Goal: Information Seeking & Learning: Learn about a topic

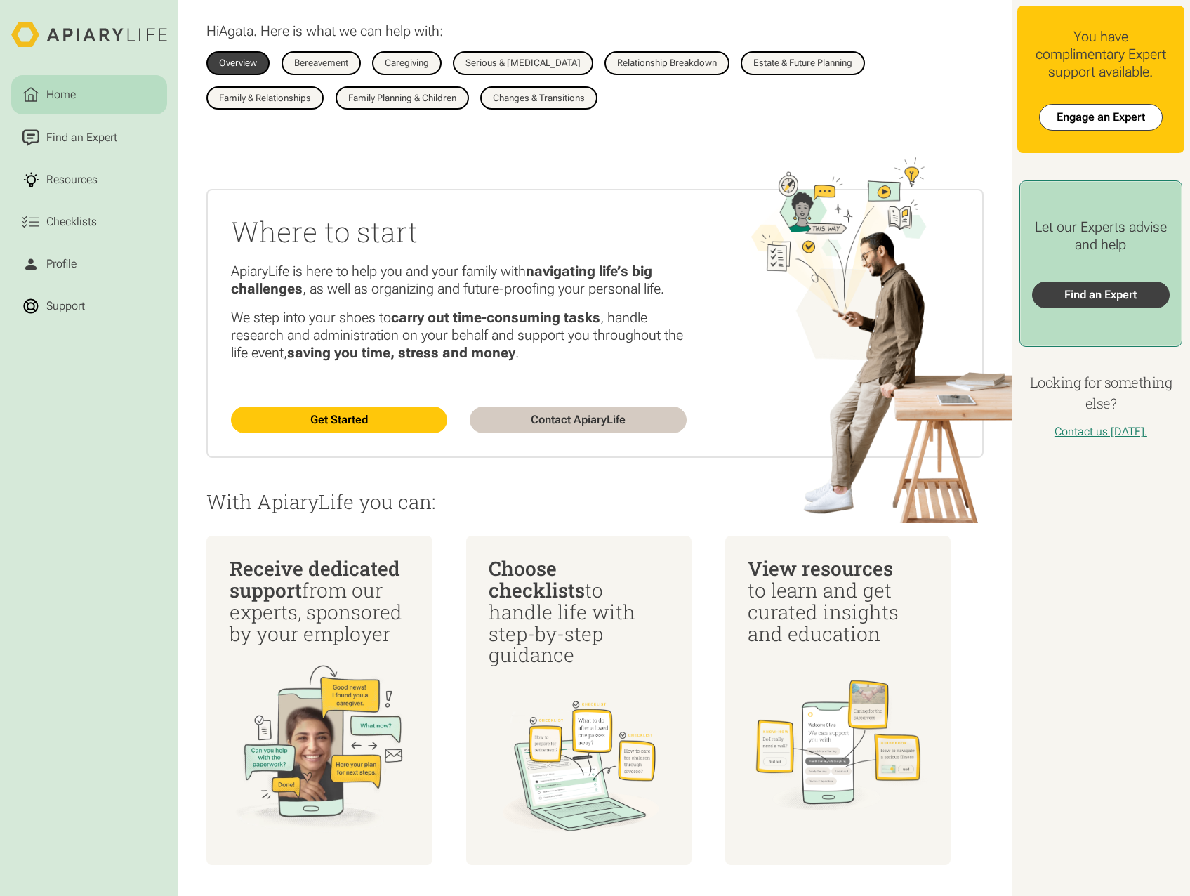
click at [1077, 297] on link "Find an Expert" at bounding box center [1101, 294] width 138 height 27
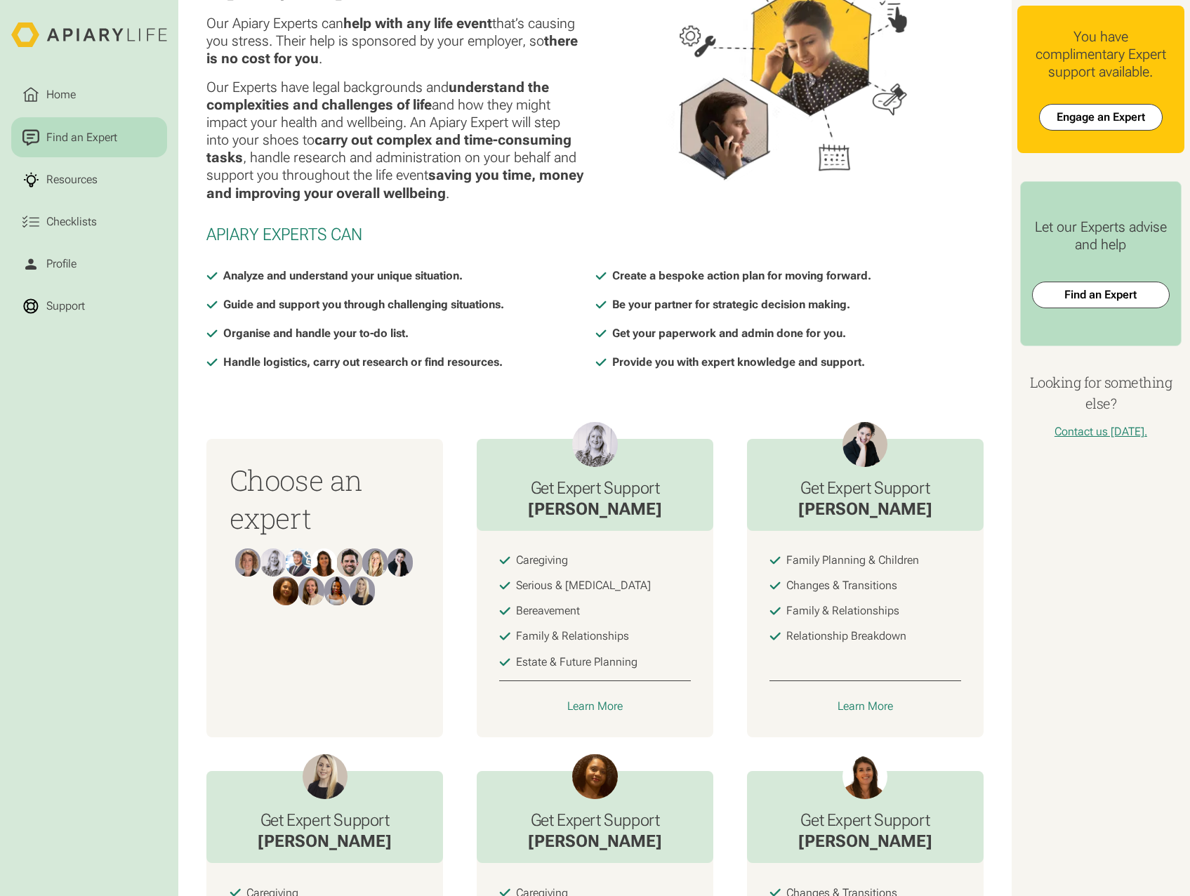
scroll to position [140, 0]
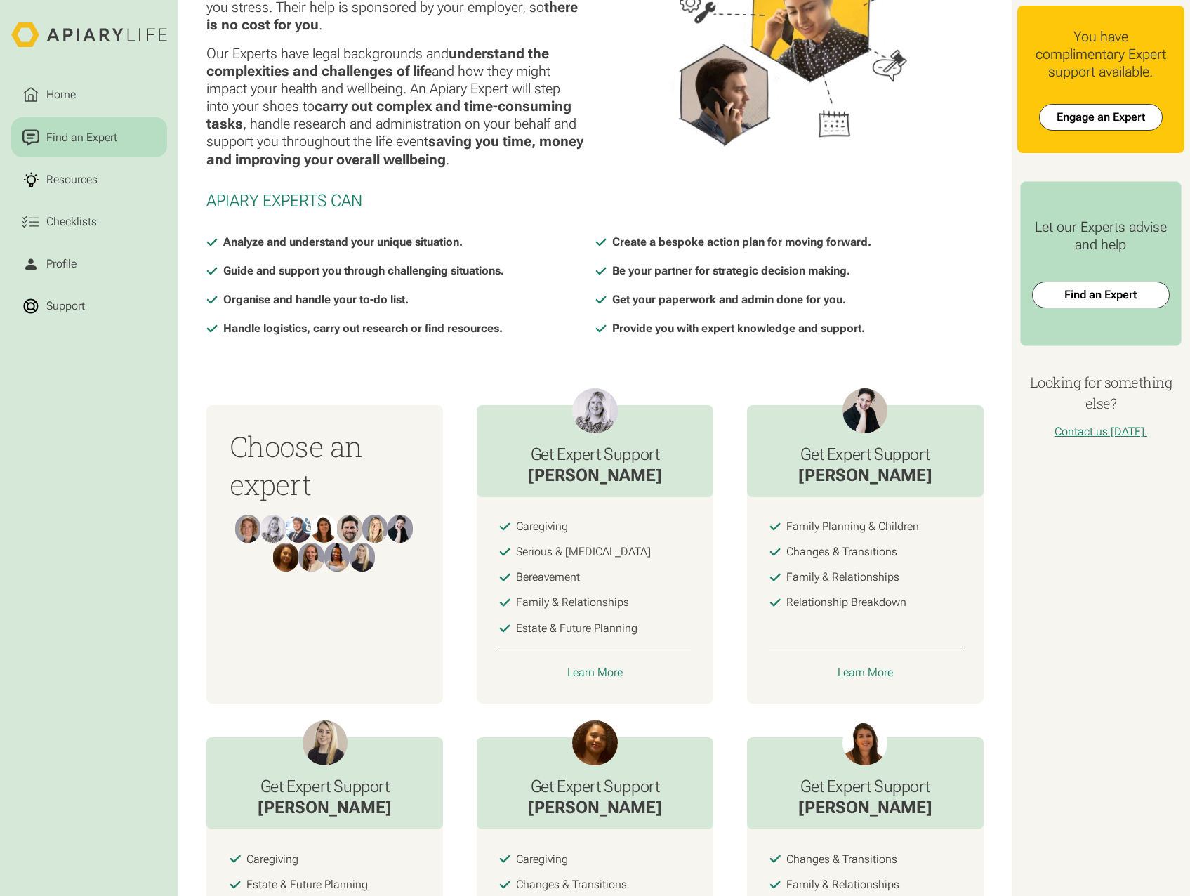
click at [858, 676] on div "Learn More" at bounding box center [864, 672] width 55 height 14
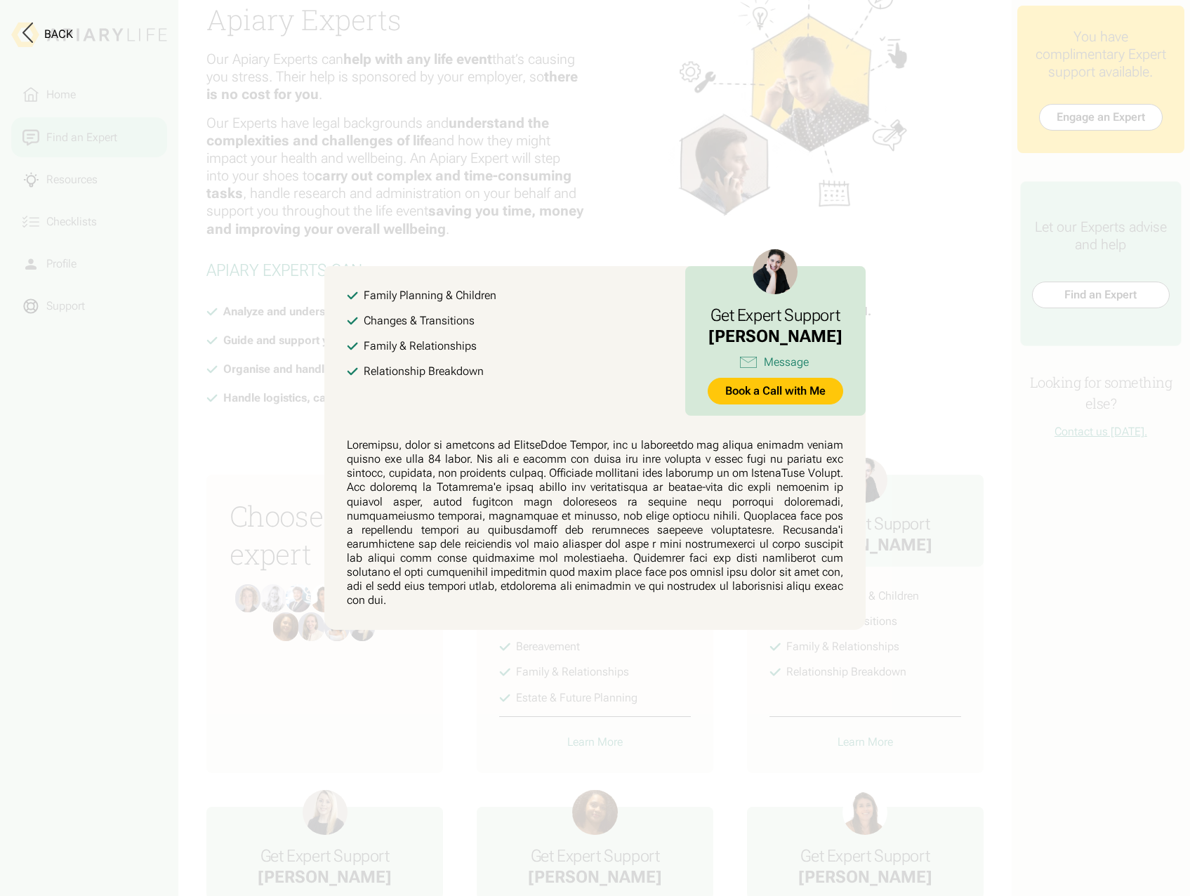
scroll to position [0, 0]
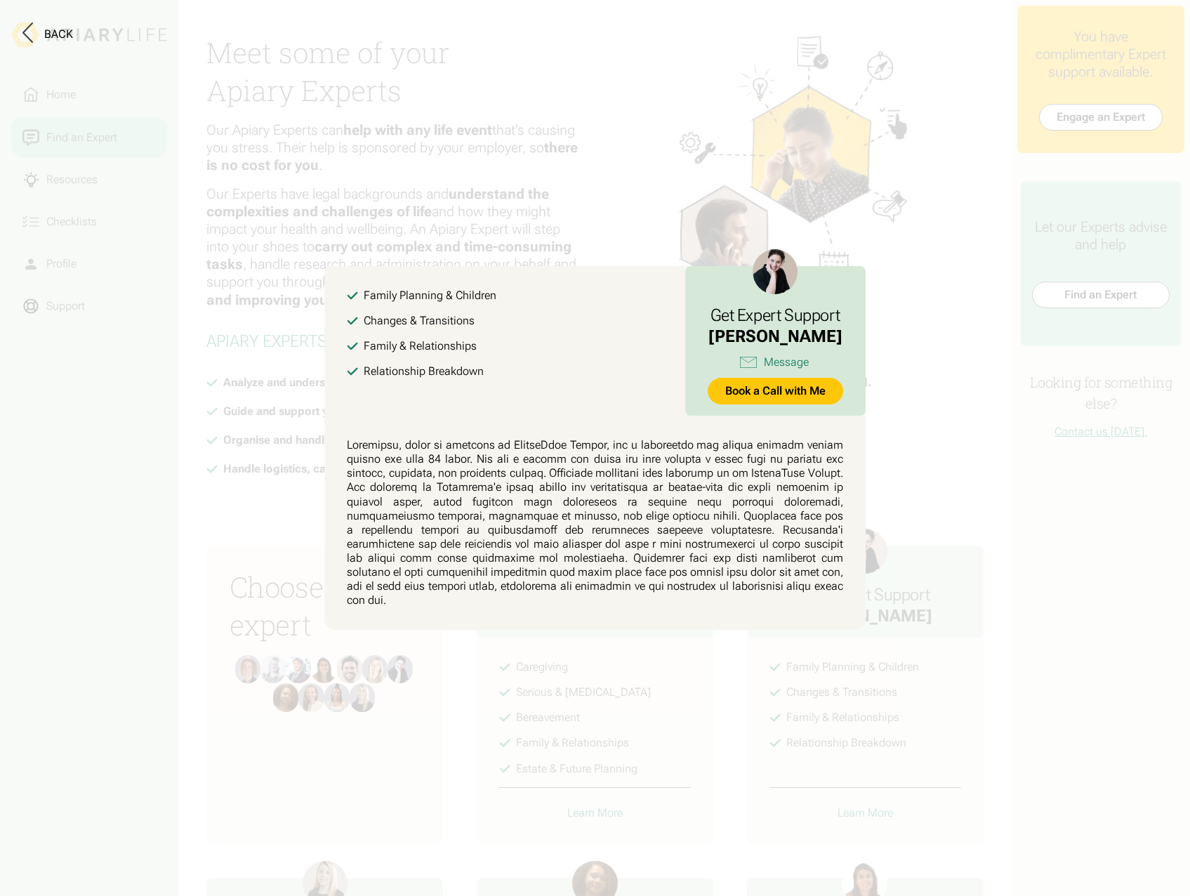
click at [277, 539] on button at bounding box center [595, 448] width 1190 height 896
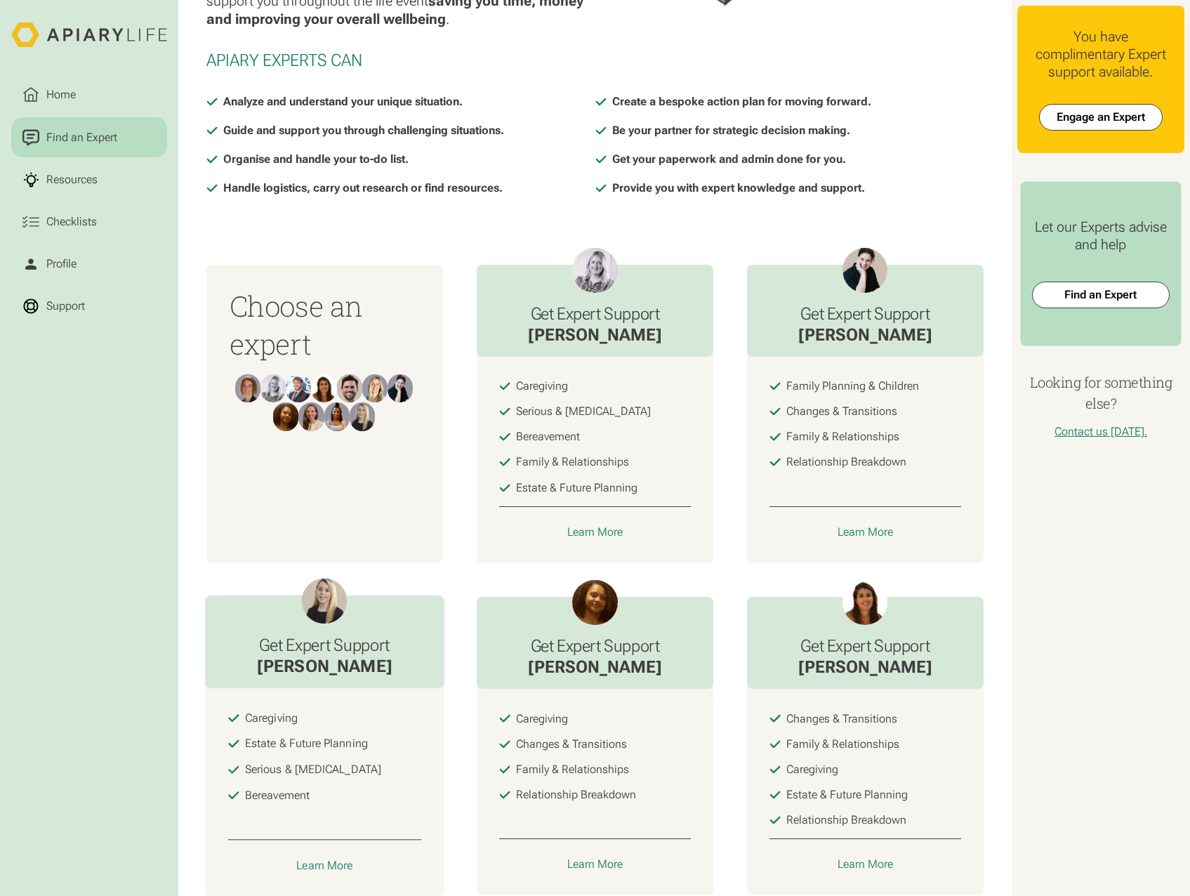
scroll to position [358, 0]
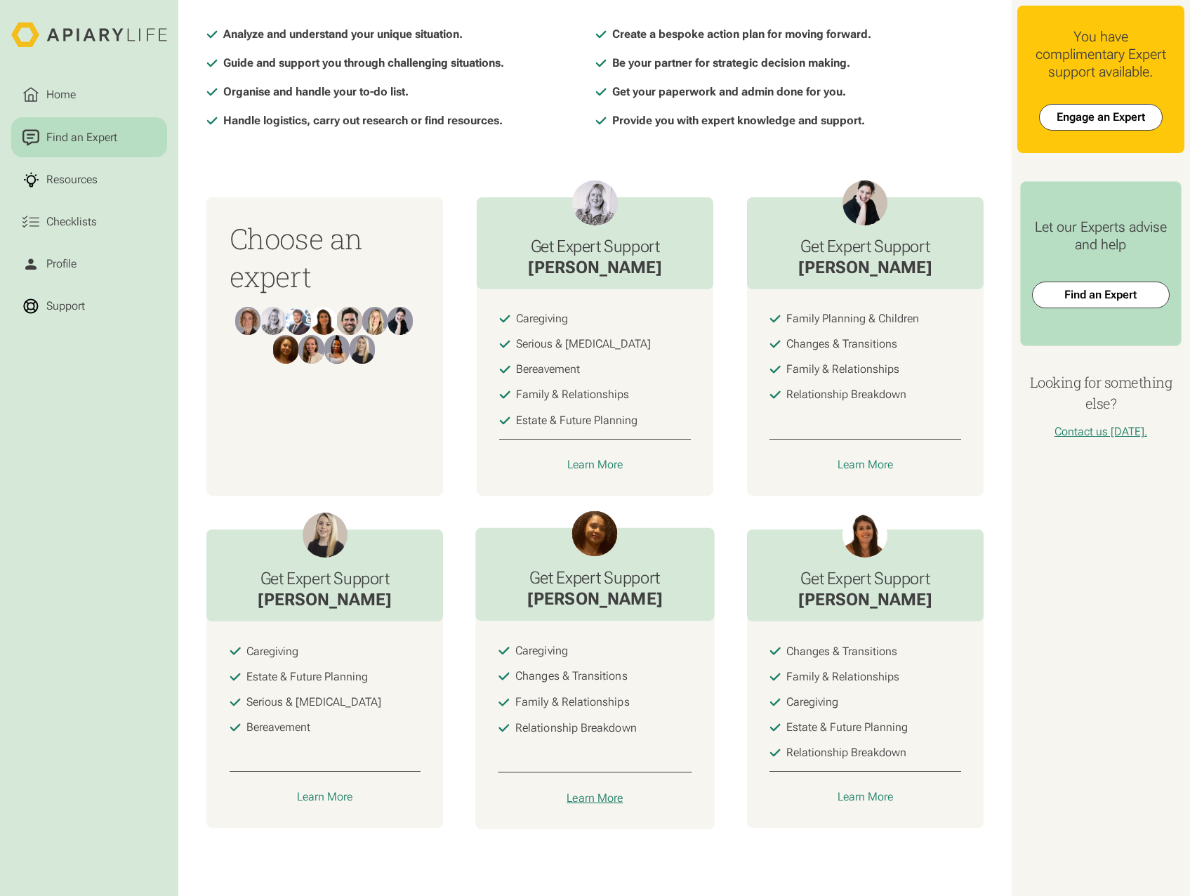
click at [587, 797] on div "Learn More" at bounding box center [595, 798] width 56 height 14
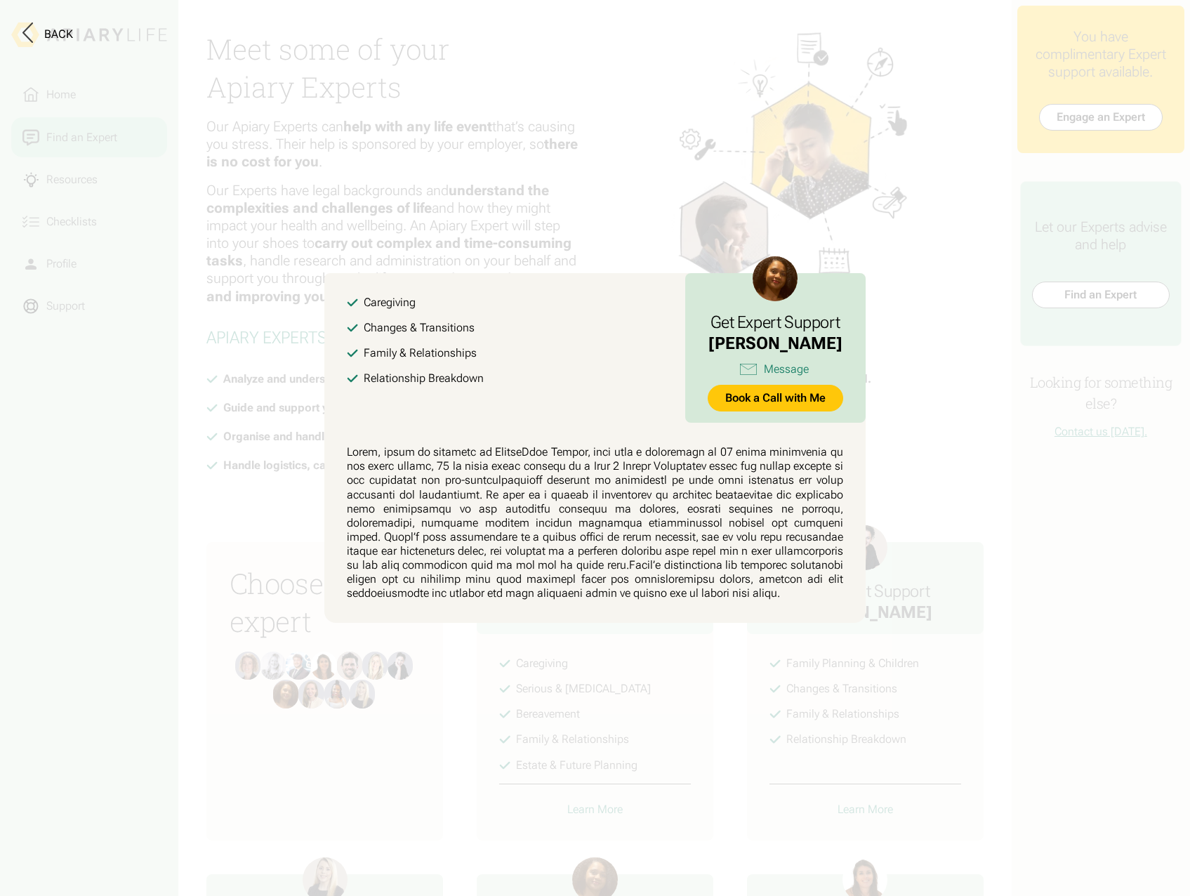
scroll to position [0, 0]
click at [110, 489] on button at bounding box center [595, 448] width 1190 height 896
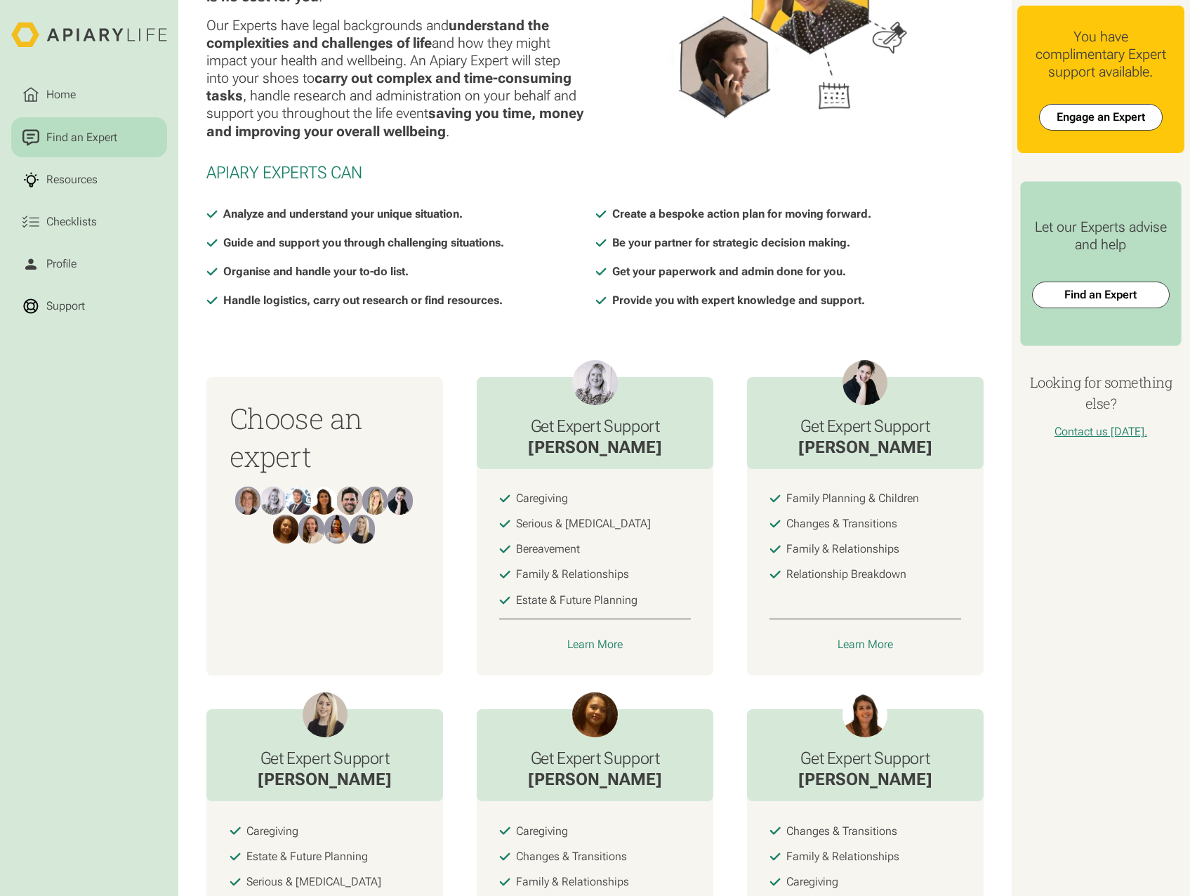
scroll to position [358, 0]
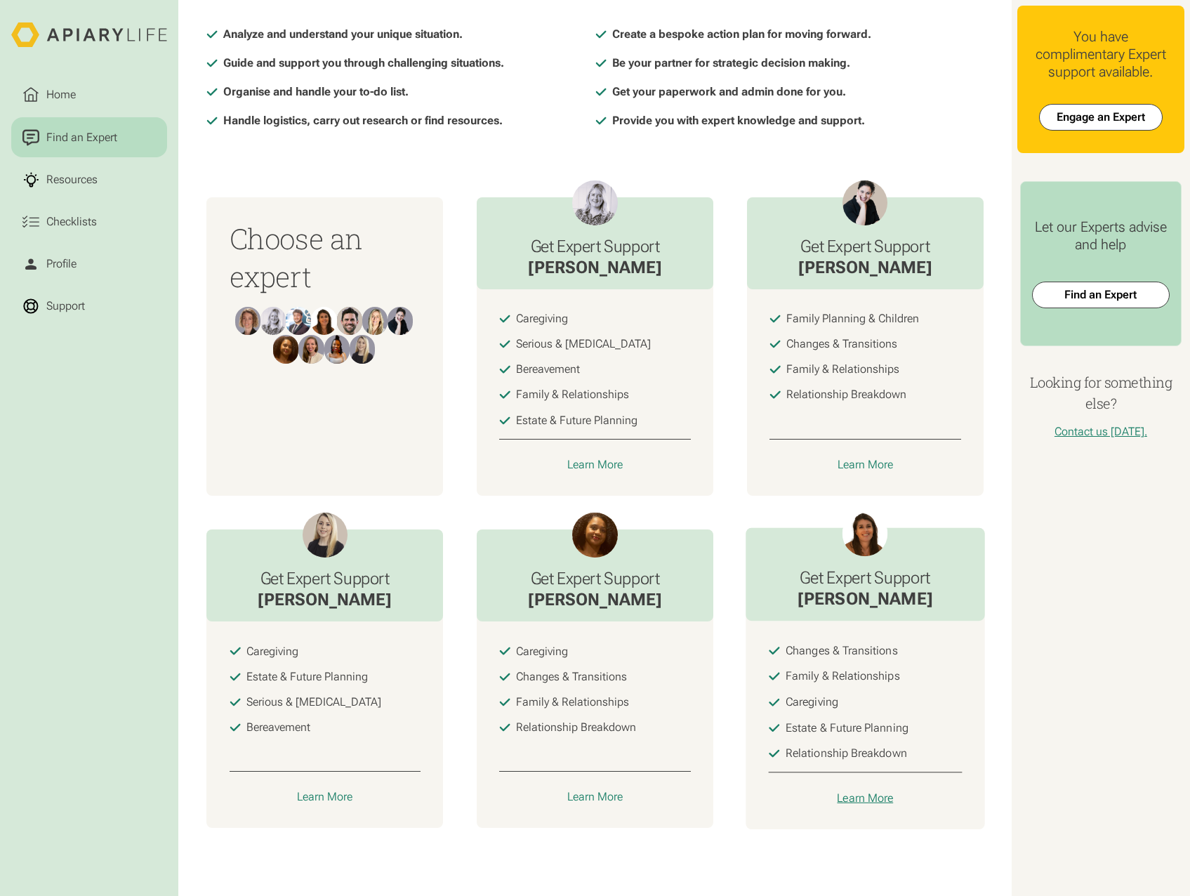
click at [863, 791] on div "Learn More" at bounding box center [865, 798] width 56 height 14
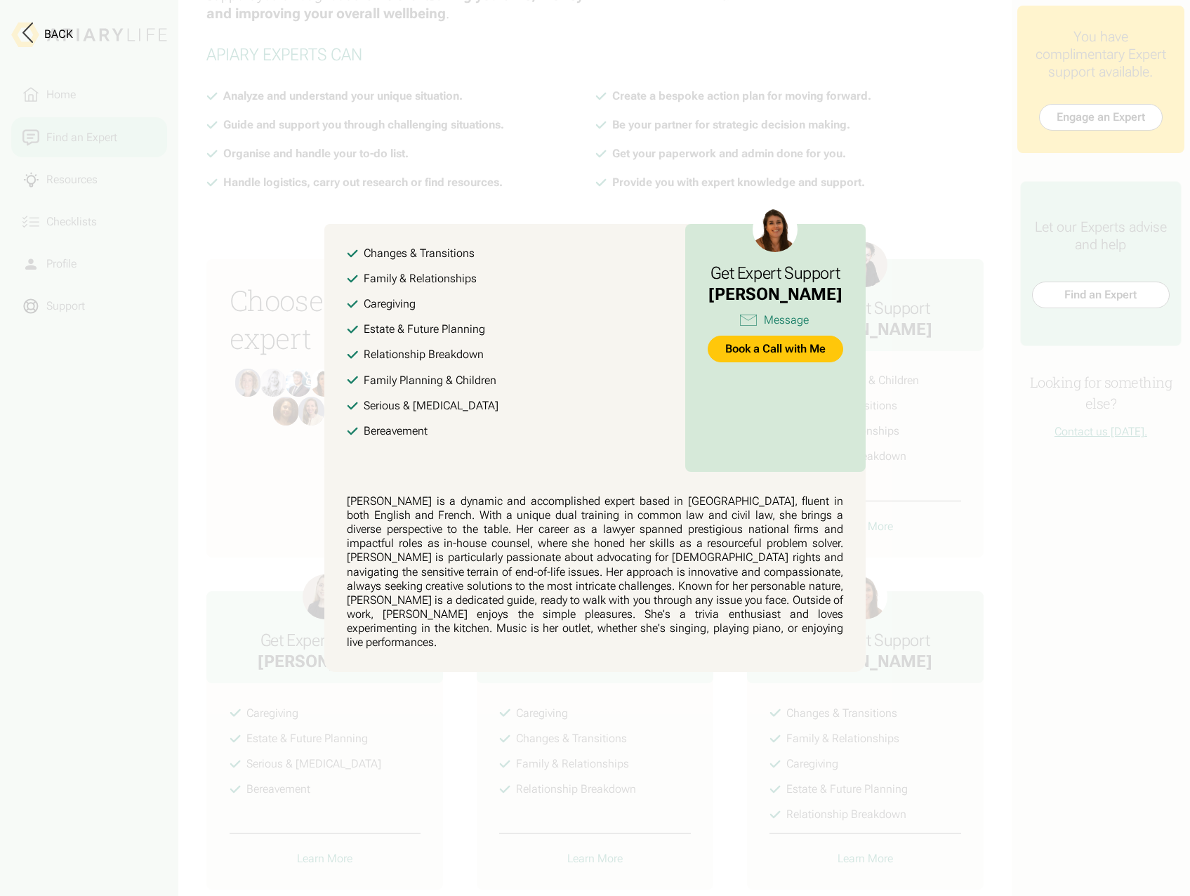
scroll to position [18, 0]
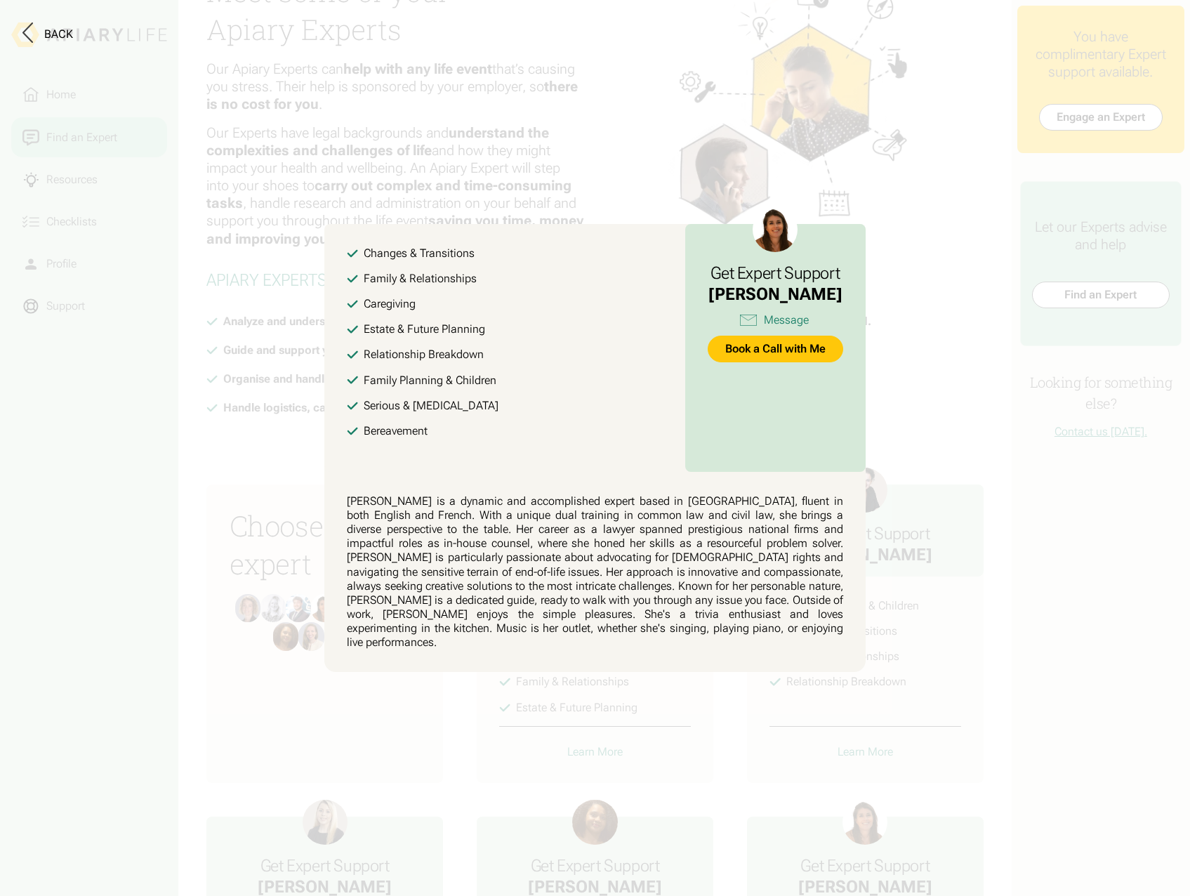
click at [861, 800] on html "Home Find an Expert Resources Checklists Profile Support Meet some of your Apia…" at bounding box center [595, 387] width 1190 height 896
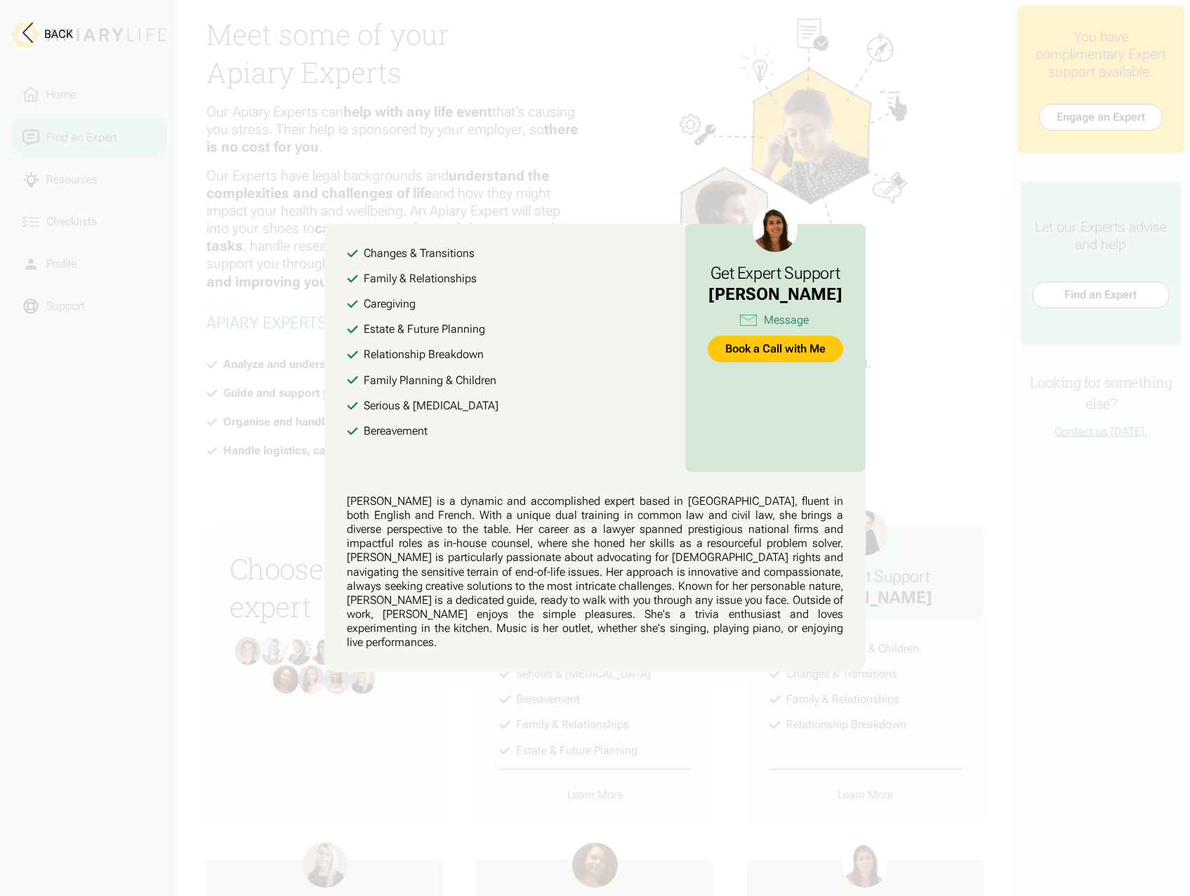
scroll to position [0, 0]
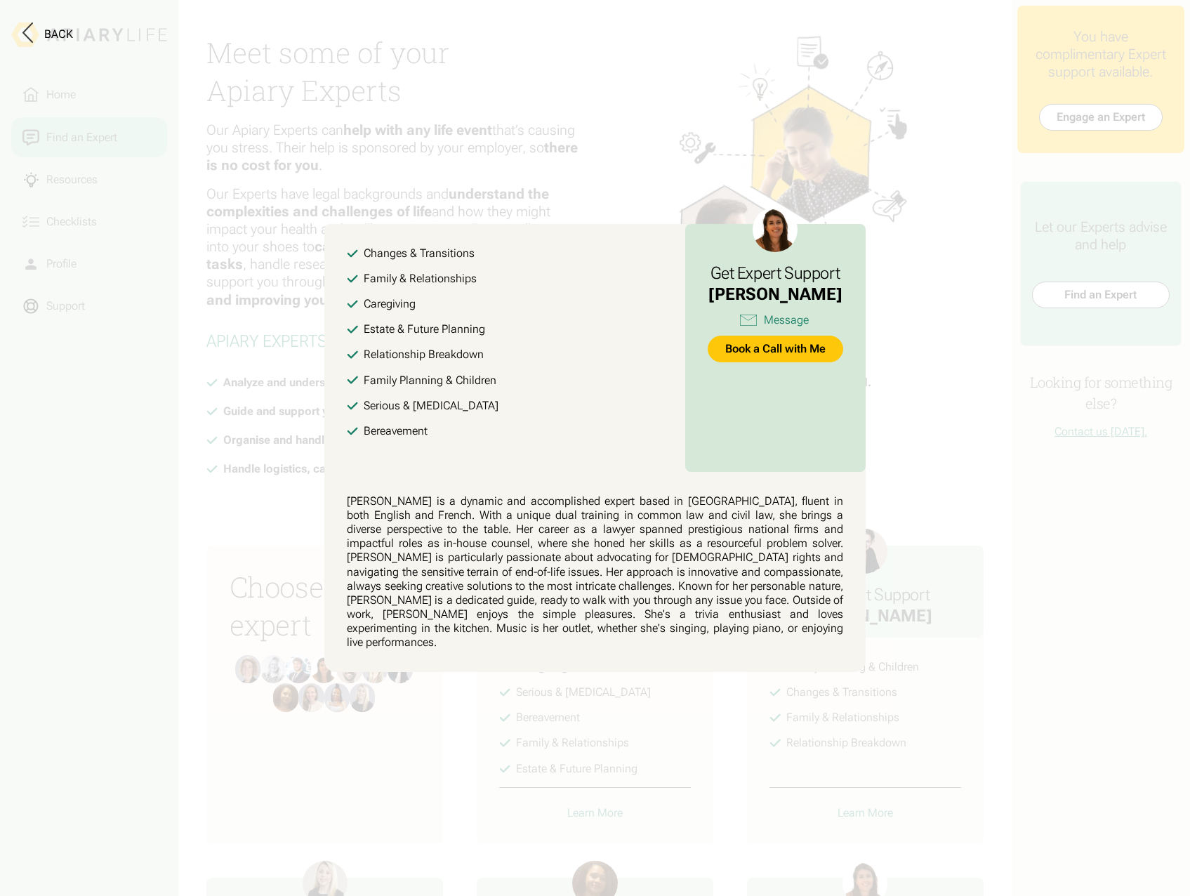
click at [218, 522] on button at bounding box center [595, 448] width 1190 height 896
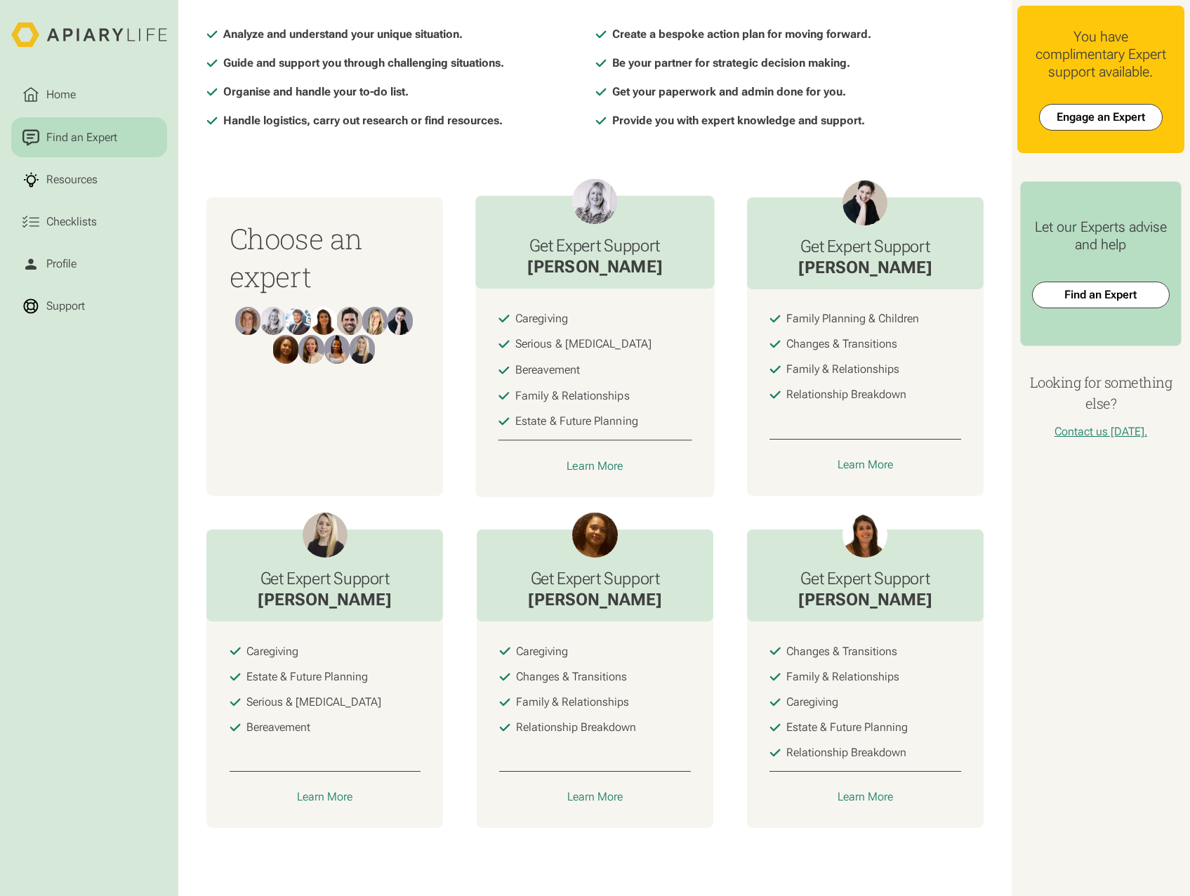
scroll to position [358, 0]
click at [73, 175] on div "Resources" at bounding box center [72, 179] width 57 height 17
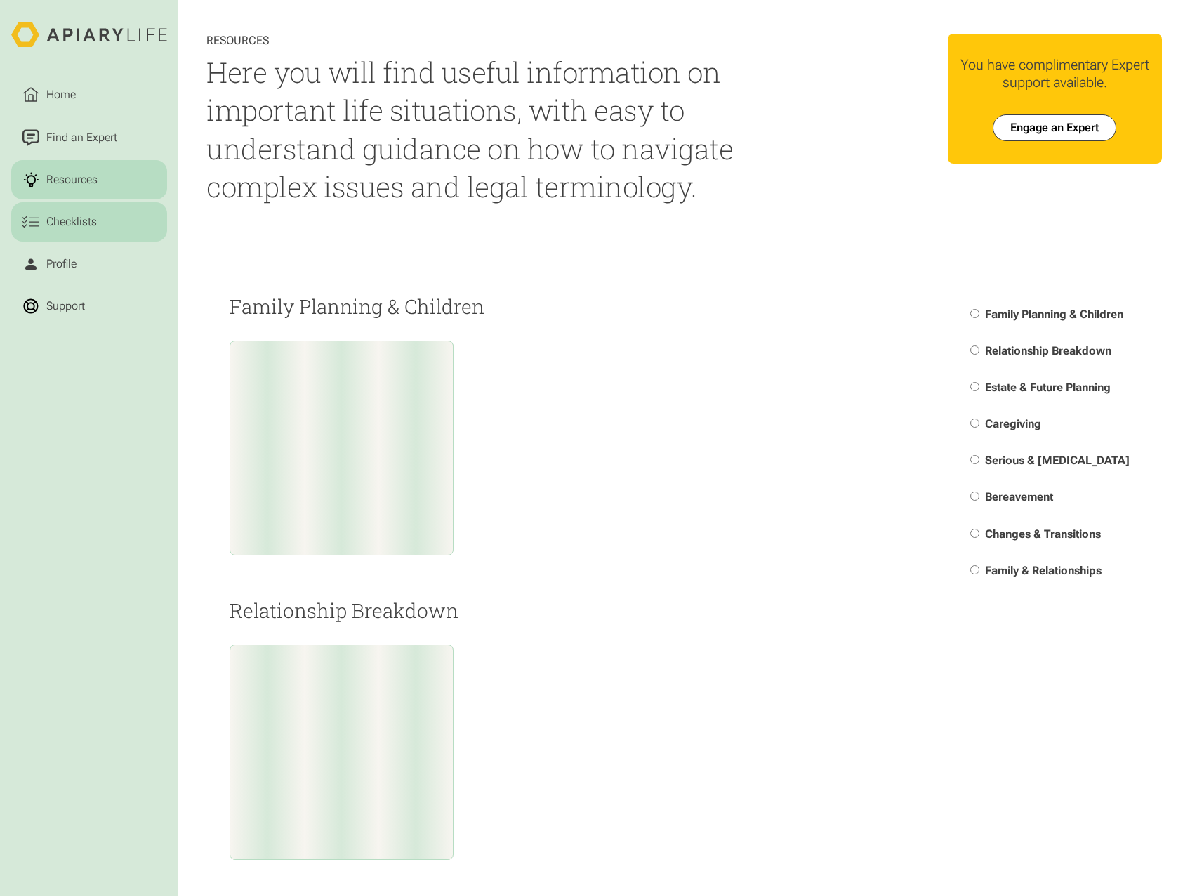
click at [56, 240] on link "Checklists" at bounding box center [89, 221] width 156 height 39
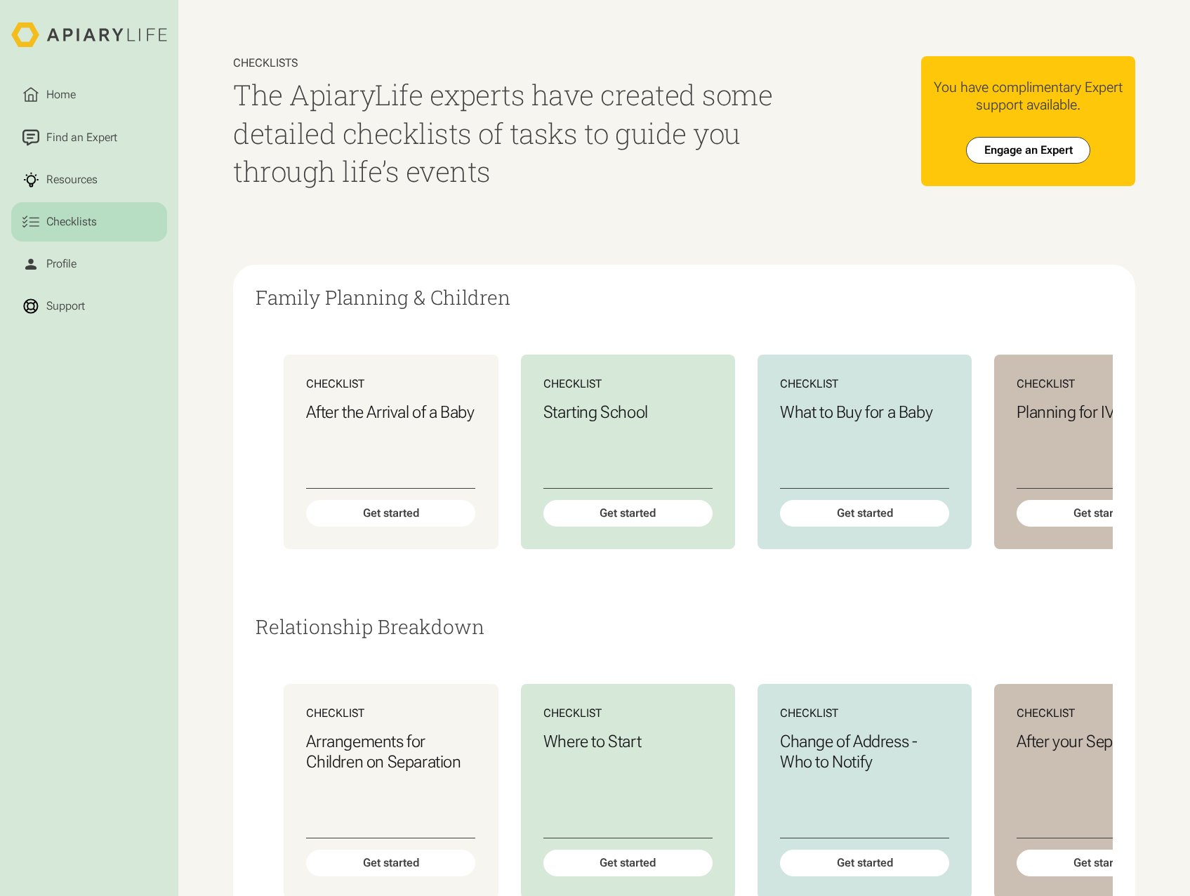
click at [55, 177] on html "Home Find an Expert Resources Checklists Profile Support Checklists The ApiaryL…" at bounding box center [595, 448] width 1190 height 896
click at [66, 230] on div "Checklists" at bounding box center [72, 221] width 56 height 17
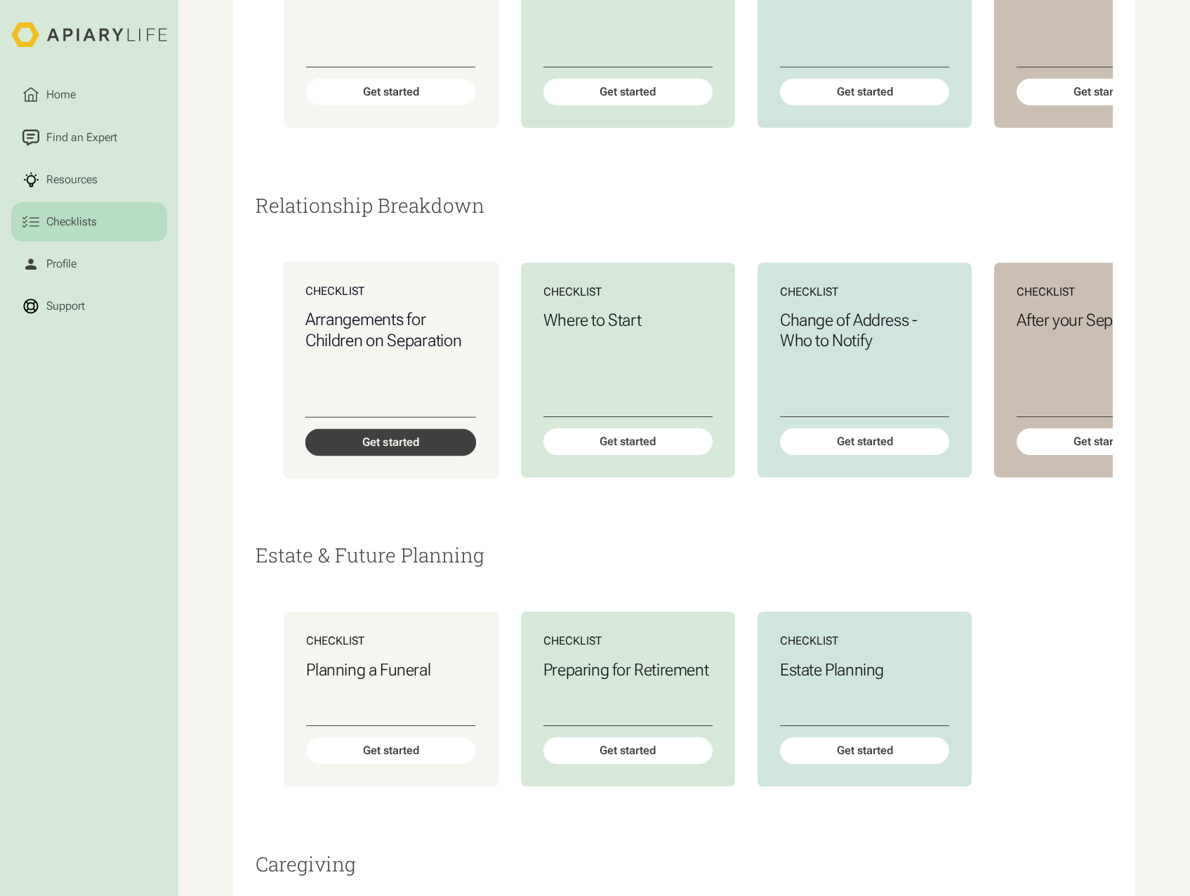
click at [399, 455] on div "Get started" at bounding box center [390, 441] width 171 height 27
click at [621, 455] on div "Get started" at bounding box center [628, 441] width 171 height 27
drag, startPoint x: 597, startPoint y: 557, endPoint x: 703, endPoint y: 557, distance: 106.7
click at [703, 545] on div "Relationship Breakdown Checklist Arrangements for Children on Separation Get st…" at bounding box center [684, 370] width 857 height 350
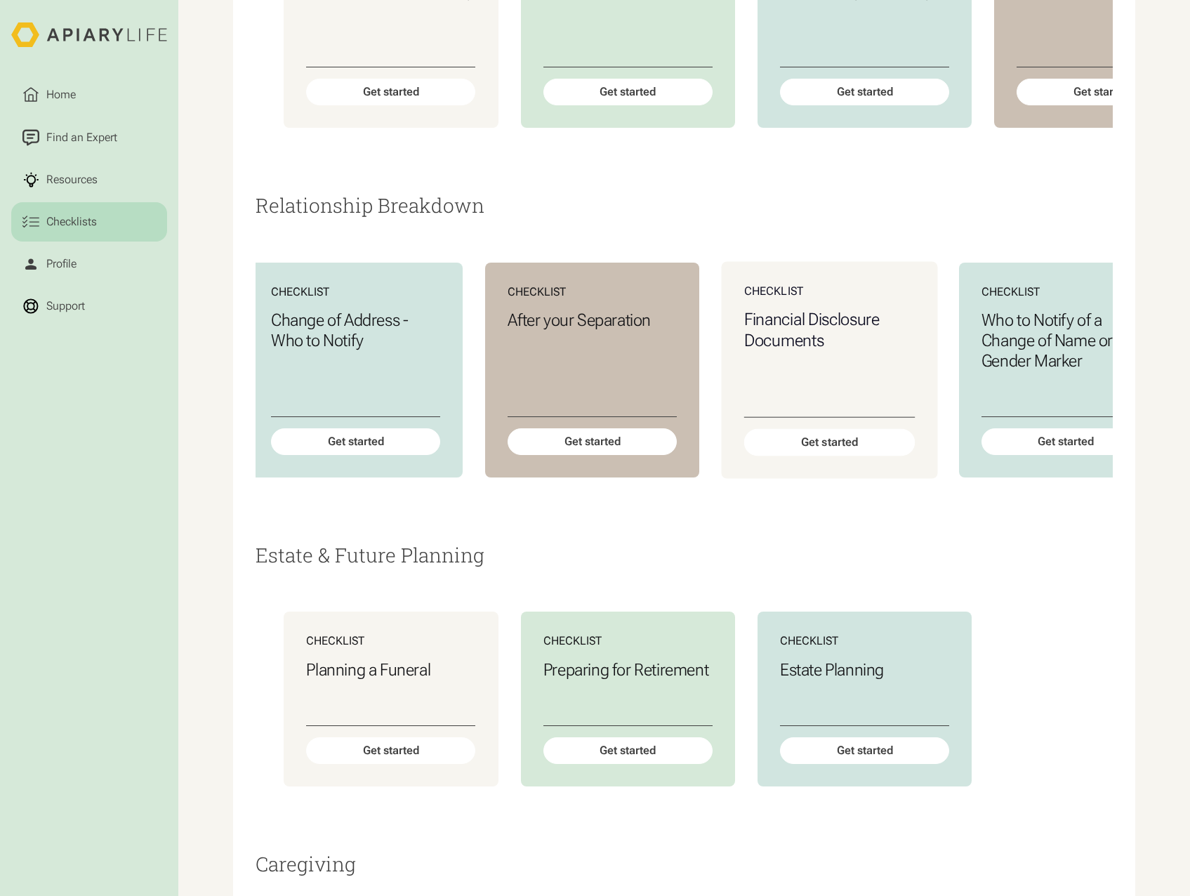
scroll to position [0, 544]
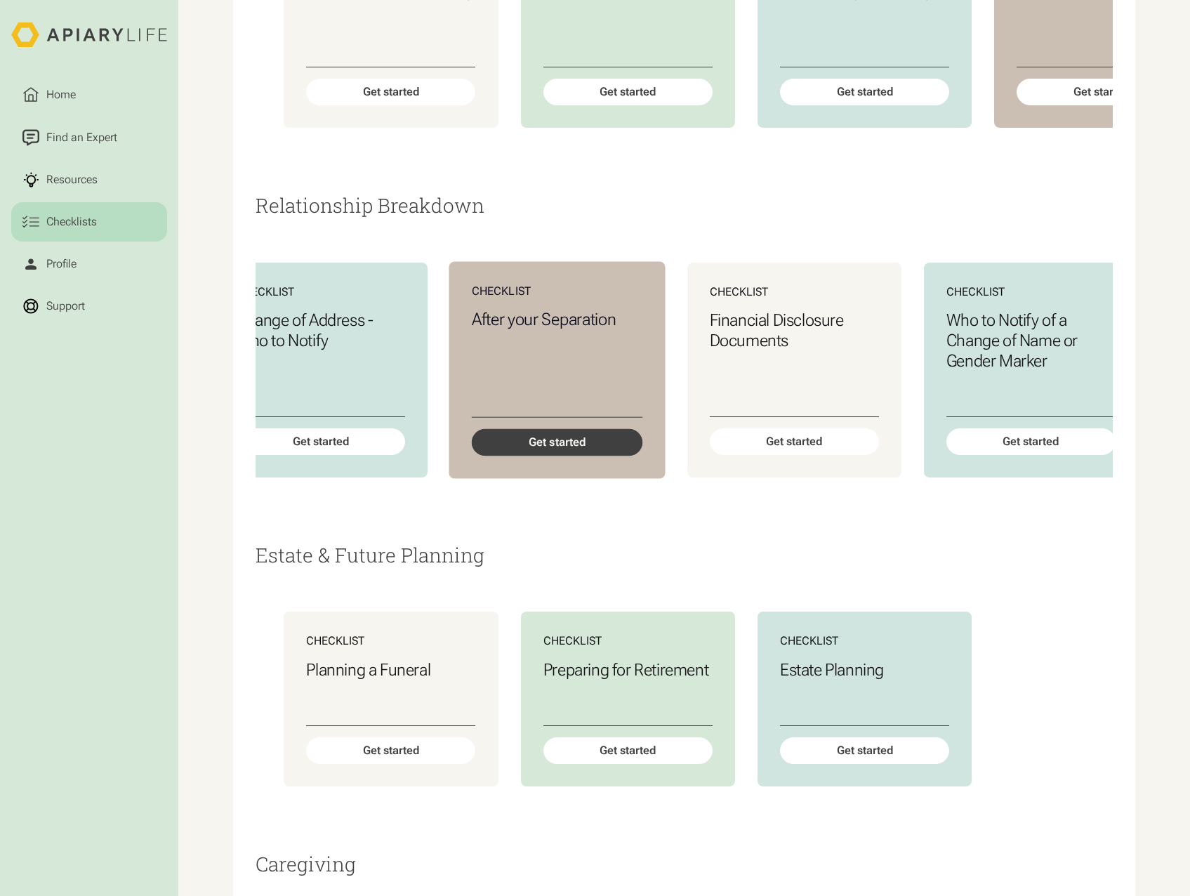
click at [589, 455] on div "Get started" at bounding box center [557, 441] width 171 height 27
click at [778, 455] on div "Get started" at bounding box center [793, 441] width 171 height 27
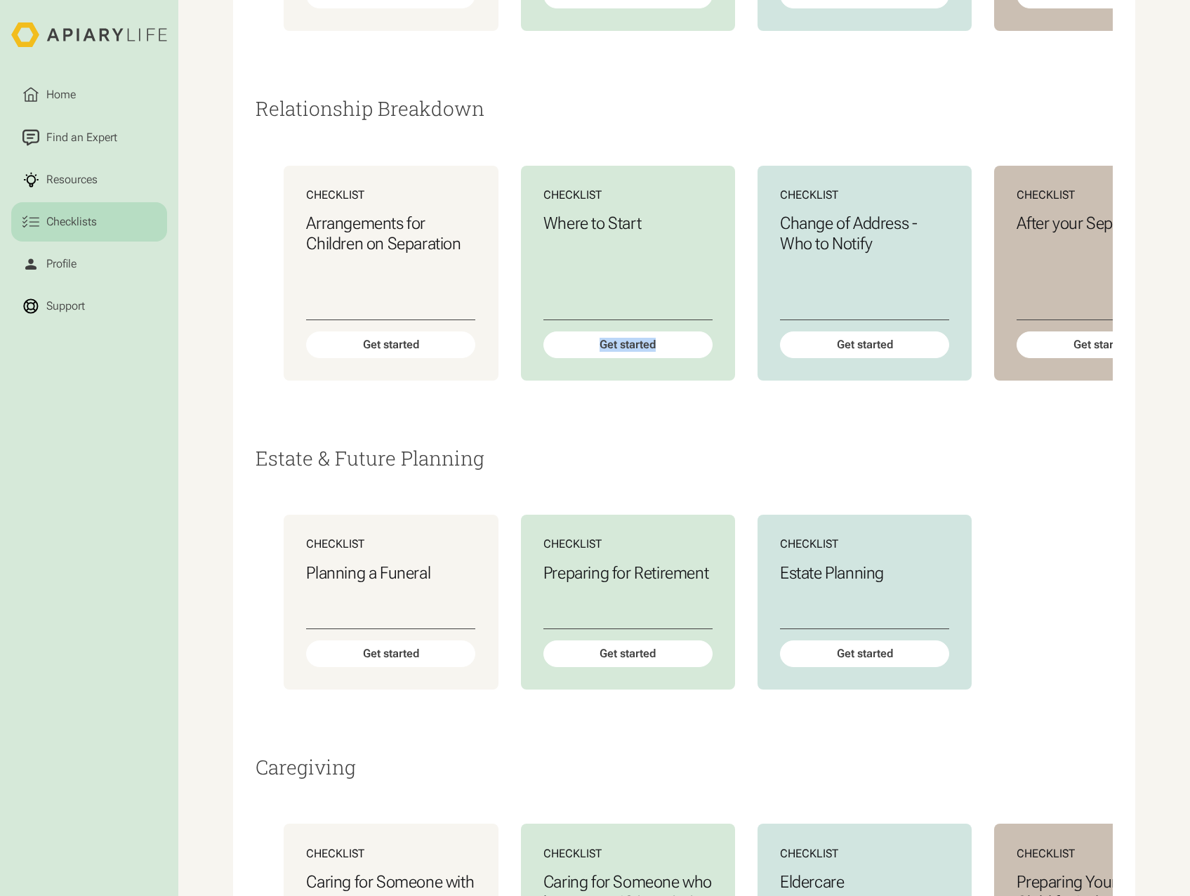
scroll to position [281, 0]
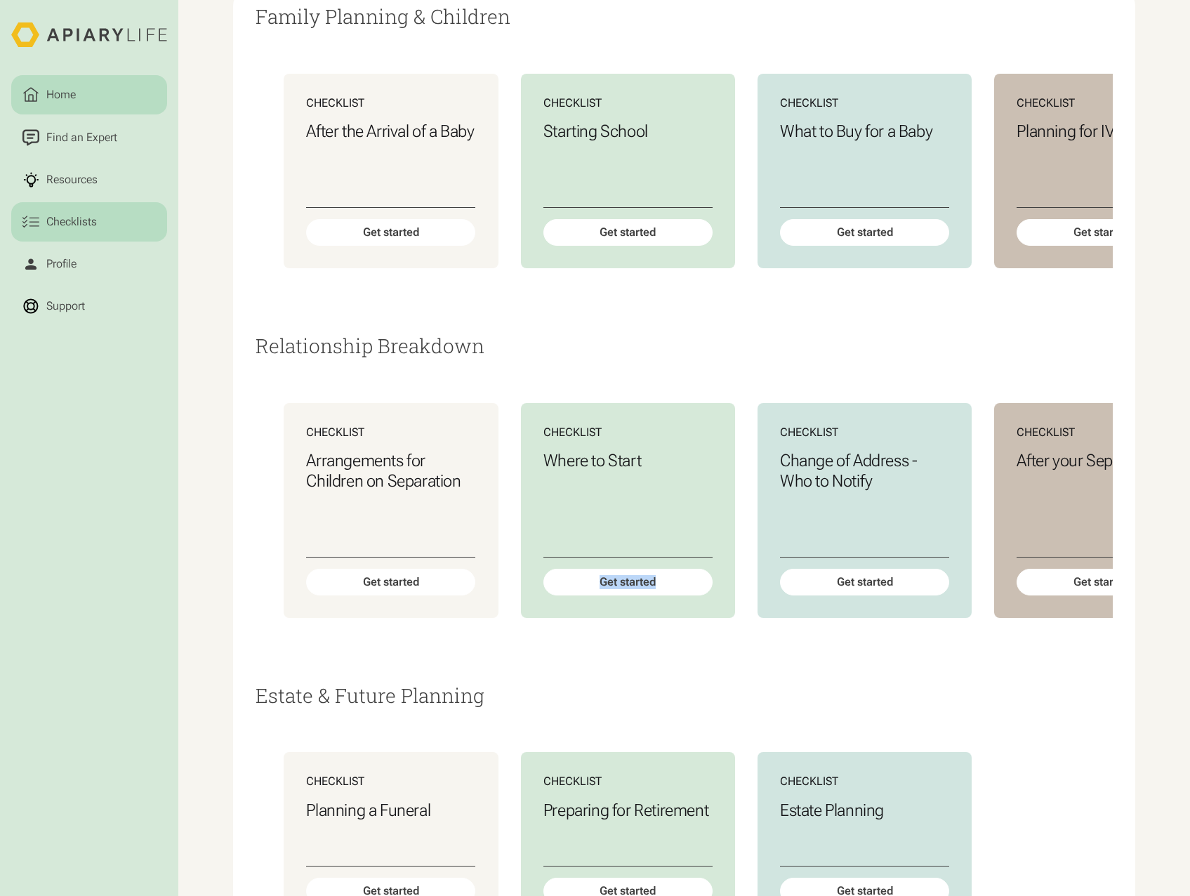
click at [33, 86] on link "Home" at bounding box center [89, 94] width 156 height 39
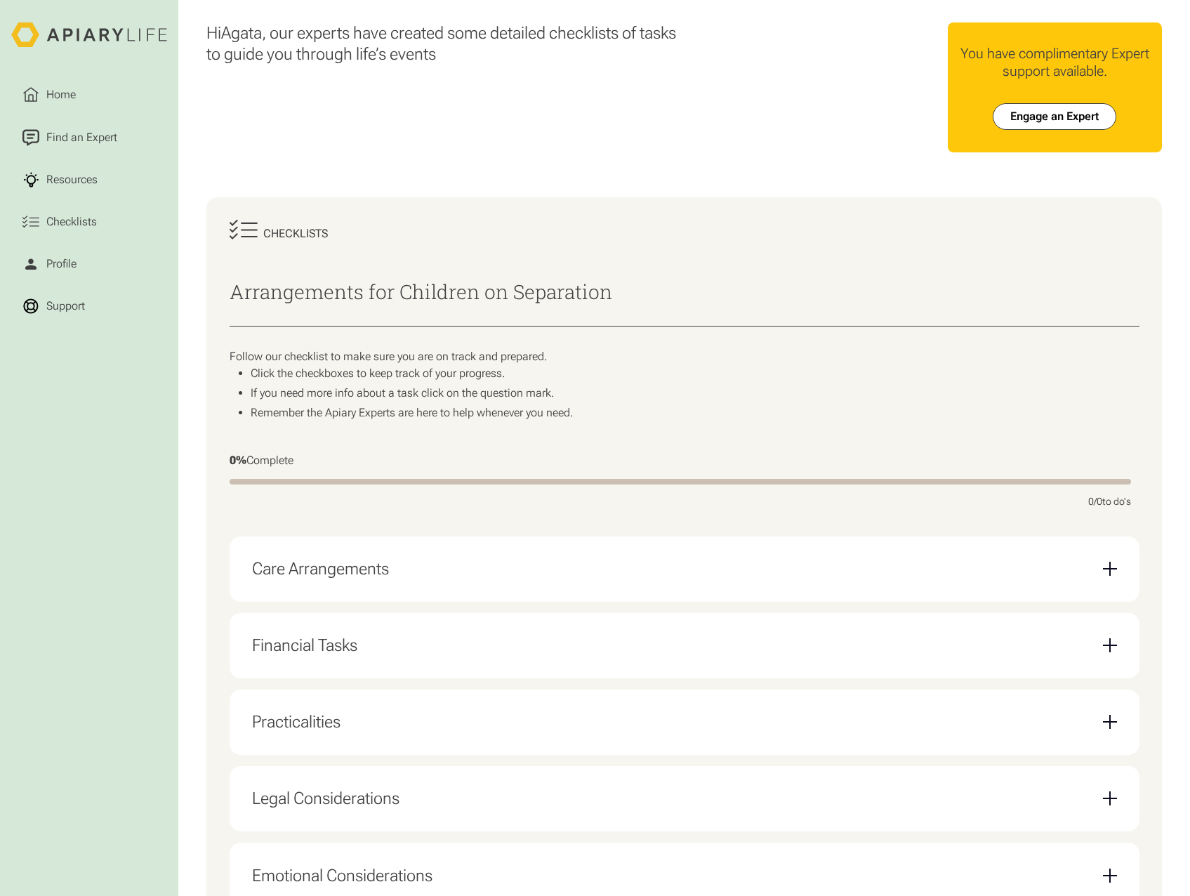
click at [355, 578] on div "Care Arrangements" at bounding box center [320, 569] width 137 height 20
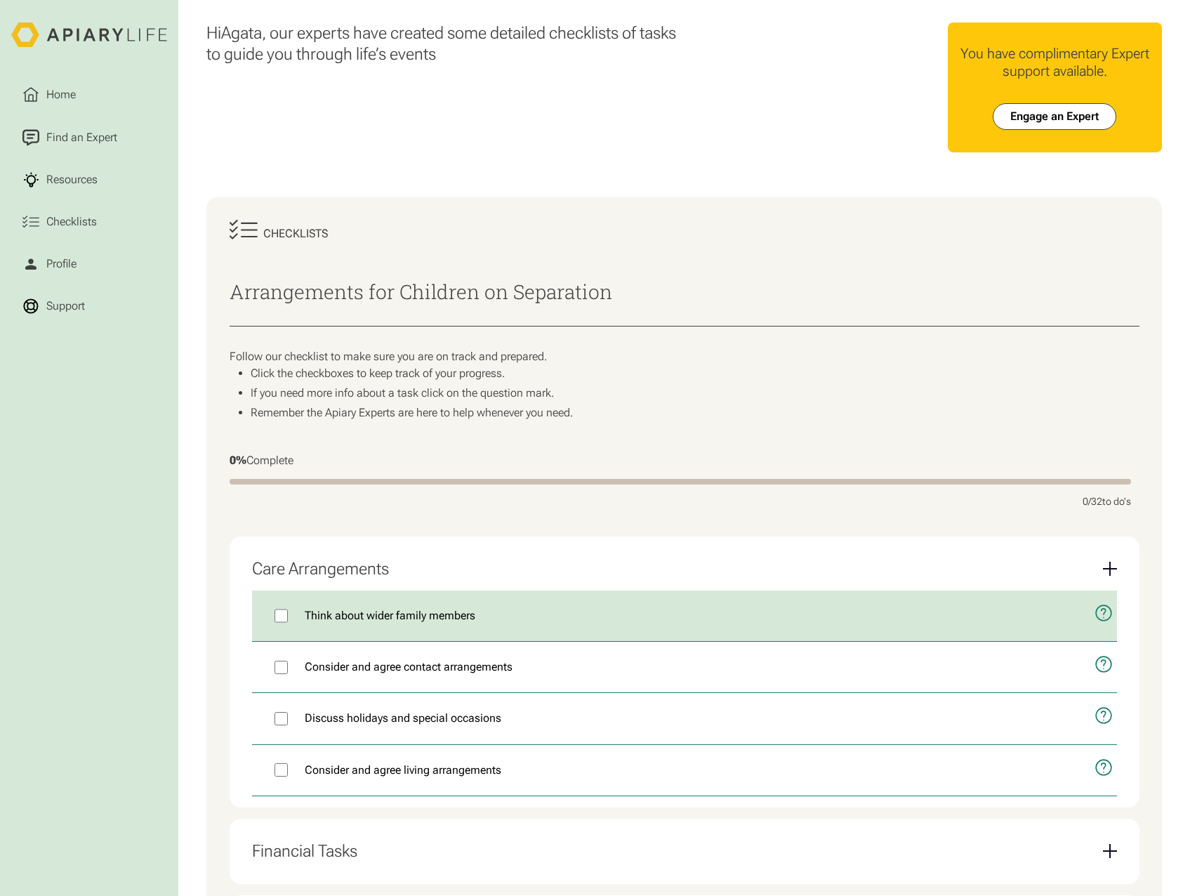
click at [1097, 621] on icon "open modal" at bounding box center [1103, 613] width 18 height 44
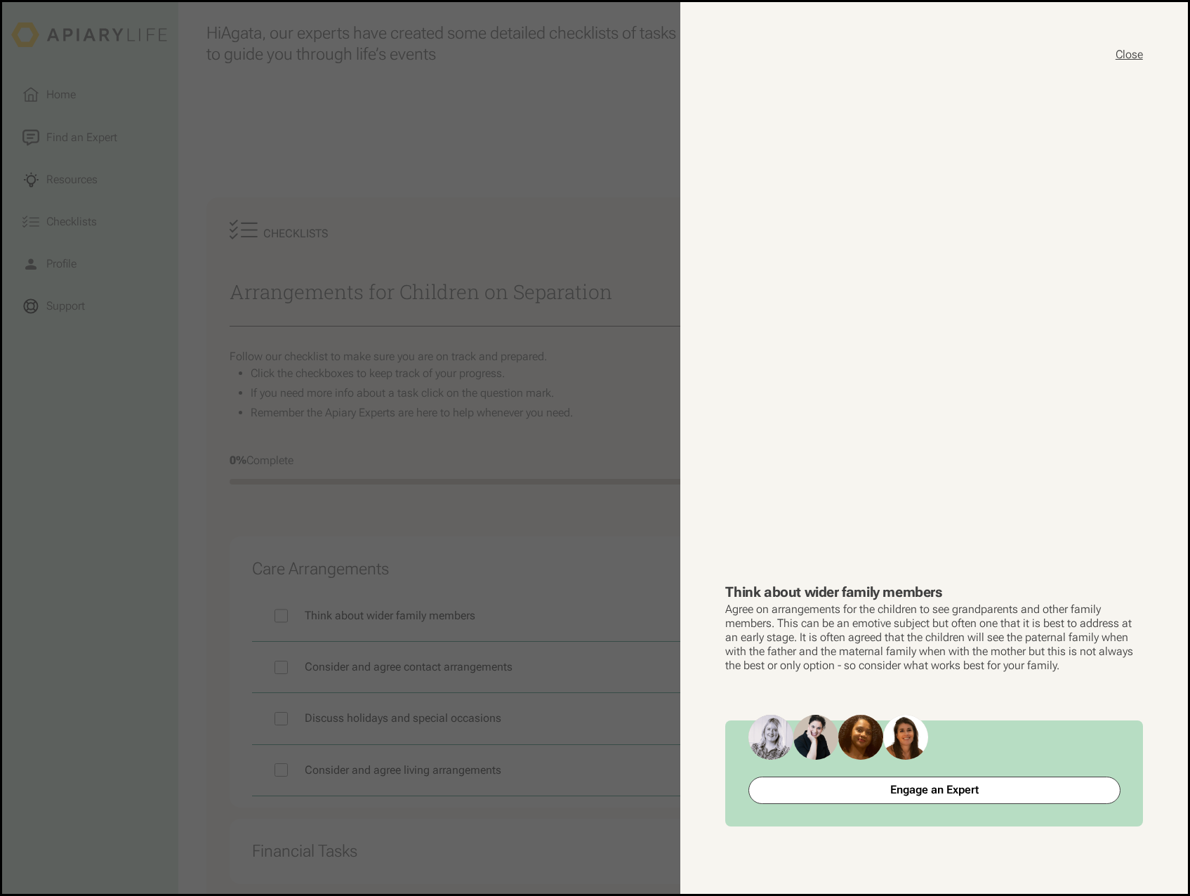
click at [1122, 60] on button "Close" at bounding box center [1128, 54] width 27 height 15
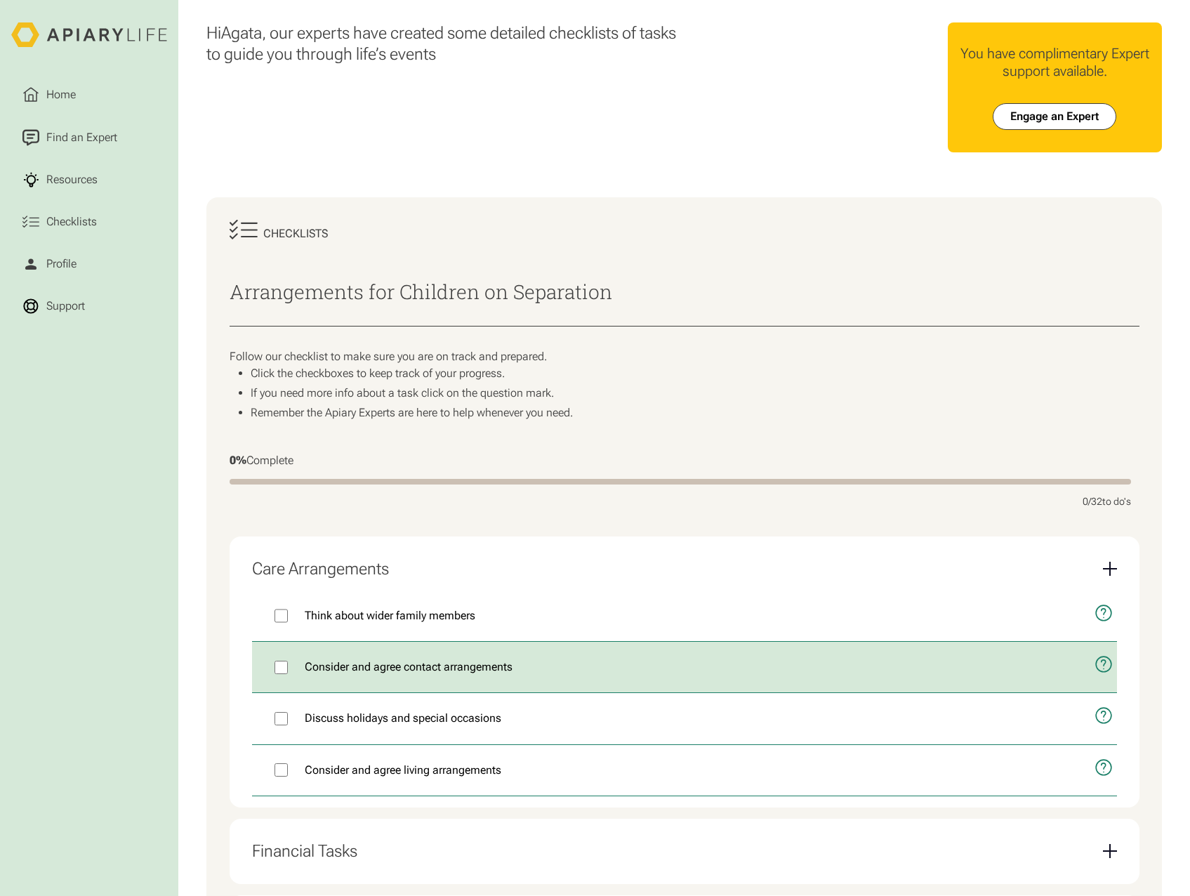
click at [1102, 669] on icon "open modal" at bounding box center [1103, 664] width 4 height 9
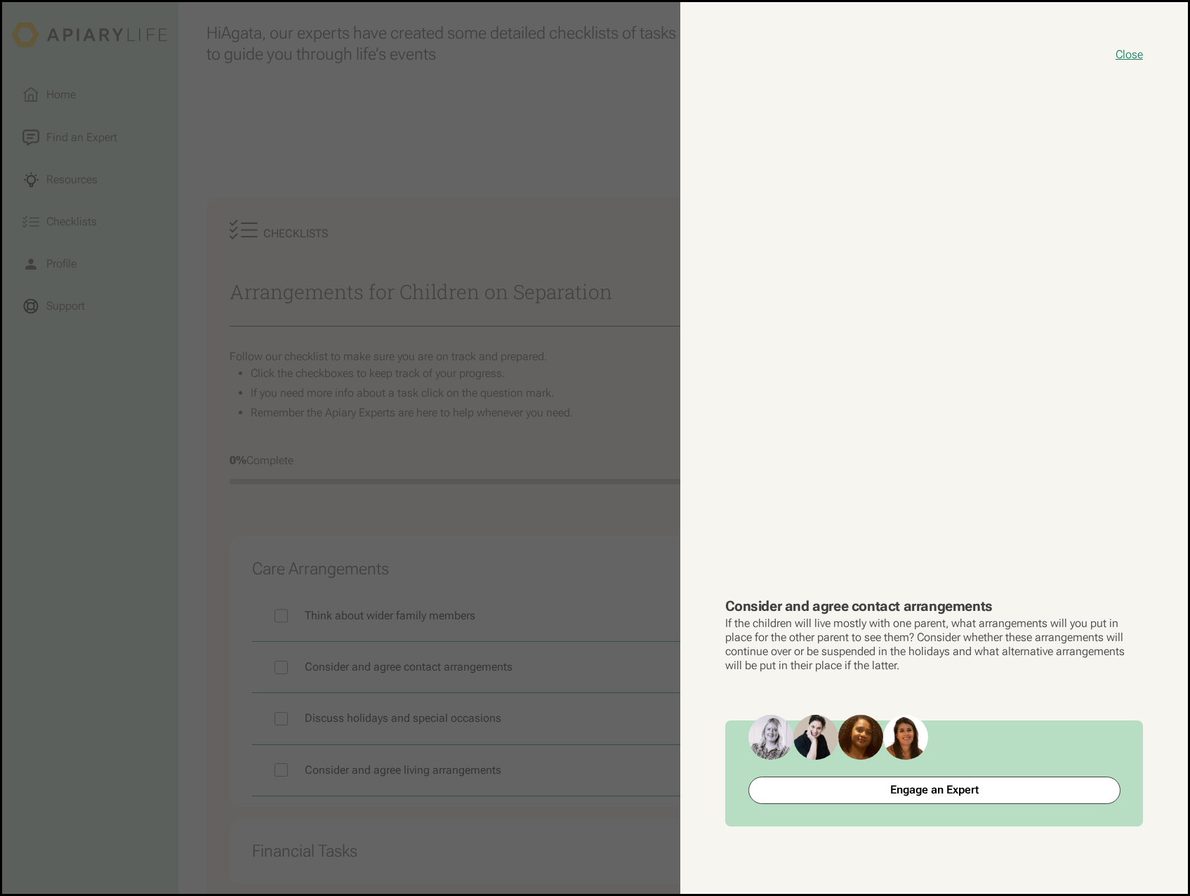
click at [672, 529] on button "close modal" at bounding box center [595, 447] width 1186 height 891
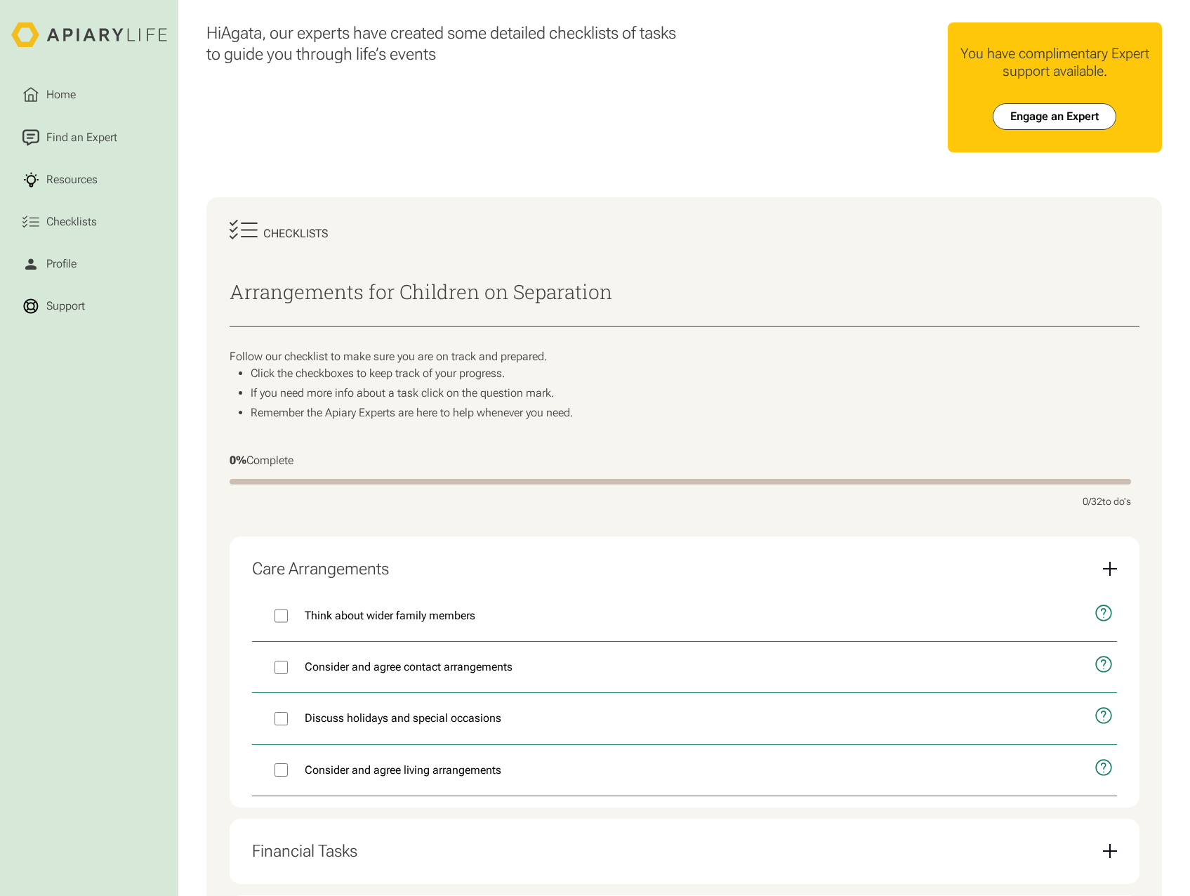
click at [1101, 720] on icon "open modal" at bounding box center [1103, 716] width 18 height 44
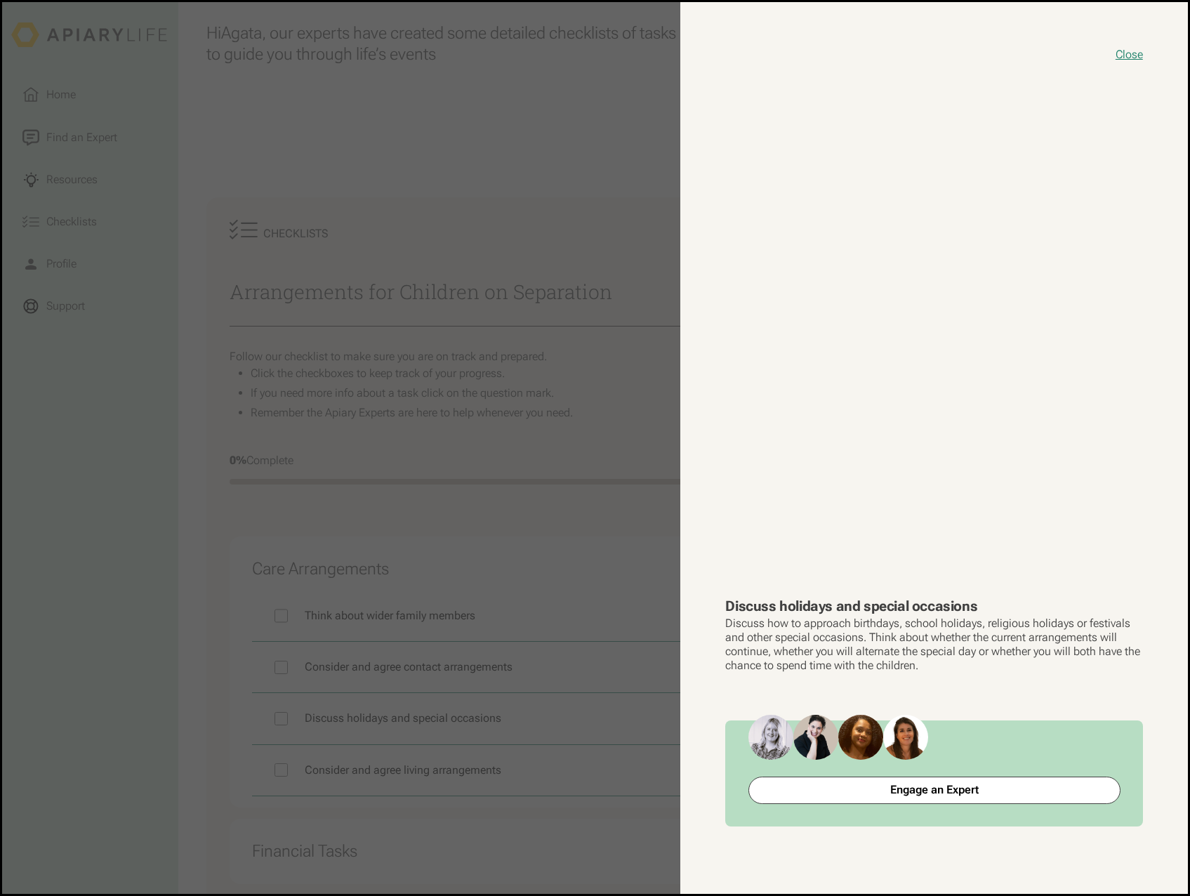
click at [630, 688] on button "close modal" at bounding box center [595, 447] width 1186 height 891
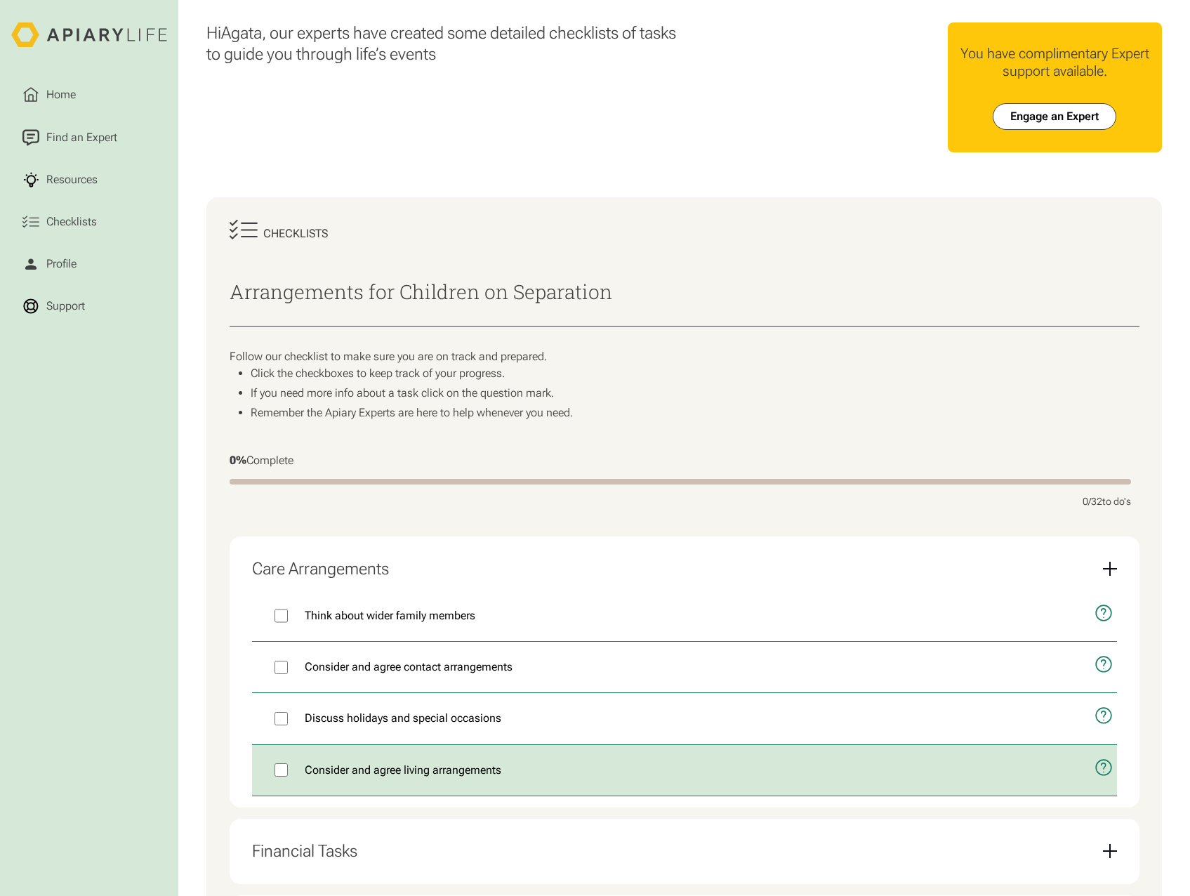
click at [1098, 773] on icon "open modal" at bounding box center [1103, 767] width 18 height 44
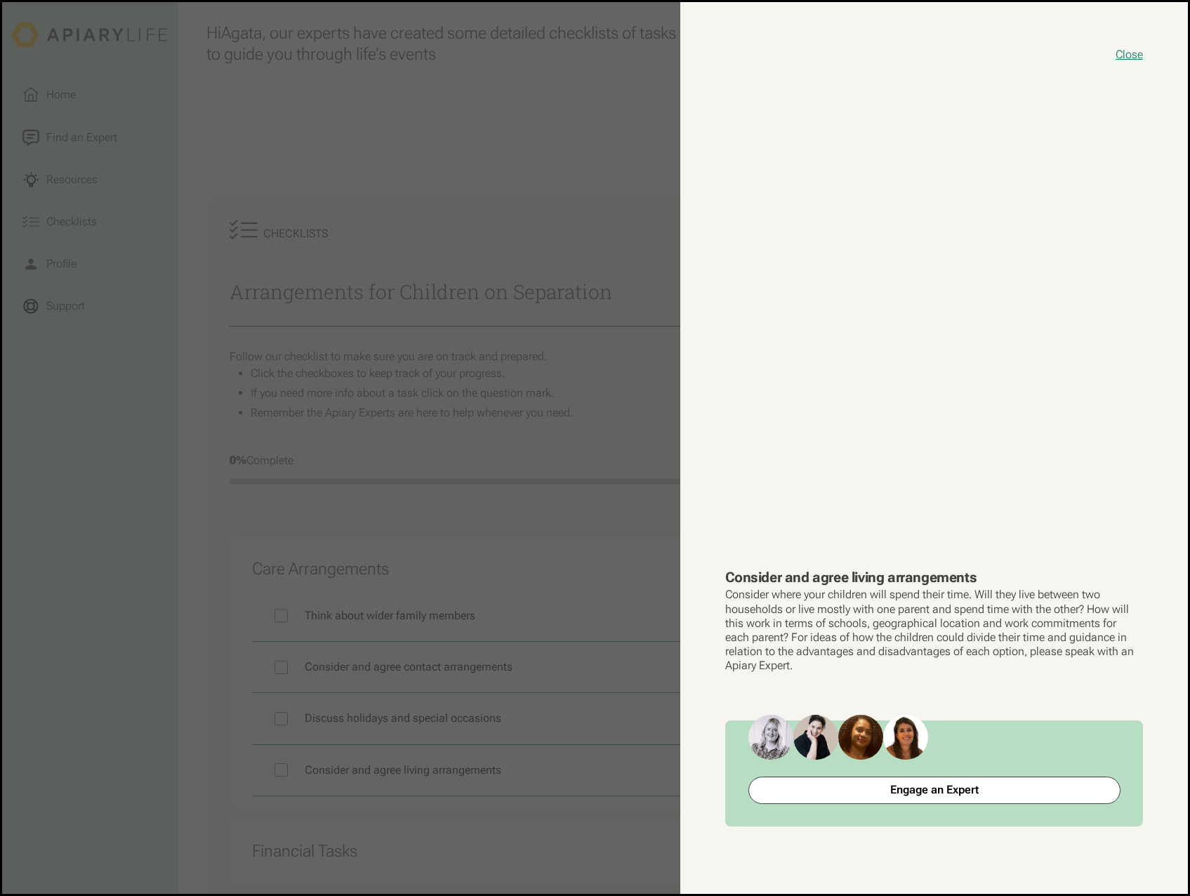
click at [604, 598] on button "close modal" at bounding box center [595, 447] width 1186 height 891
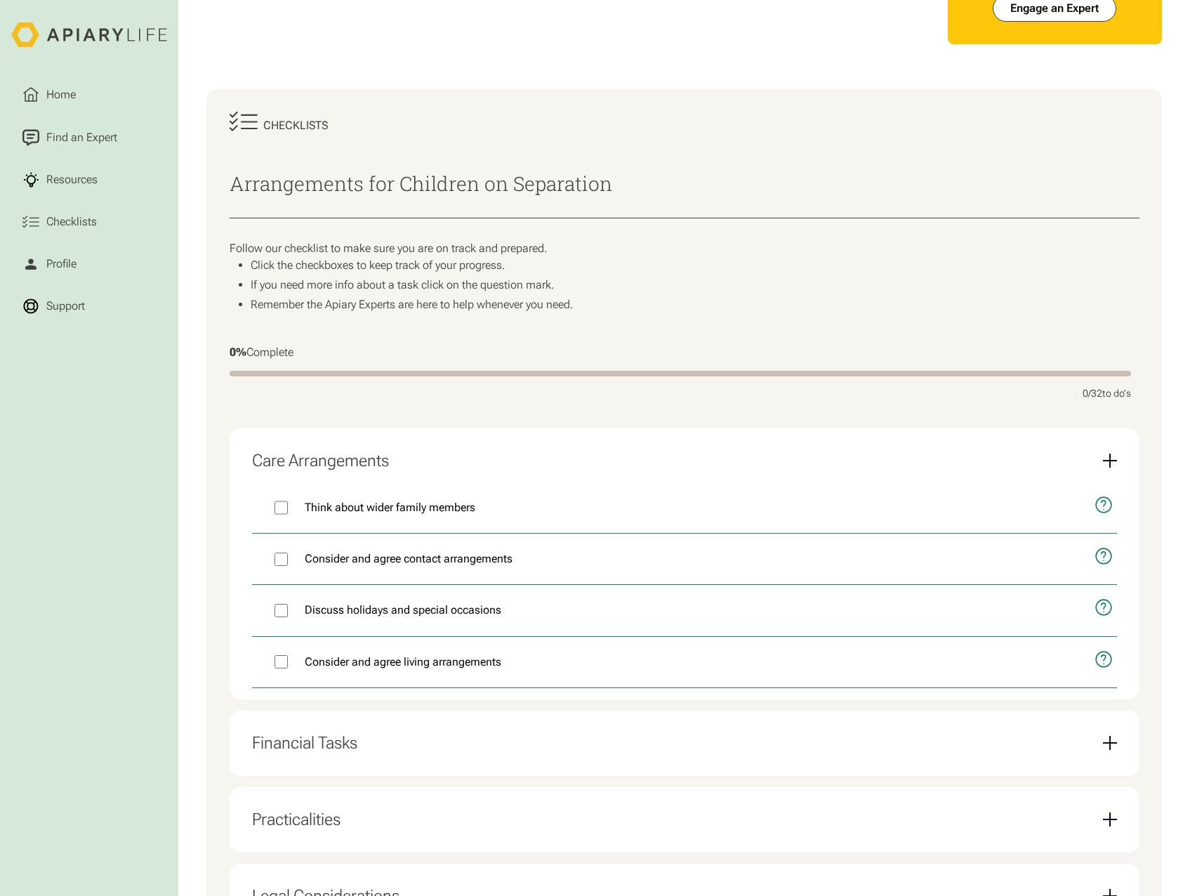
scroll to position [140, 0]
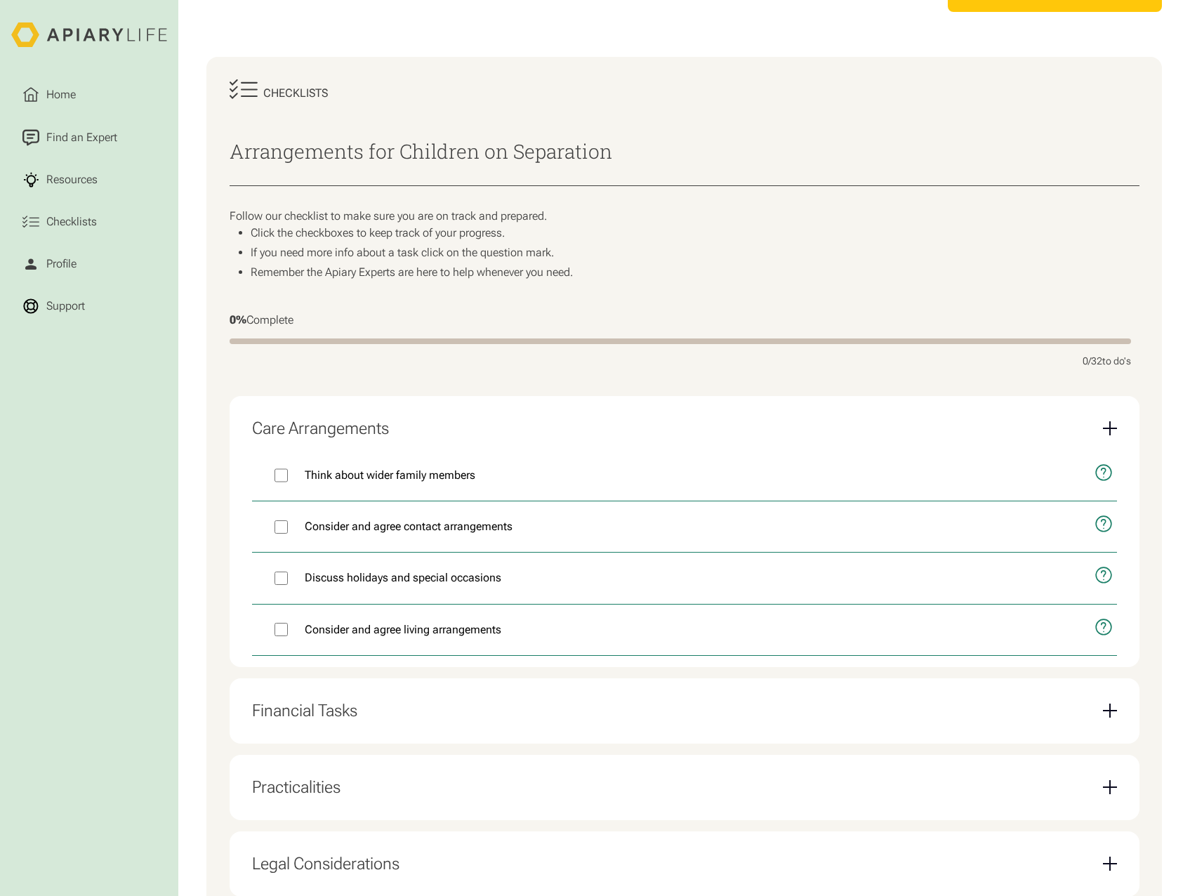
click at [1108, 726] on div "Financial Tasks" at bounding box center [684, 710] width 865 height 43
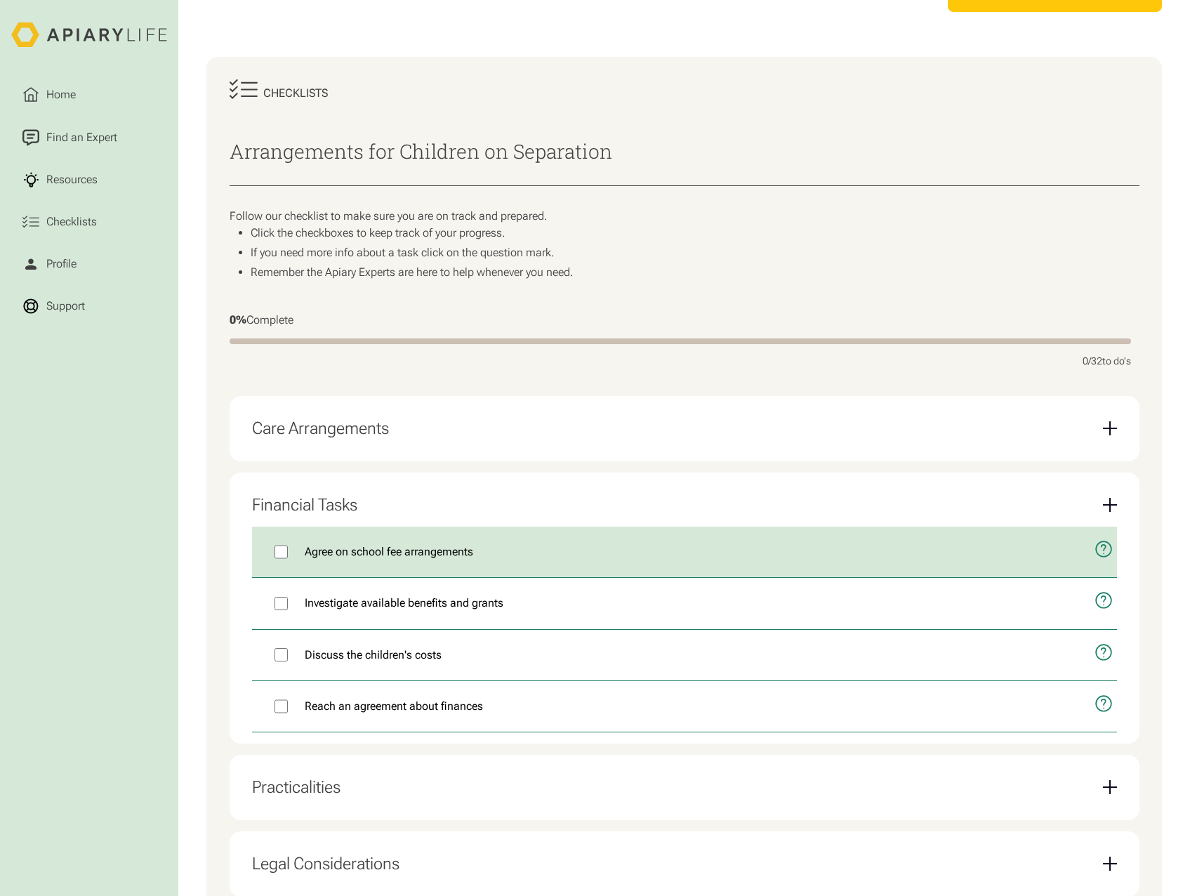
click at [1114, 556] on button "open modal" at bounding box center [1099, 548] width 34 height 45
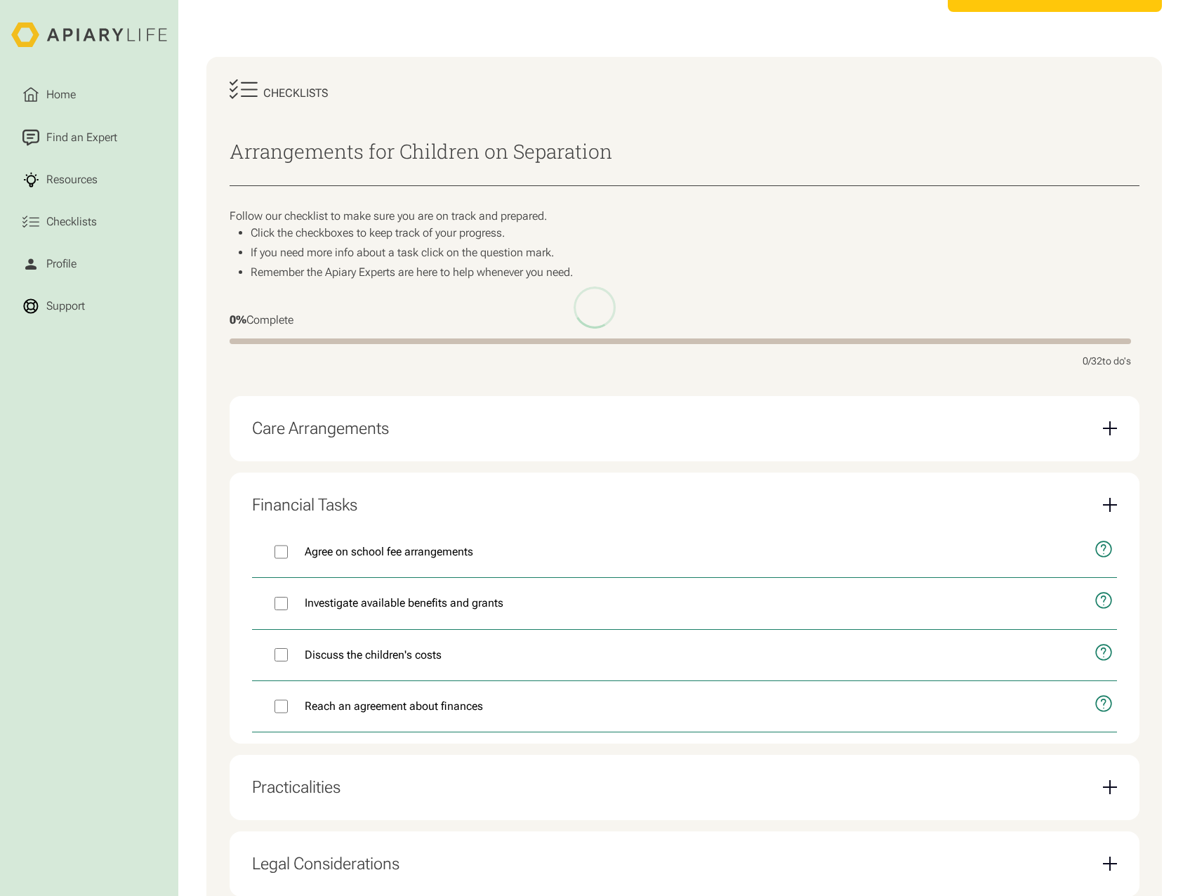
click at [1105, 555] on html "Home Find an Expert Resources Checklists Profile Support Hi Agata , our experts…" at bounding box center [595, 308] width 1190 height 896
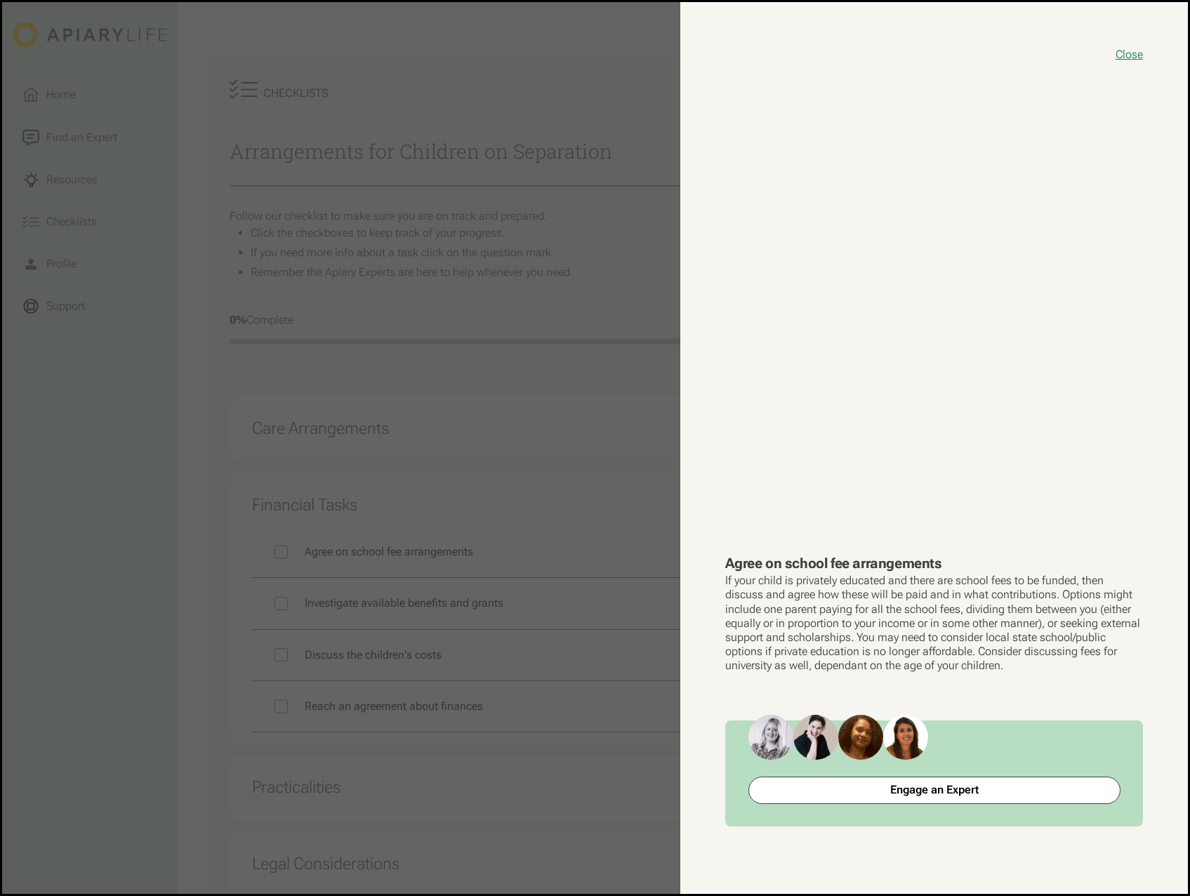
click at [526, 767] on button "close modal" at bounding box center [595, 447] width 1186 height 891
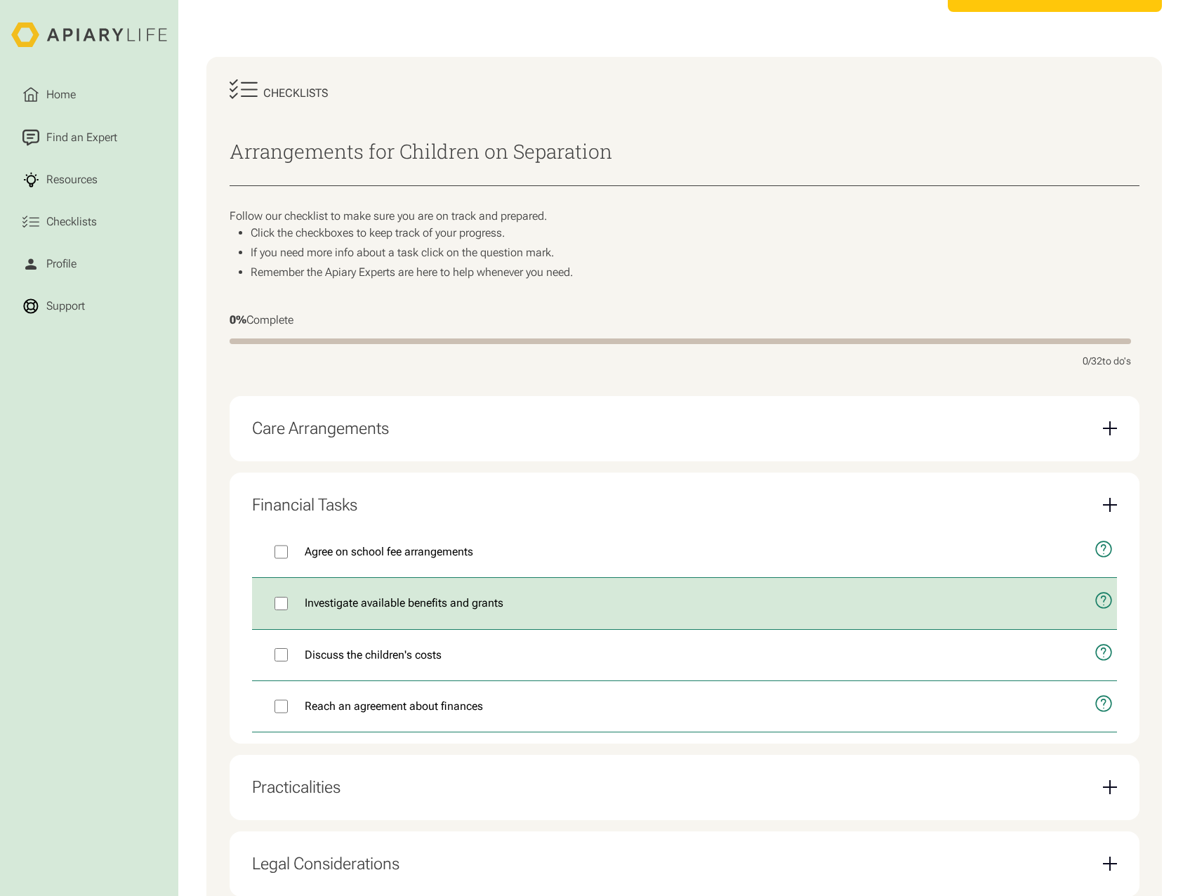
click at [1106, 613] on icon "open modal" at bounding box center [1103, 600] width 18 height 44
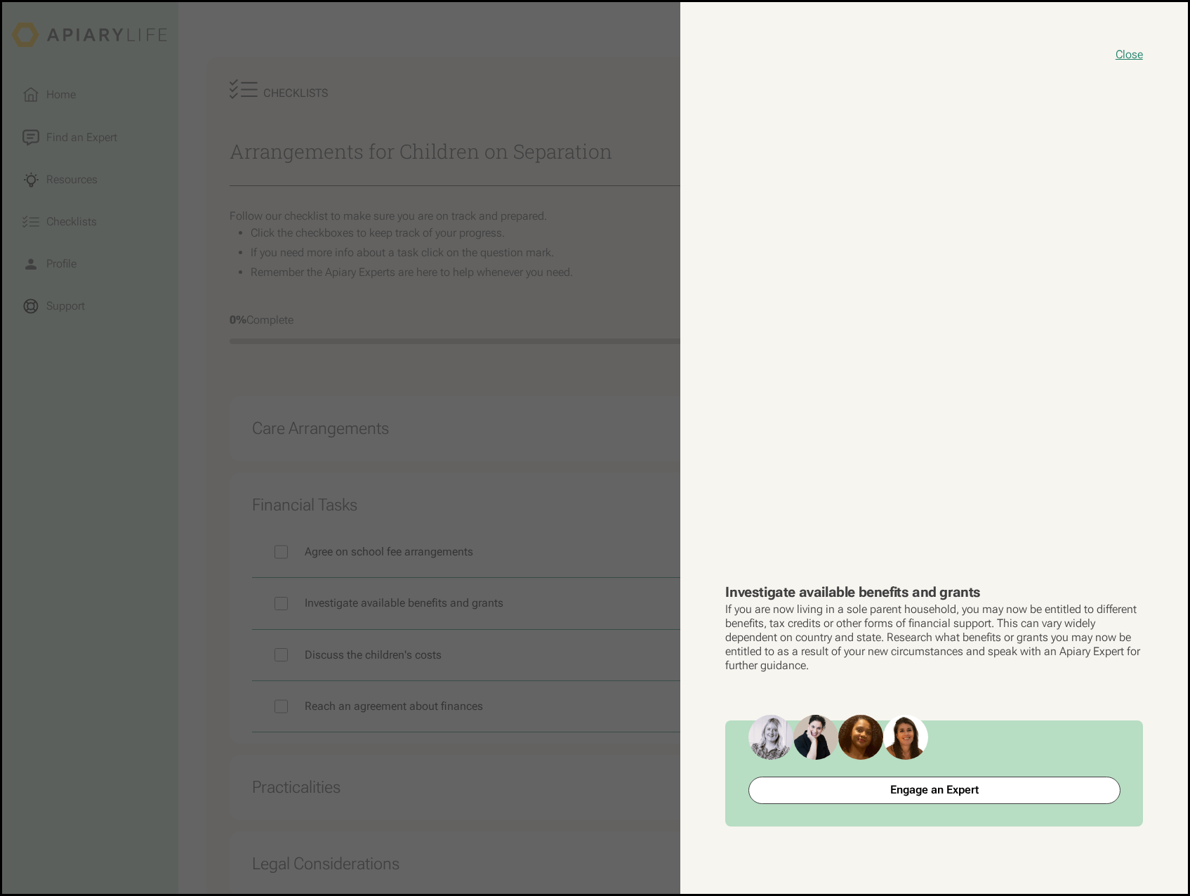
click at [585, 682] on button "close modal" at bounding box center [595, 447] width 1186 height 891
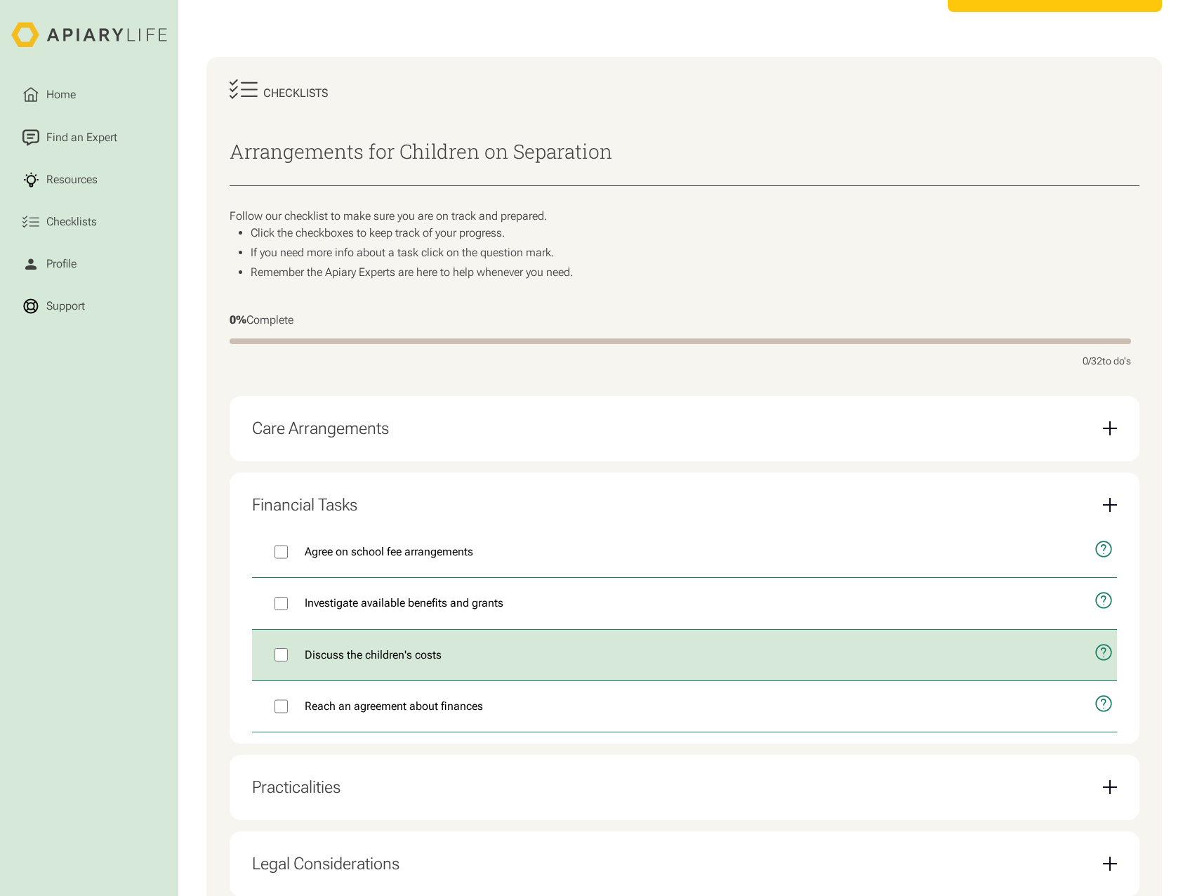
click at [1103, 658] on icon "open modal" at bounding box center [1103, 652] width 18 height 44
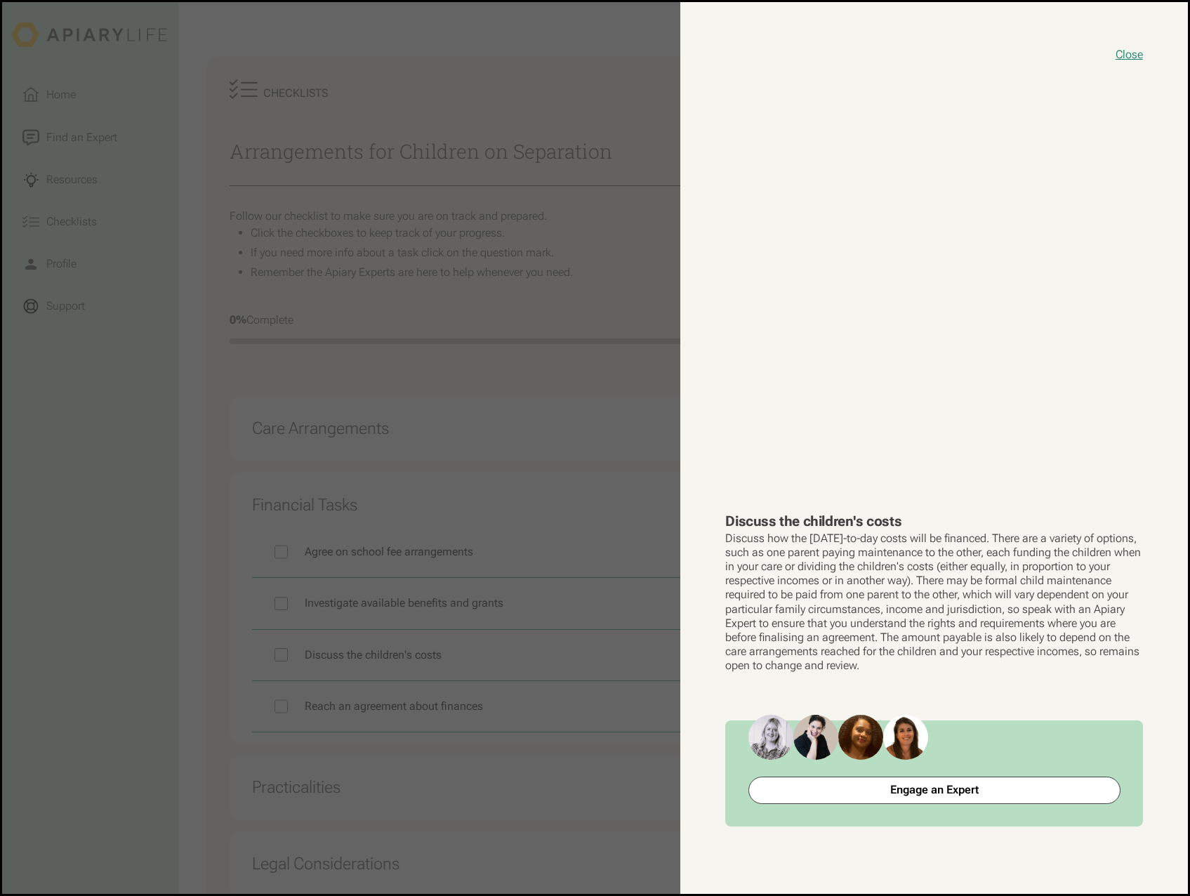
click at [595, 785] on button "close modal" at bounding box center [595, 447] width 1186 height 891
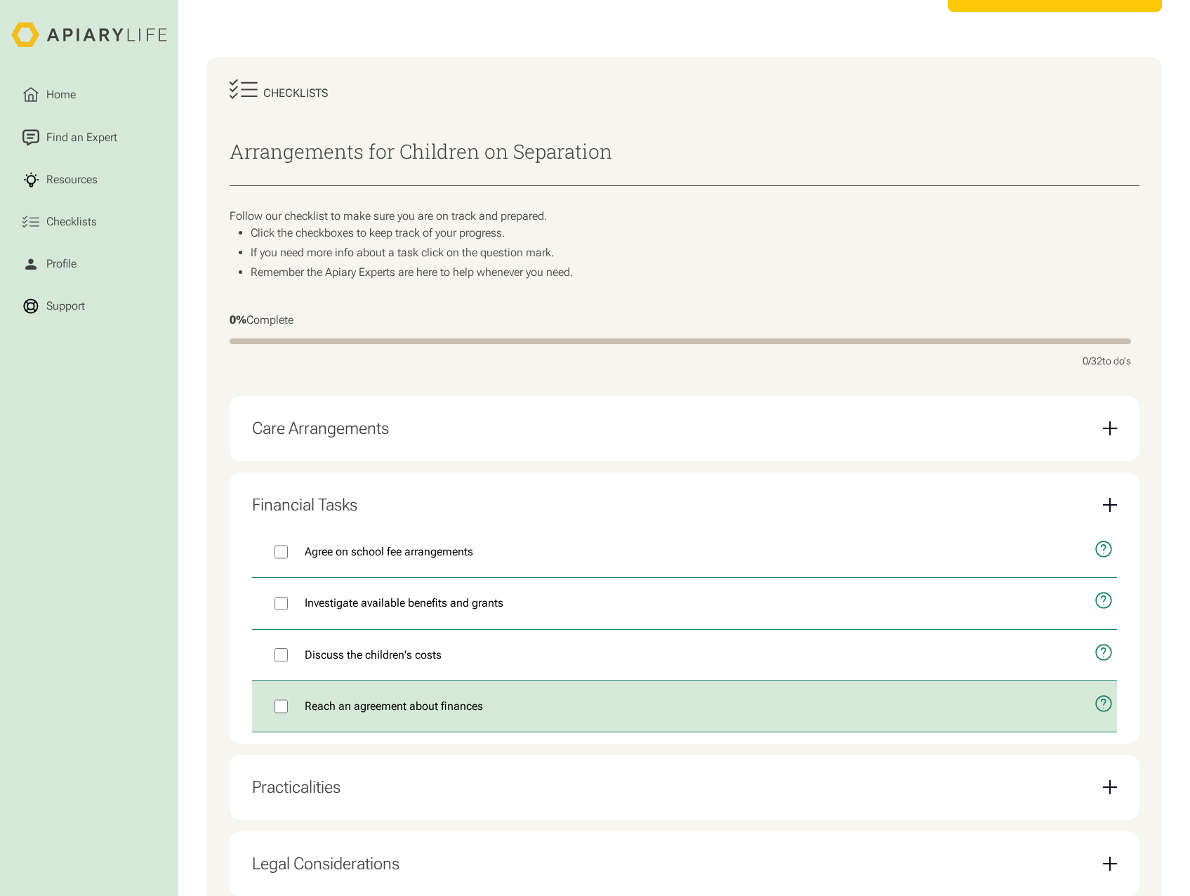
click at [1096, 710] on icon "open modal" at bounding box center [1103, 703] width 15 height 15
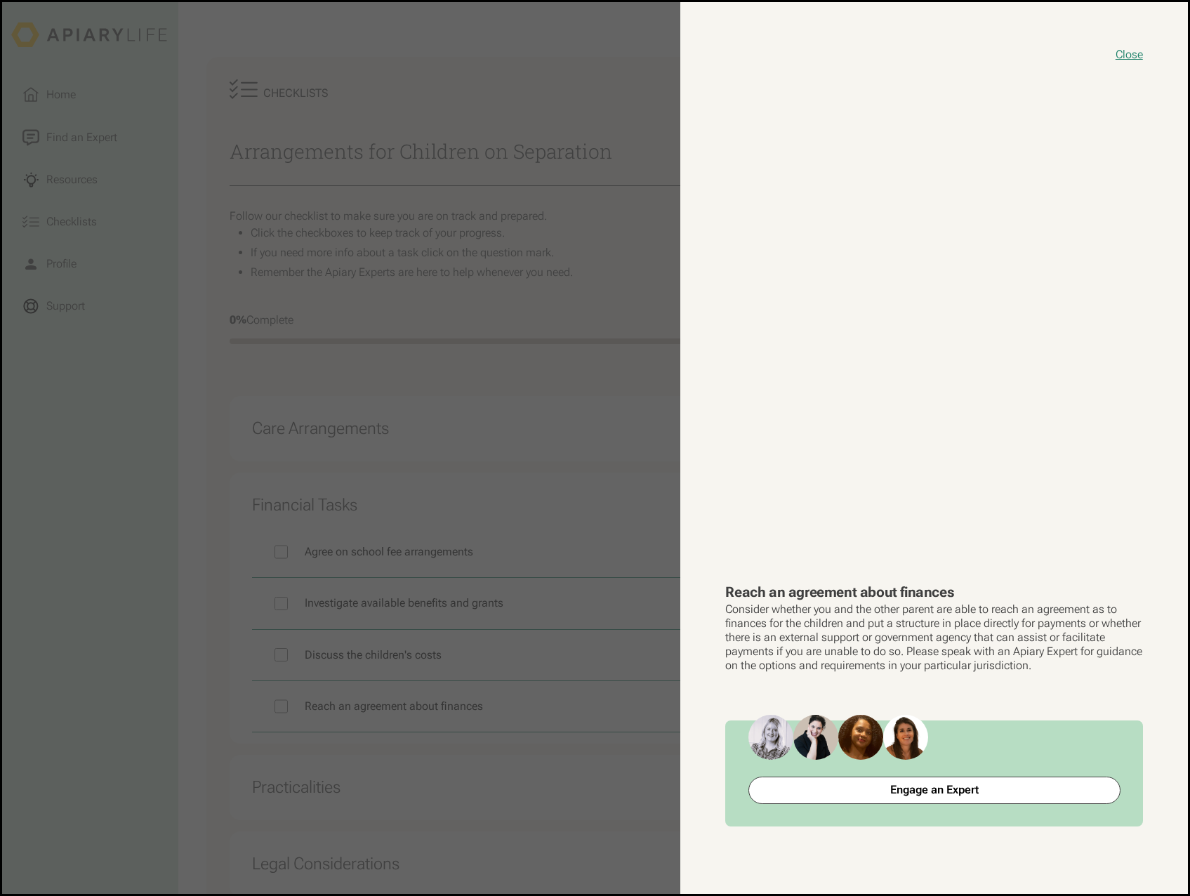
click at [604, 812] on button "close modal" at bounding box center [595, 447] width 1186 height 891
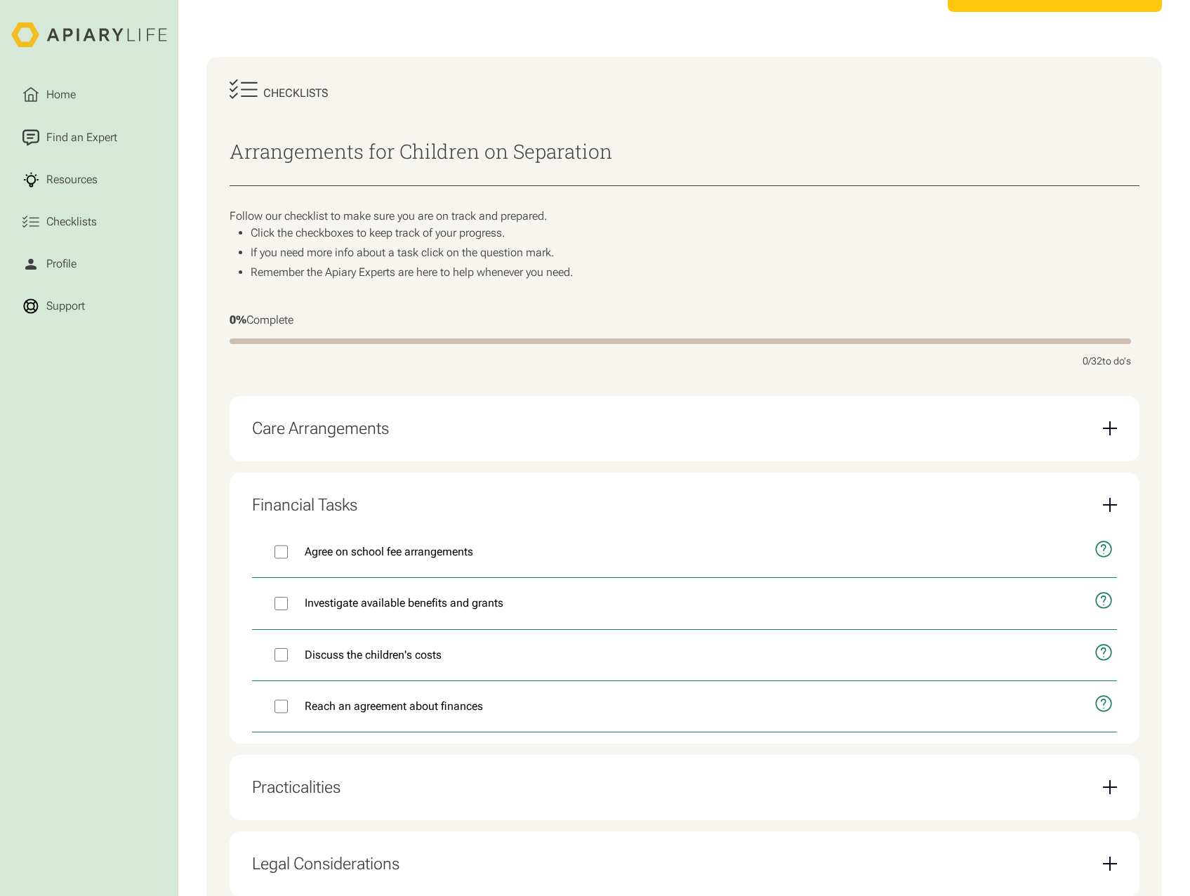
click at [1107, 511] on div "Email Form" at bounding box center [1110, 505] width 14 height 14
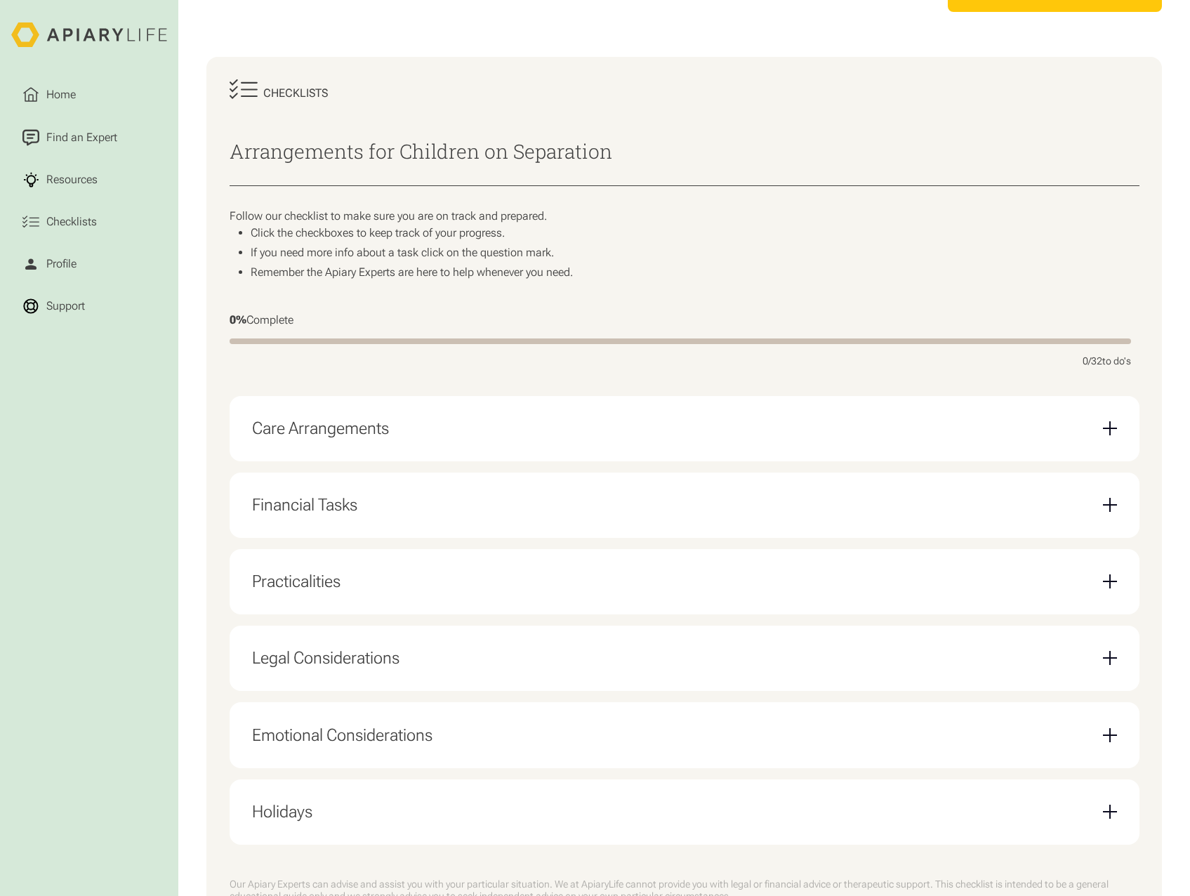
click at [1115, 585] on div "Email Form" at bounding box center [1110, 581] width 14 height 14
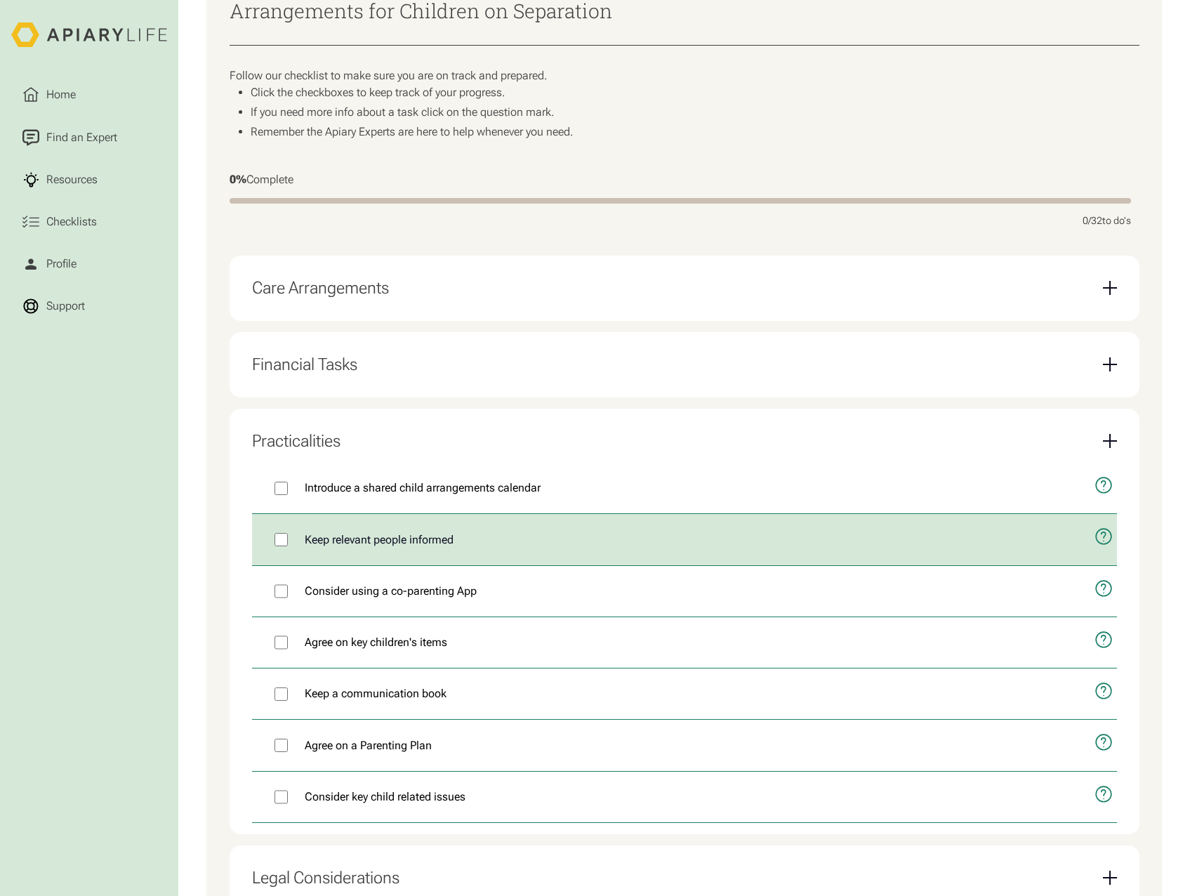
scroll to position [421, 0]
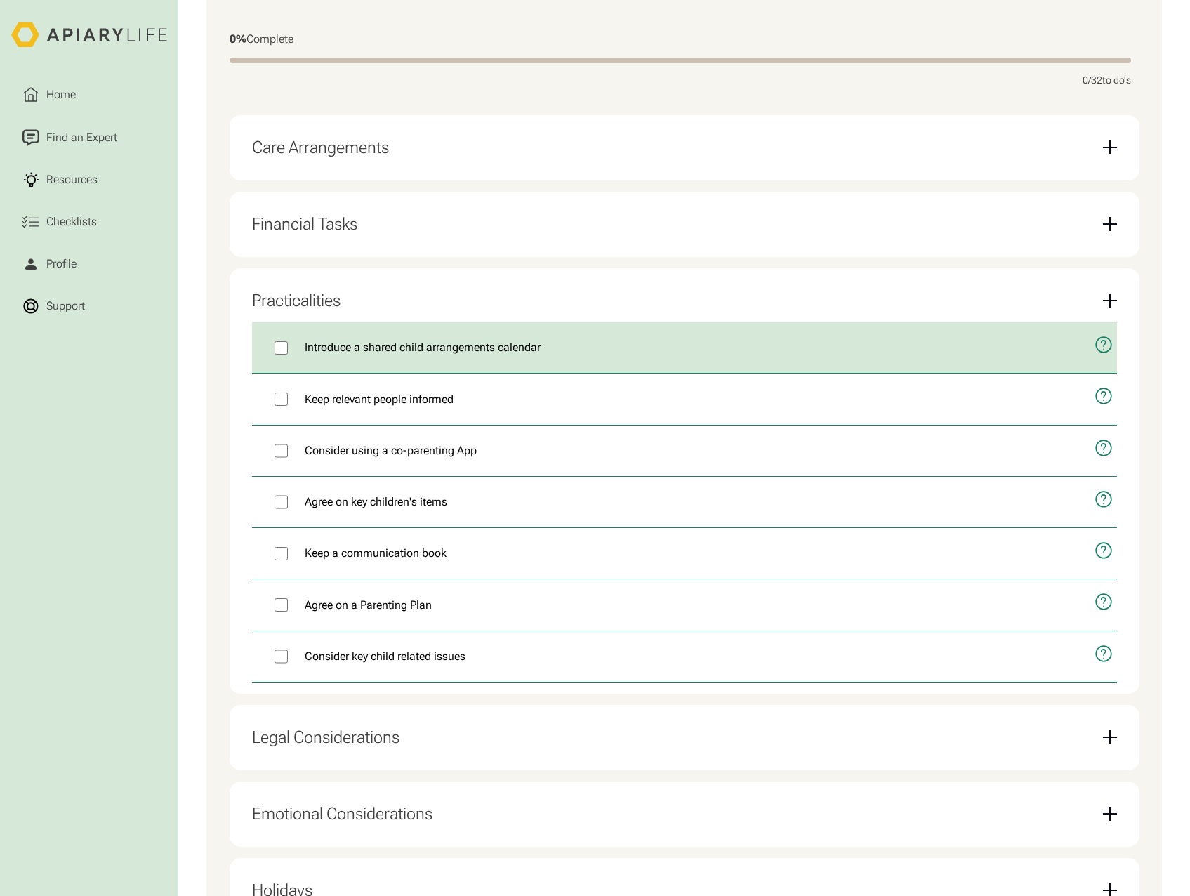
click at [1094, 353] on button "open modal" at bounding box center [1099, 344] width 34 height 45
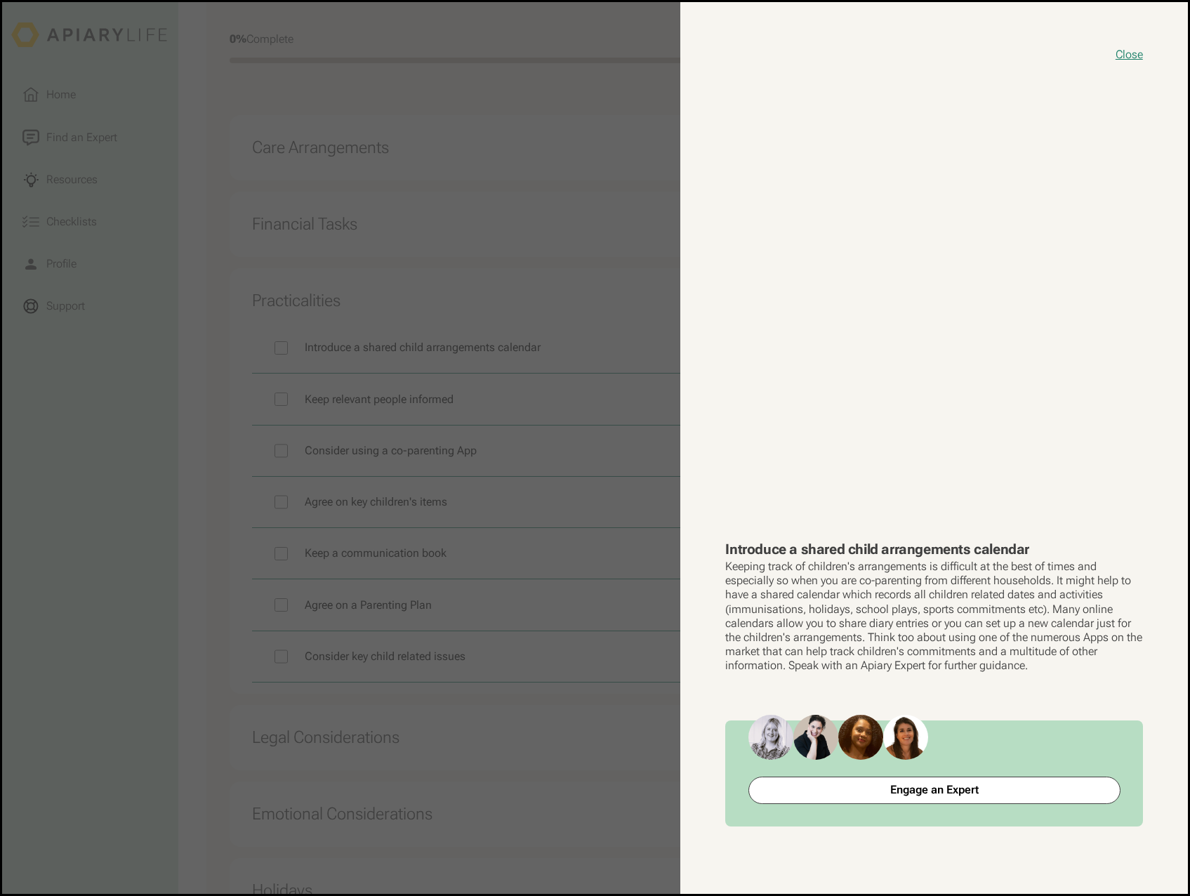
drag, startPoint x: 525, startPoint y: 727, endPoint x: 543, endPoint y: 743, distance: 24.4
click at [526, 727] on button "close modal" at bounding box center [595, 447] width 1186 height 891
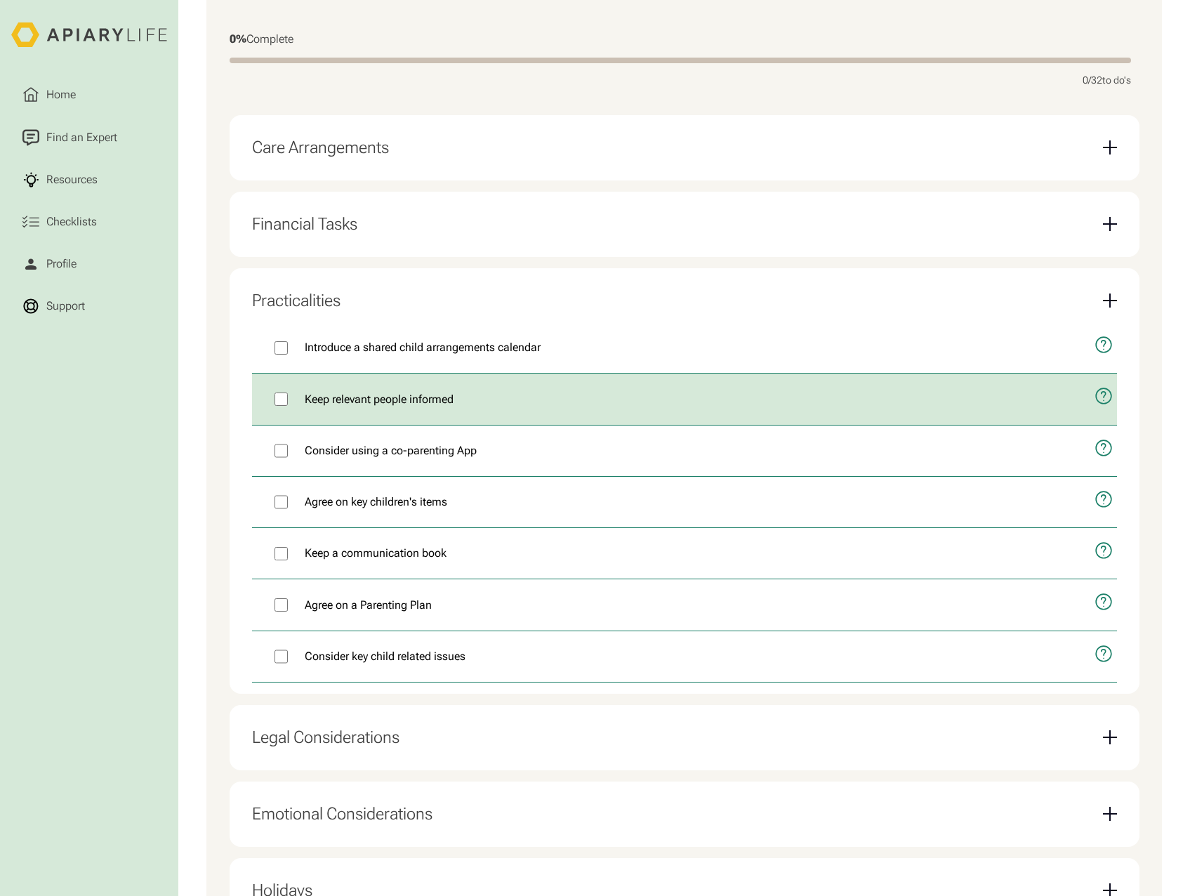
click at [1096, 403] on icon "open modal" at bounding box center [1103, 396] width 15 height 15
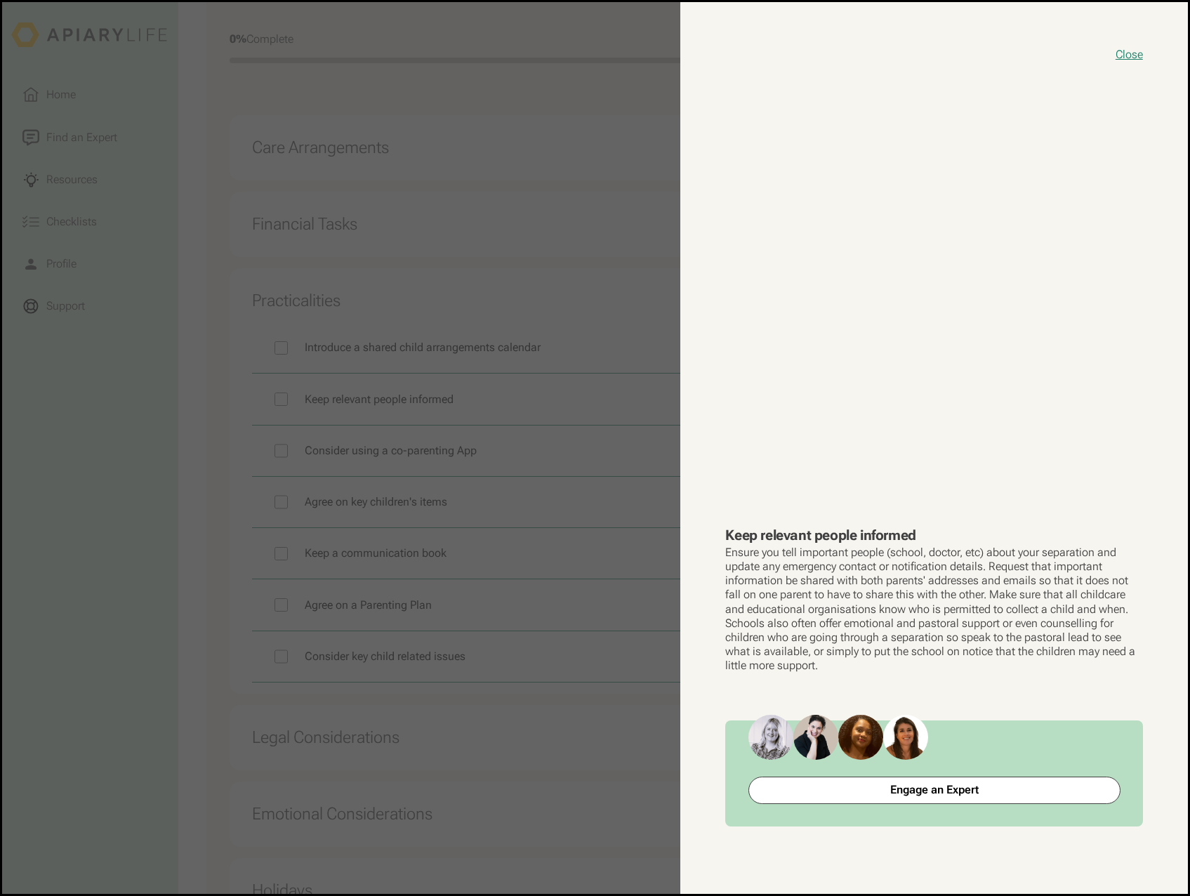
click at [472, 716] on button "close modal" at bounding box center [595, 447] width 1186 height 891
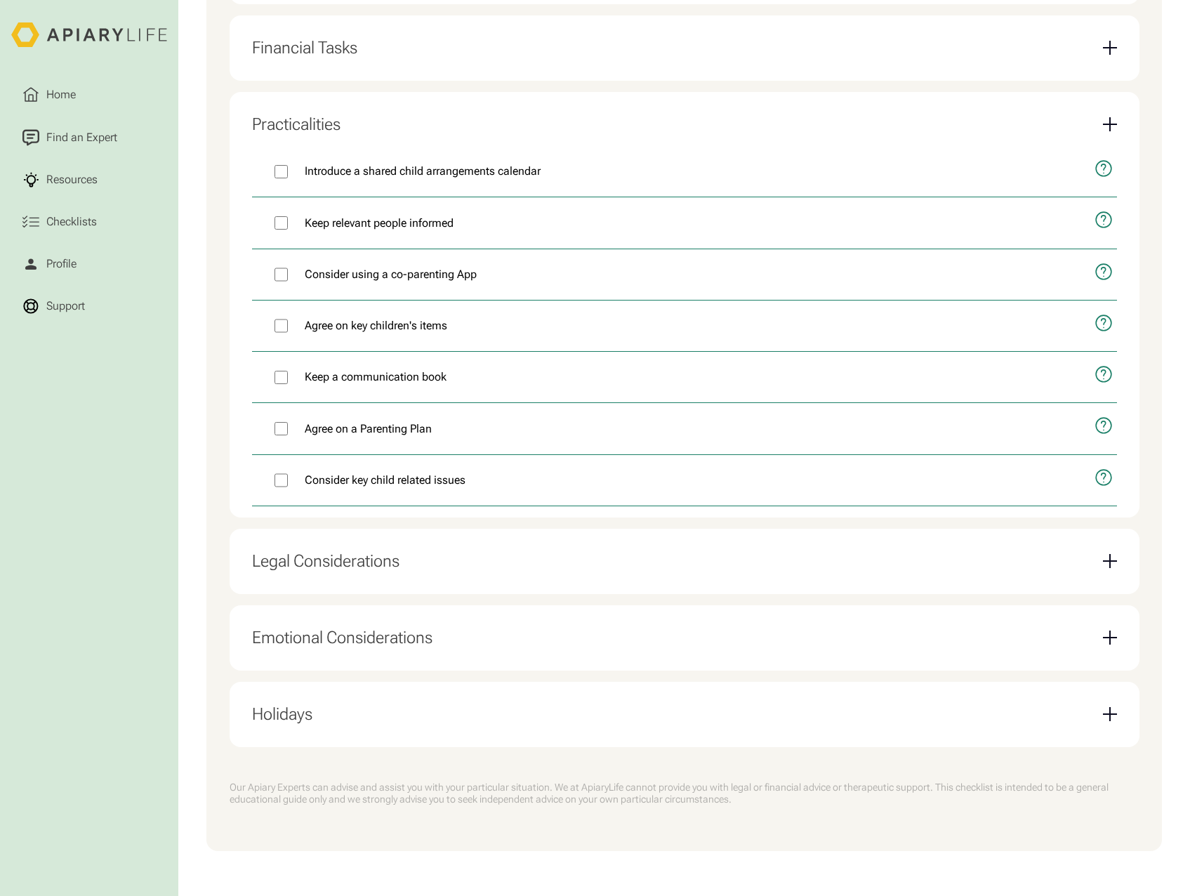
click at [1109, 636] on div "Email Form" at bounding box center [1109, 637] width 1 height 14
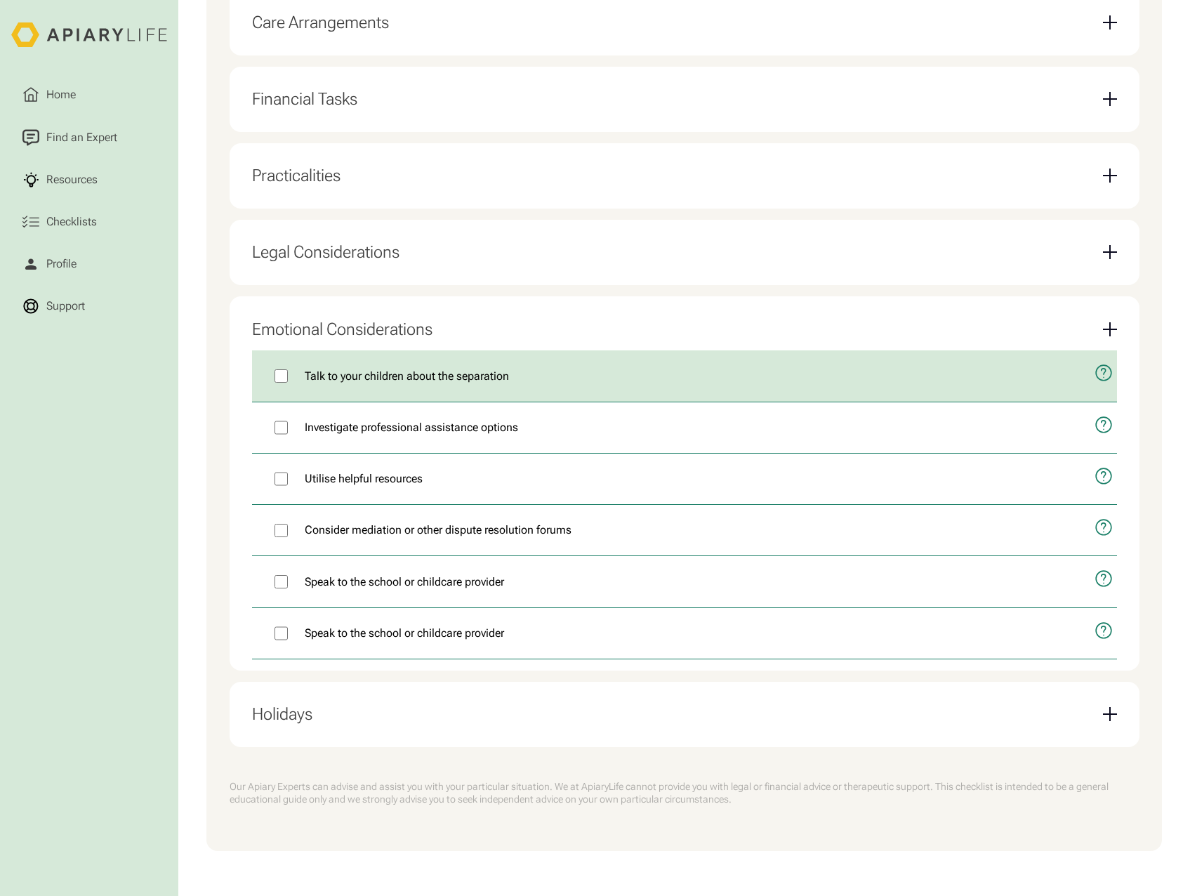
click at [1105, 369] on icon "open modal" at bounding box center [1103, 373] width 18 height 44
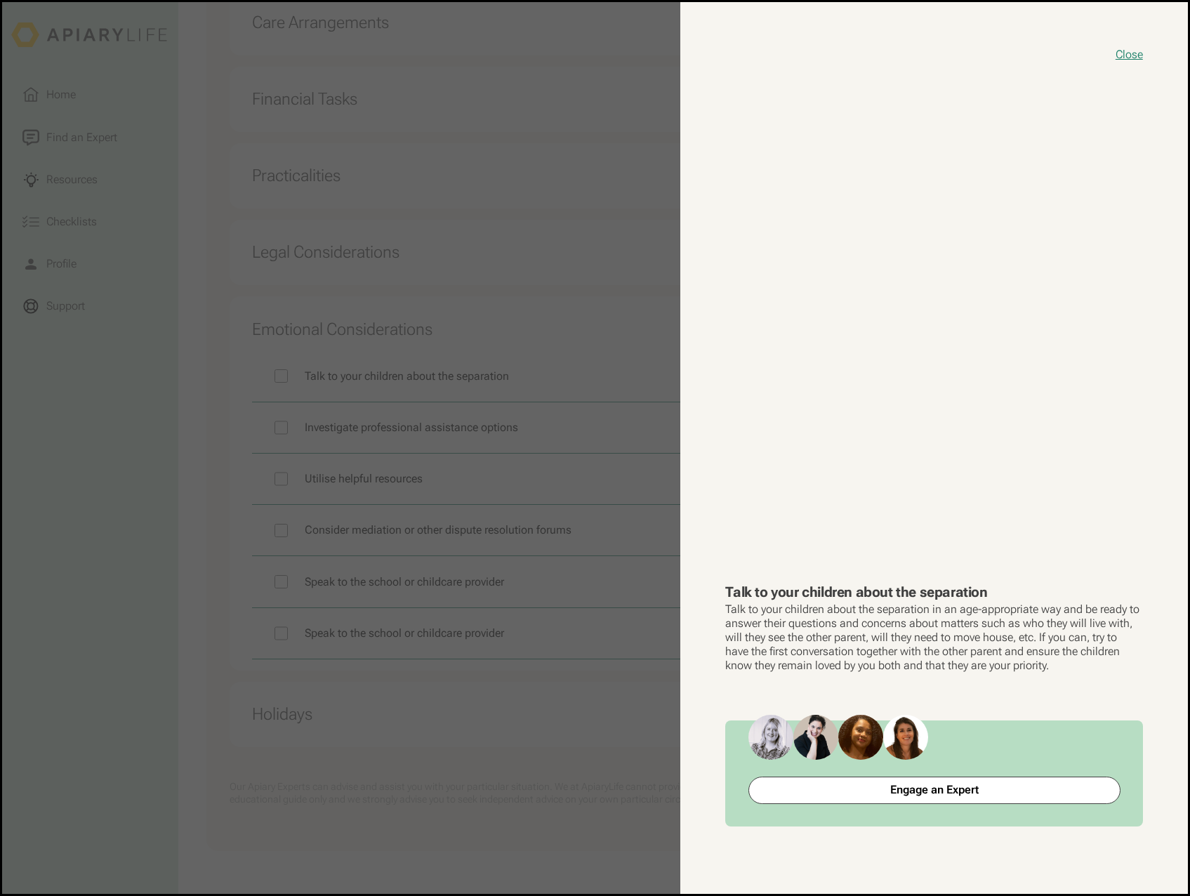
click at [531, 719] on button "close modal" at bounding box center [595, 447] width 1186 height 891
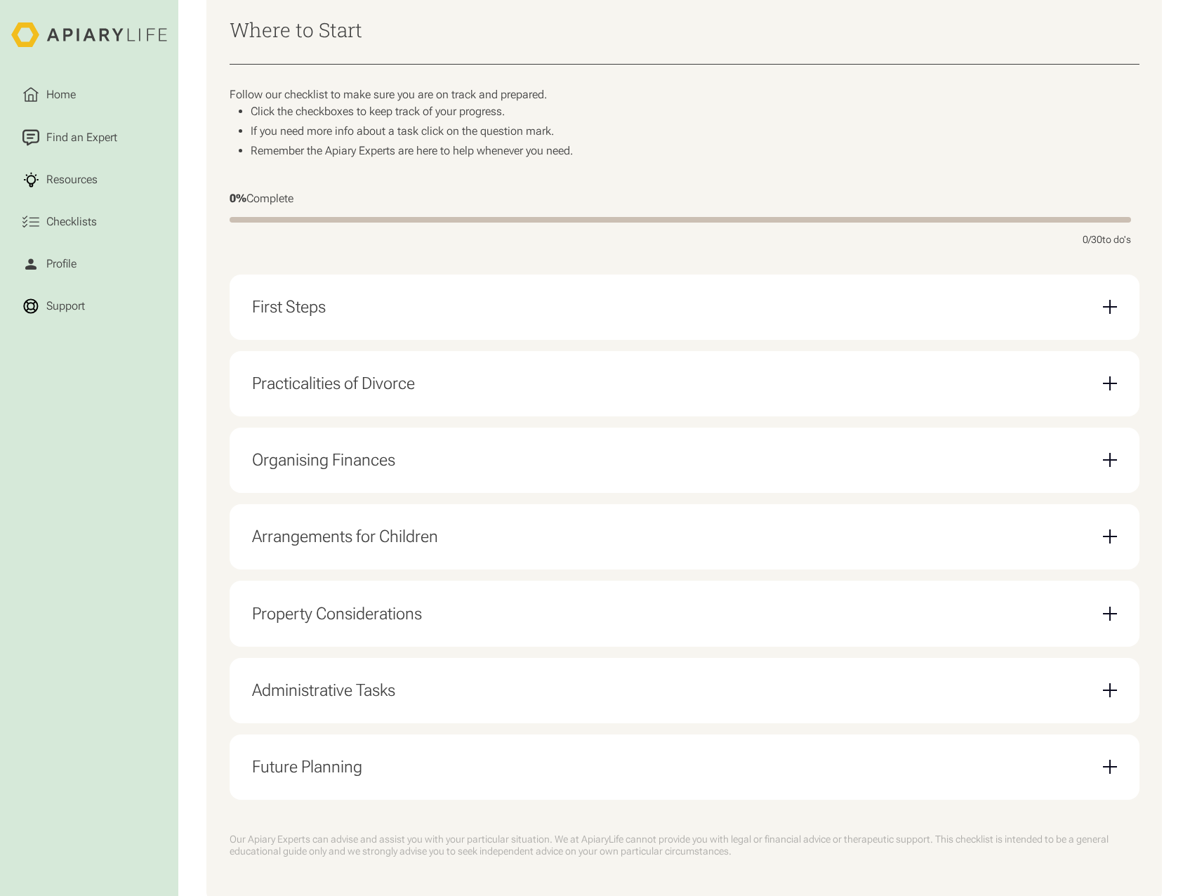
scroll to position [281, 0]
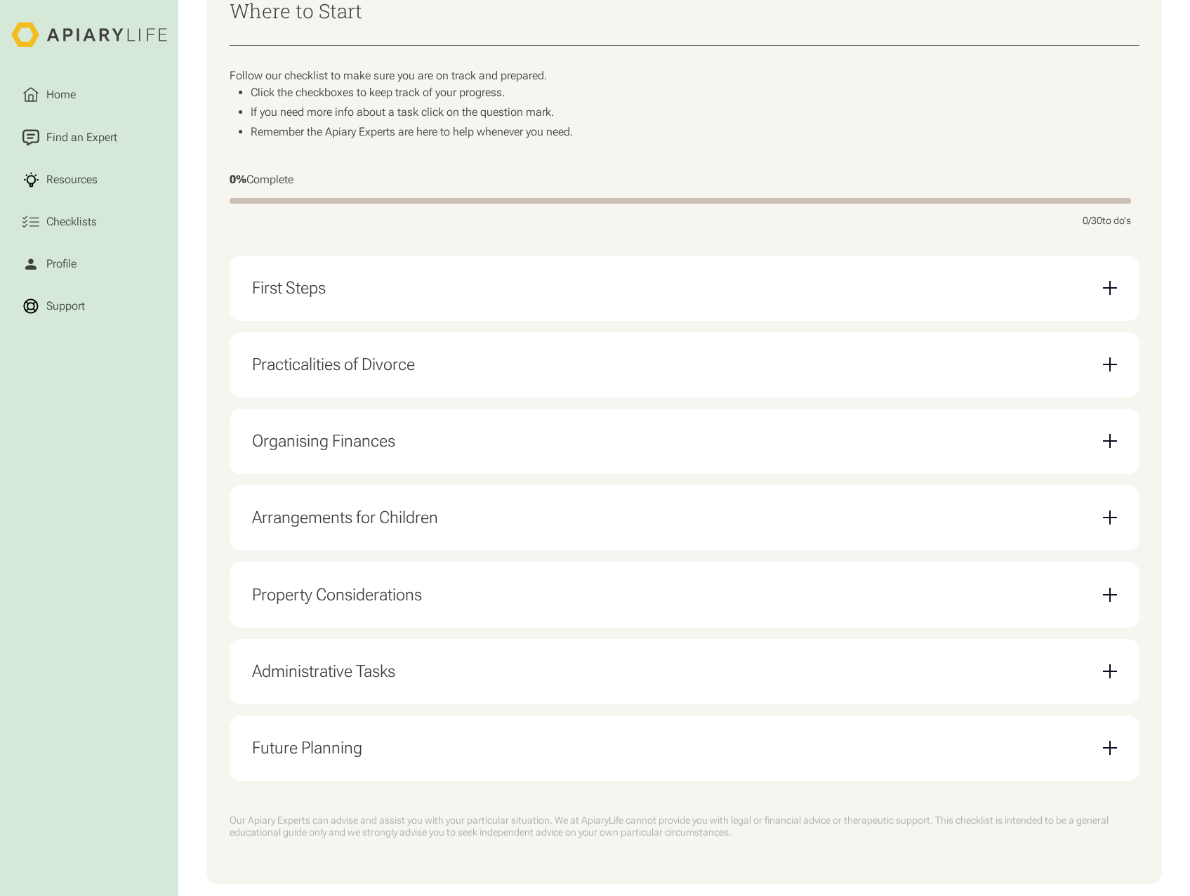
click at [1112, 442] on div "Email Form" at bounding box center [1110, 440] width 14 height 1
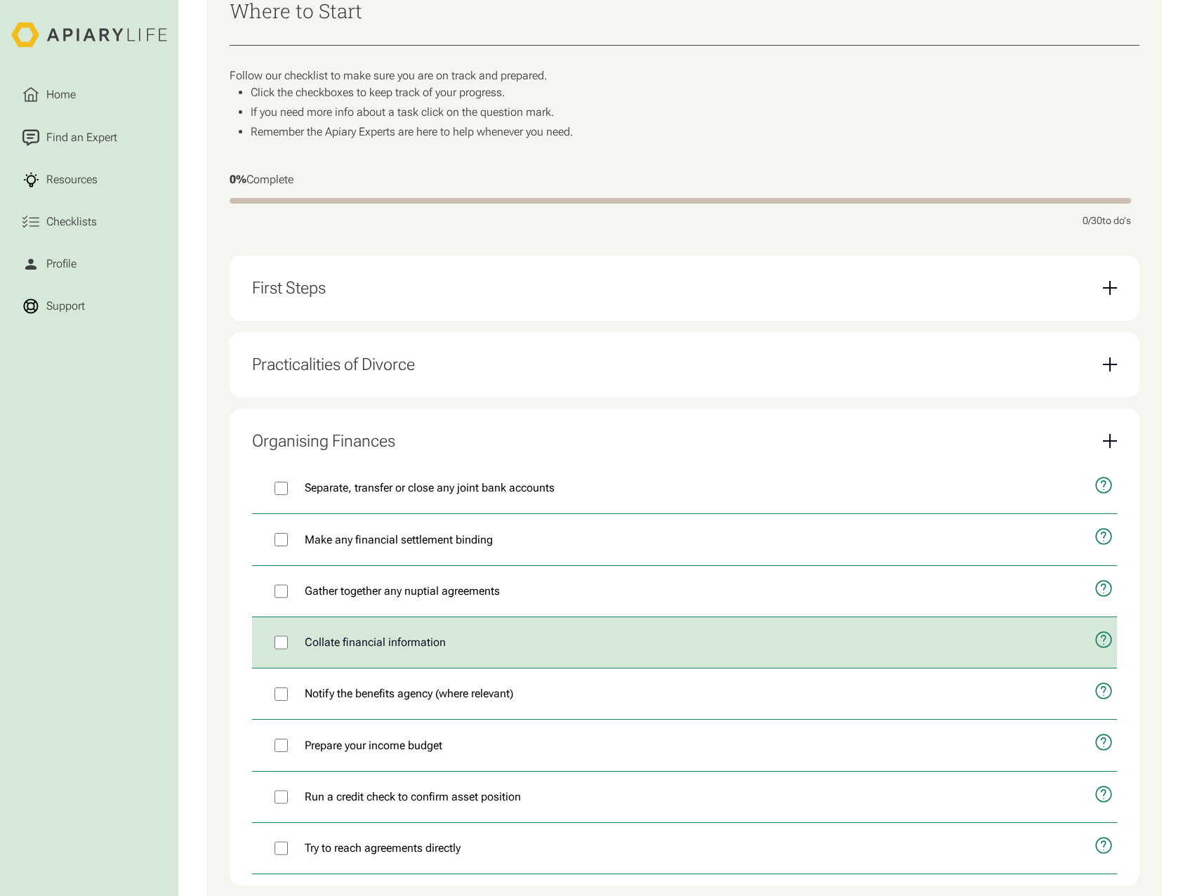
scroll to position [421, 0]
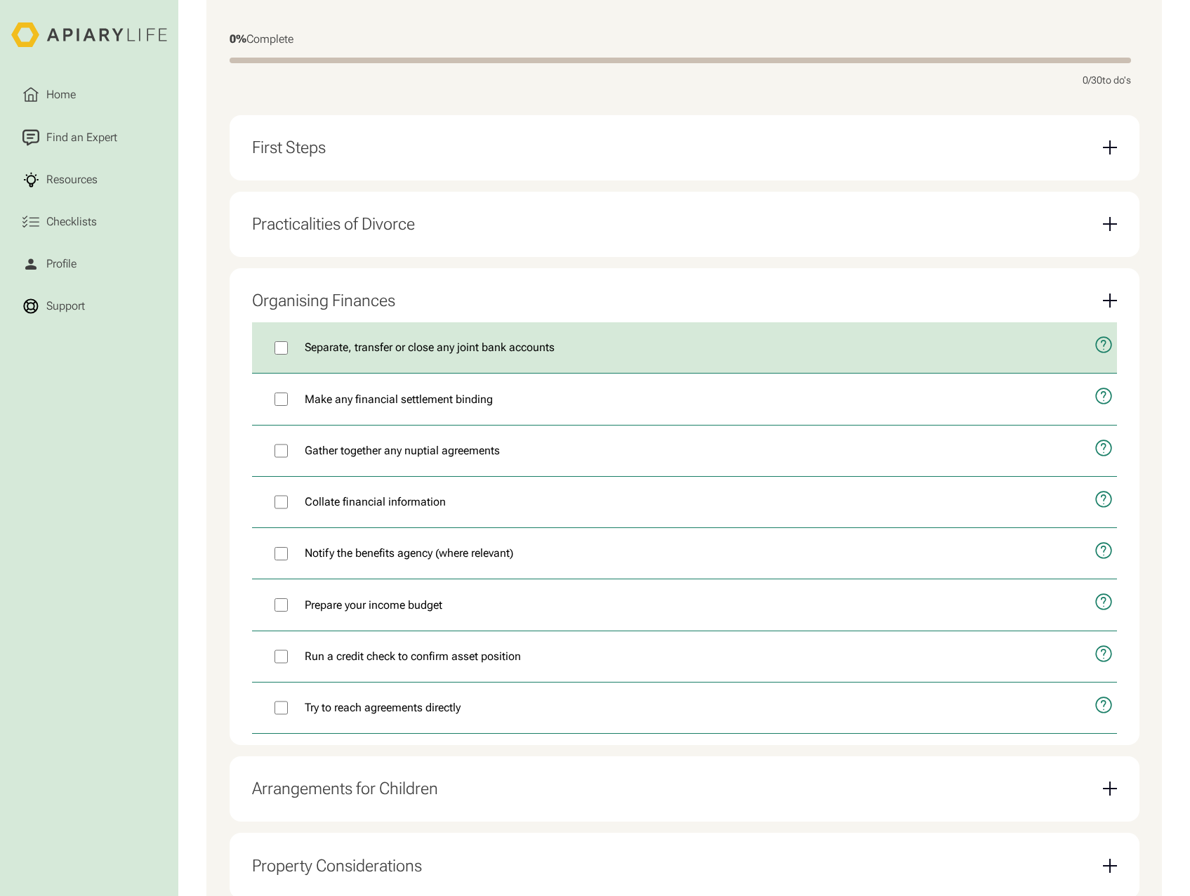
click at [1104, 355] on icon "open modal" at bounding box center [1103, 345] width 18 height 44
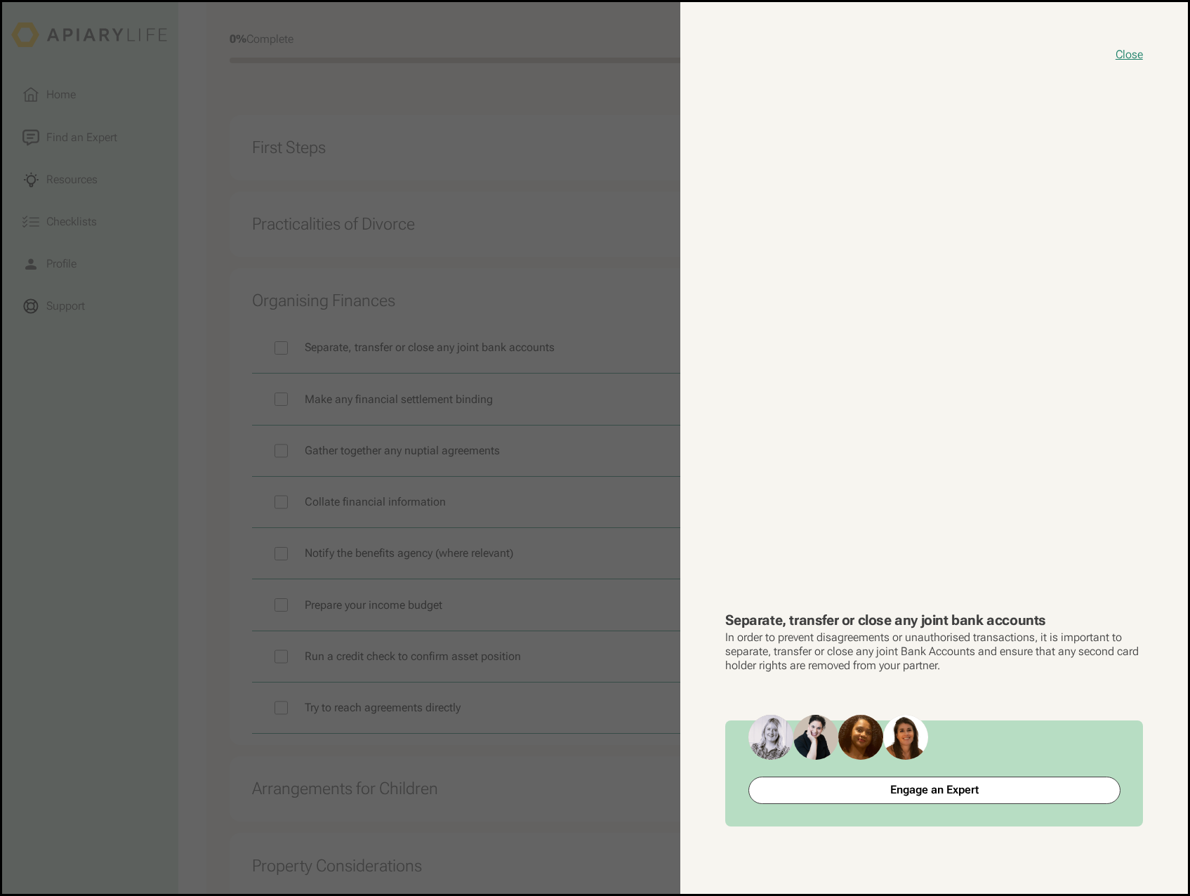
click at [625, 580] on button "close modal" at bounding box center [595, 447] width 1186 height 891
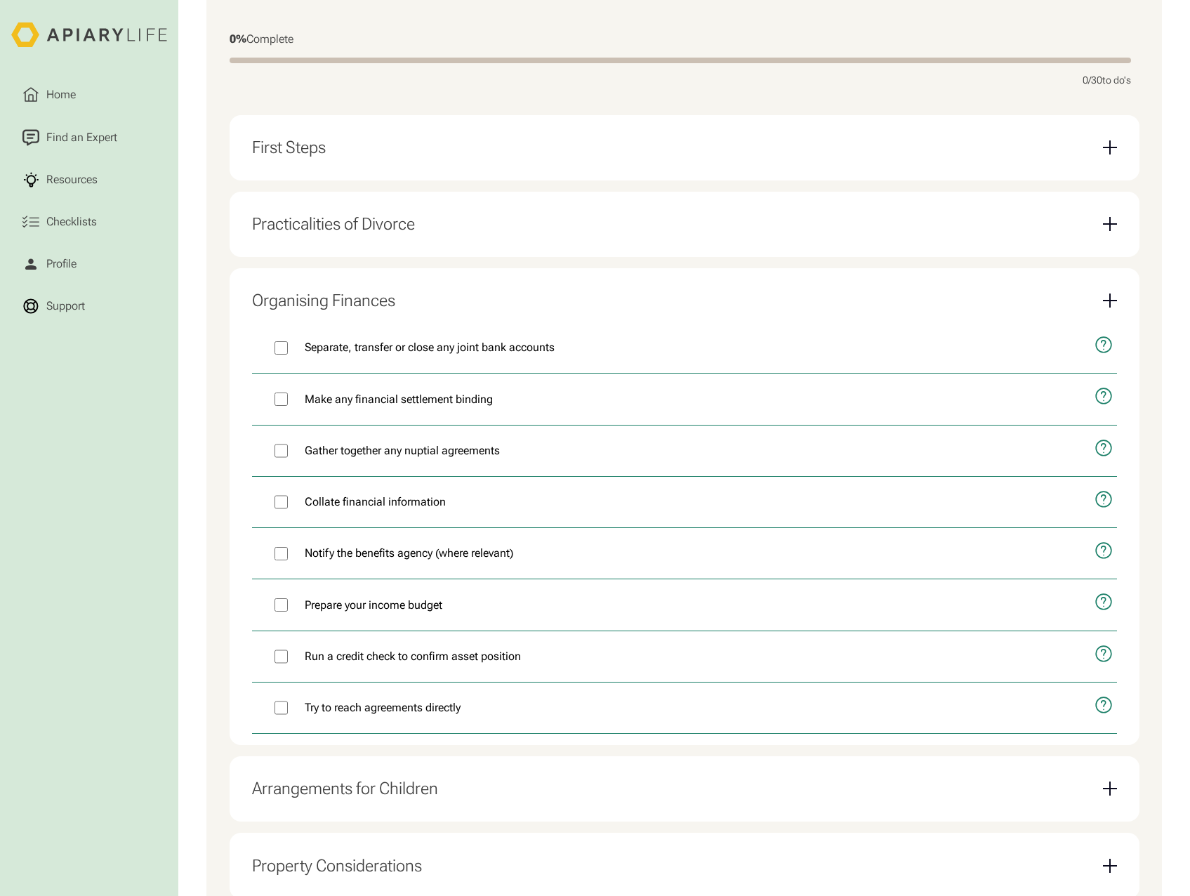
click at [1106, 403] on icon "open modal" at bounding box center [1103, 396] width 18 height 44
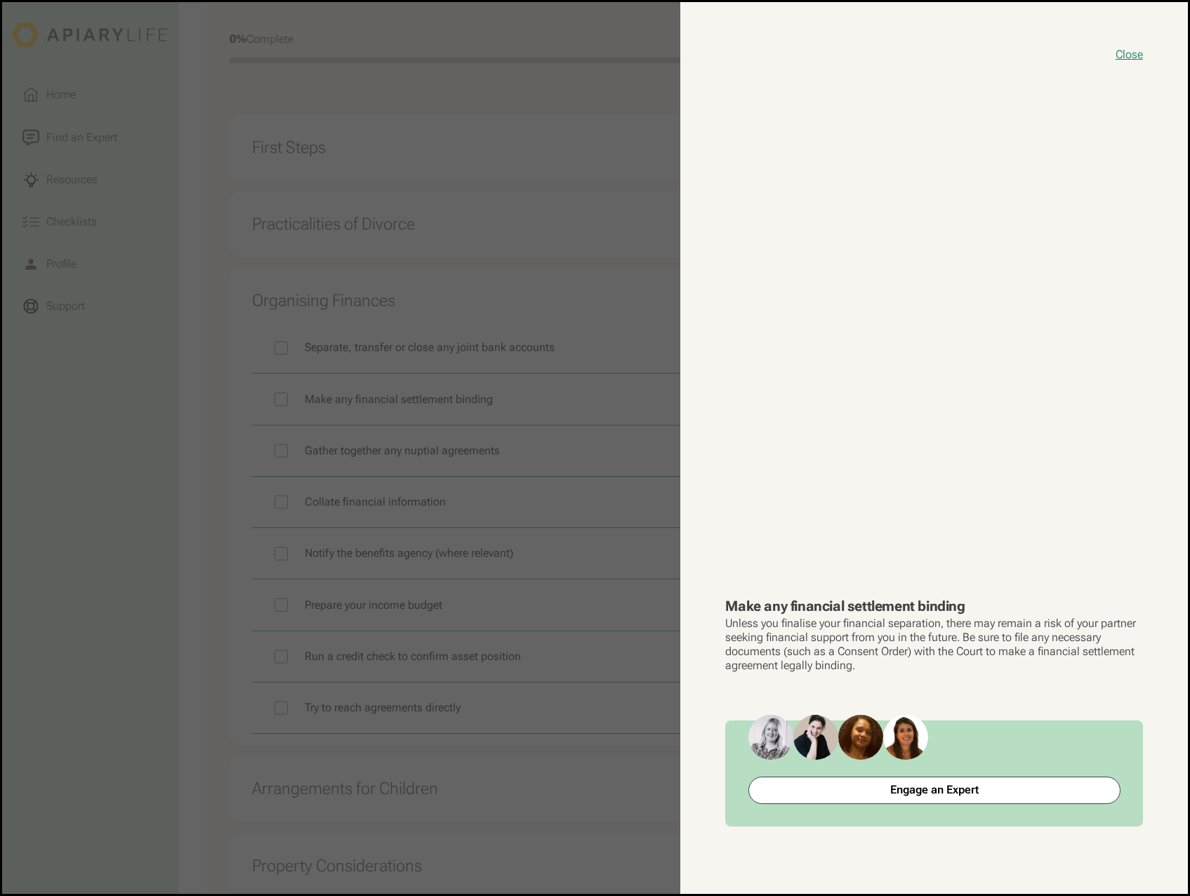
click at [636, 583] on button "close modal" at bounding box center [595, 447] width 1186 height 891
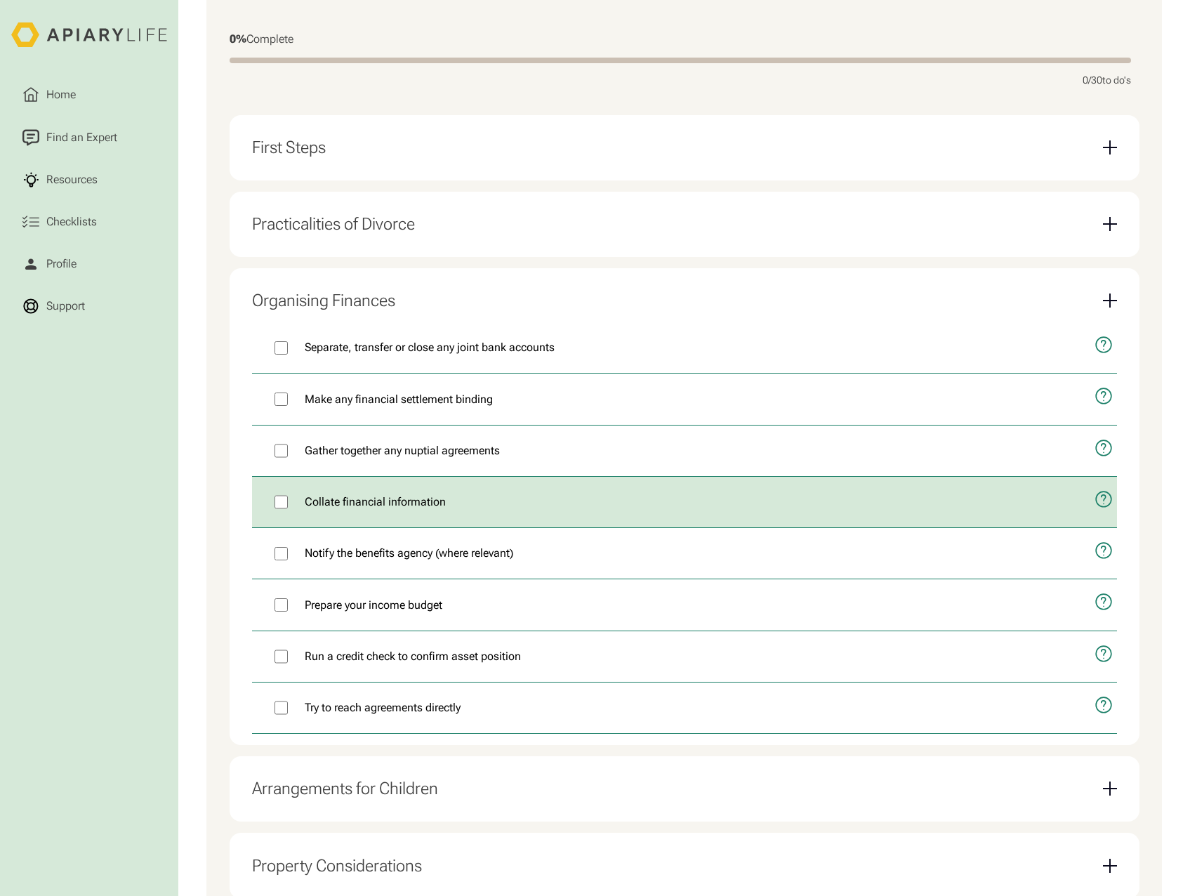
click at [1104, 504] on icon "open modal" at bounding box center [1103, 499] width 4 height 9
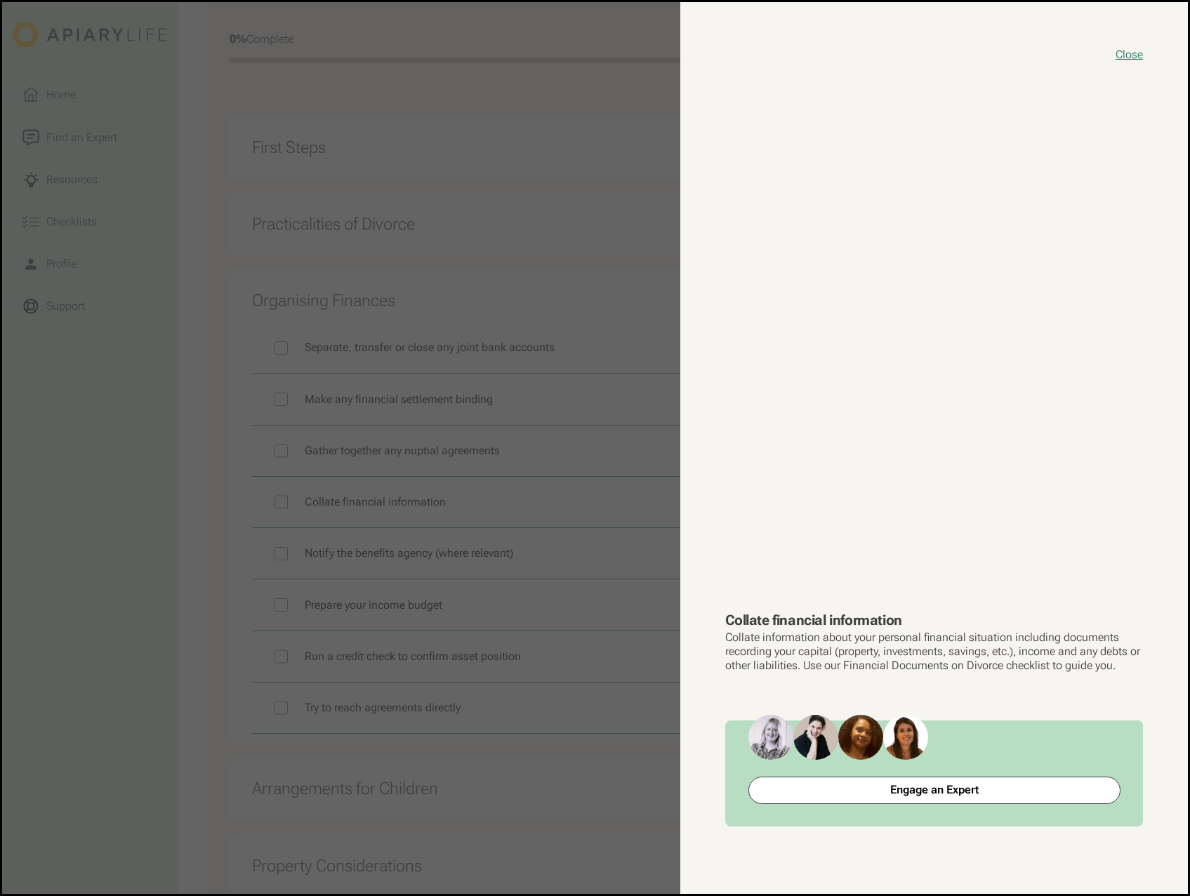
click at [555, 576] on button "close modal" at bounding box center [595, 447] width 1186 height 891
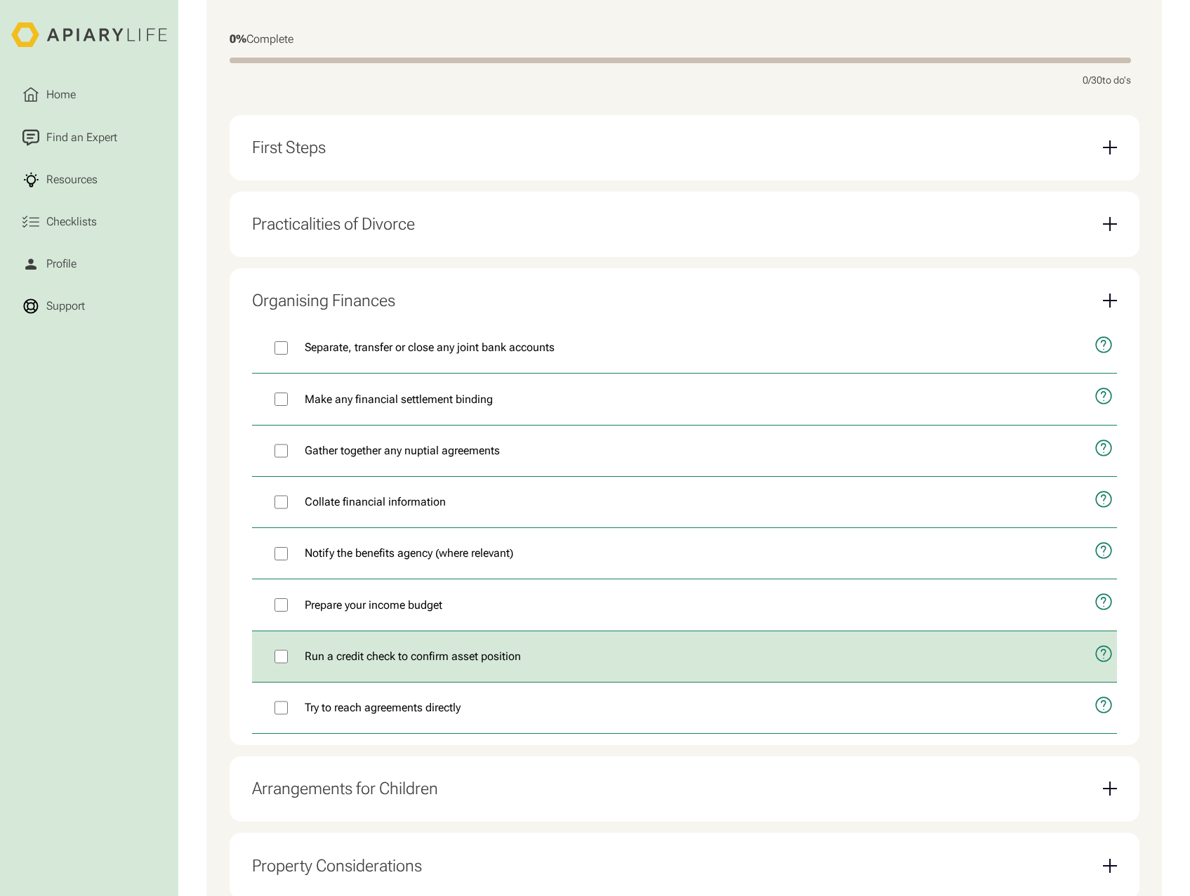
click at [1097, 663] on icon "open modal" at bounding box center [1103, 654] width 18 height 44
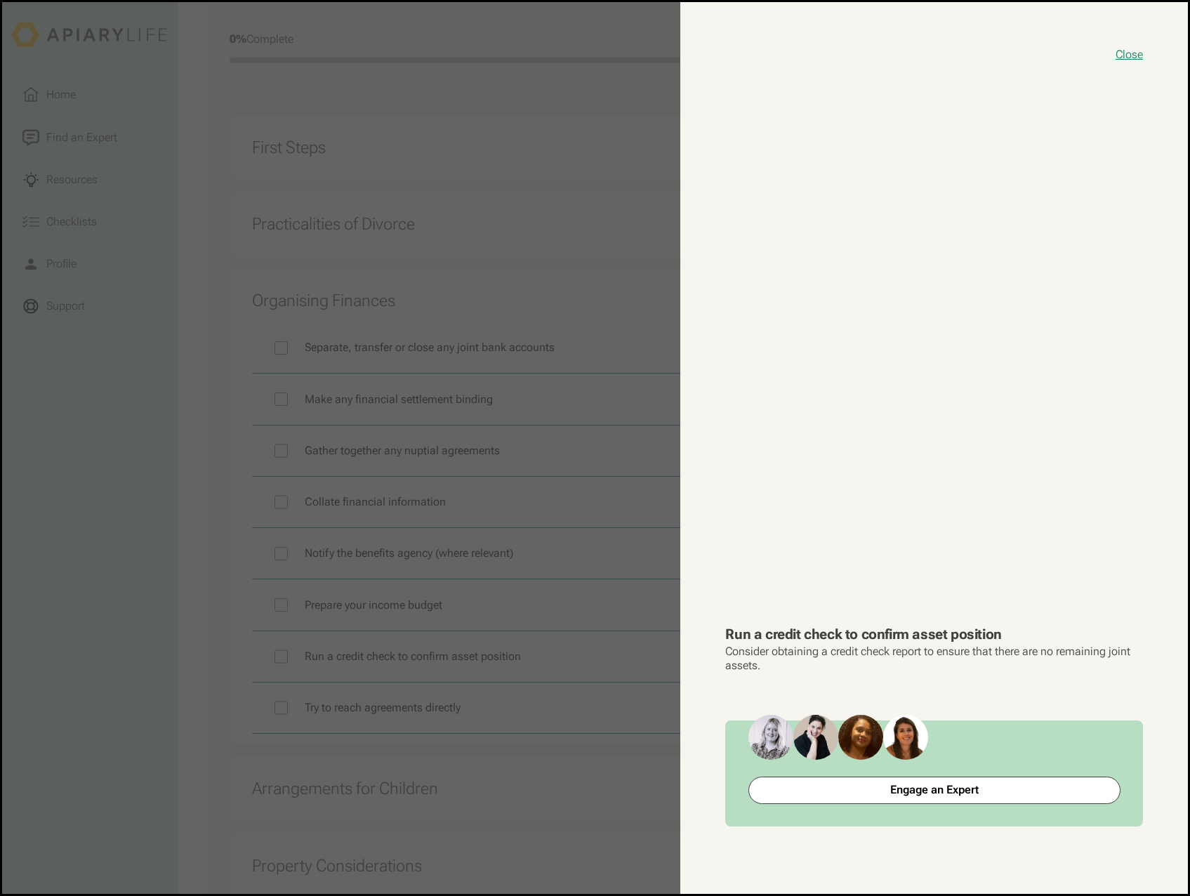
click at [655, 738] on button "close modal" at bounding box center [595, 447] width 1186 height 891
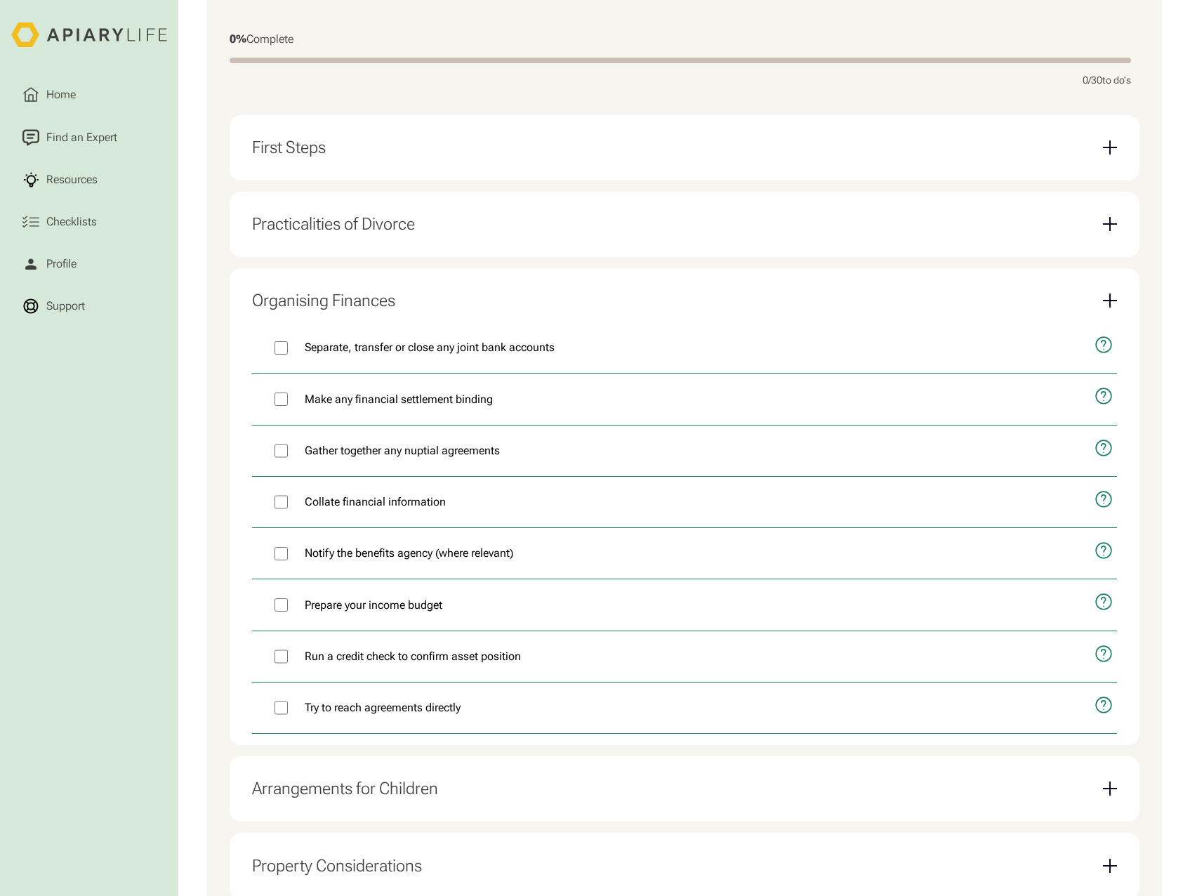
click at [1100, 237] on div "Practicalities of Divorce" at bounding box center [684, 224] width 865 height 43
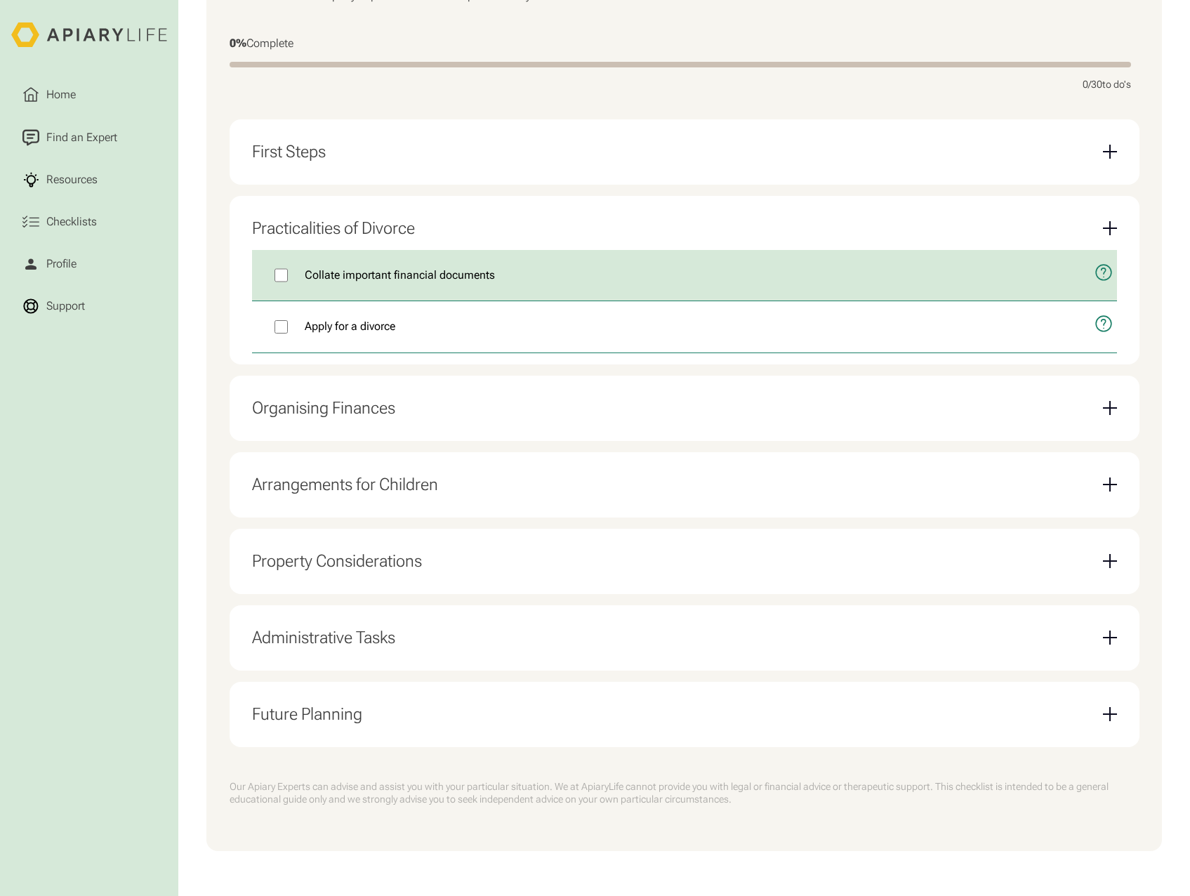
click at [1101, 279] on icon "open modal" at bounding box center [1103, 273] width 18 height 44
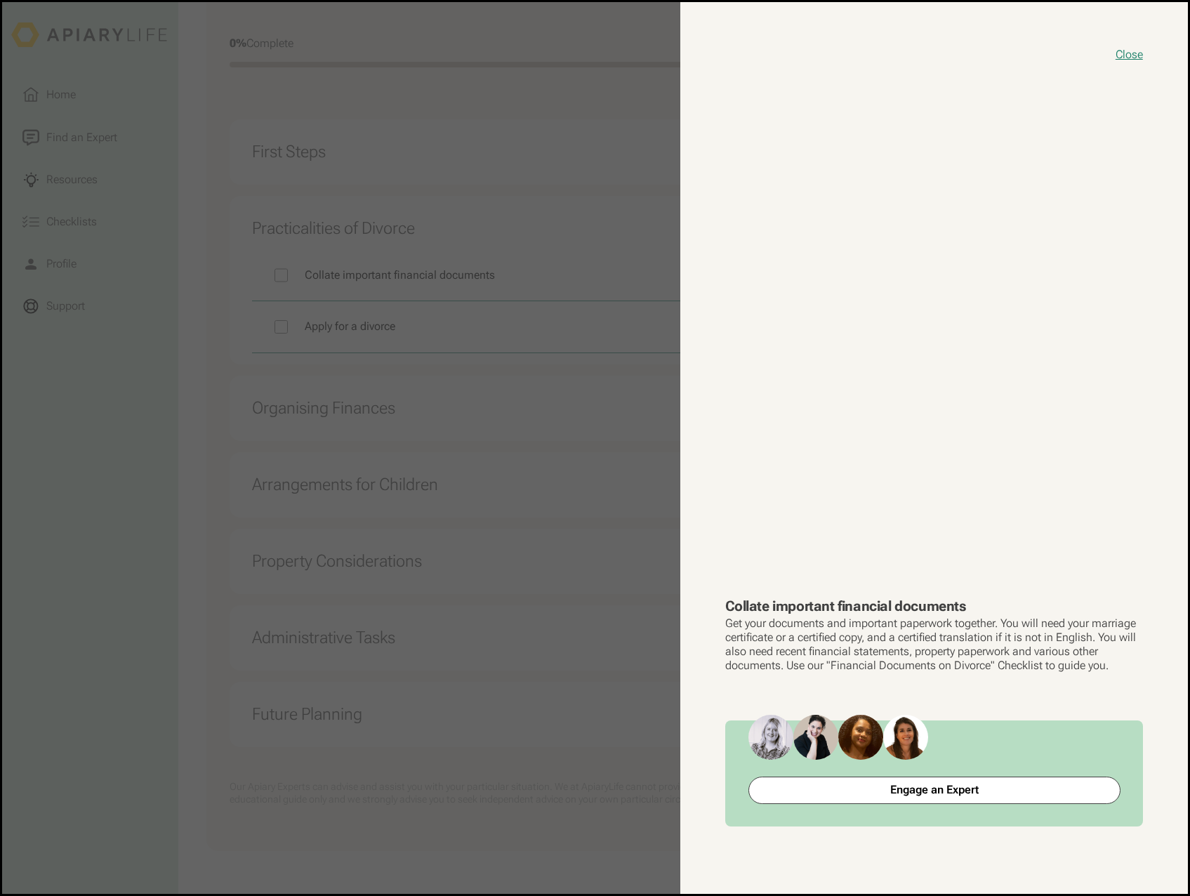
click at [524, 750] on button "close modal" at bounding box center [595, 447] width 1186 height 891
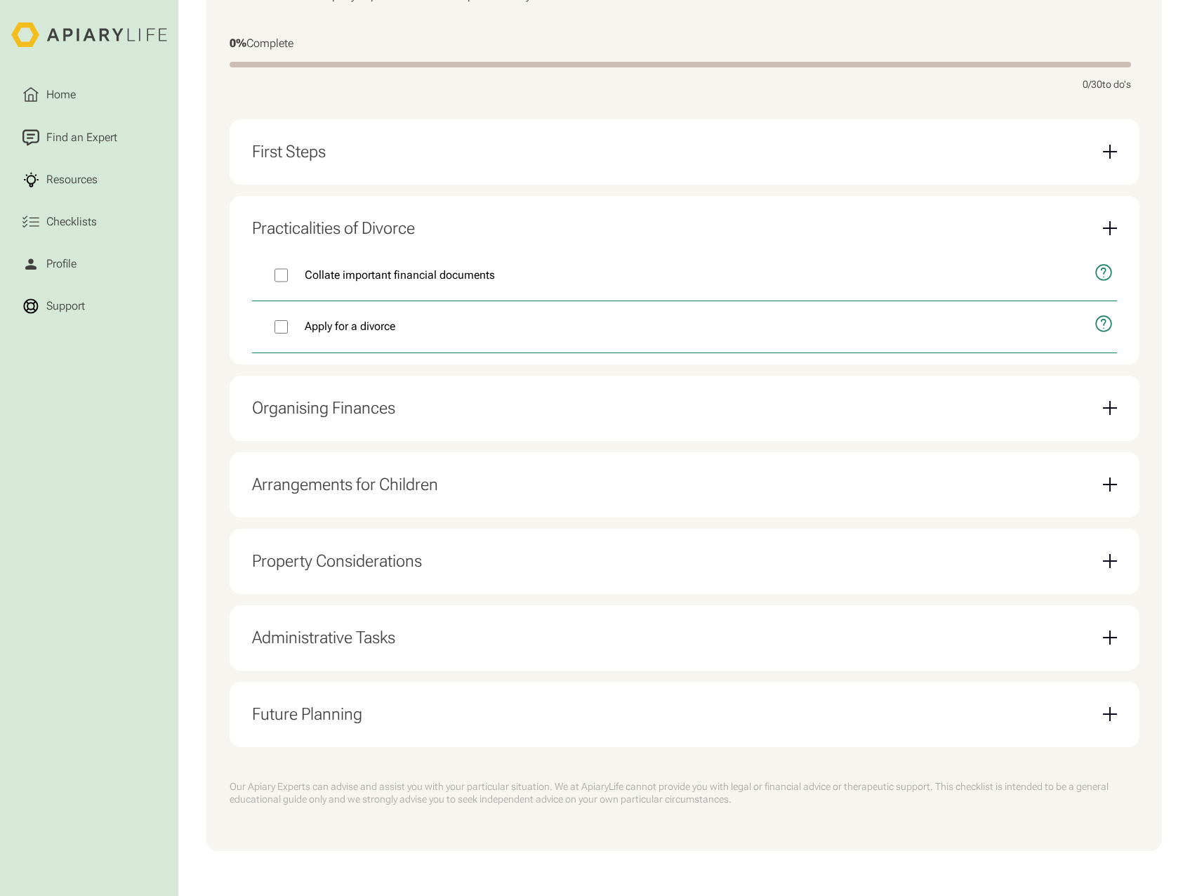
click at [1109, 560] on div "Email Form" at bounding box center [1109, 561] width 1 height 14
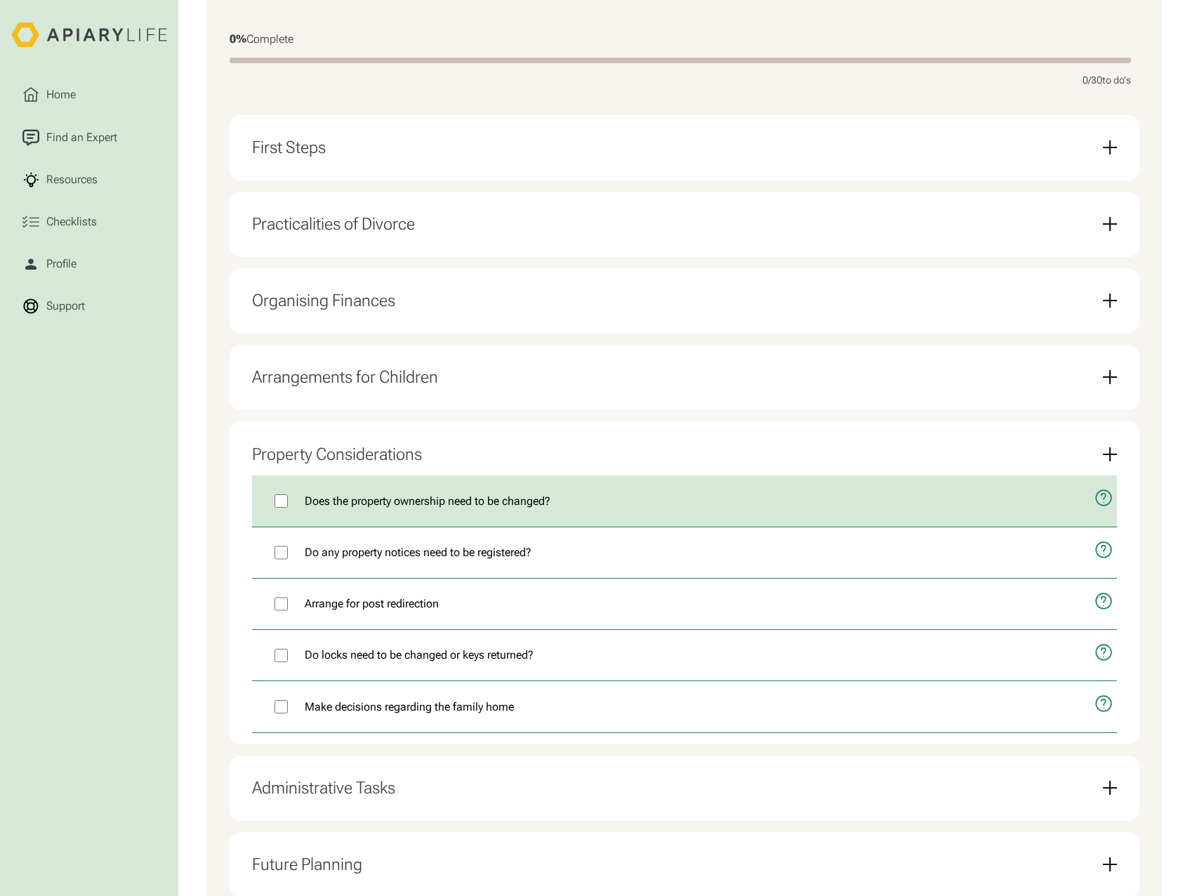
click at [1103, 509] on icon "open modal" at bounding box center [1103, 498] width 18 height 44
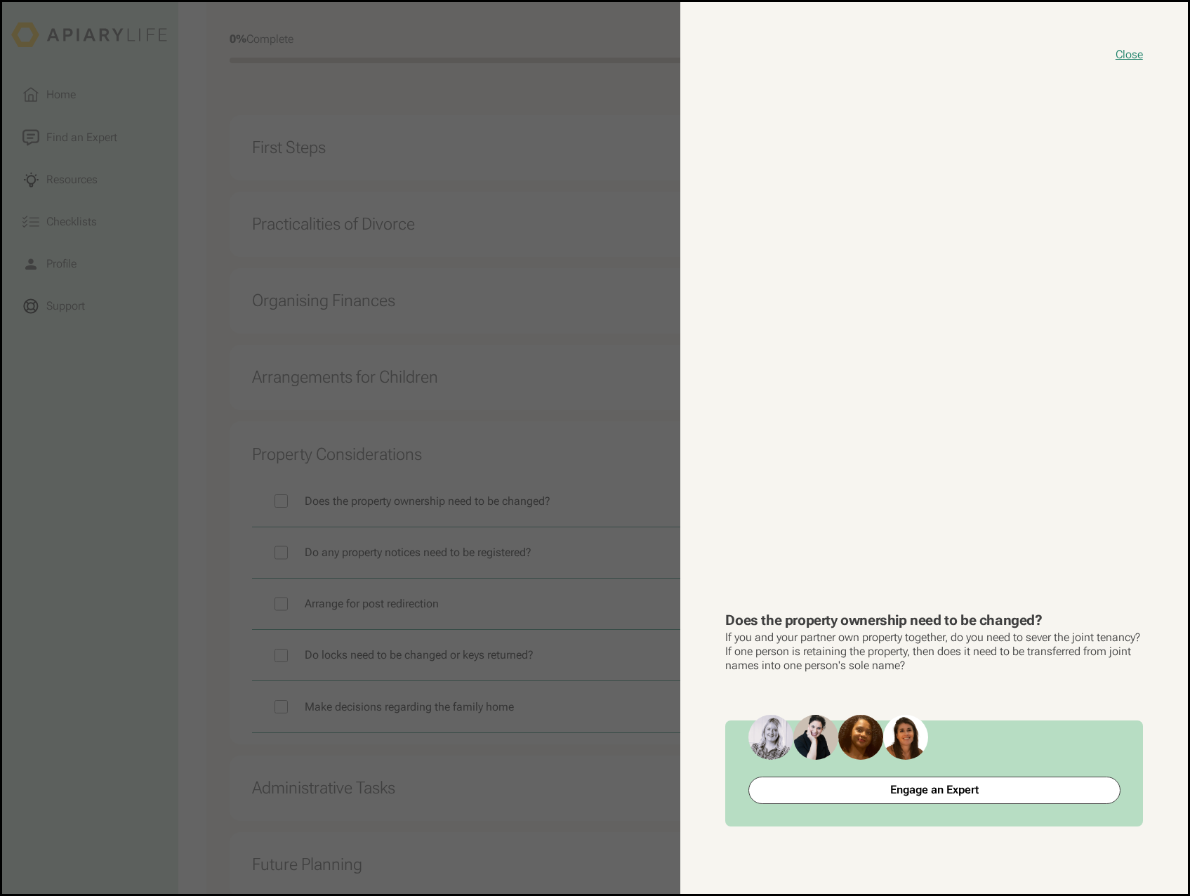
click at [654, 756] on button "close modal" at bounding box center [595, 447] width 1186 height 891
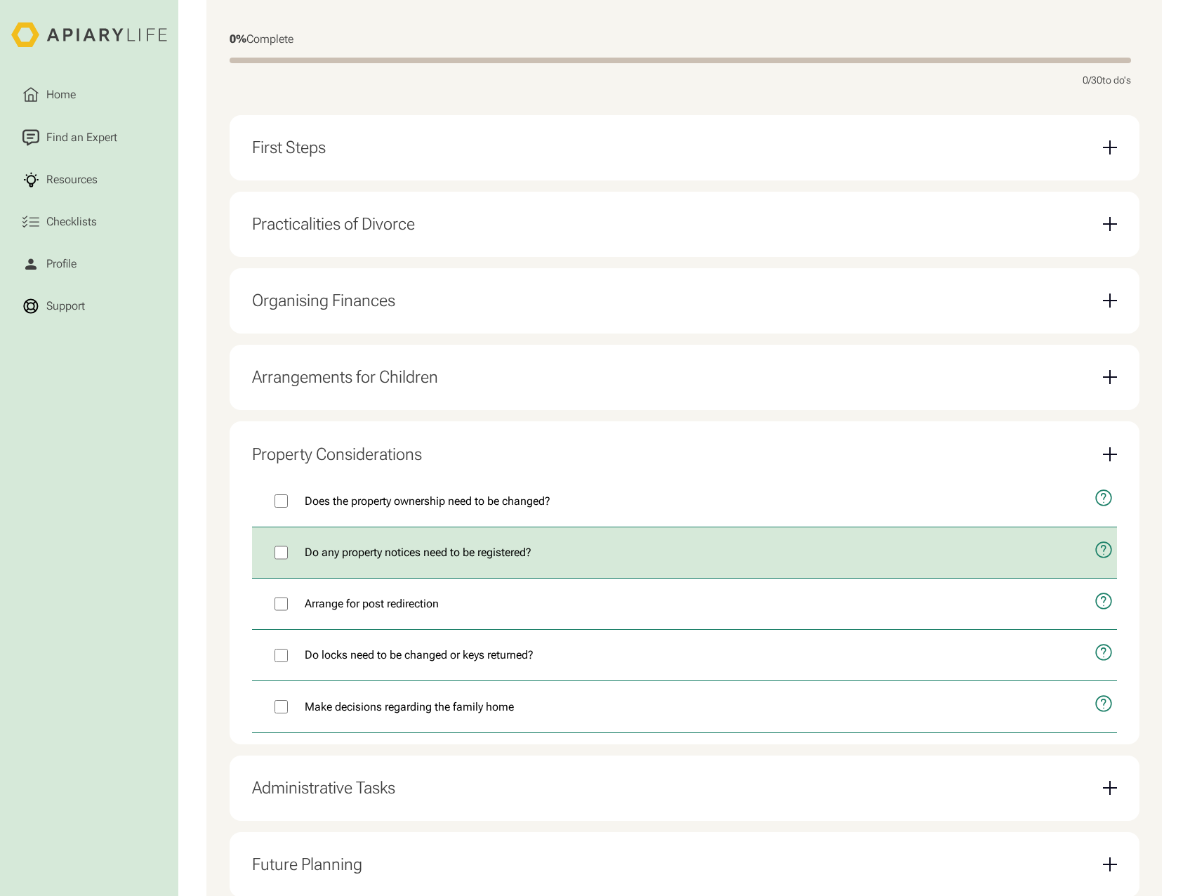
click at [1101, 555] on icon "open modal" at bounding box center [1103, 550] width 18 height 44
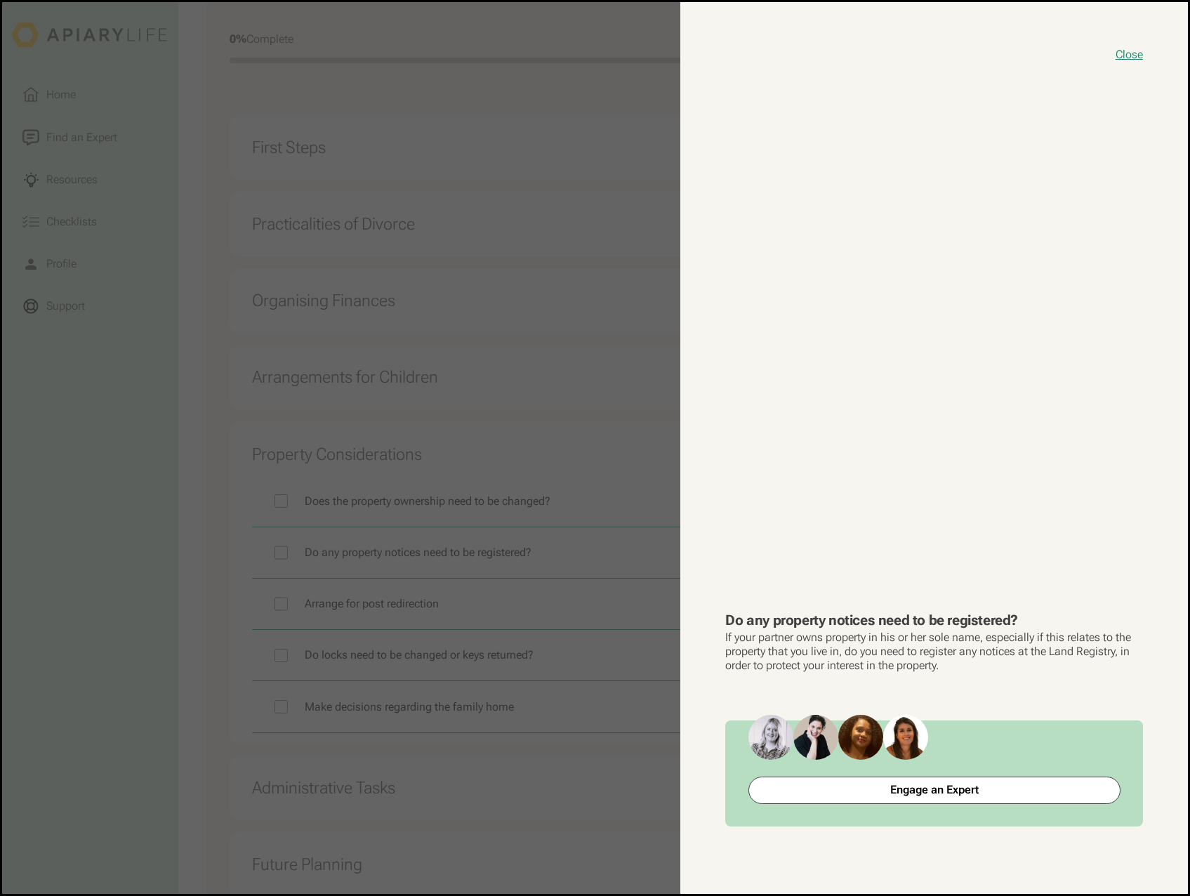
click at [588, 759] on button "close modal" at bounding box center [595, 447] width 1186 height 891
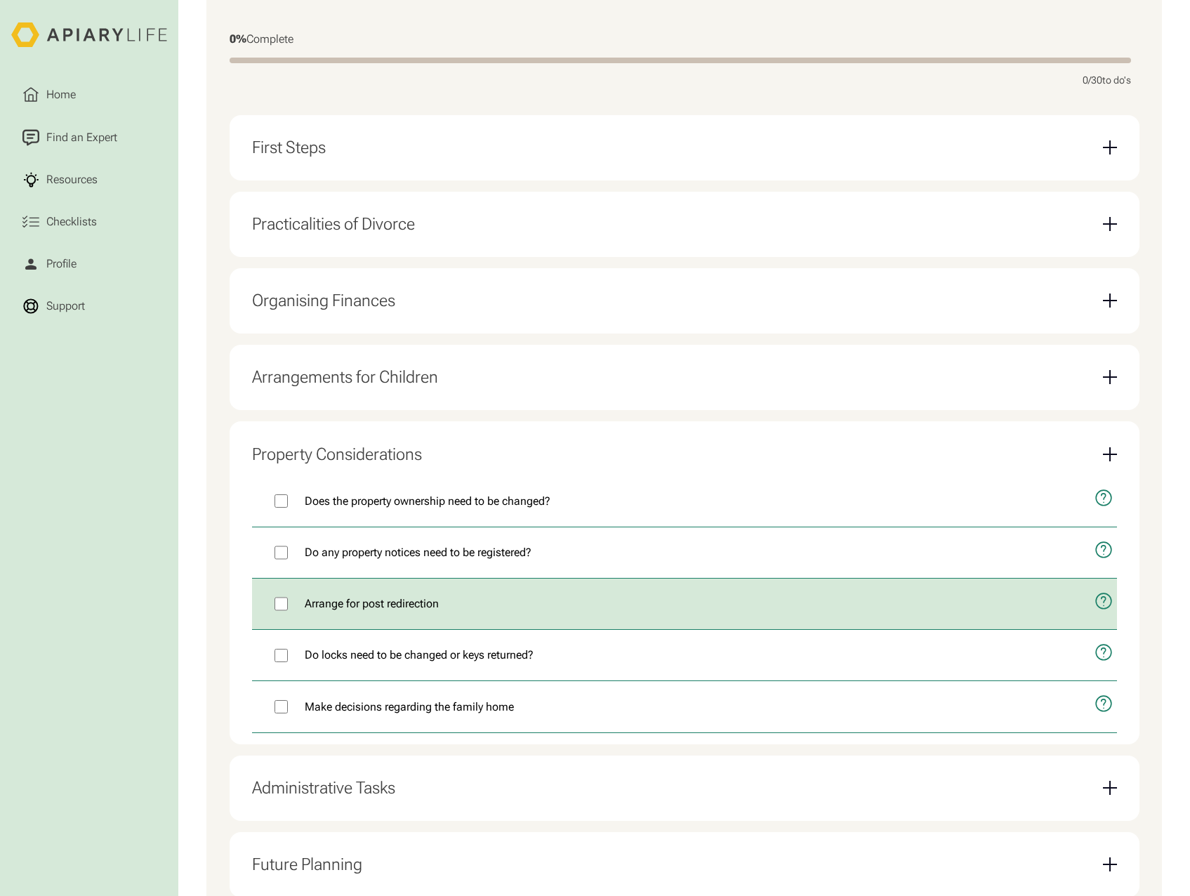
click at [1099, 609] on icon "open modal" at bounding box center [1103, 601] width 18 height 44
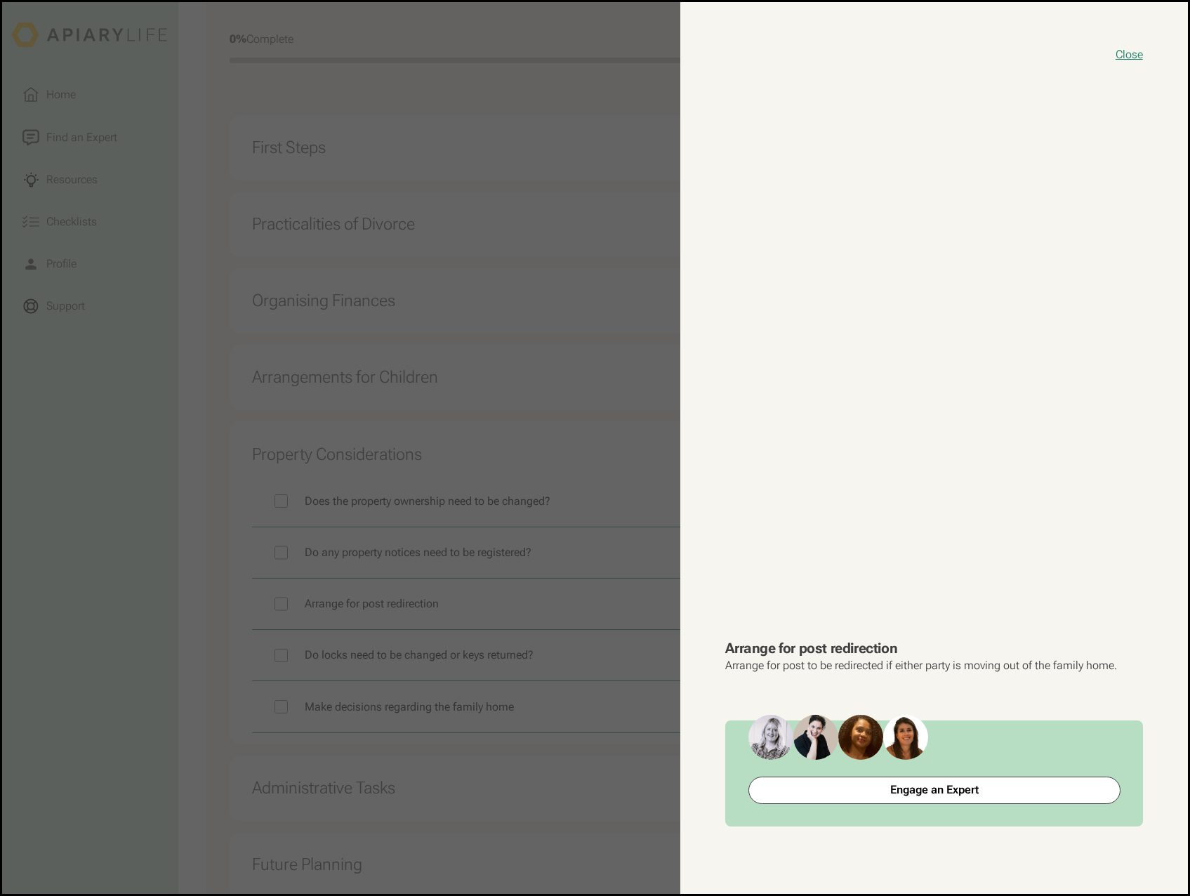
click at [525, 774] on button "close modal" at bounding box center [595, 447] width 1186 height 891
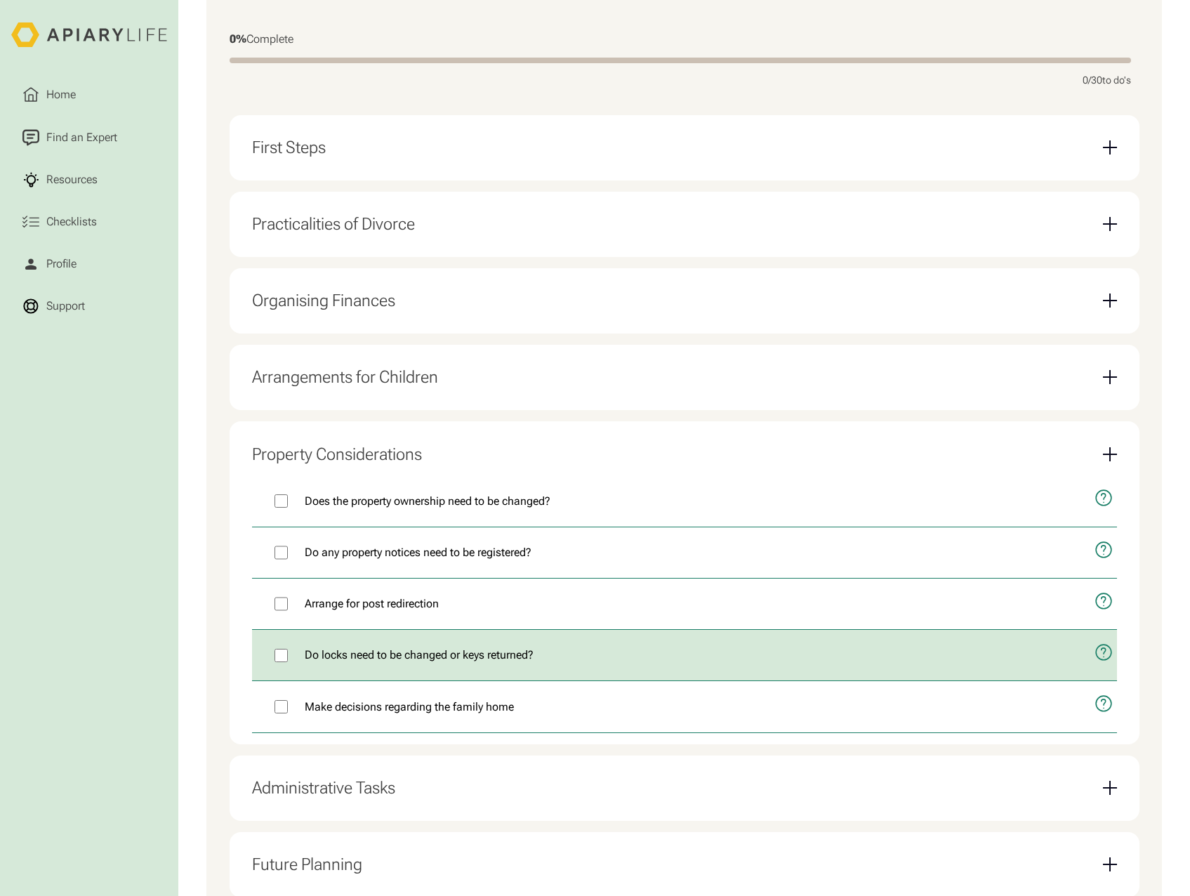
click at [1097, 661] on icon "open modal" at bounding box center [1103, 652] width 18 height 44
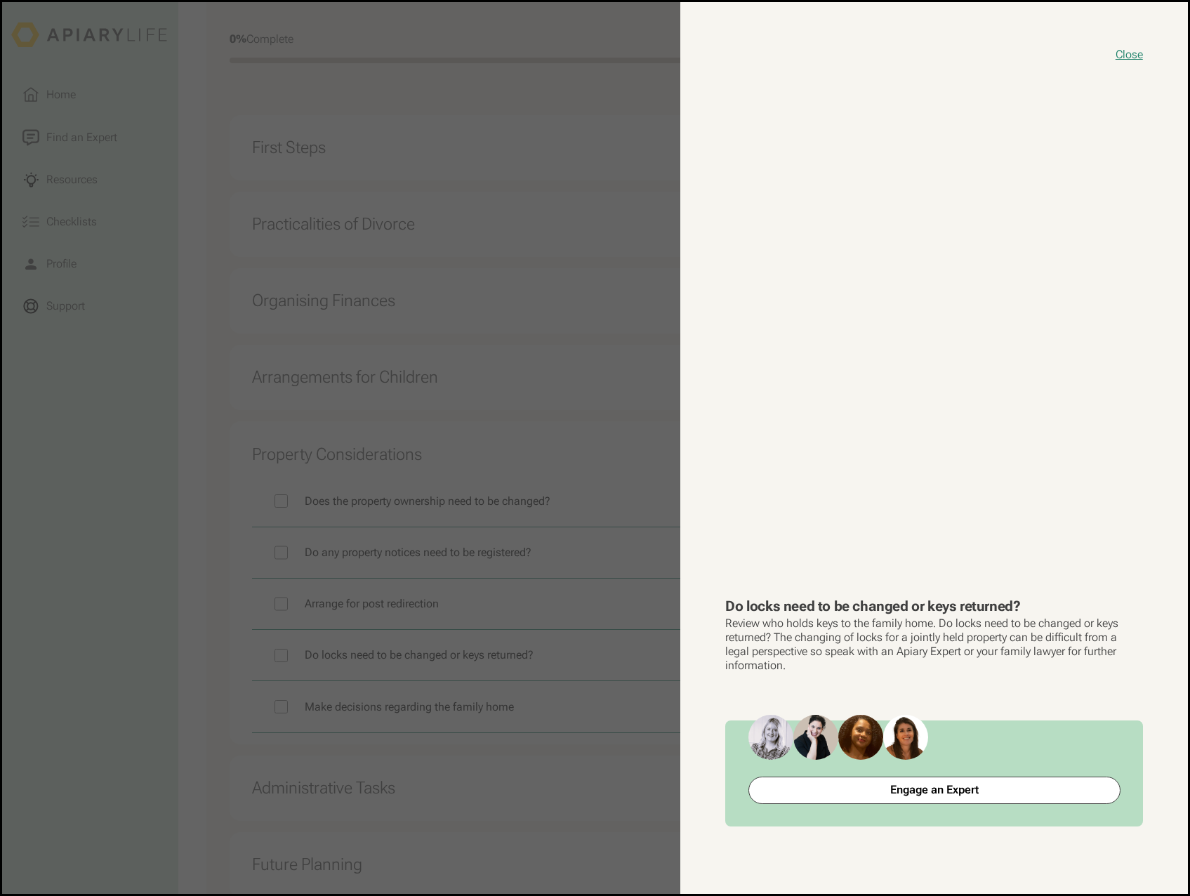
click at [572, 776] on button "close modal" at bounding box center [595, 447] width 1186 height 891
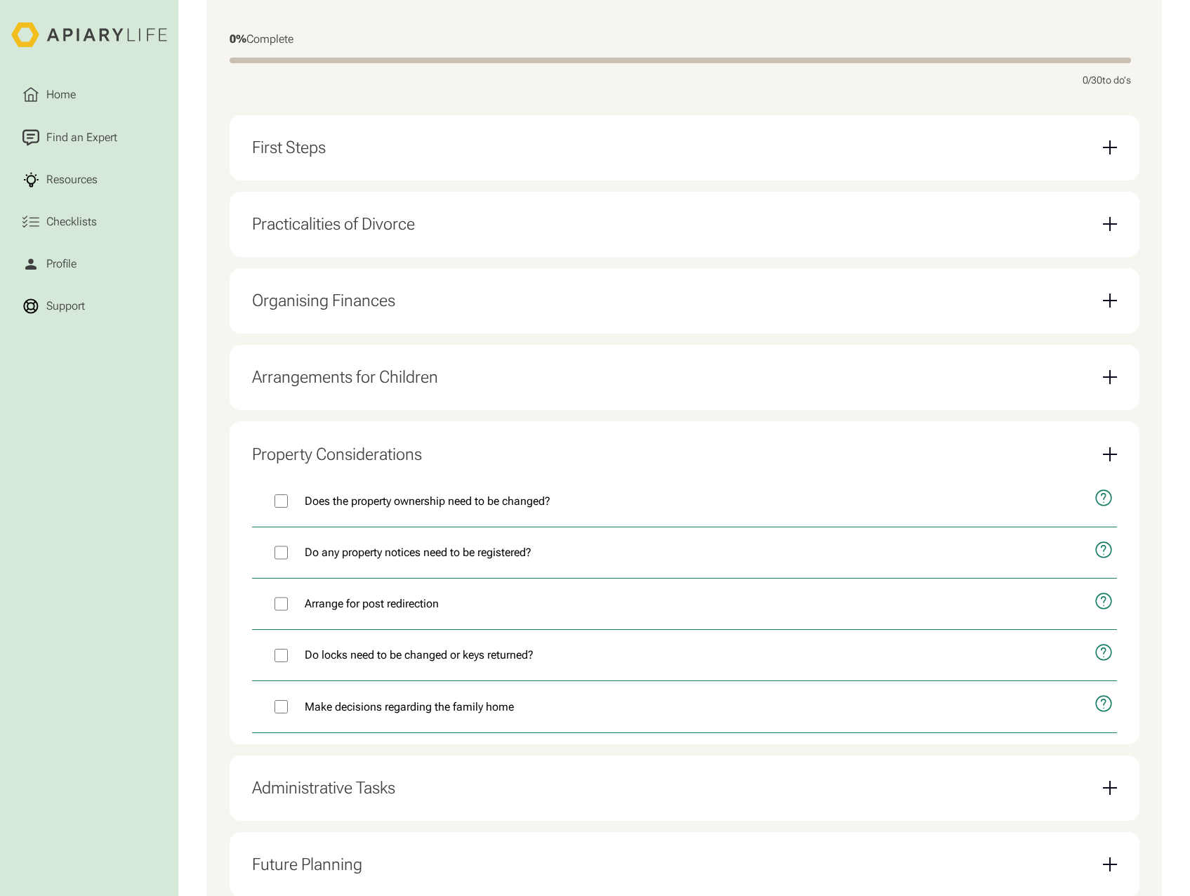
scroll to position [562, 0]
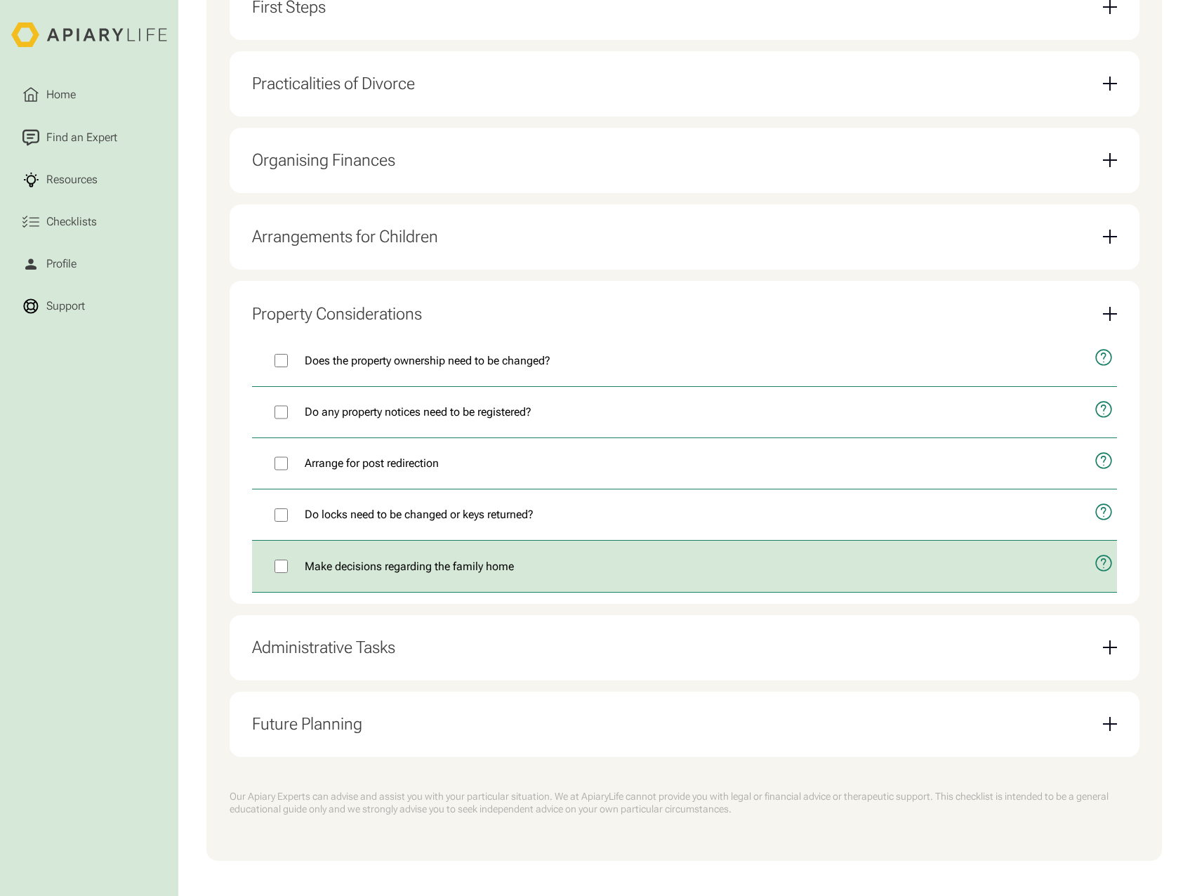
click at [1106, 569] on icon "open modal" at bounding box center [1103, 563] width 18 height 44
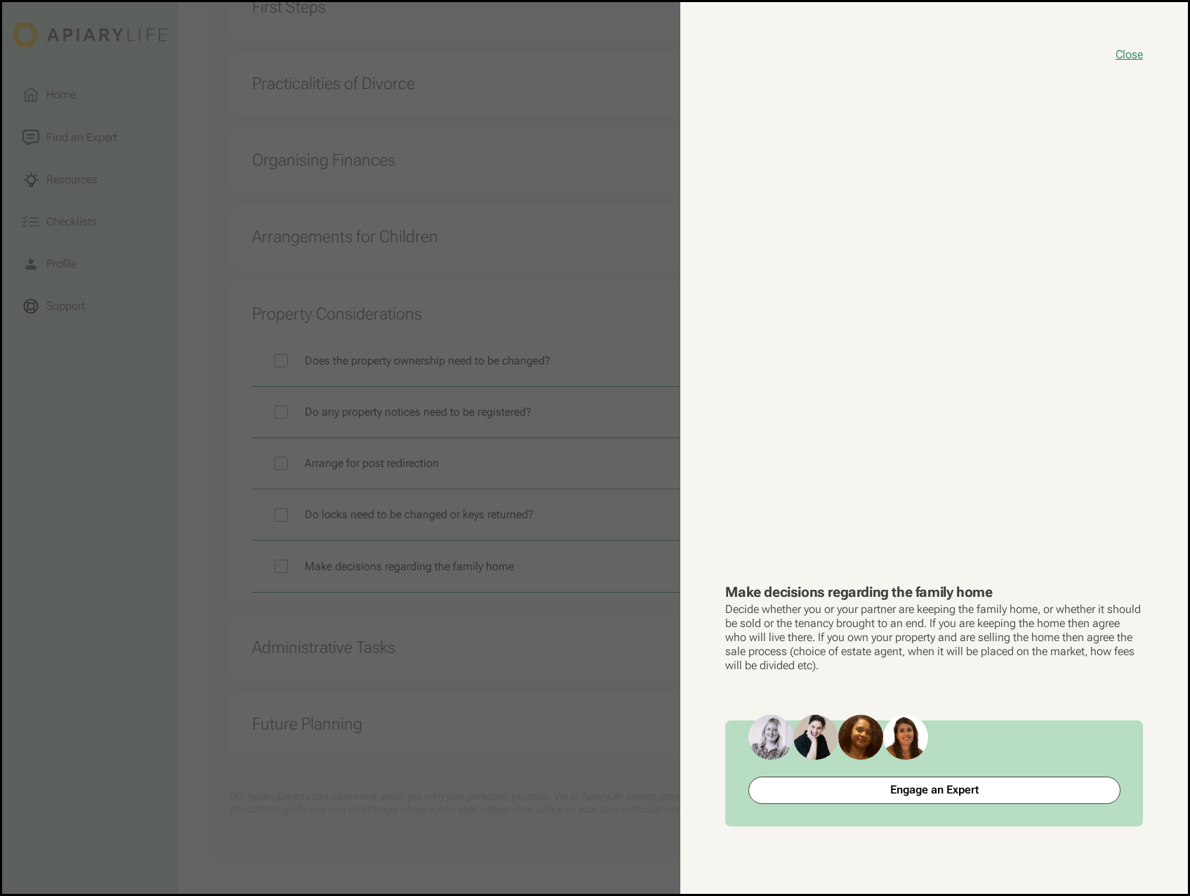
click at [690, 677] on div "Close Make decisions regarding the family home Decide whether you or your partn…" at bounding box center [934, 447] width 508 height 891
click at [599, 689] on button "close modal" at bounding box center [595, 447] width 1186 height 891
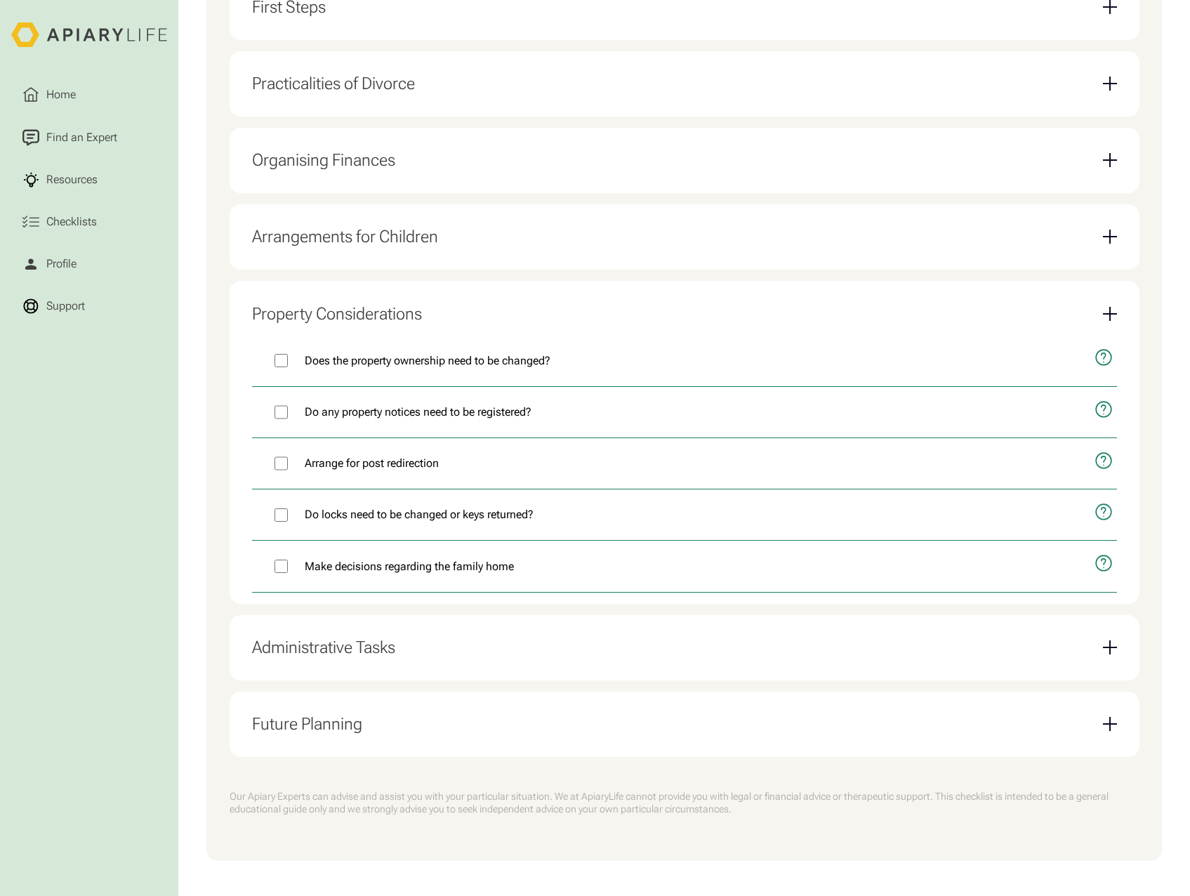
click at [1107, 654] on div "Email Form" at bounding box center [1110, 647] width 14 height 14
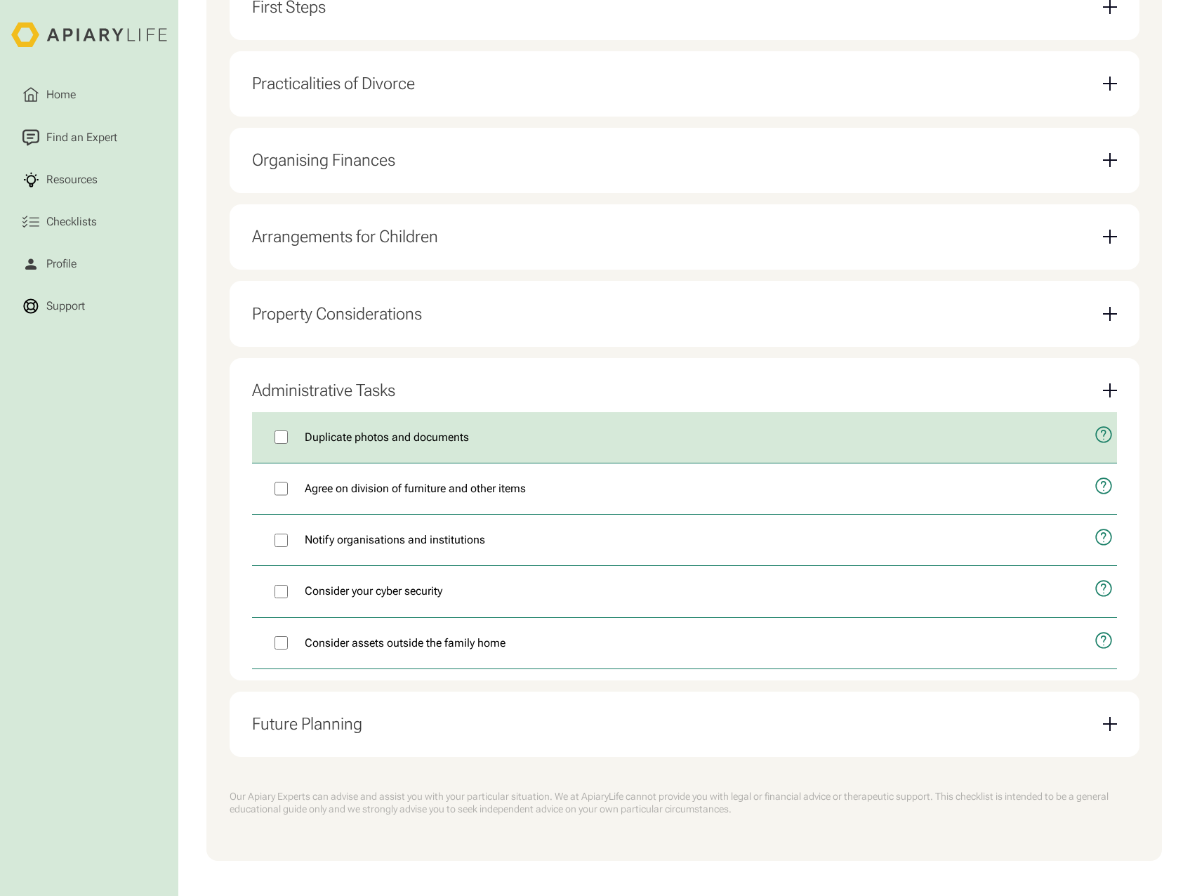
click at [1105, 445] on icon "open modal" at bounding box center [1103, 435] width 18 height 44
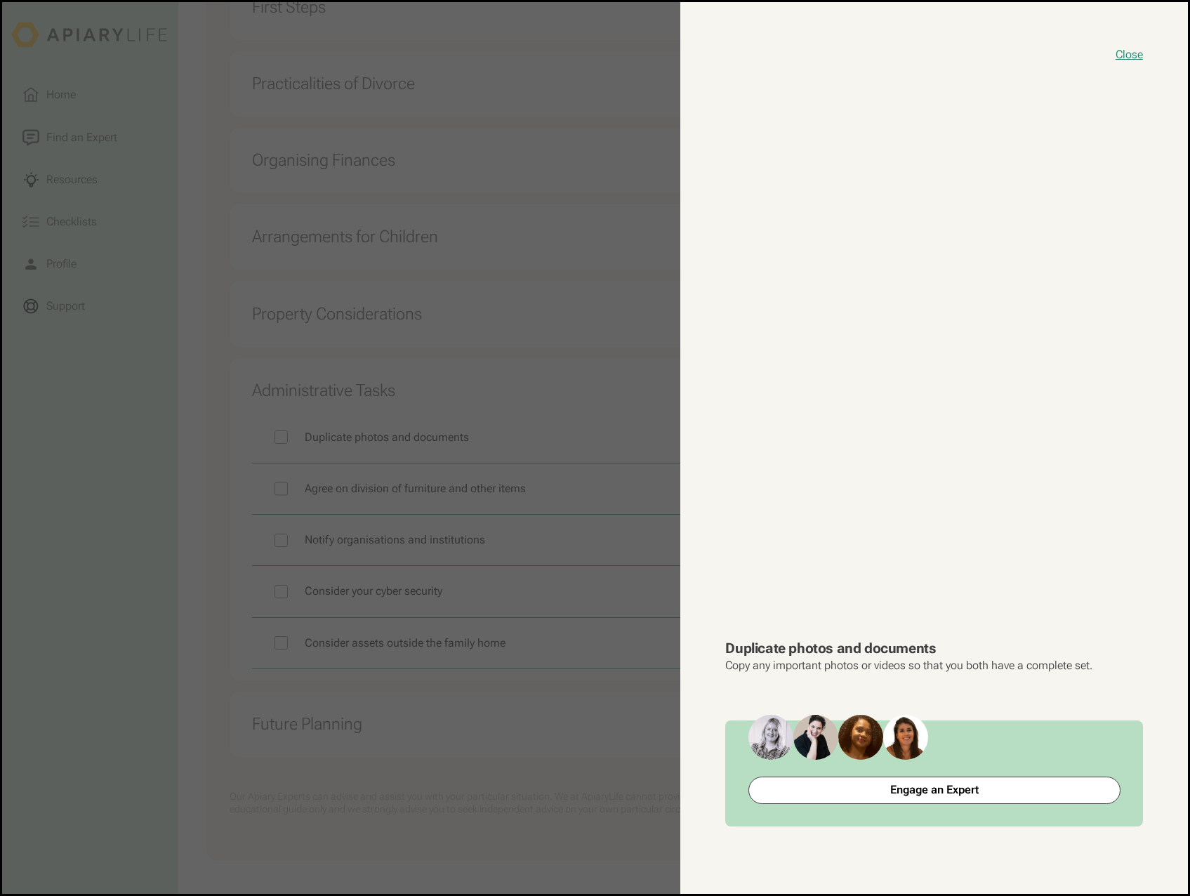
click at [573, 695] on button "close modal" at bounding box center [595, 447] width 1186 height 891
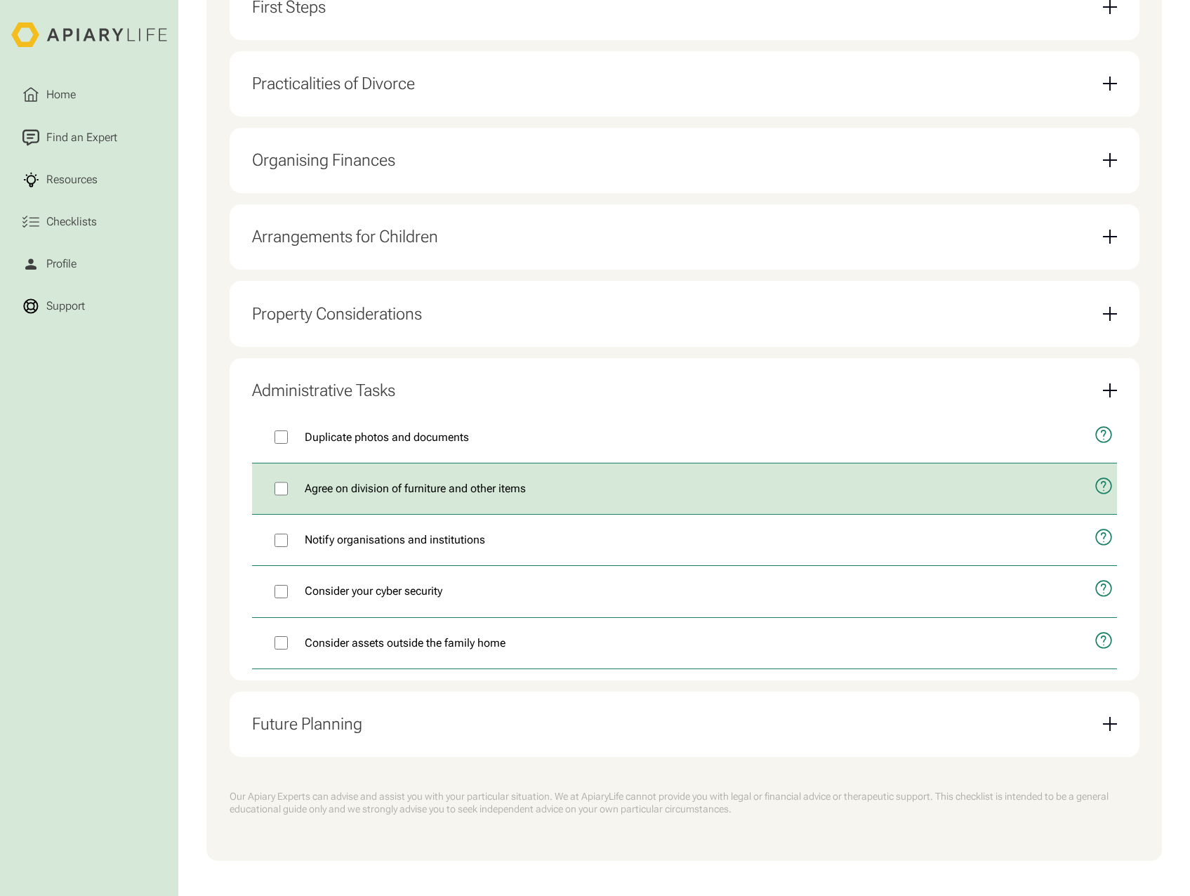
click at [1110, 493] on icon "open modal" at bounding box center [1103, 485] width 15 height 15
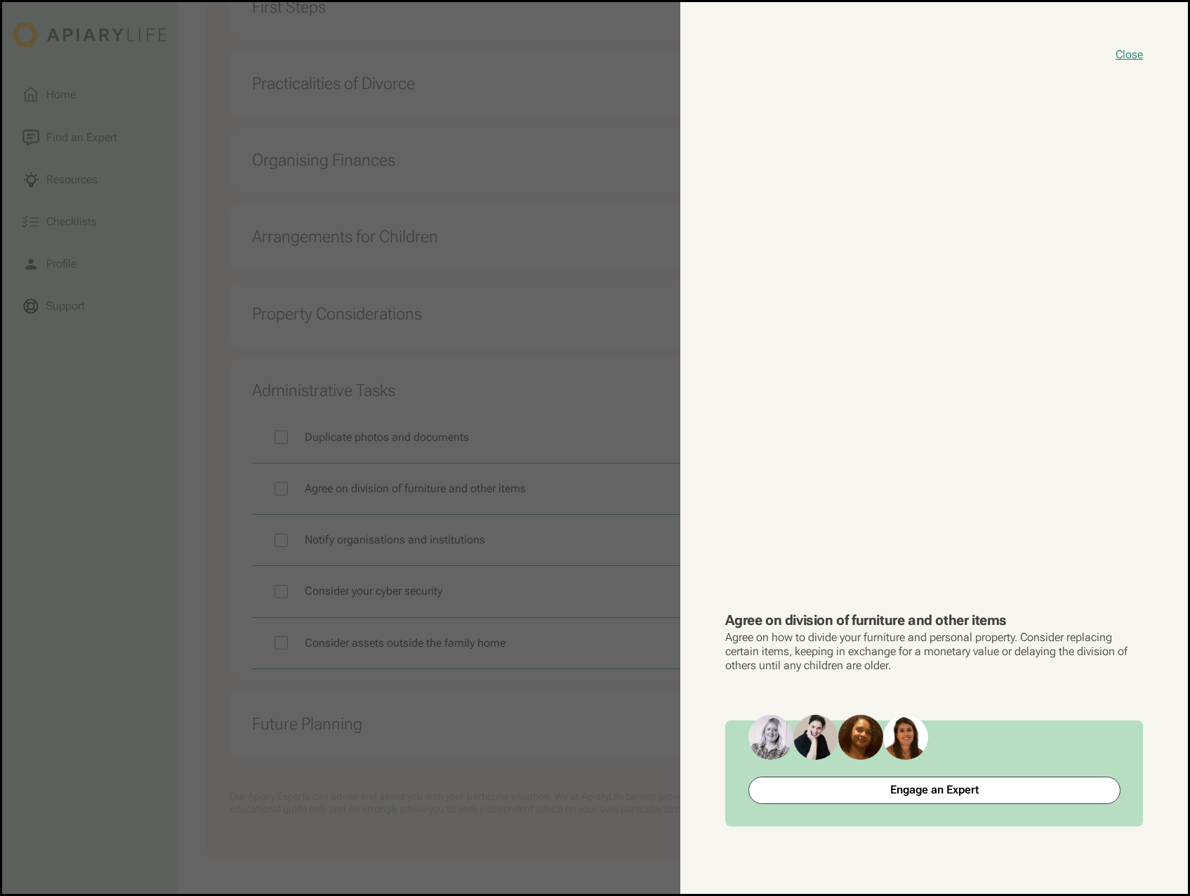
click at [626, 702] on button "close modal" at bounding box center [595, 447] width 1186 height 891
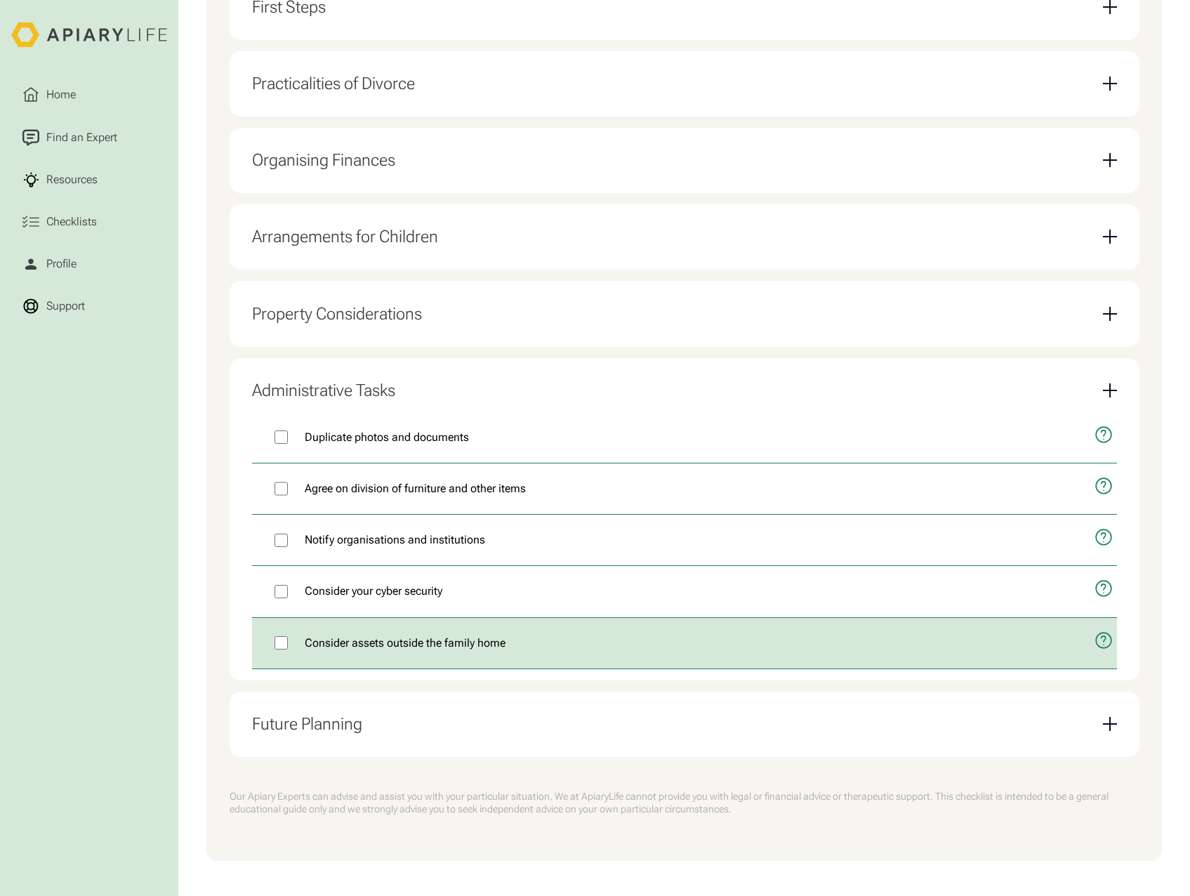
click at [1096, 648] on icon "open modal" at bounding box center [1103, 639] width 15 height 15
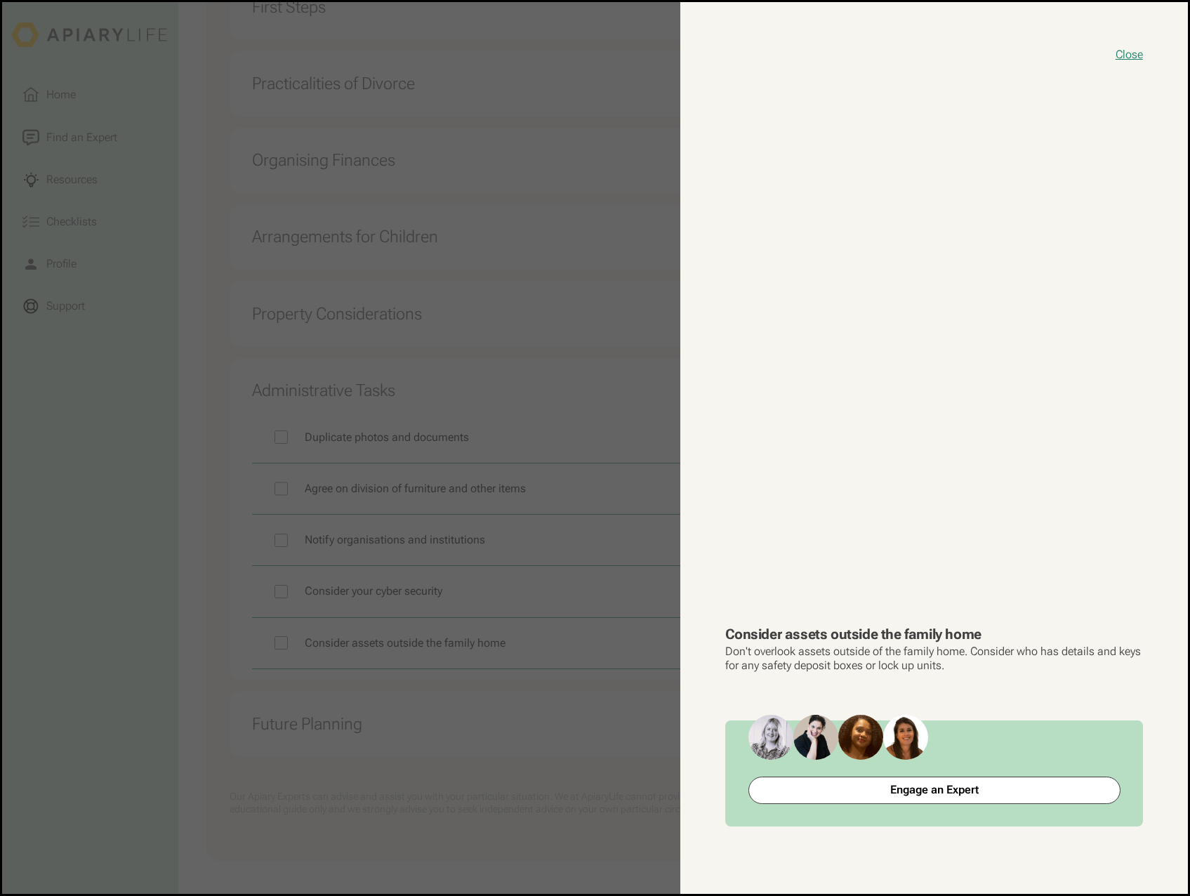
click at [646, 728] on button "close modal" at bounding box center [595, 447] width 1186 height 891
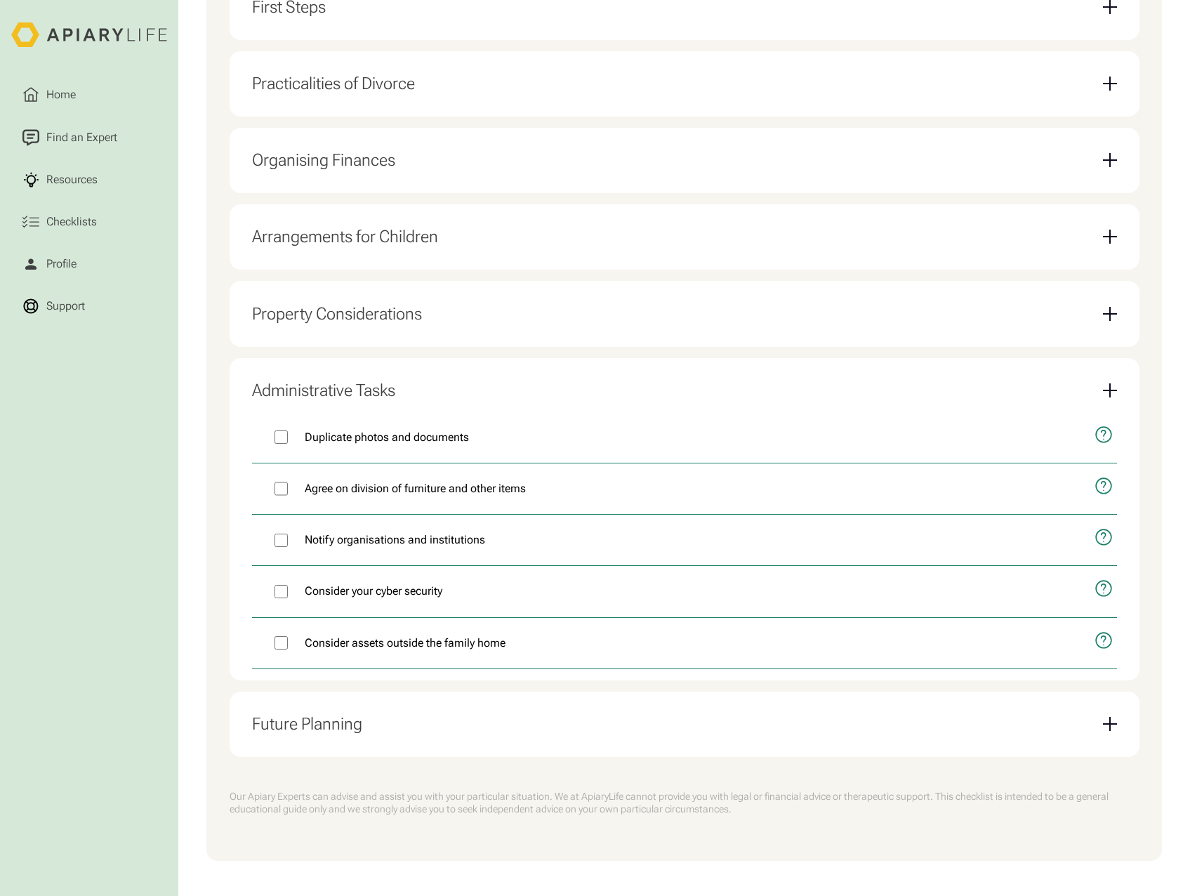
click at [1108, 731] on div "Email Form" at bounding box center [1110, 724] width 14 height 14
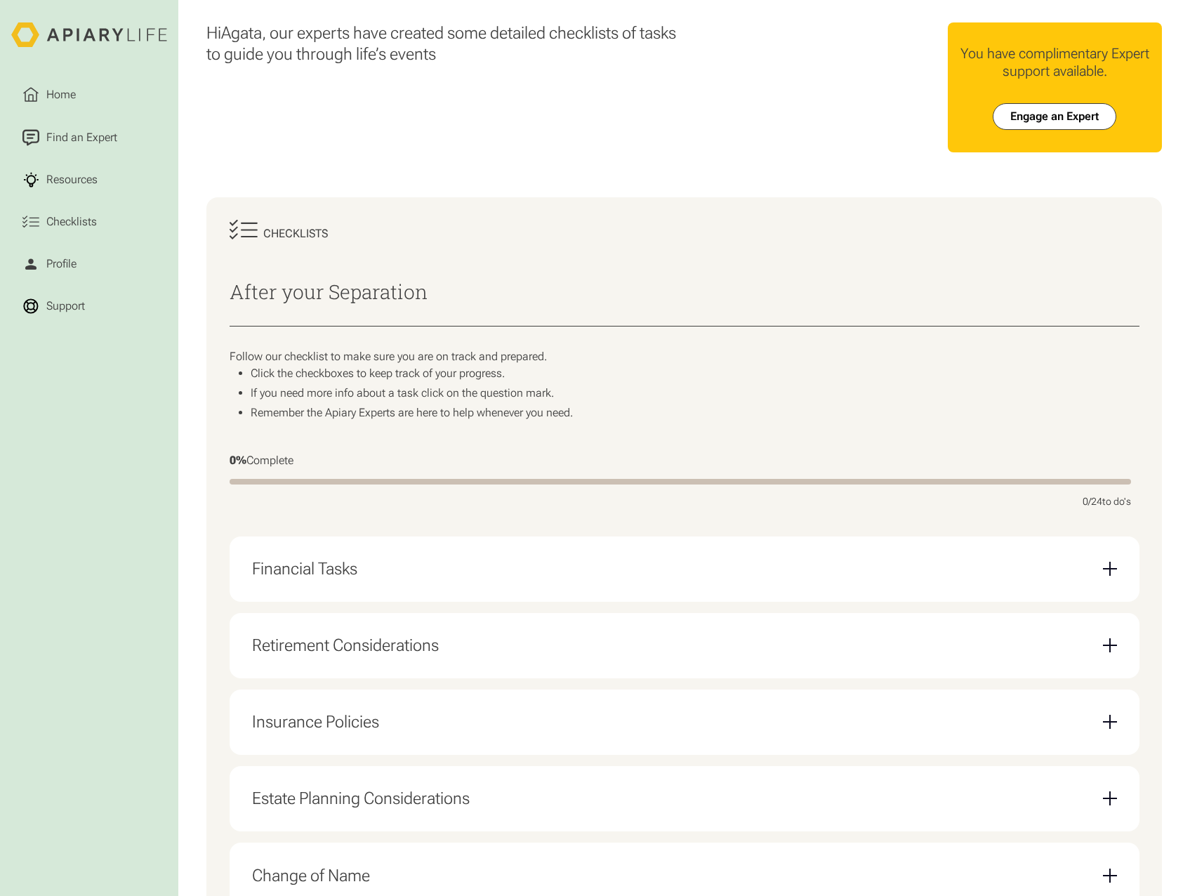
click at [1109, 575] on div "Email Form" at bounding box center [1109, 569] width 1 height 14
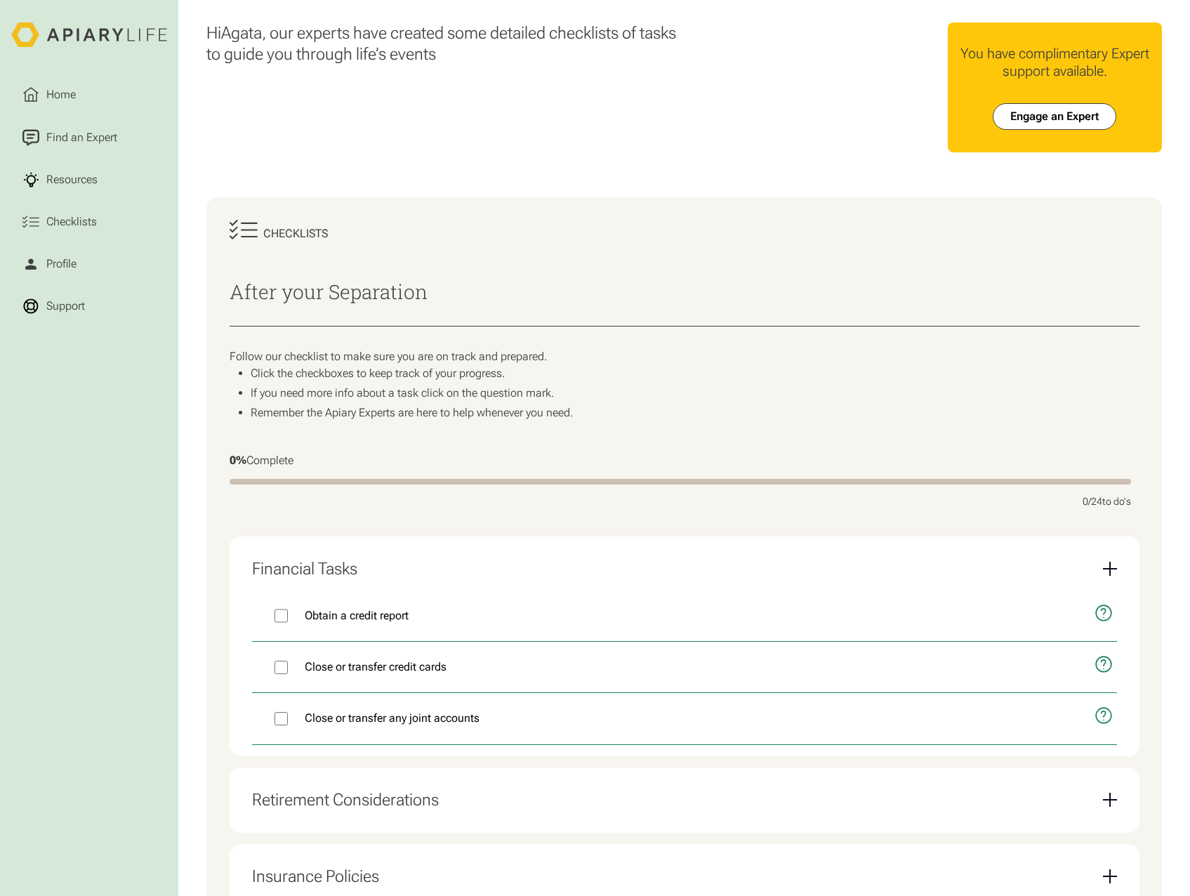
click at [1105, 618] on icon "open modal" at bounding box center [1103, 613] width 18 height 44
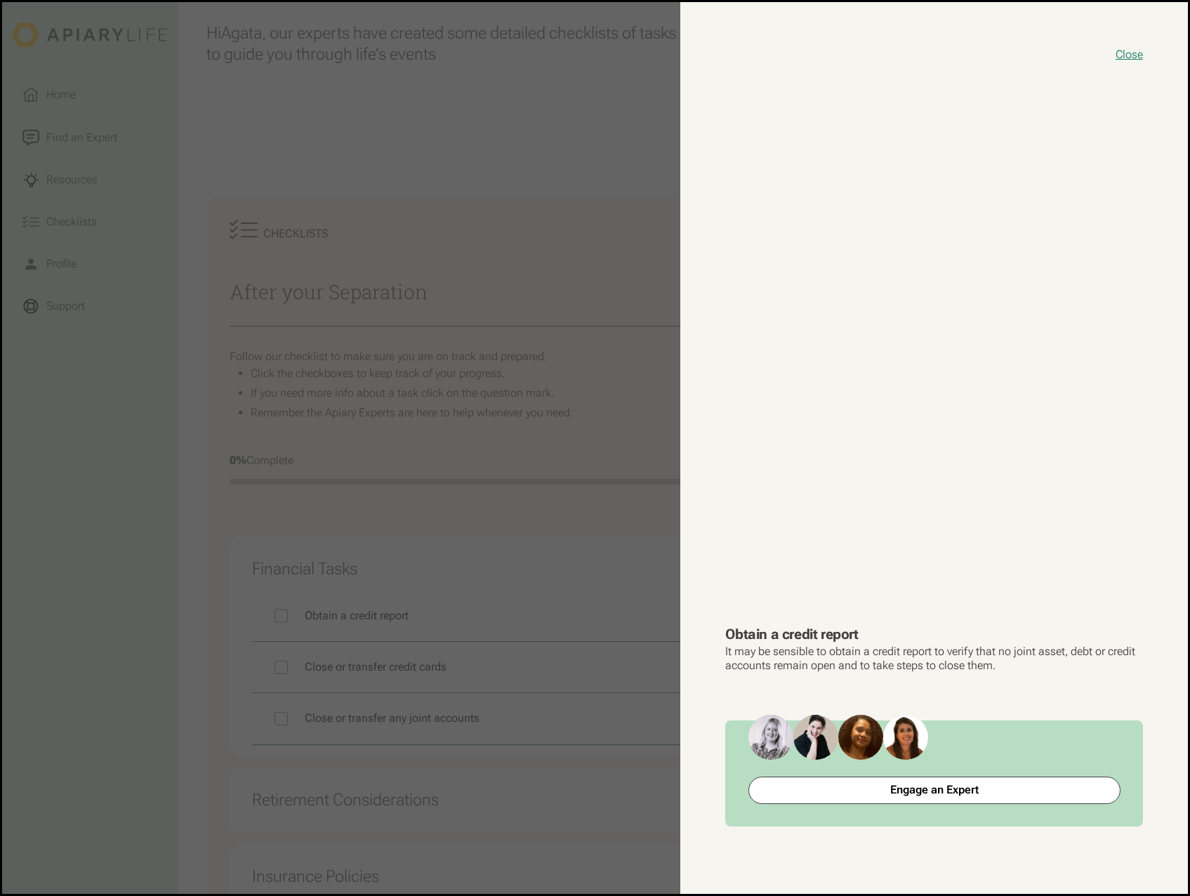
click at [568, 567] on button "close modal" at bounding box center [595, 447] width 1186 height 891
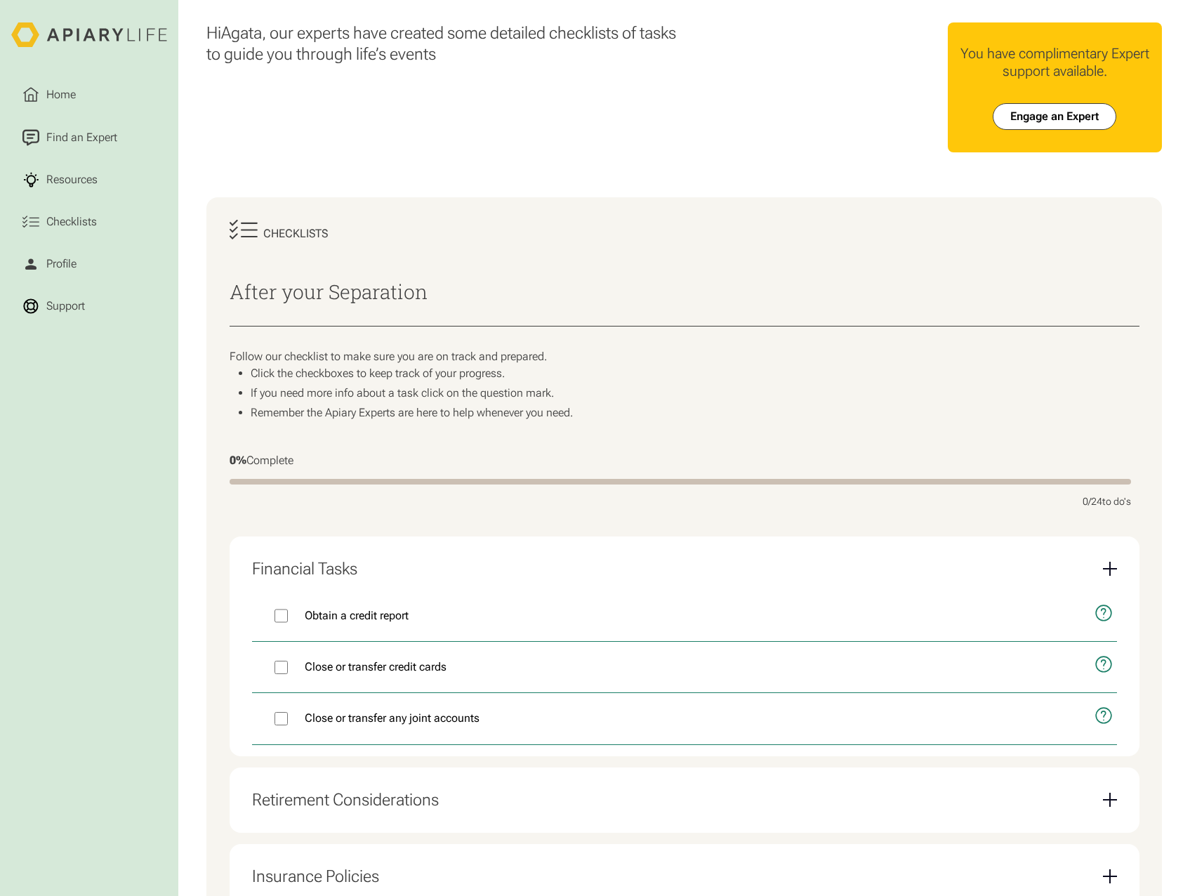
click at [1103, 576] on div "Email Form" at bounding box center [1110, 569] width 14 height 14
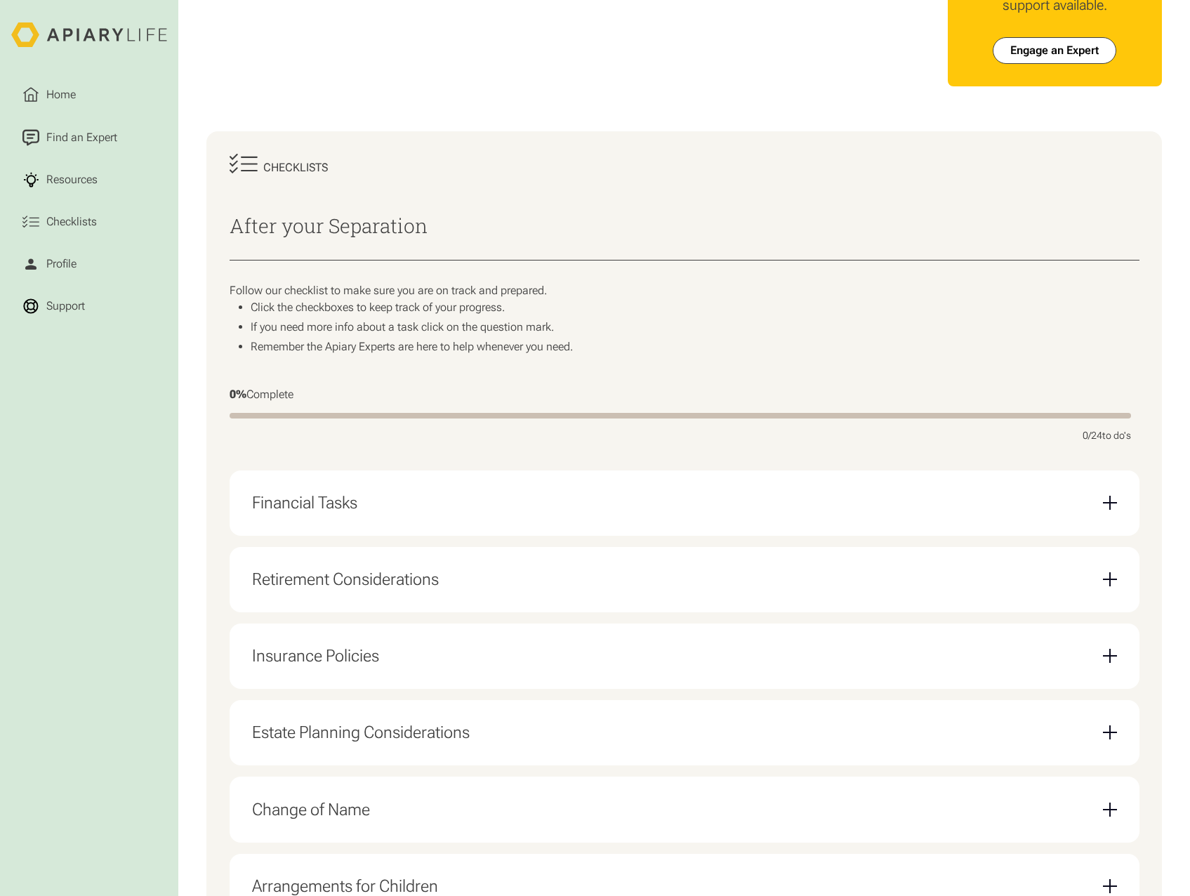
scroll to position [140, 0]
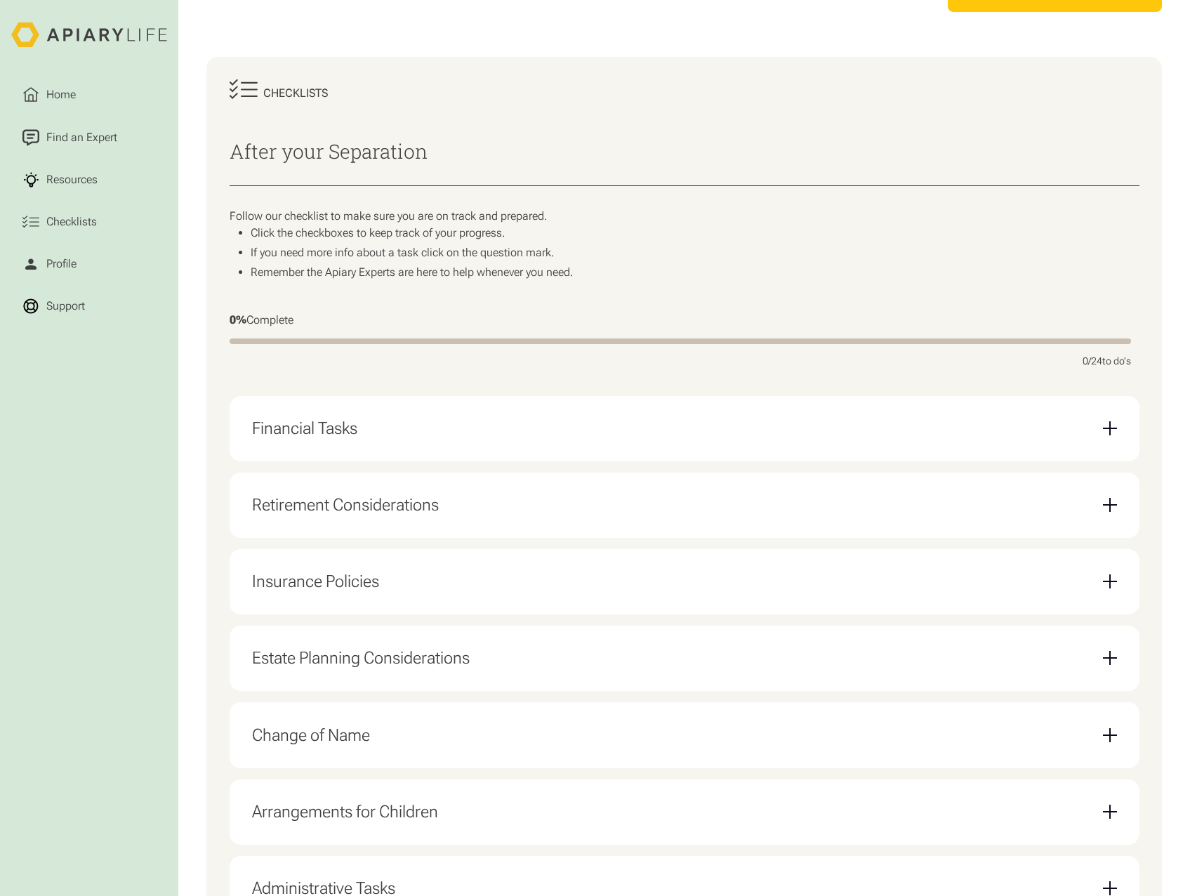
click at [1107, 582] on div "Email Form" at bounding box center [1110, 581] width 14 height 1
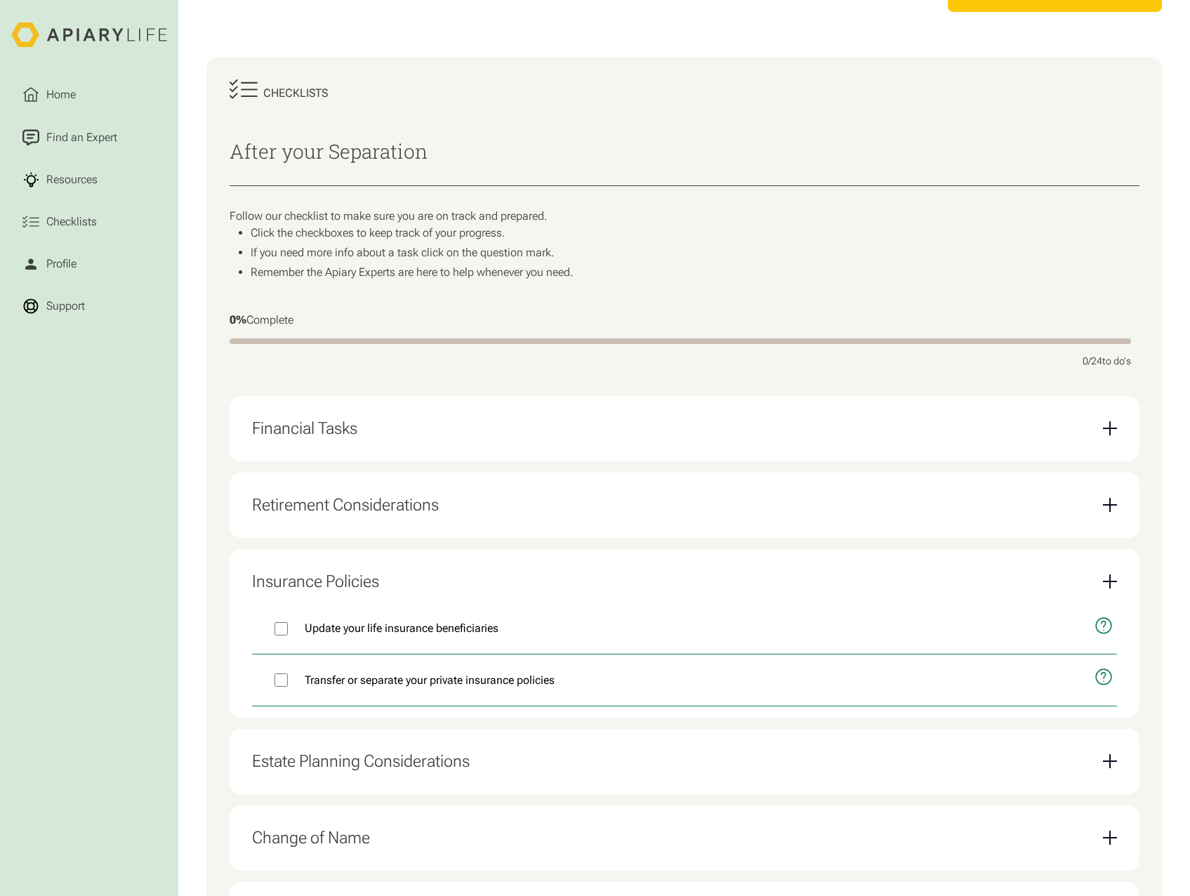
click at [1107, 582] on div "Email Form" at bounding box center [1110, 581] width 14 height 1
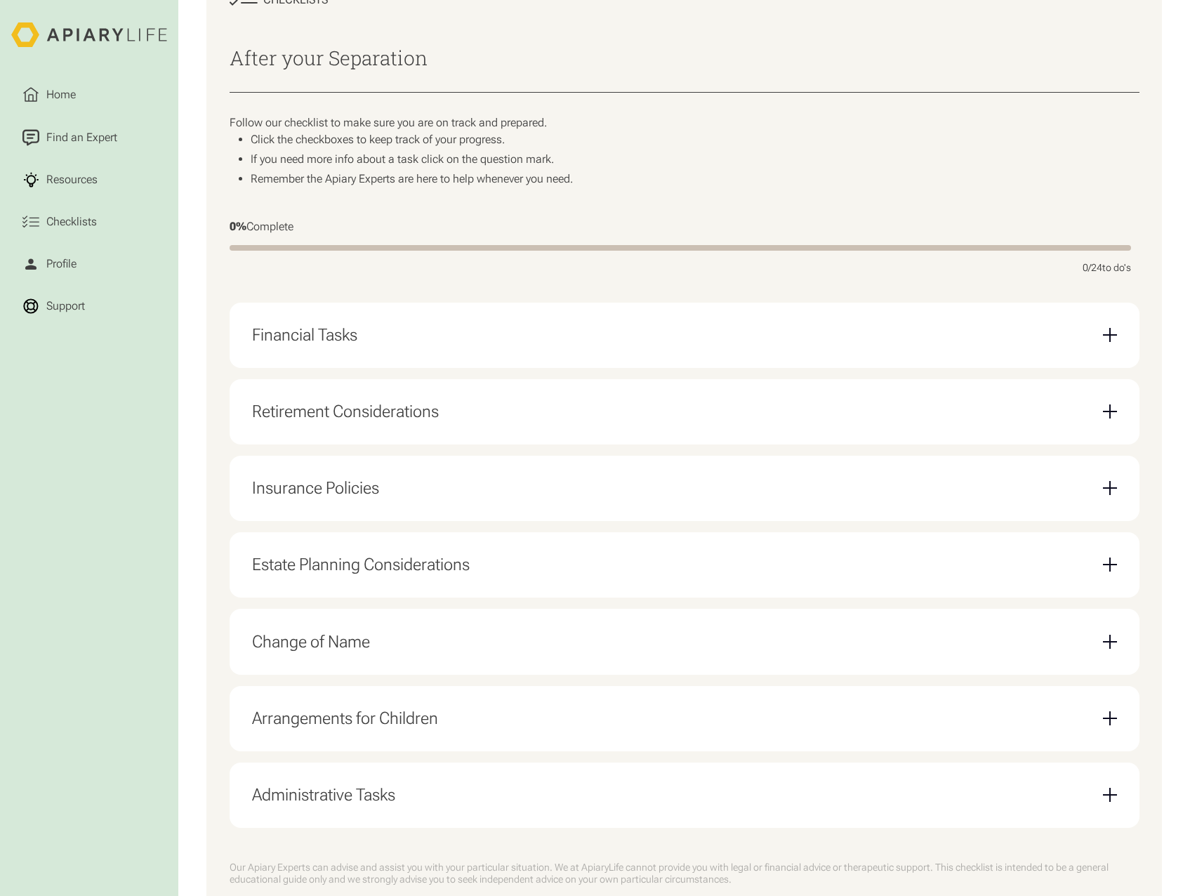
scroll to position [281, 0]
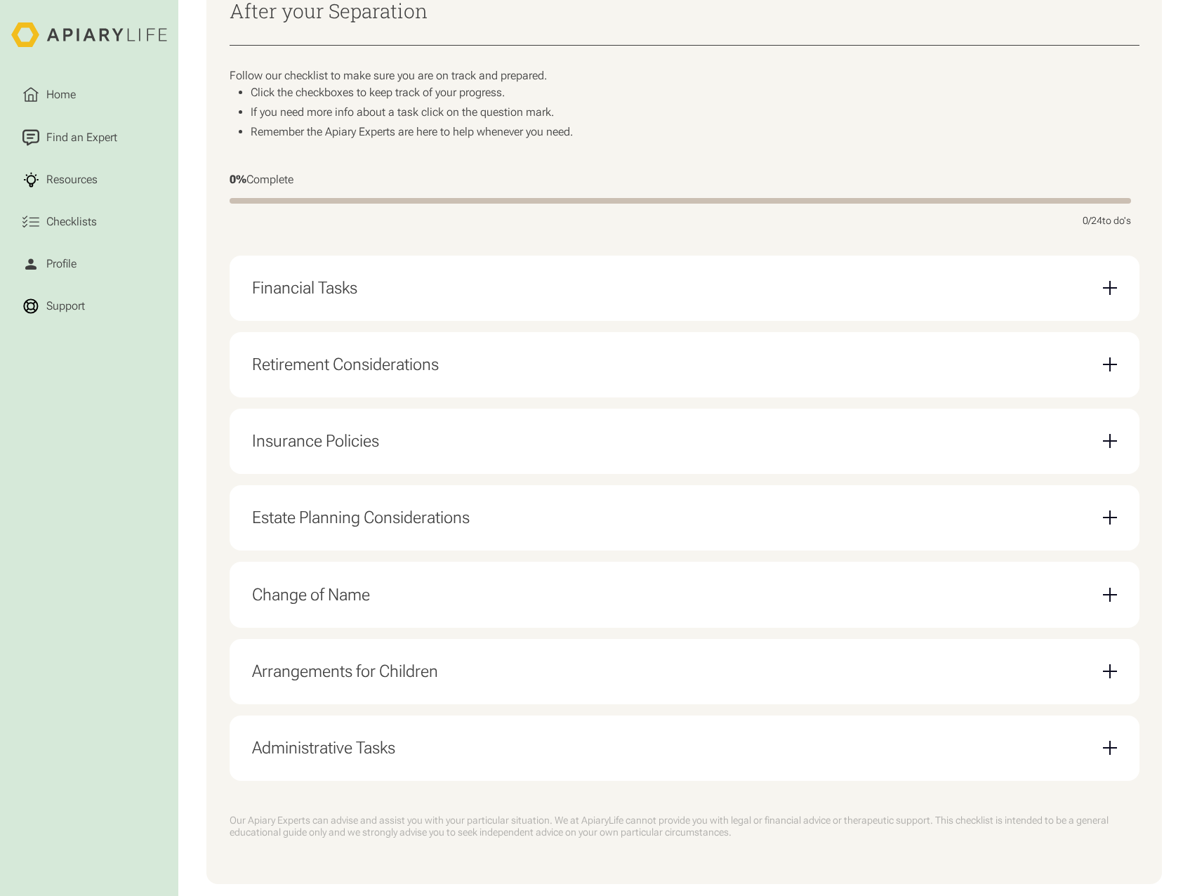
click at [1113, 602] on div "Email Form" at bounding box center [1110, 595] width 14 height 14
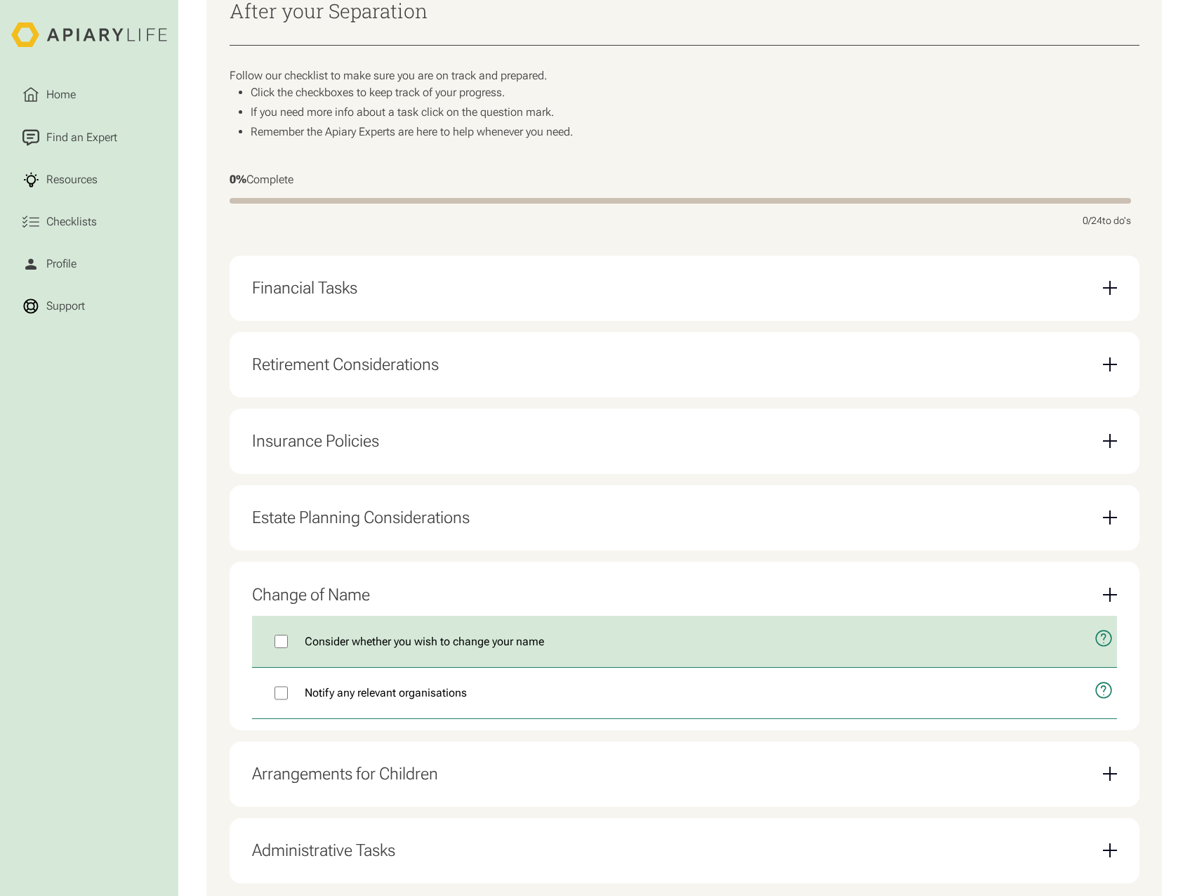
click at [1110, 642] on icon "open modal" at bounding box center [1103, 638] width 15 height 15
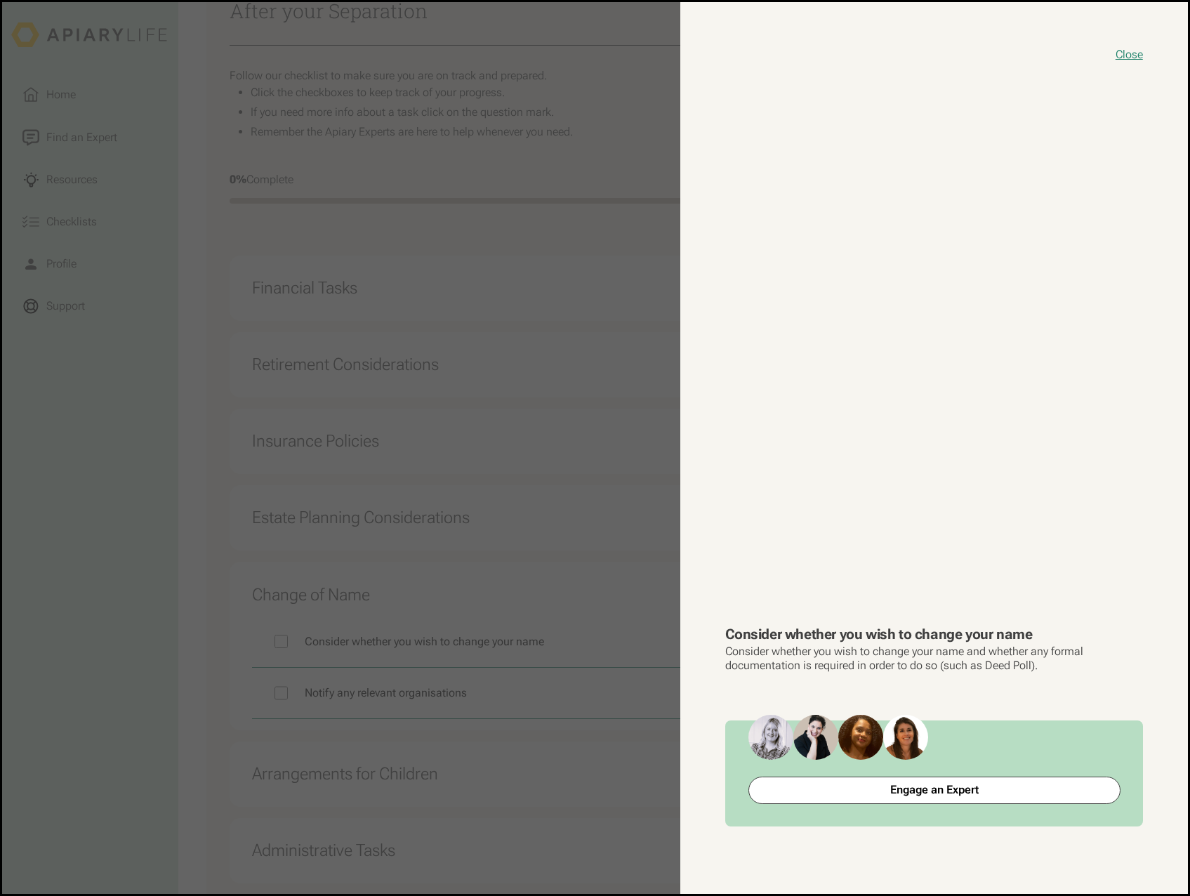
click at [585, 737] on button "close modal" at bounding box center [595, 447] width 1186 height 891
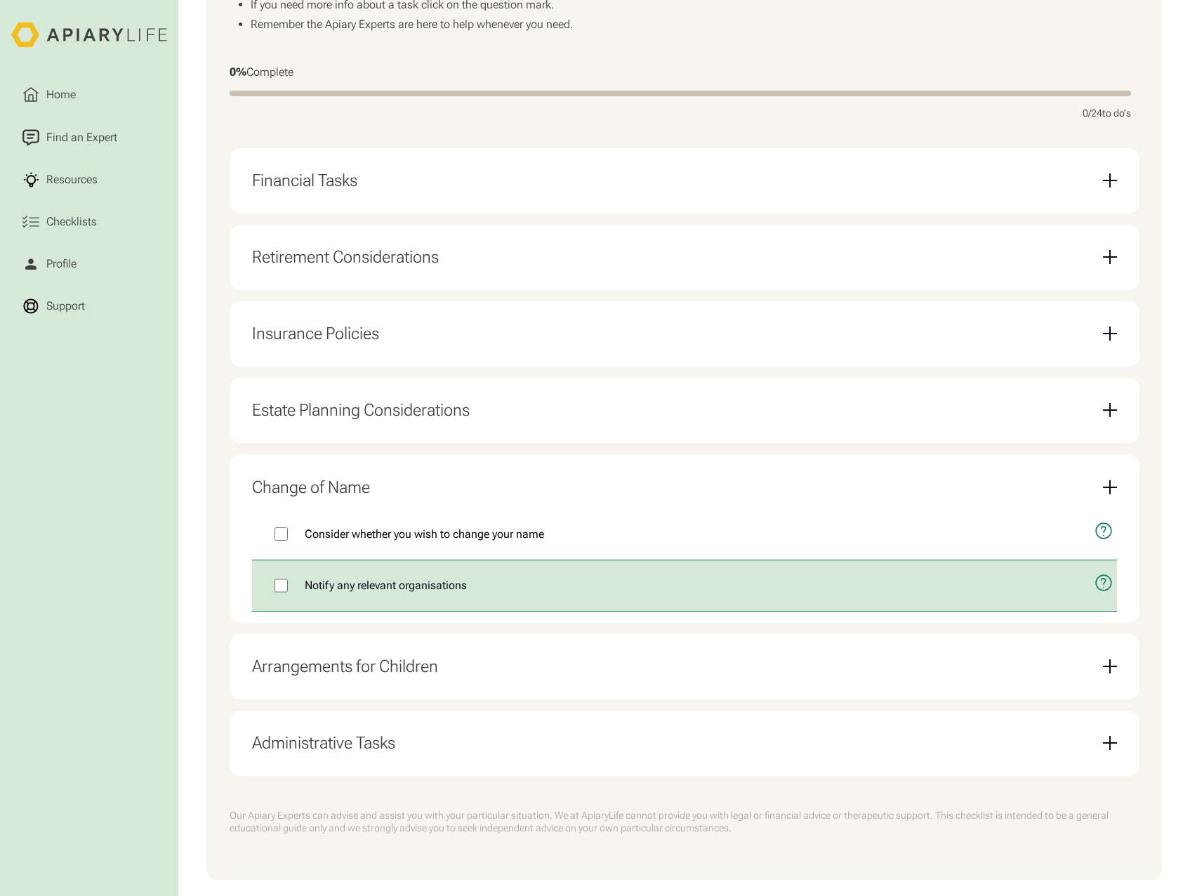
scroll to position [421, 0]
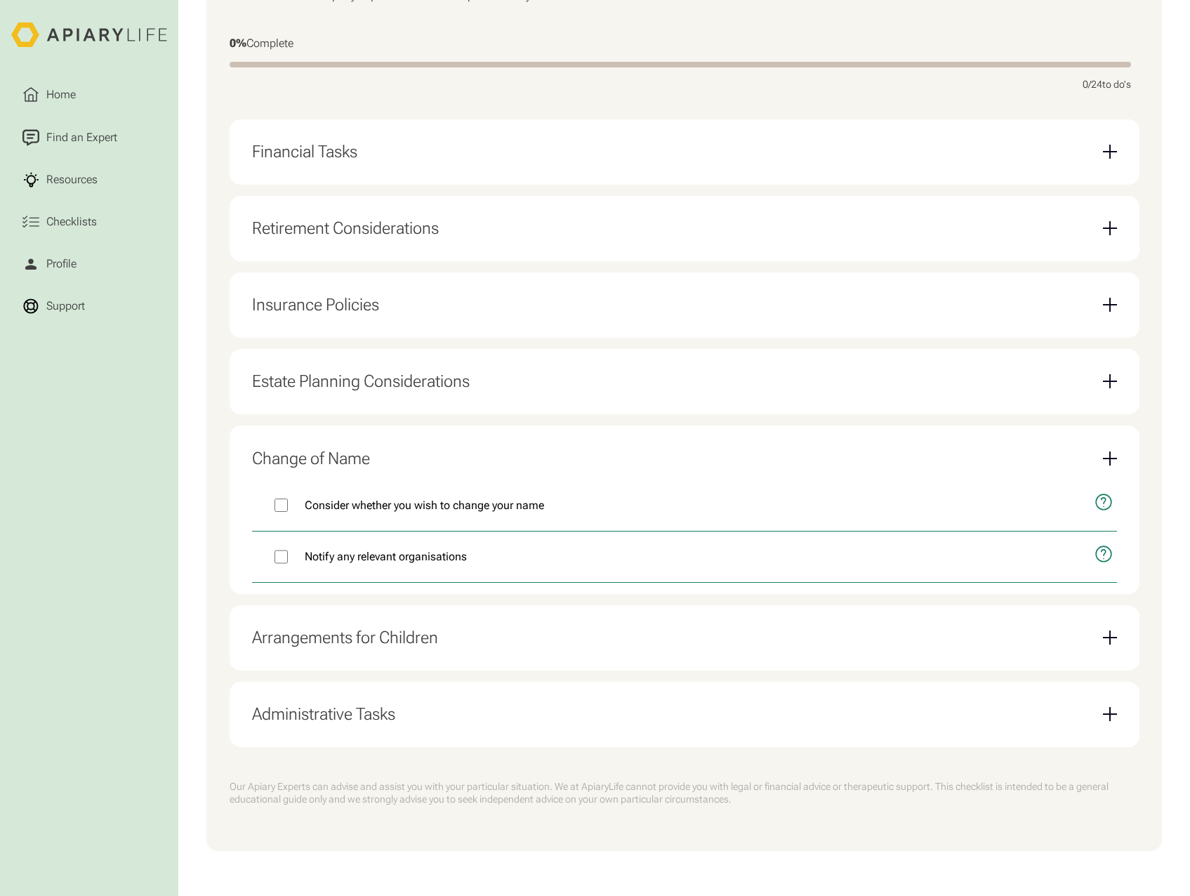
click at [1110, 642] on div "Email Form" at bounding box center [1110, 637] width 14 height 14
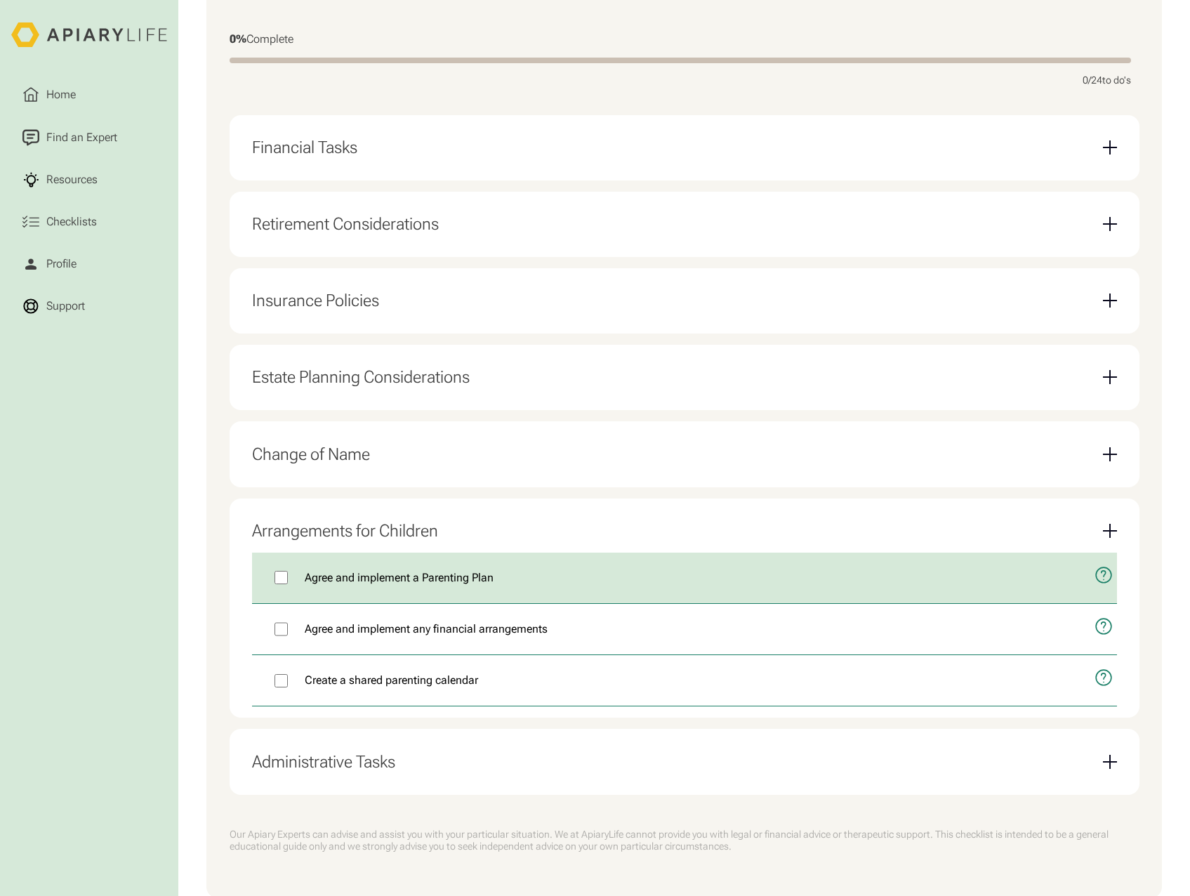
click at [1103, 576] on icon "open modal" at bounding box center [1103, 575] width 18 height 44
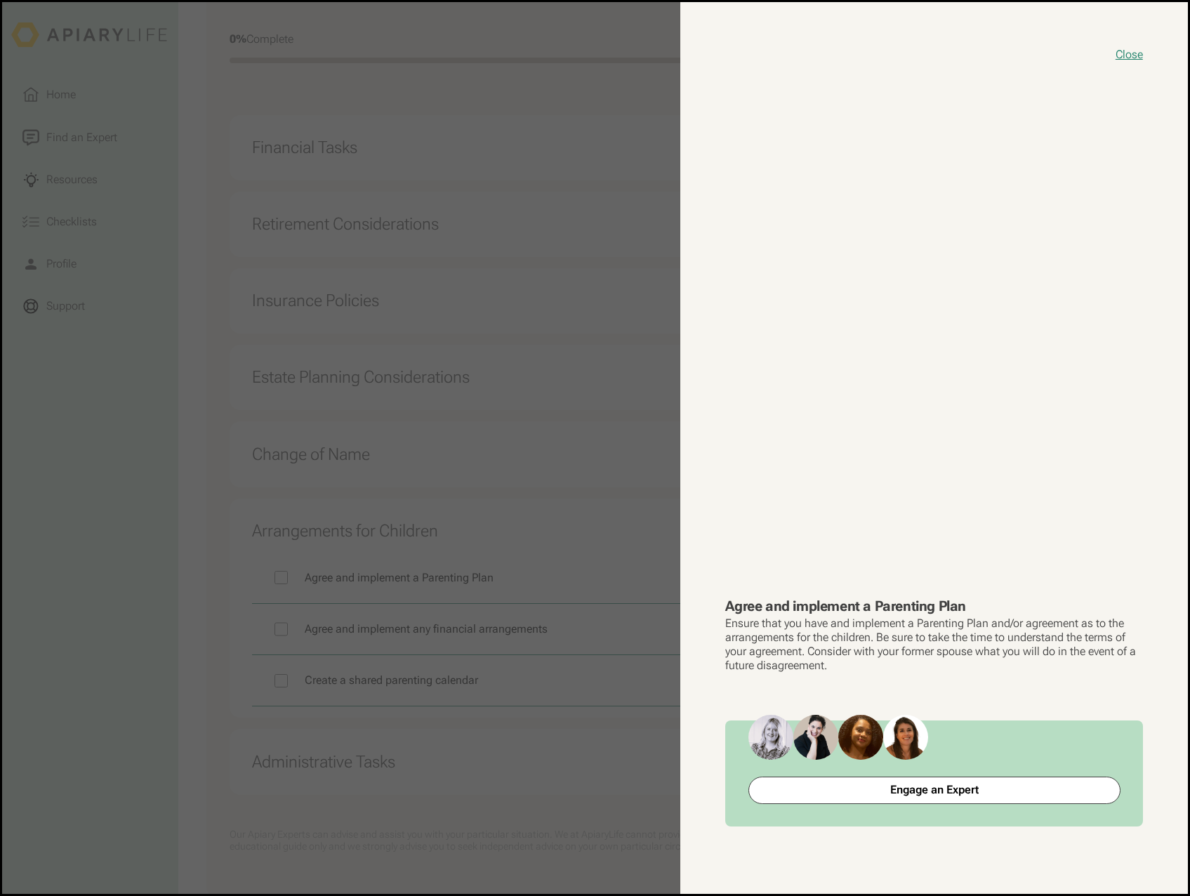
click at [640, 756] on button "close modal" at bounding box center [595, 447] width 1186 height 891
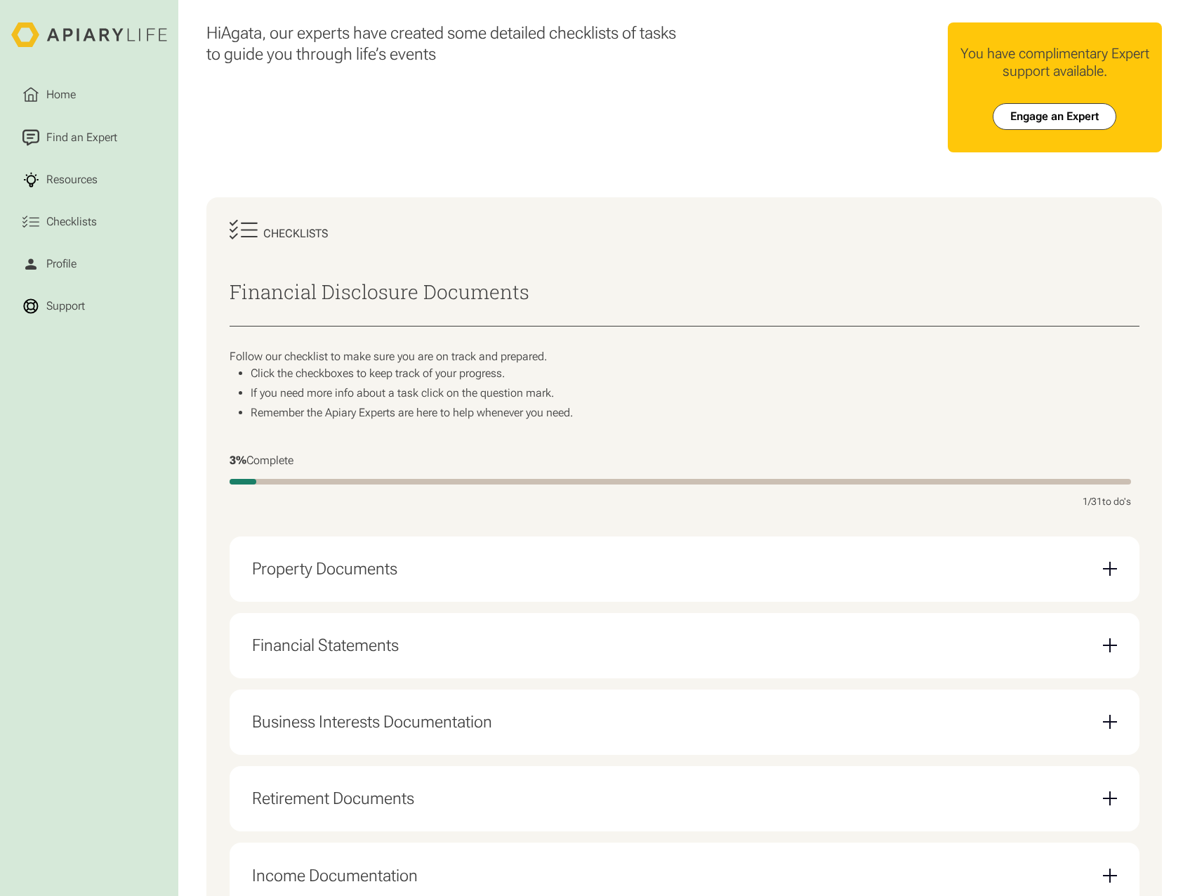
click at [1112, 571] on div "Email Form" at bounding box center [1110, 569] width 14 height 14
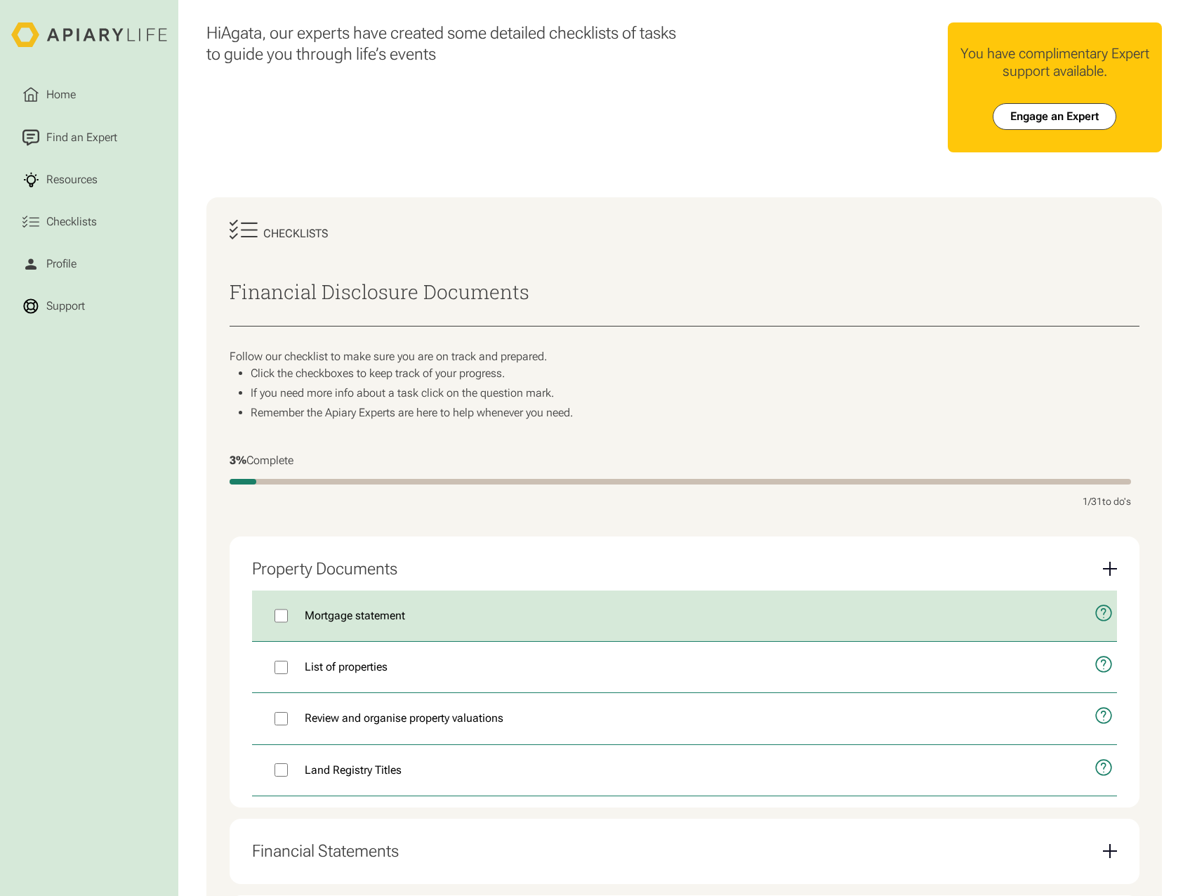
click at [1099, 616] on icon "open modal" at bounding box center [1103, 613] width 18 height 44
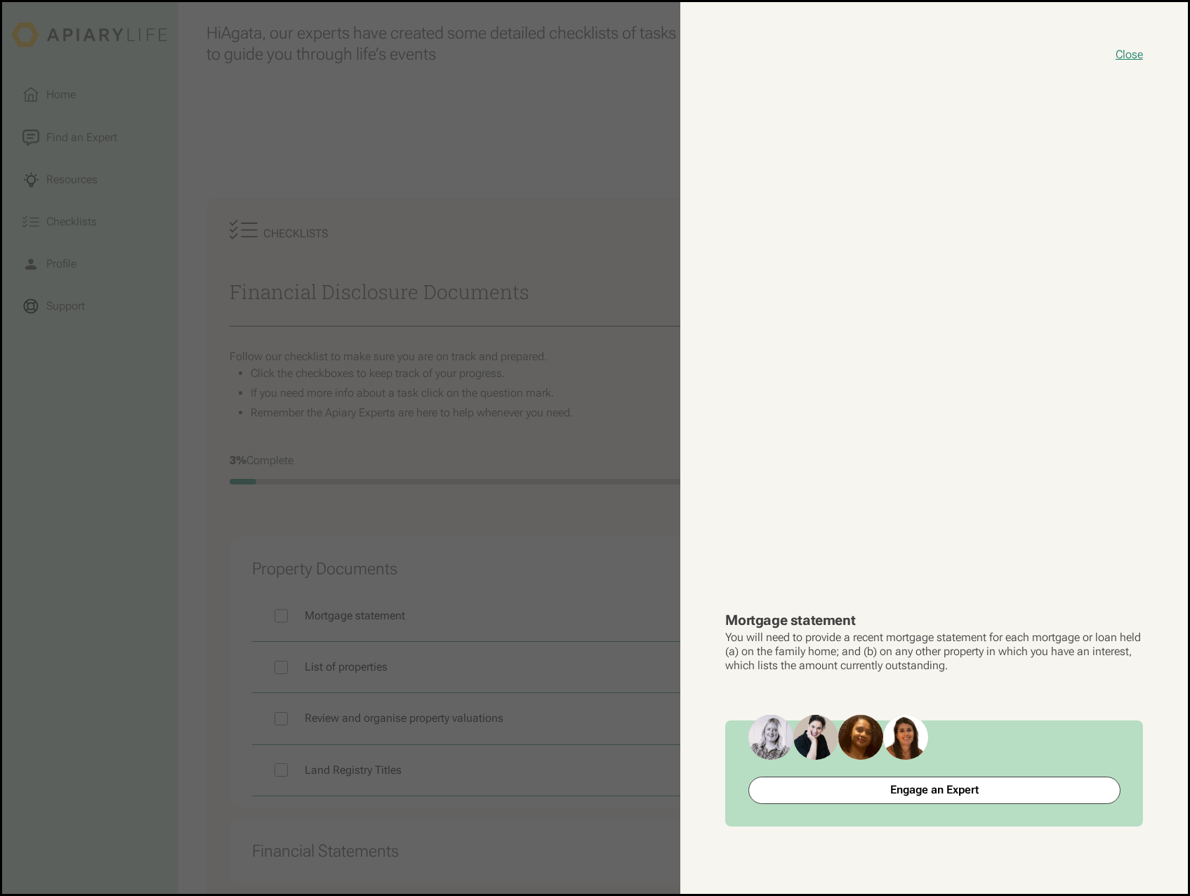
click at [583, 509] on button "close modal" at bounding box center [595, 447] width 1186 height 891
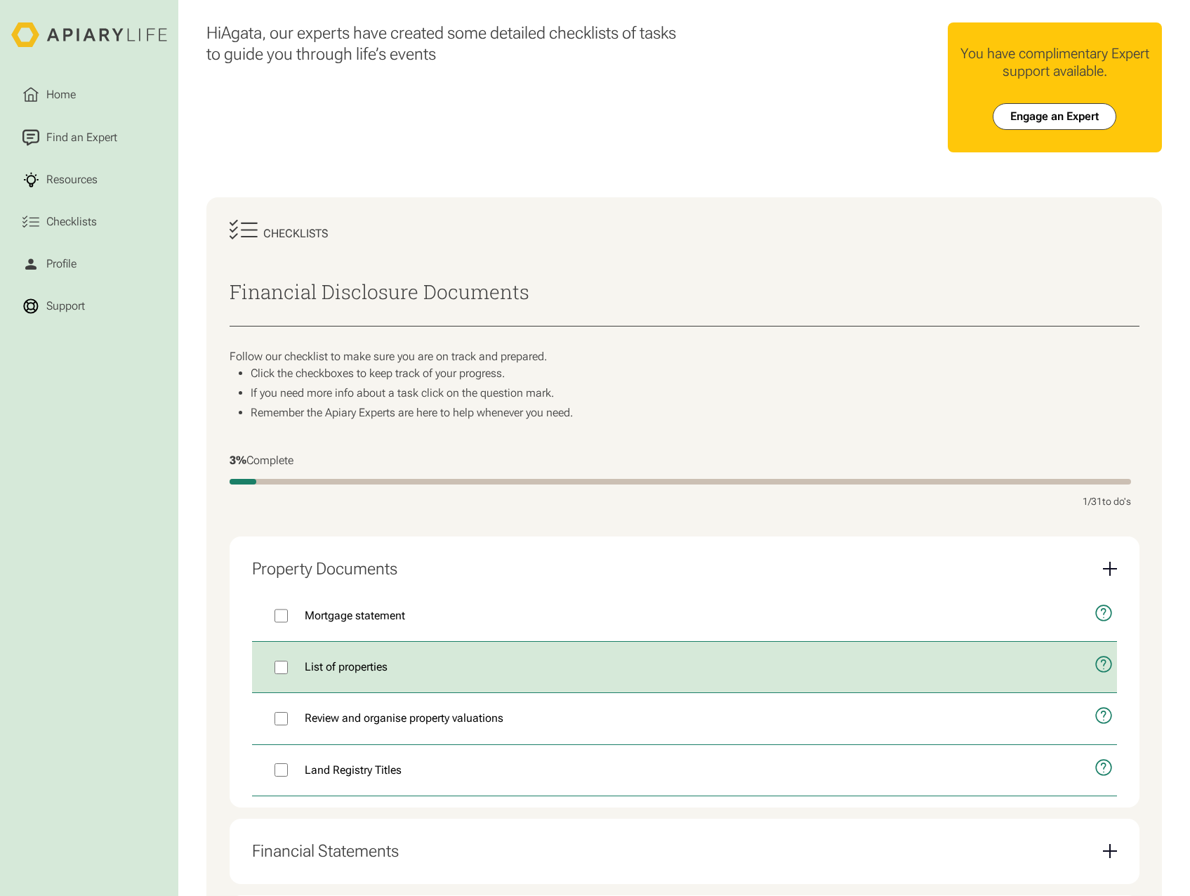
click at [1100, 668] on icon "open modal" at bounding box center [1103, 664] width 18 height 44
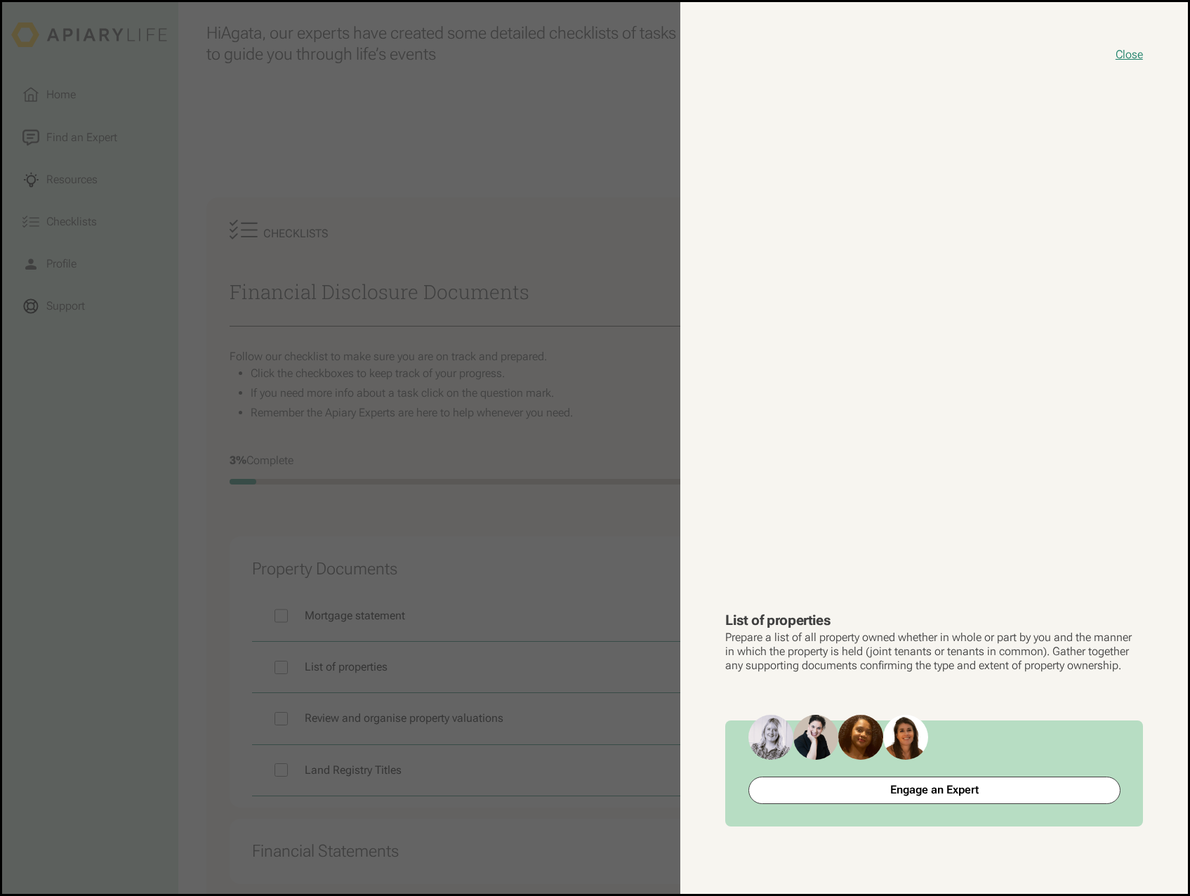
click at [569, 679] on button "close modal" at bounding box center [595, 447] width 1186 height 891
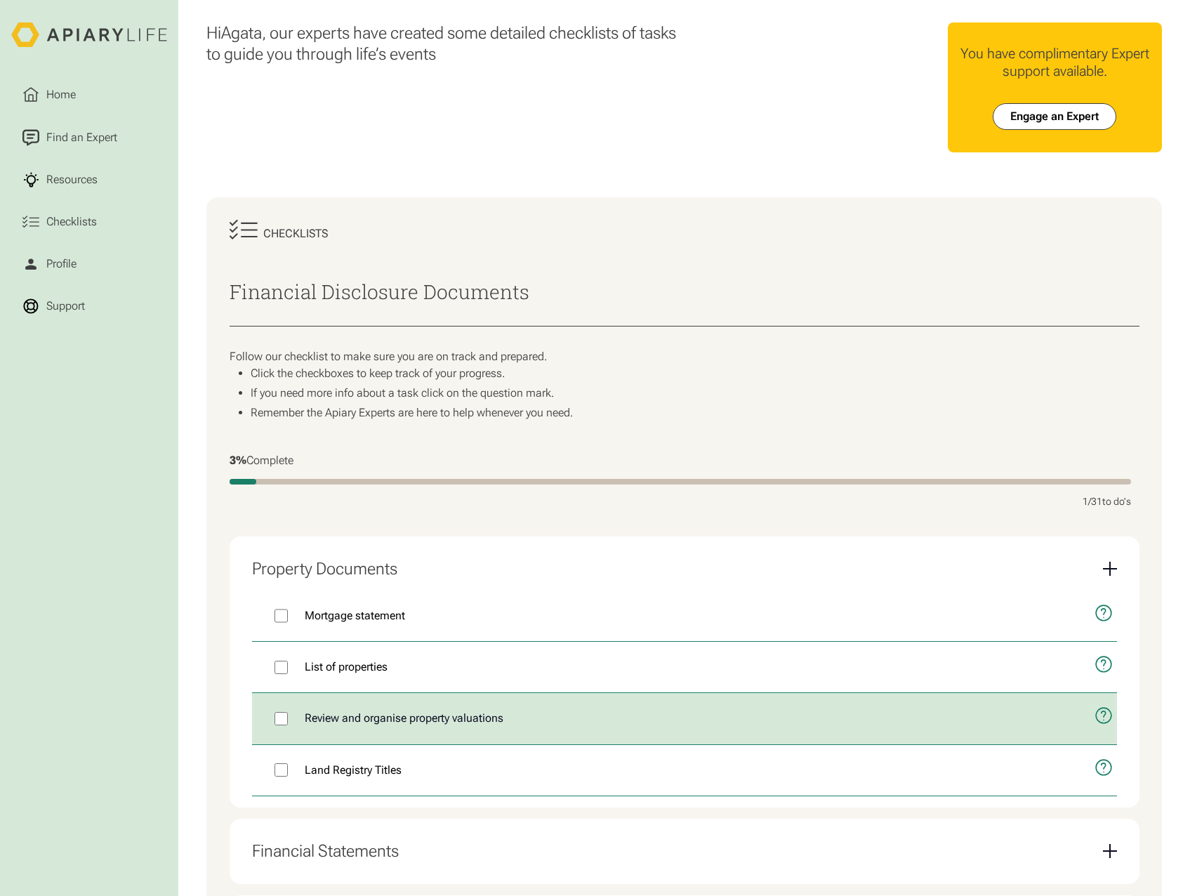
scroll to position [140, 0]
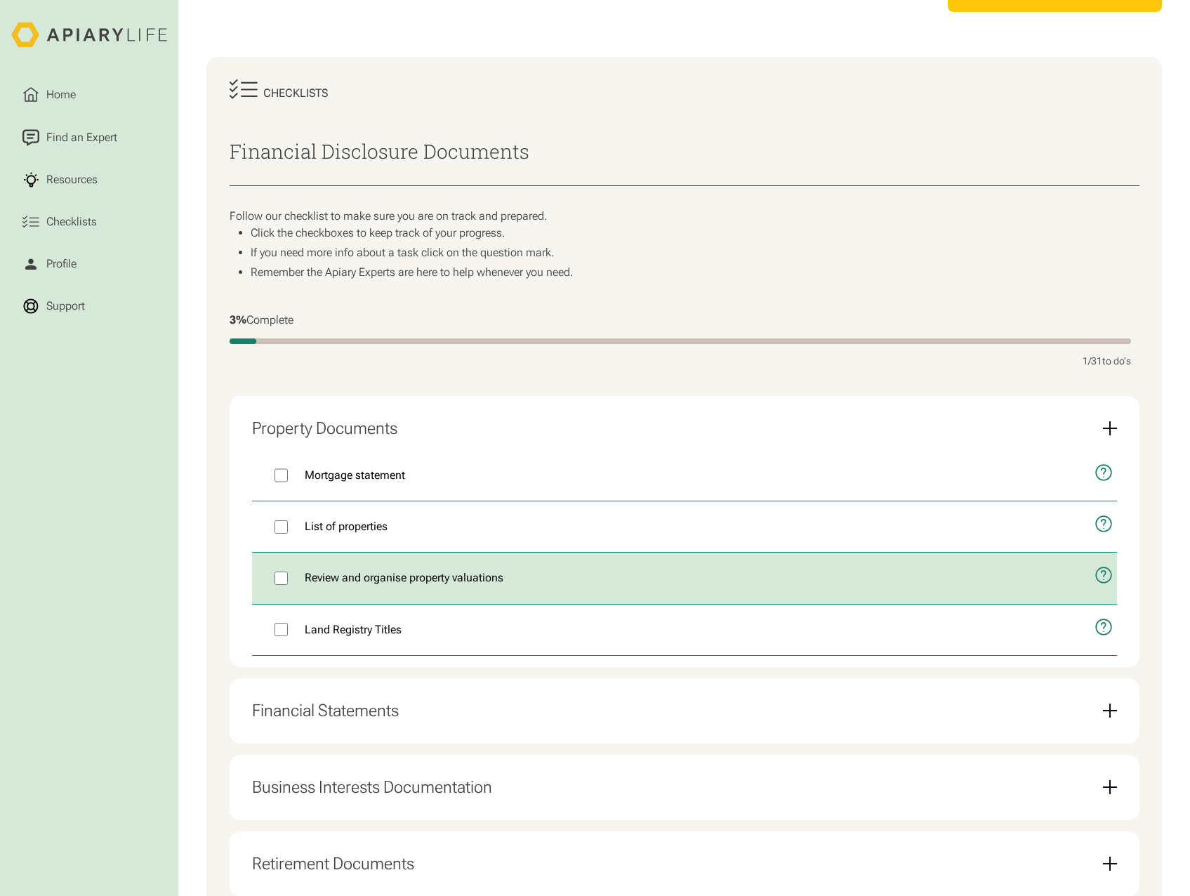
click at [1101, 583] on icon "open modal" at bounding box center [1103, 575] width 18 height 44
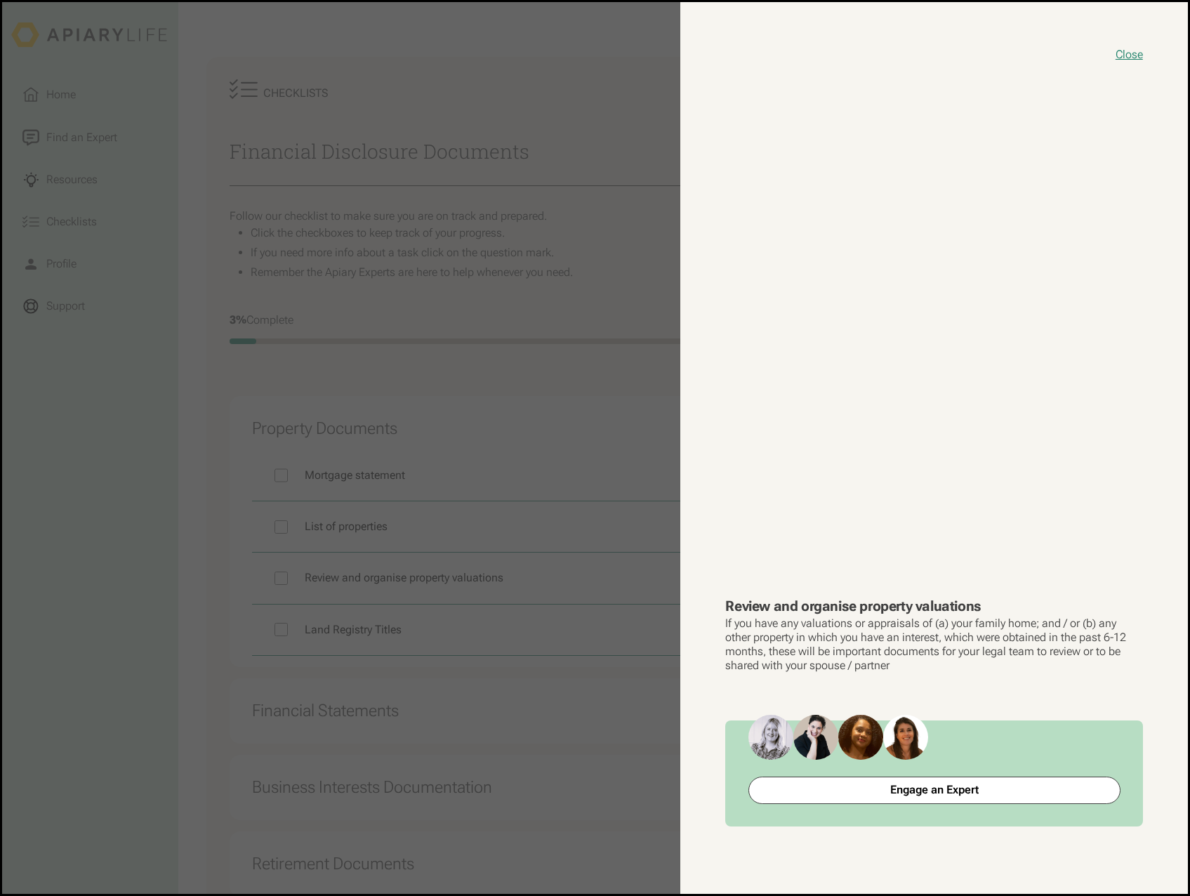
click at [588, 696] on button "close modal" at bounding box center [595, 447] width 1186 height 891
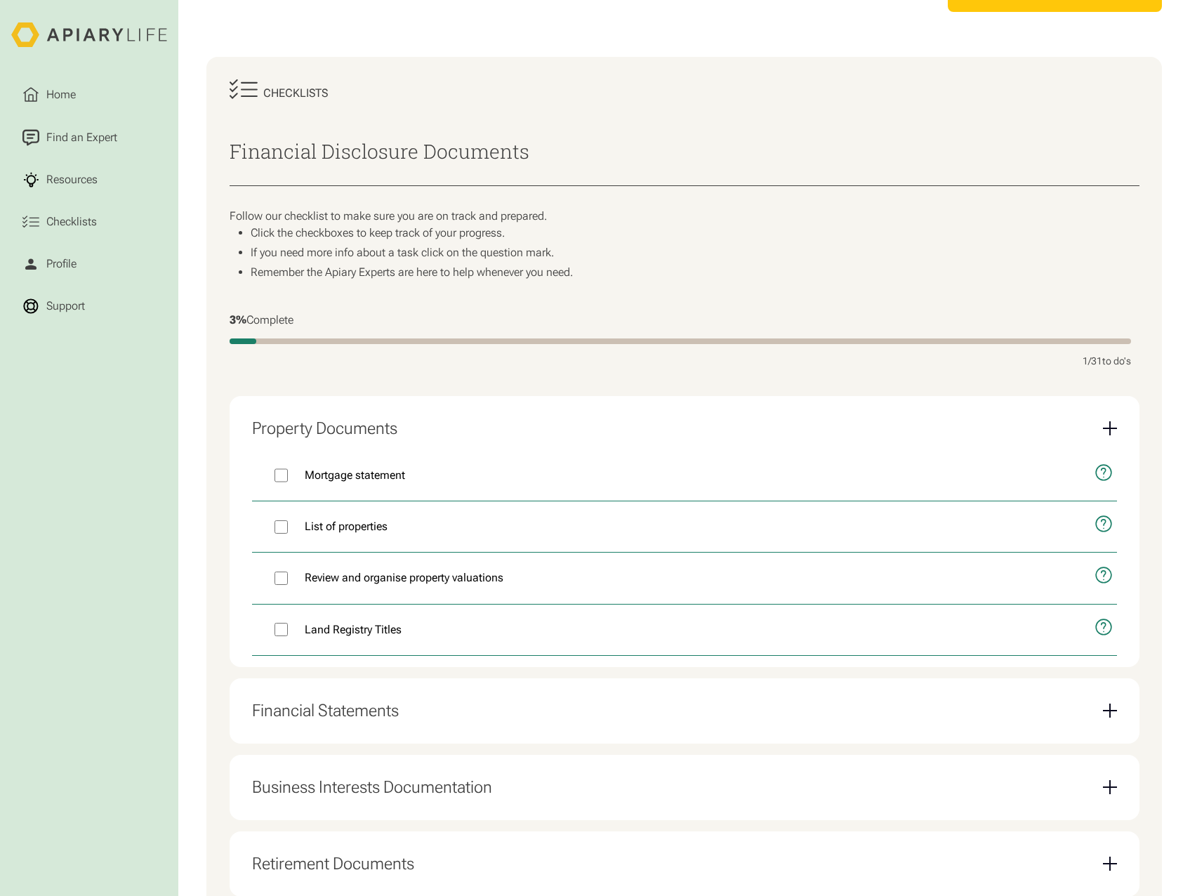
click at [1107, 711] on div "Email Form" at bounding box center [1110, 710] width 14 height 1
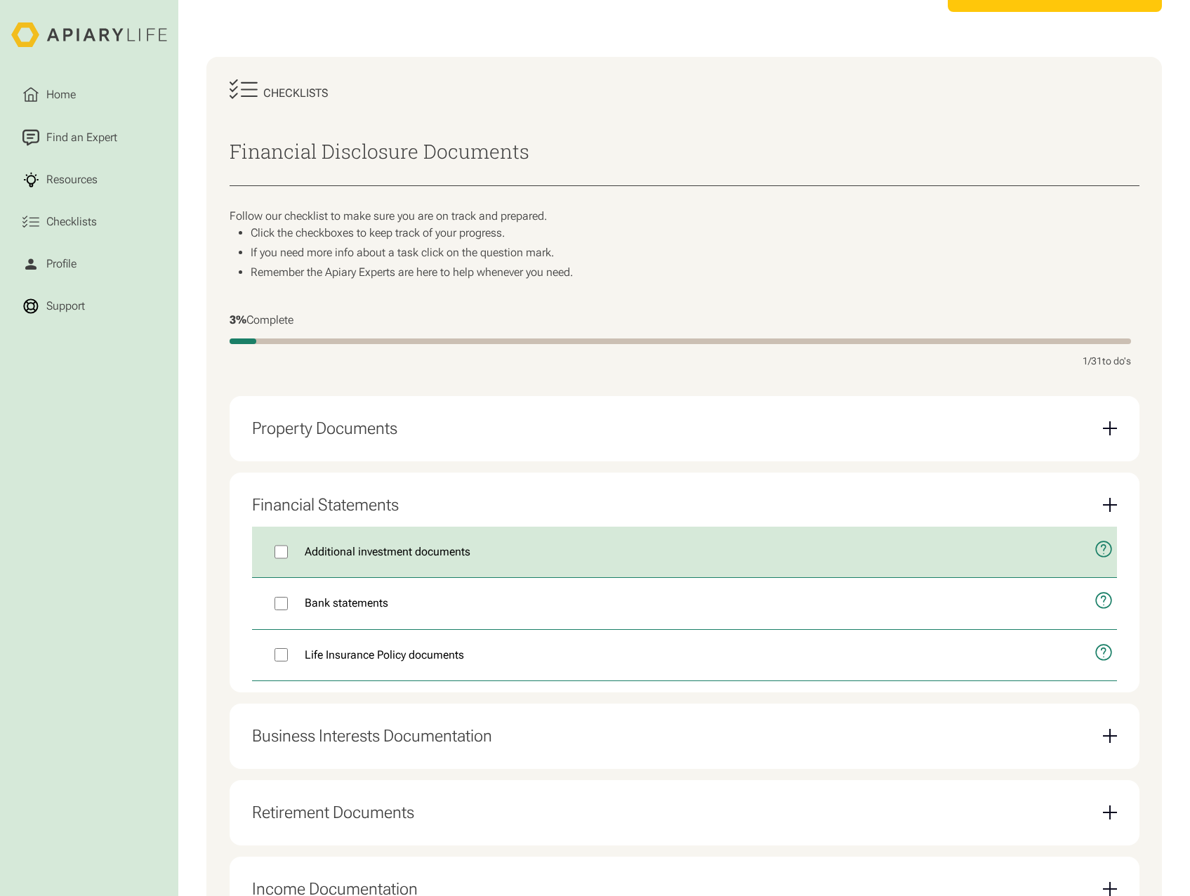
click at [1106, 552] on icon "open modal" at bounding box center [1103, 549] width 18 height 44
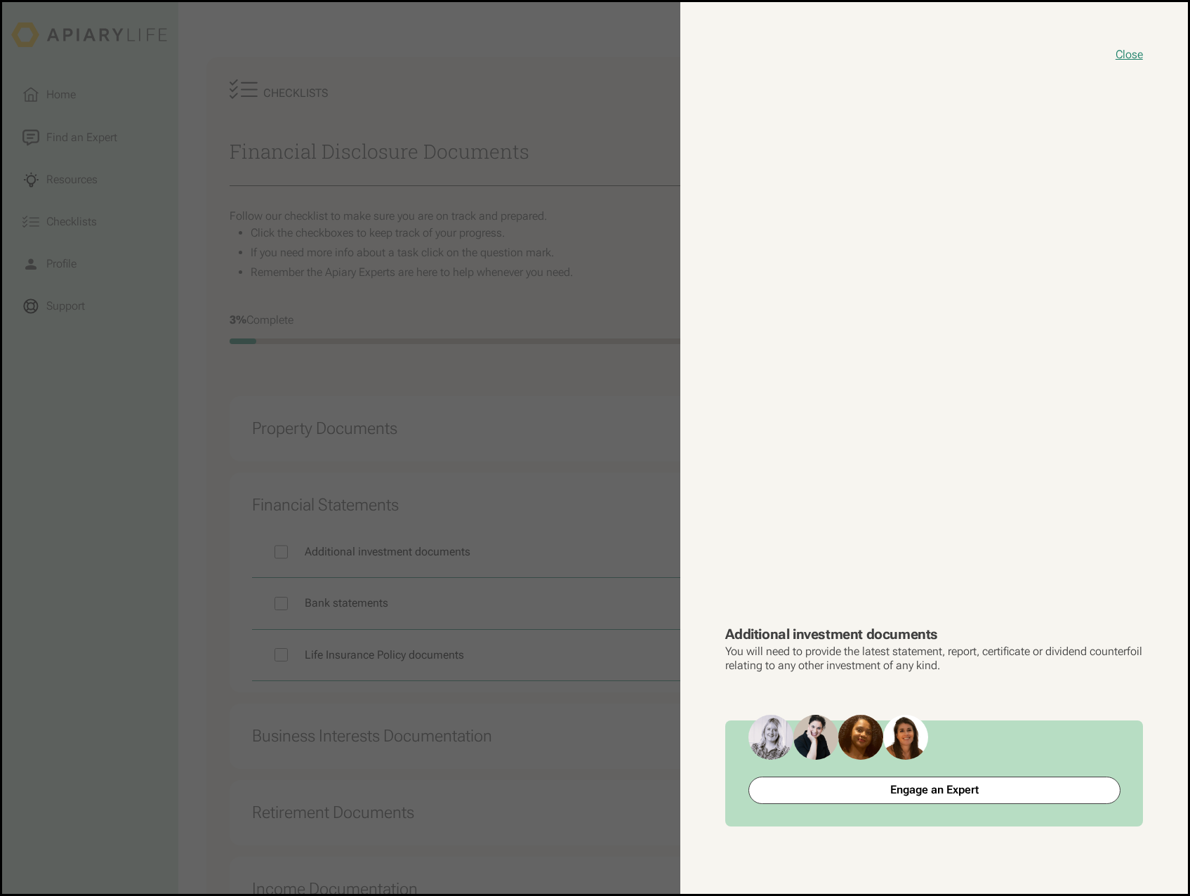
click at [539, 665] on button "close modal" at bounding box center [595, 447] width 1186 height 891
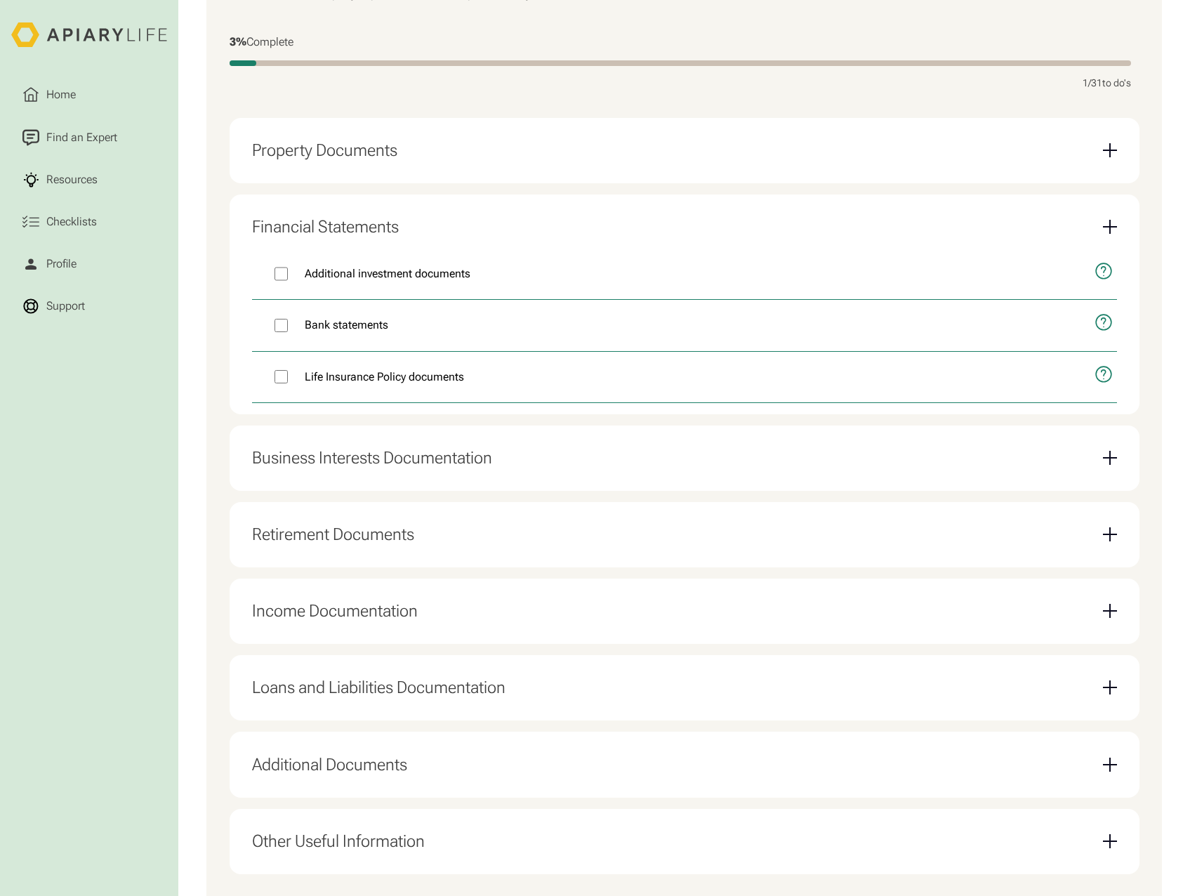
scroll to position [421, 0]
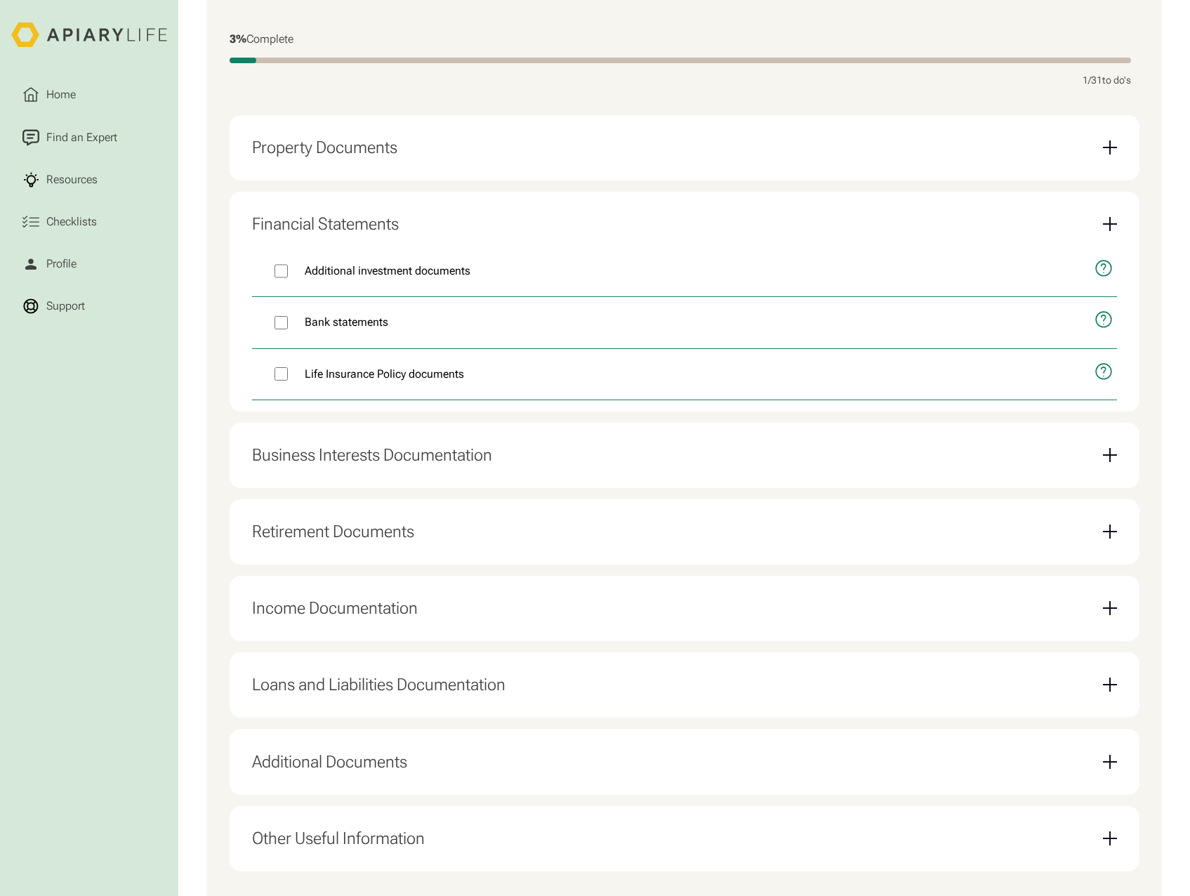
click at [1113, 630] on div "Income Documentation" at bounding box center [684, 608] width 865 height 43
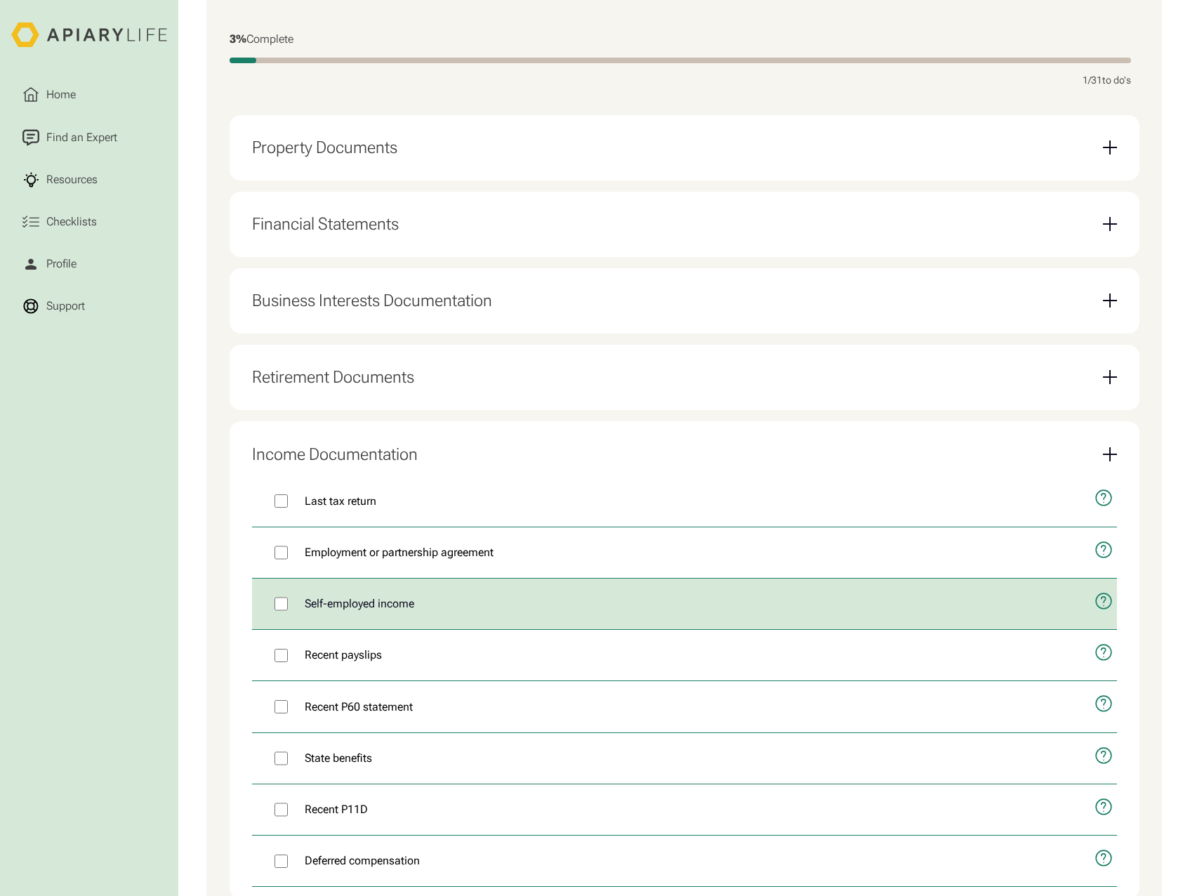
click at [294, 611] on label "Self-employed income" at bounding box center [667, 603] width 831 height 51
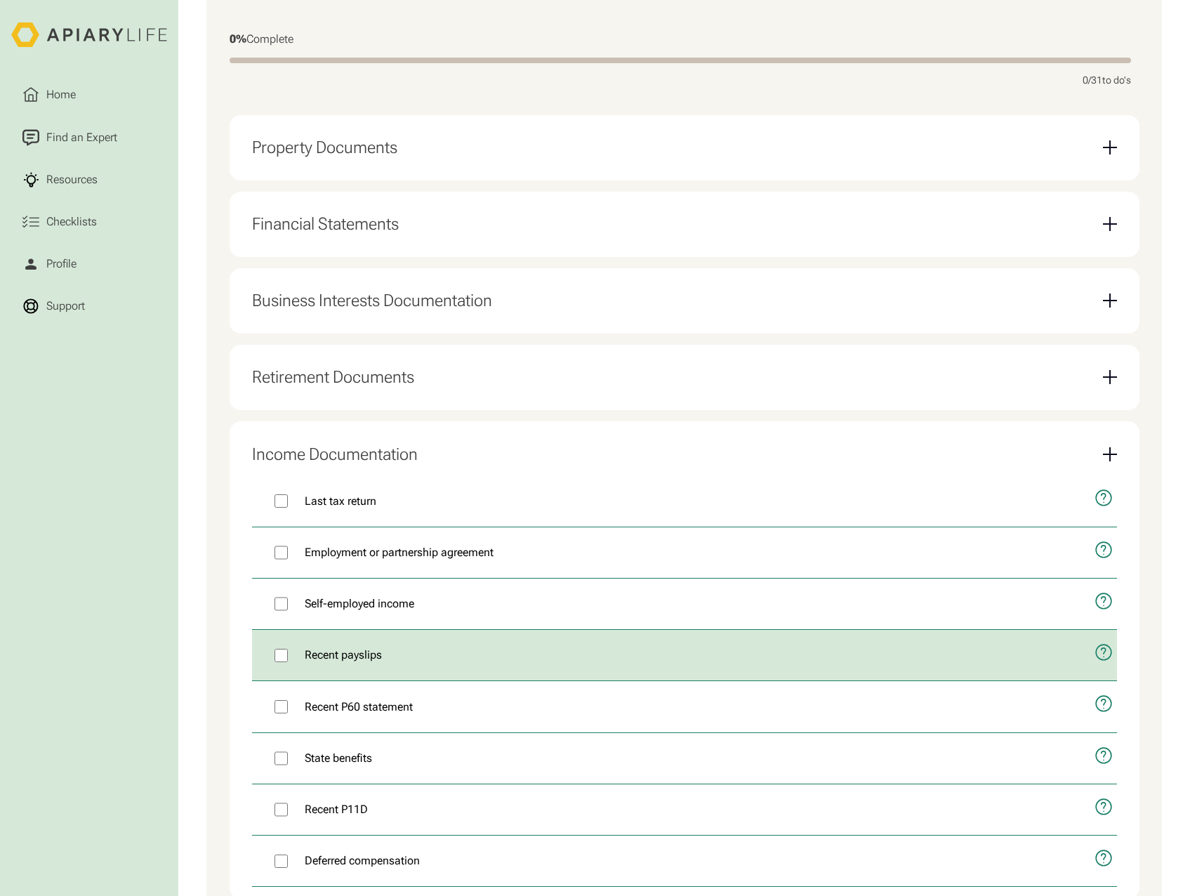
click at [1113, 662] on button "open modal" at bounding box center [1099, 652] width 34 height 45
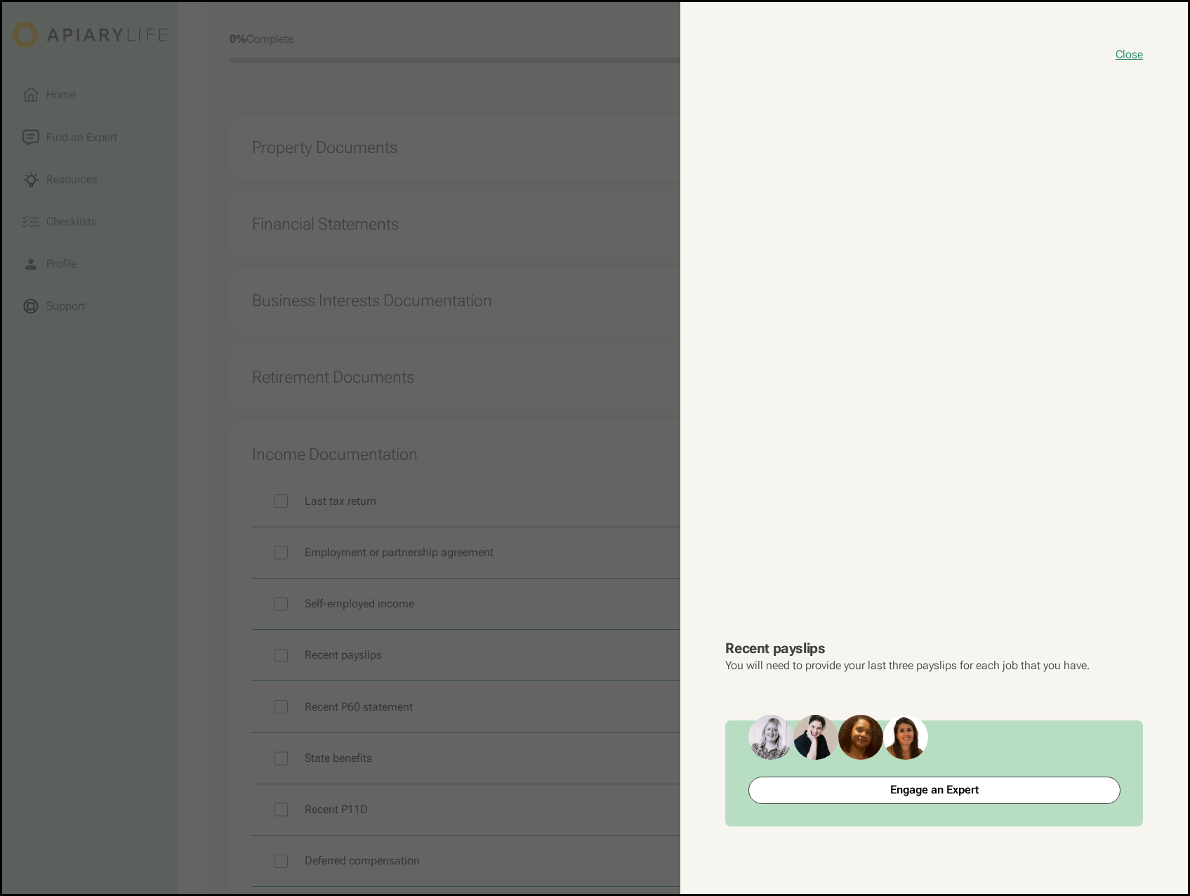
click at [83, 705] on button "close modal" at bounding box center [595, 447] width 1186 height 891
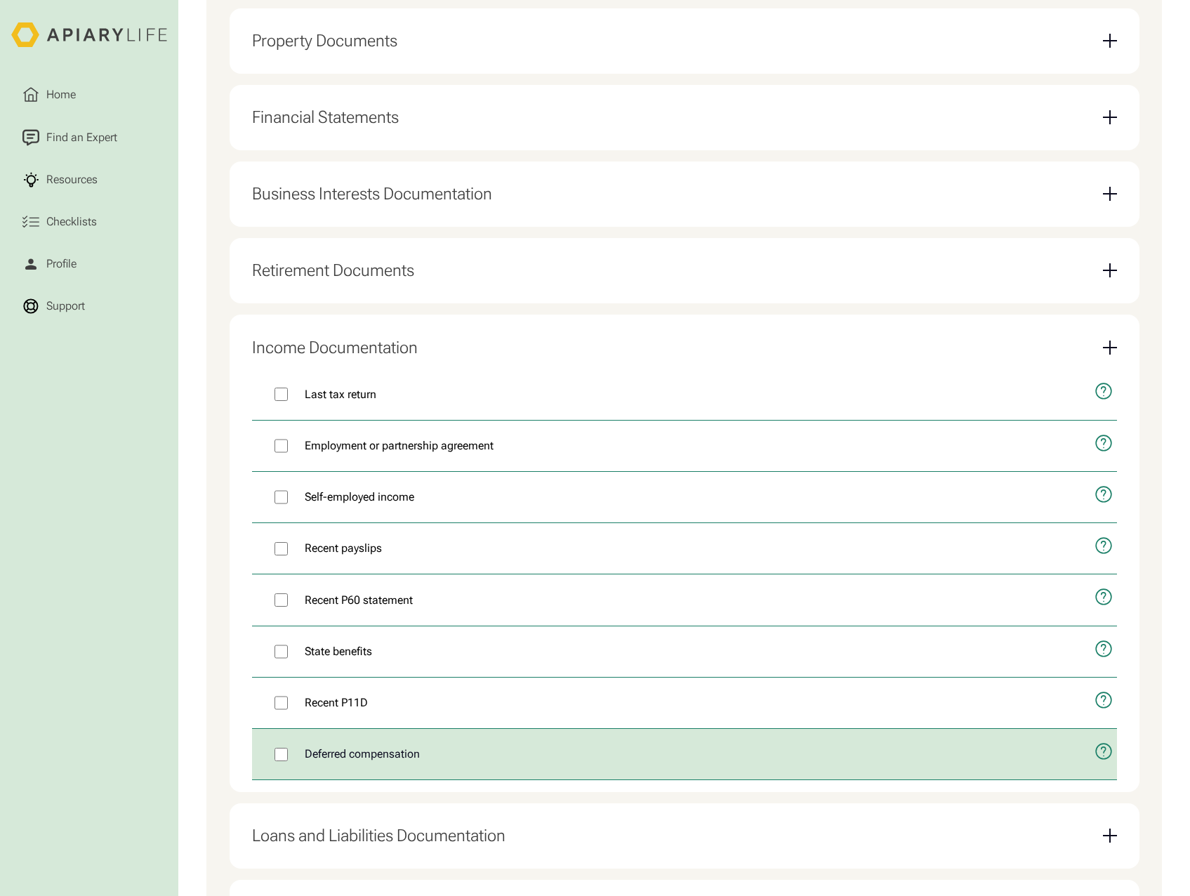
scroll to position [562, 0]
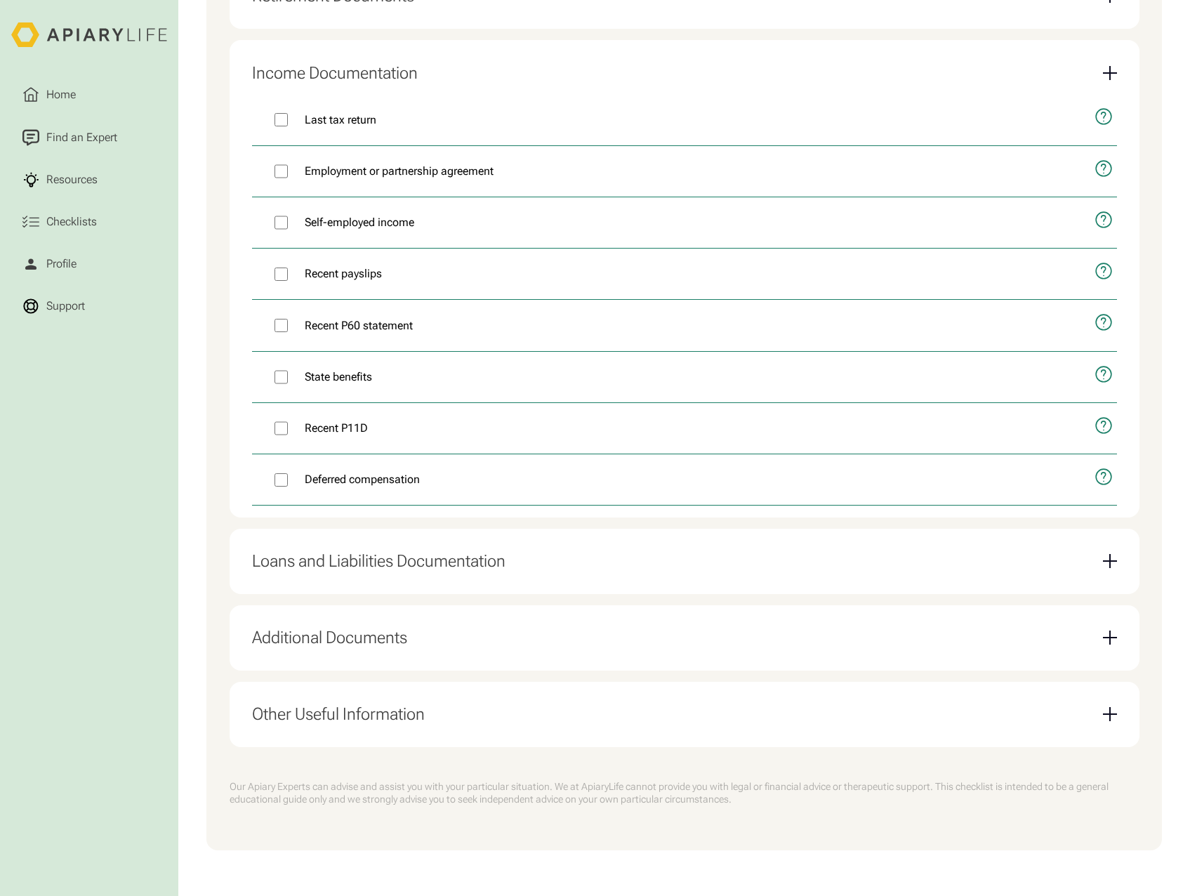
click at [1100, 720] on div "Other Useful Information" at bounding box center [684, 714] width 865 height 43
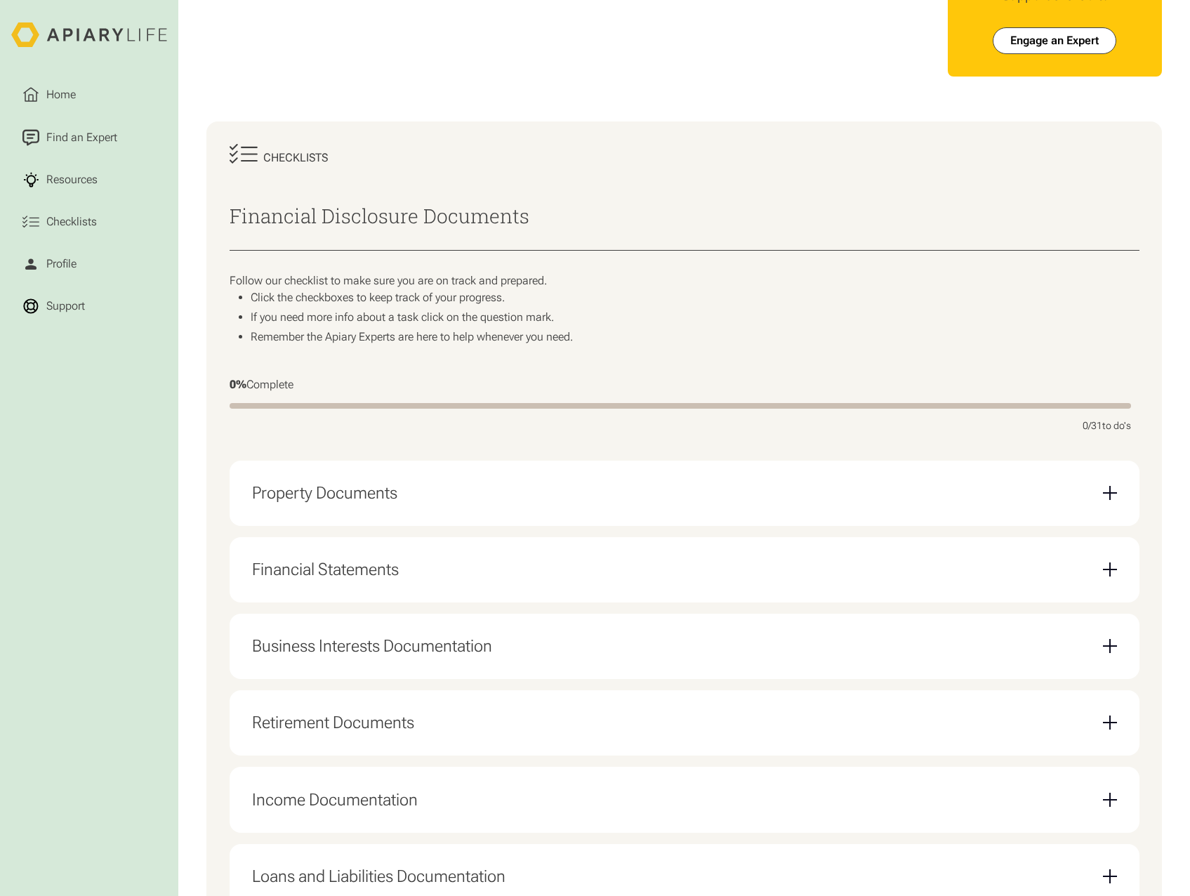
scroll to position [0, 0]
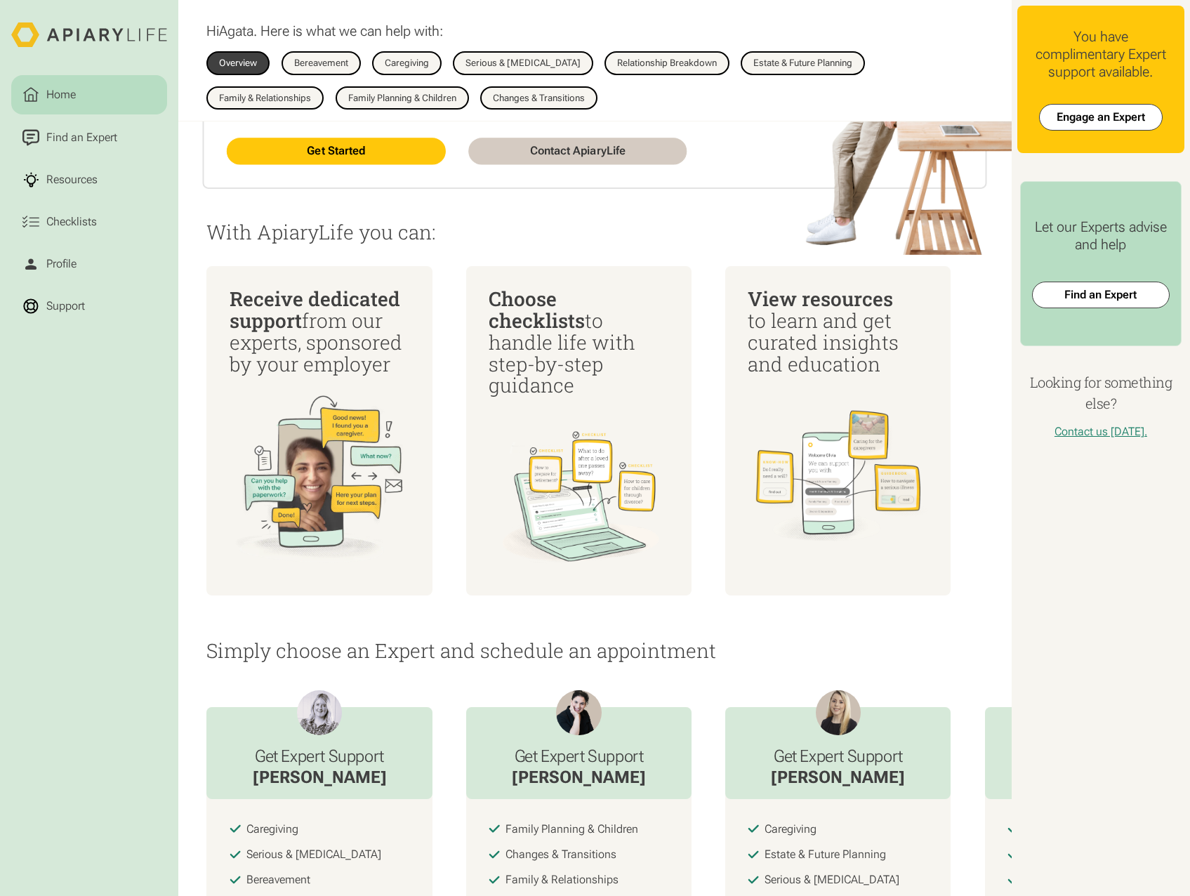
scroll to position [281, 0]
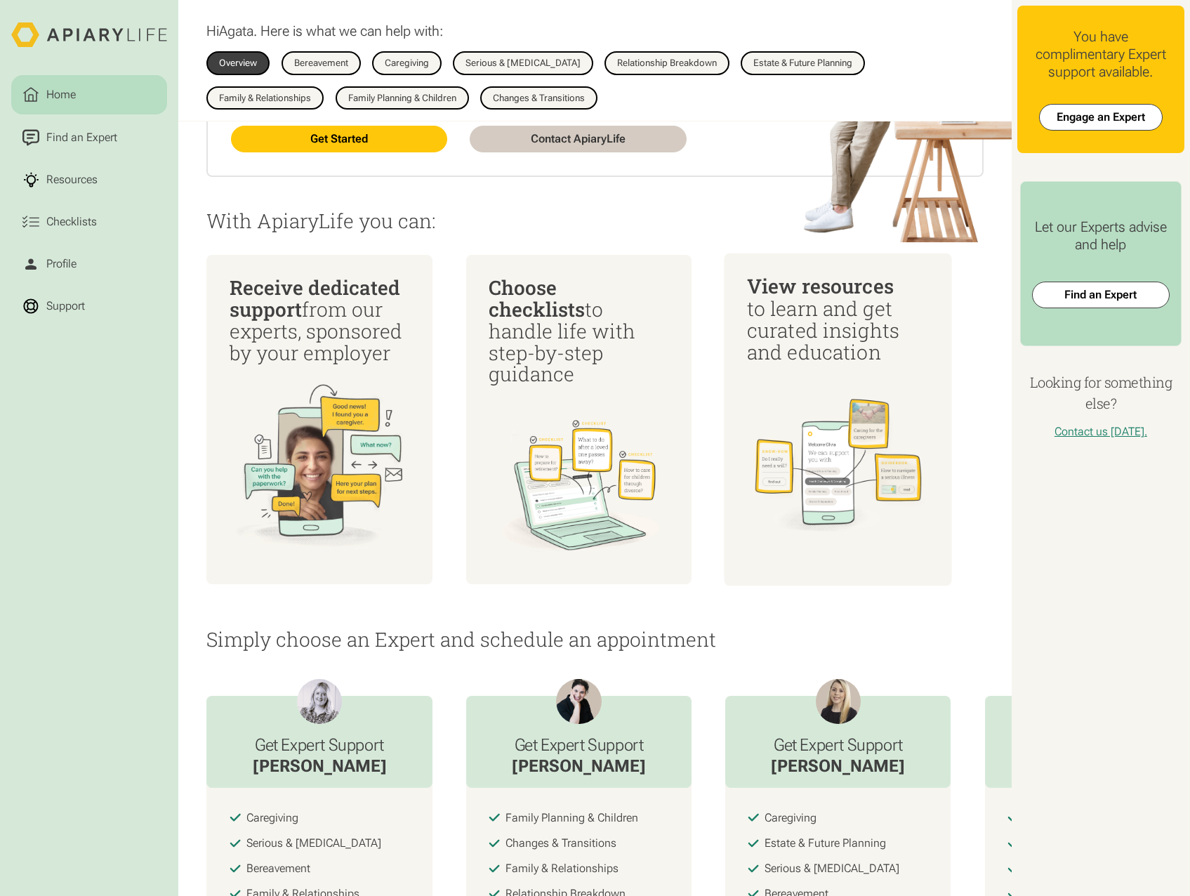
click at [799, 317] on div "View resources   to learn and get curated insights and education" at bounding box center [838, 320] width 183 height 88
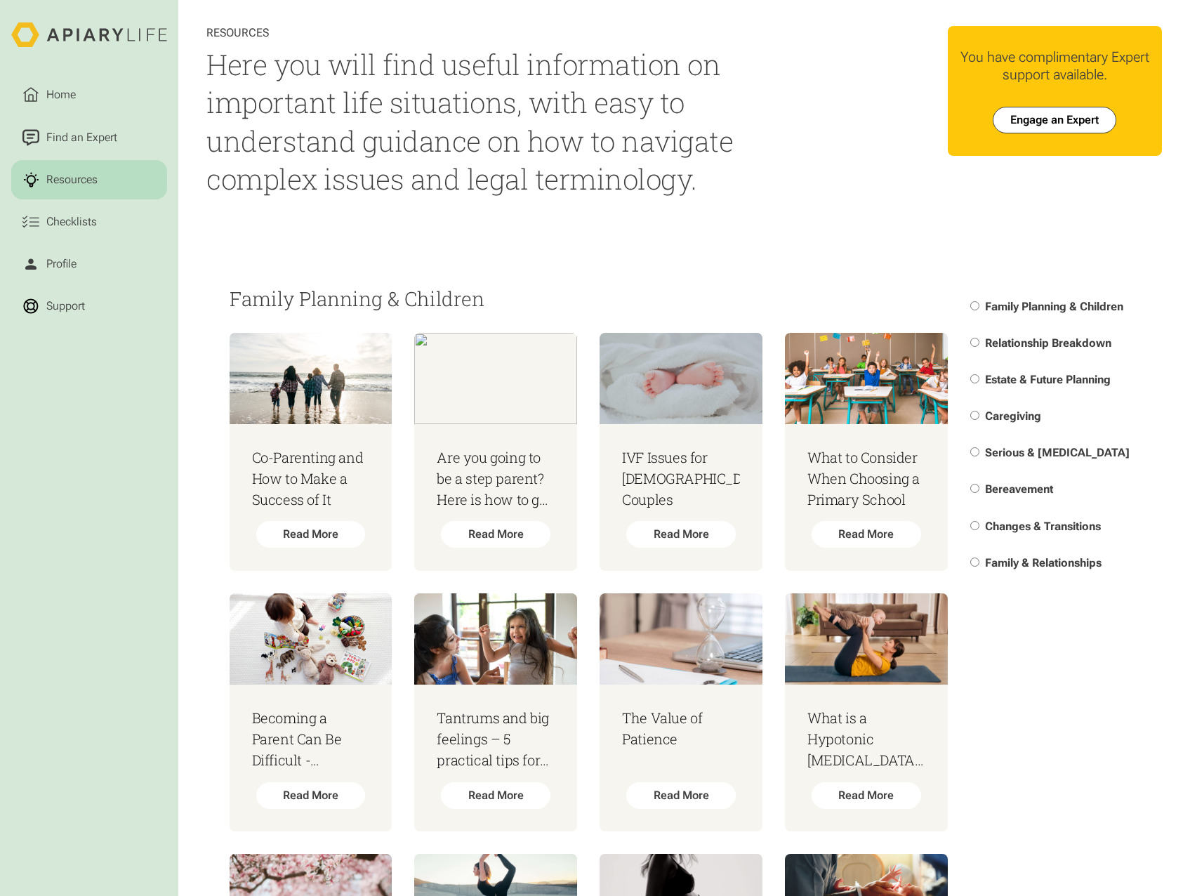
scroll to position [702, 0]
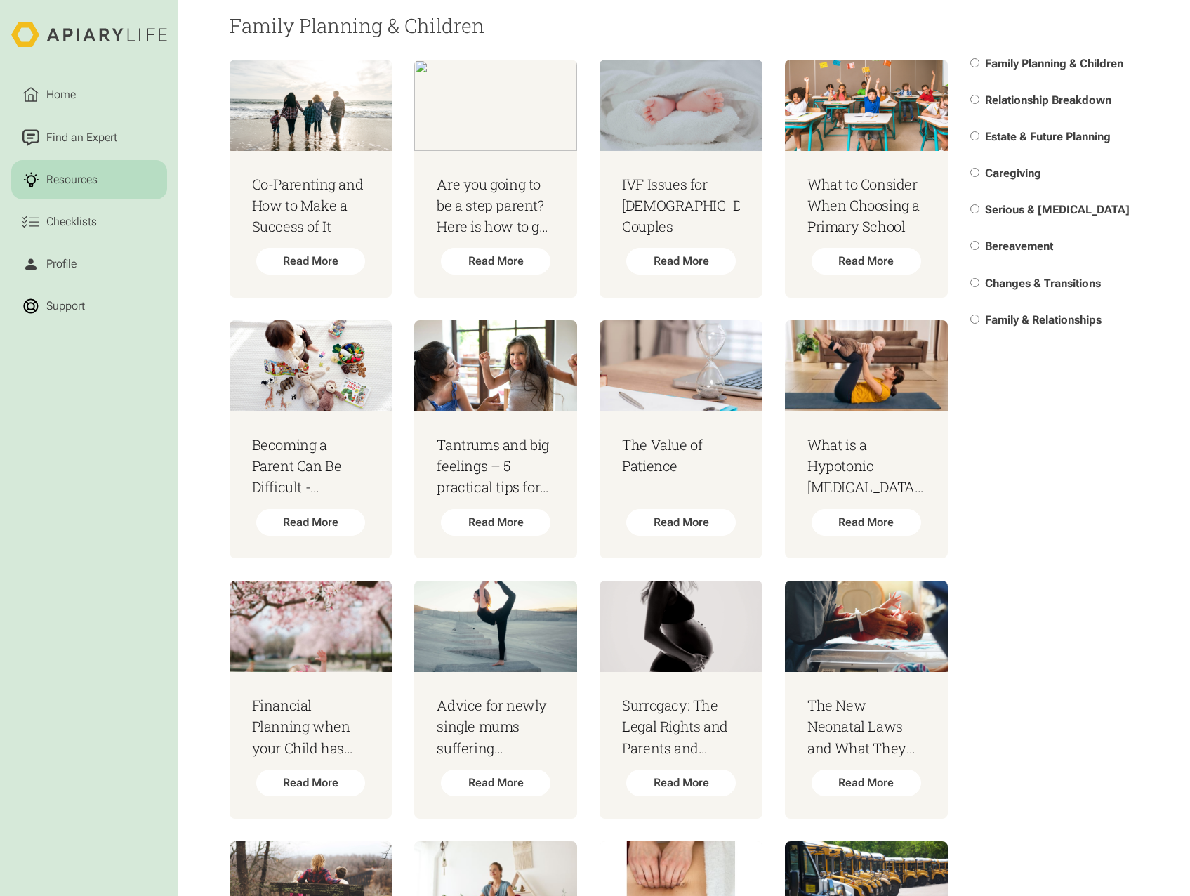
click at [1047, 96] on span "Relationship Breakdown" at bounding box center [1048, 99] width 126 height 13
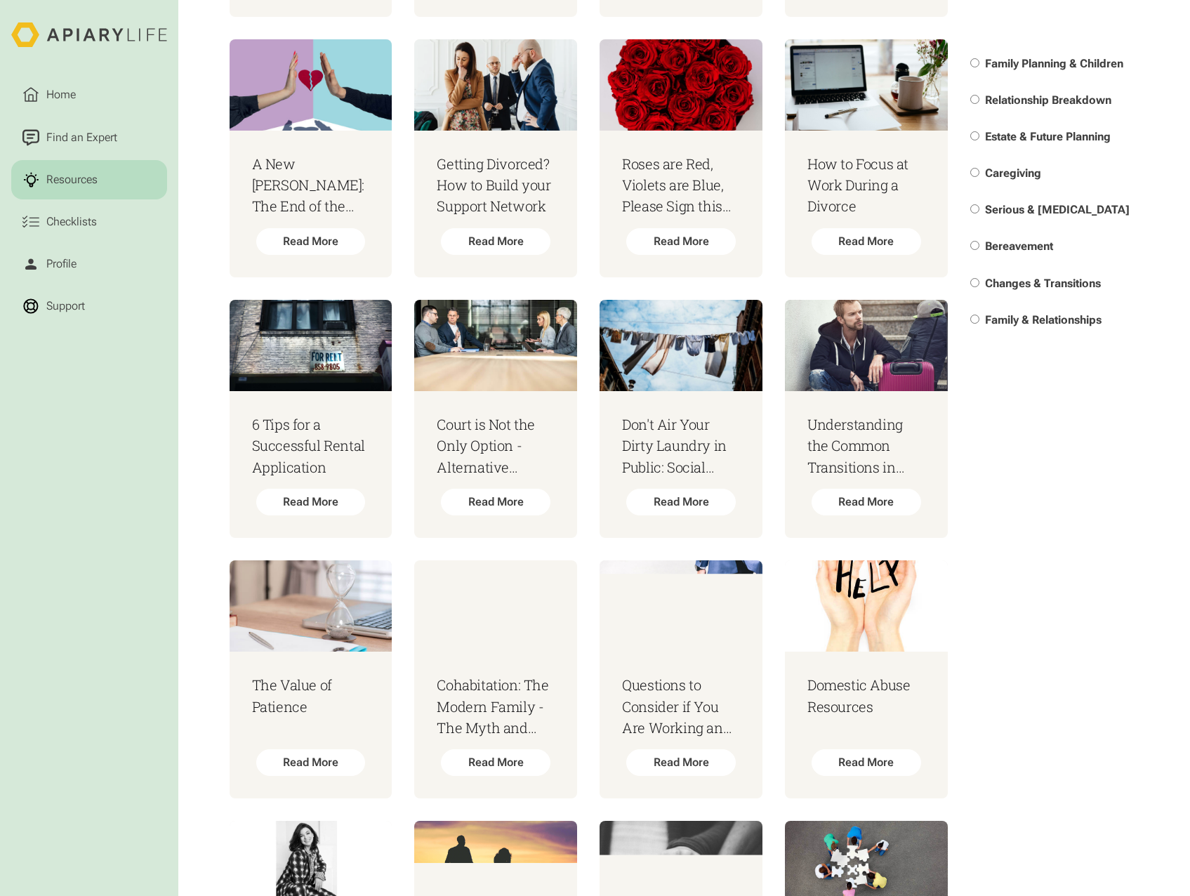
scroll to position [702, 0]
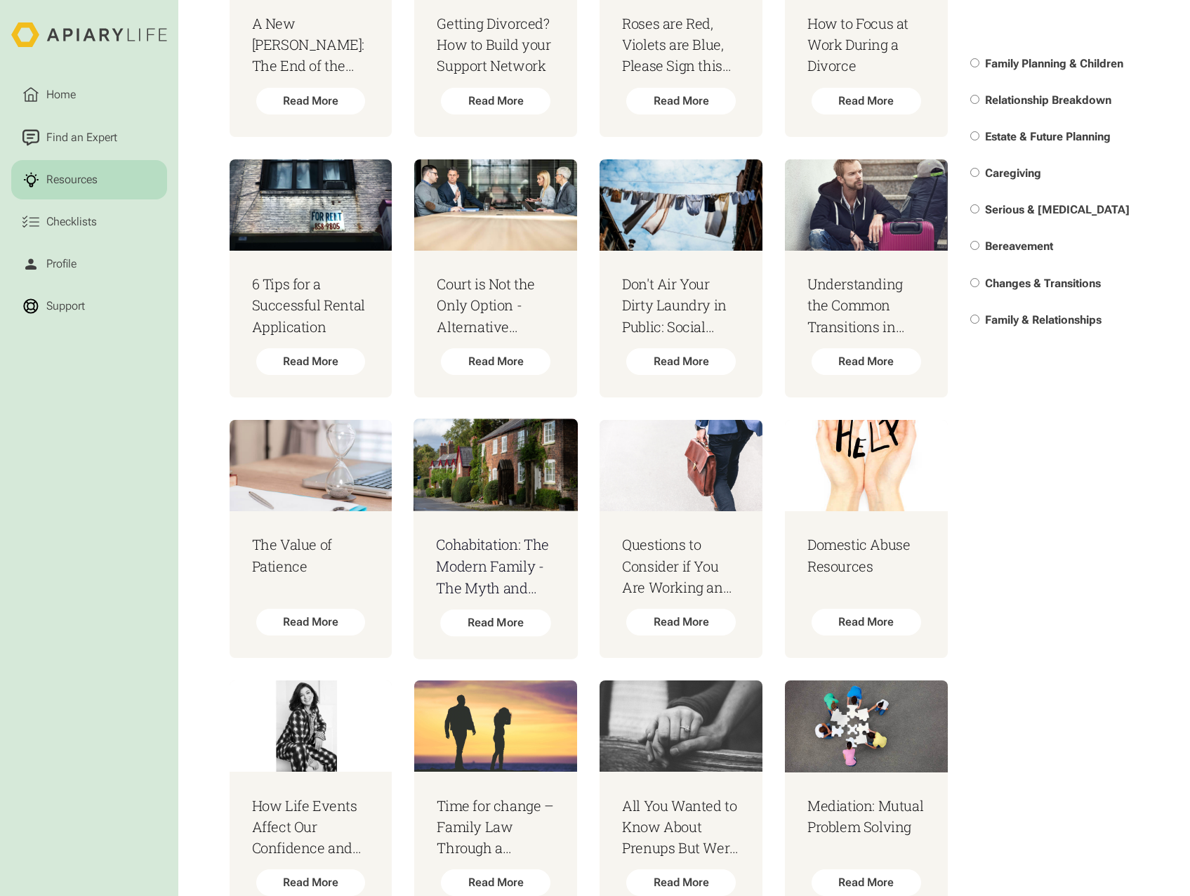
click at [493, 606] on div "Cohabitation: The Modern Family - The Myth and Your Rights Read More" at bounding box center [495, 585] width 164 height 148
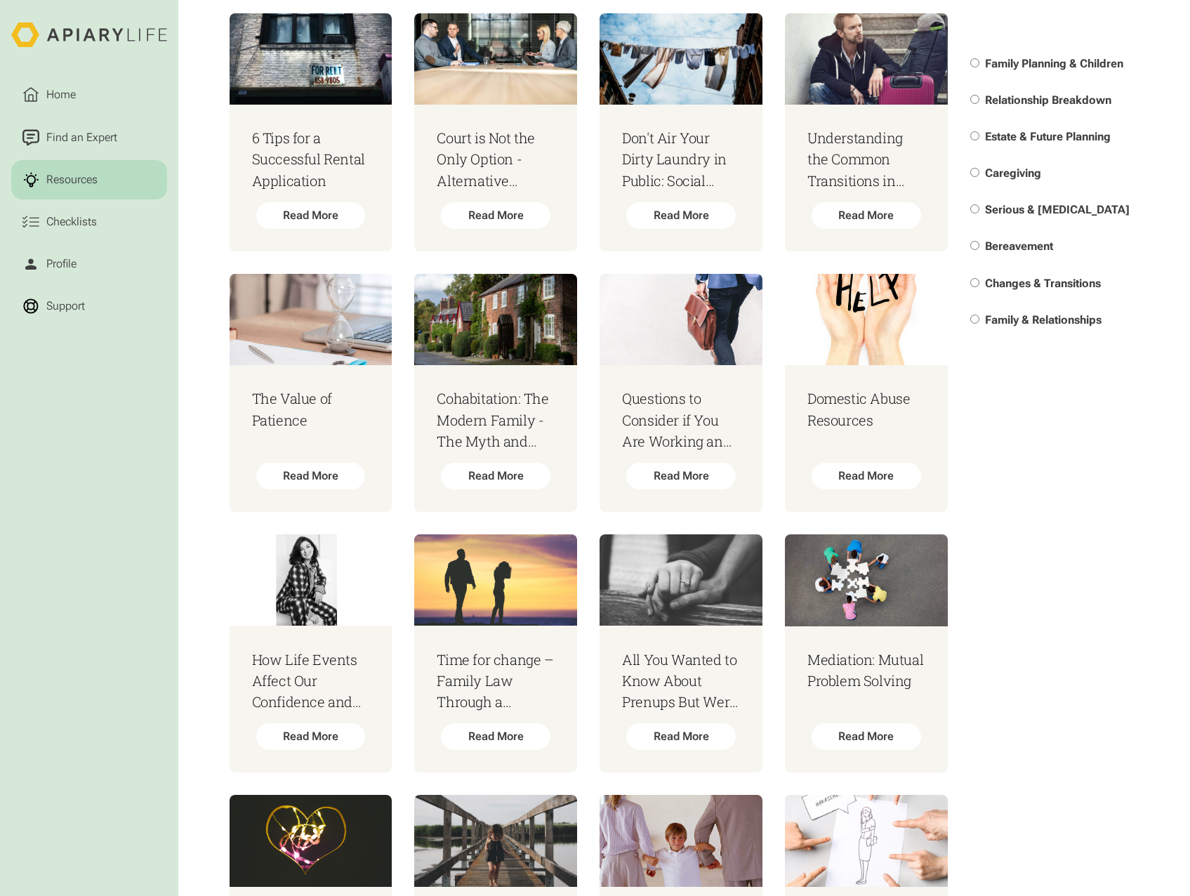
scroll to position [983, 0]
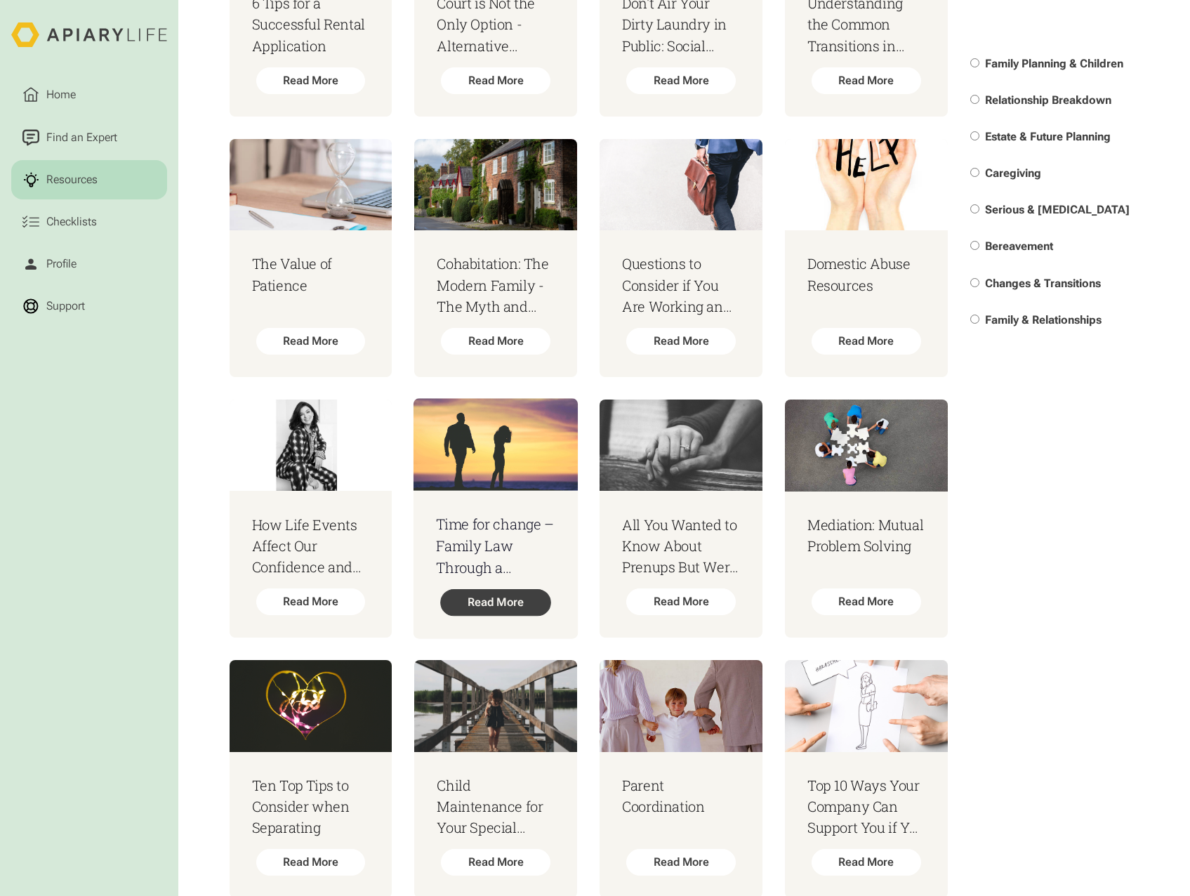
click at [490, 613] on div "Read More" at bounding box center [496, 602] width 110 height 27
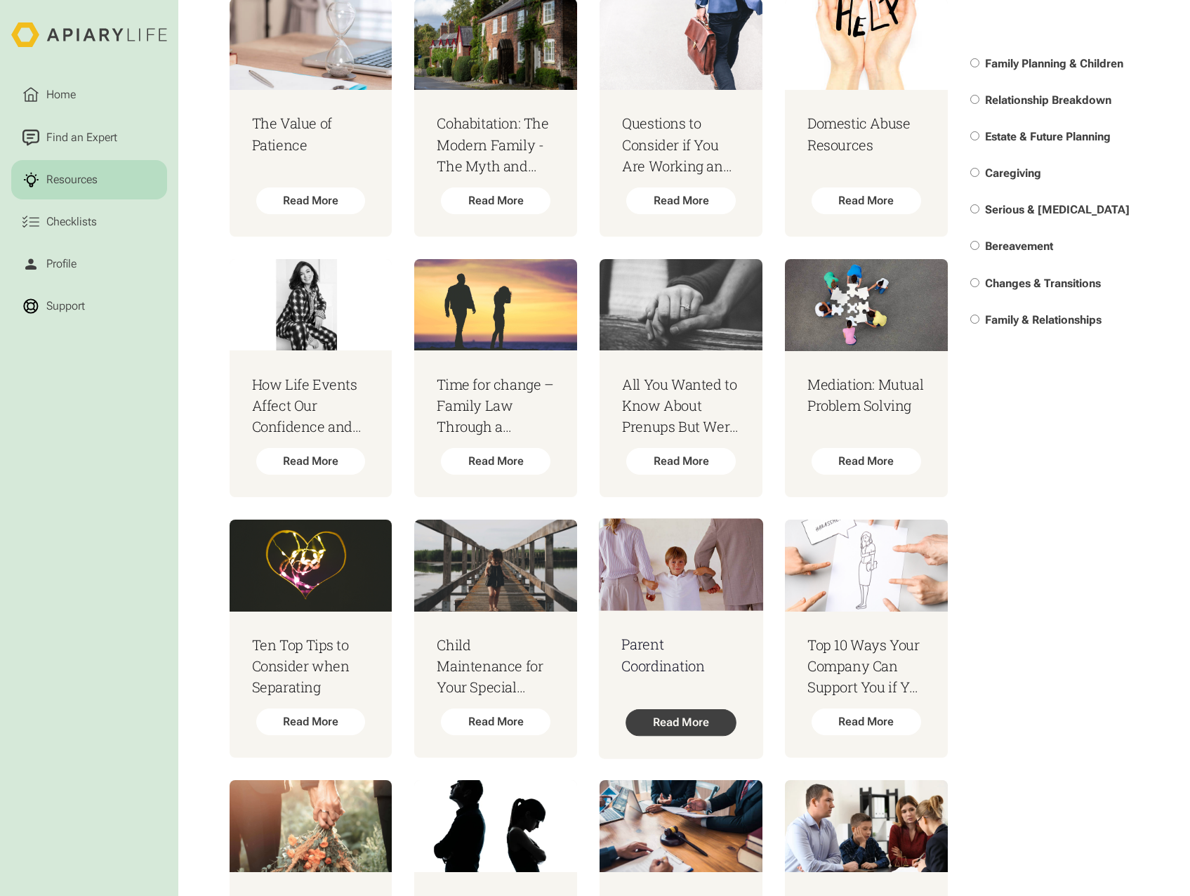
click at [686, 736] on div "Read More" at bounding box center [680, 722] width 110 height 27
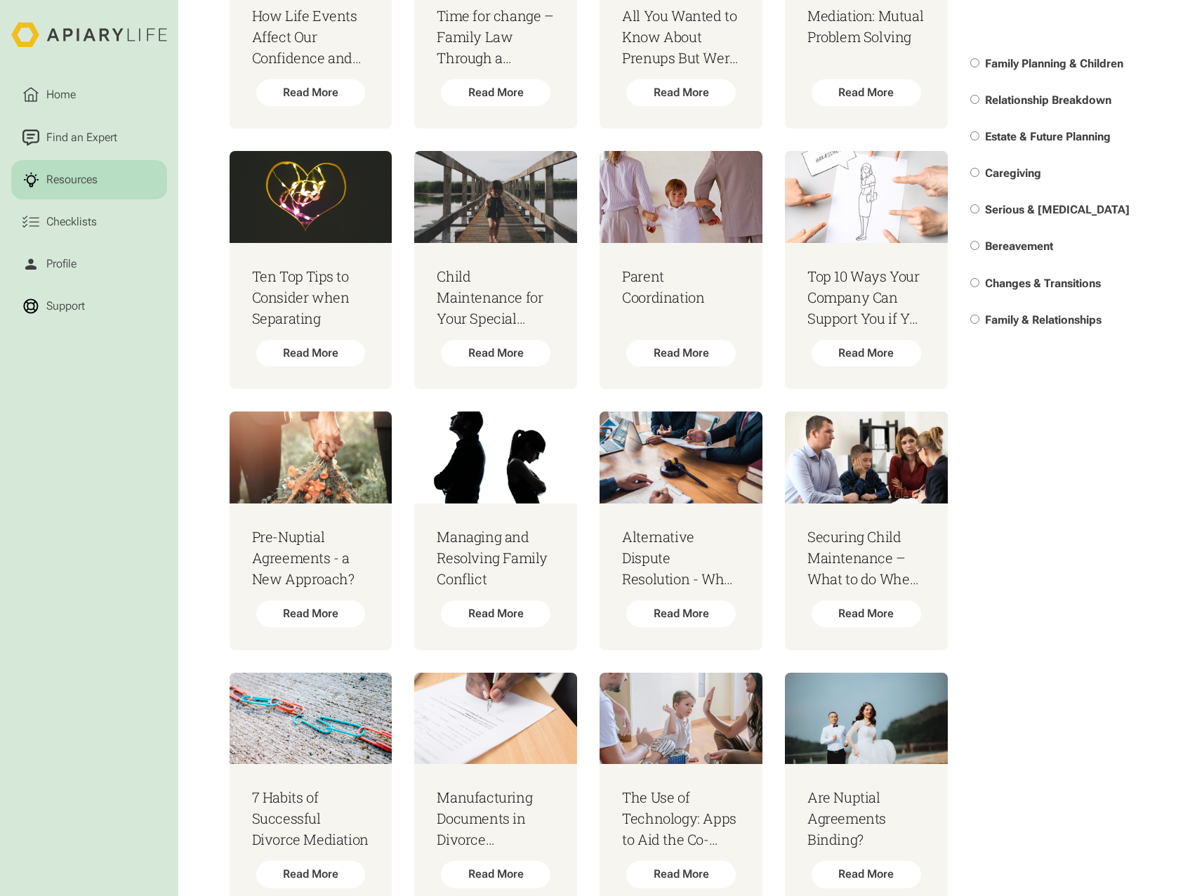
scroll to position [1544, 0]
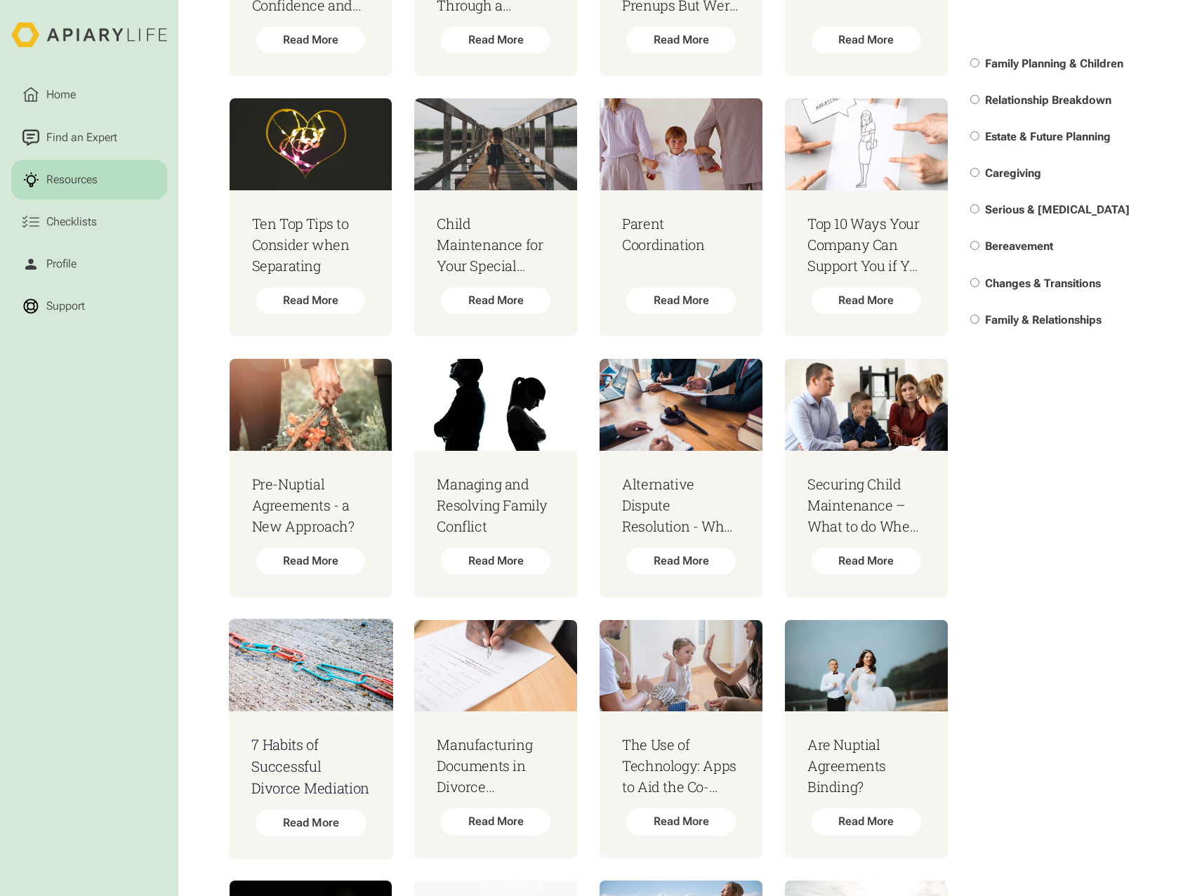
click at [297, 851] on div "7 Habits of Successful Divorce Mediation Read More" at bounding box center [310, 785] width 164 height 148
click at [296, 835] on div "Read More" at bounding box center [311, 822] width 110 height 27
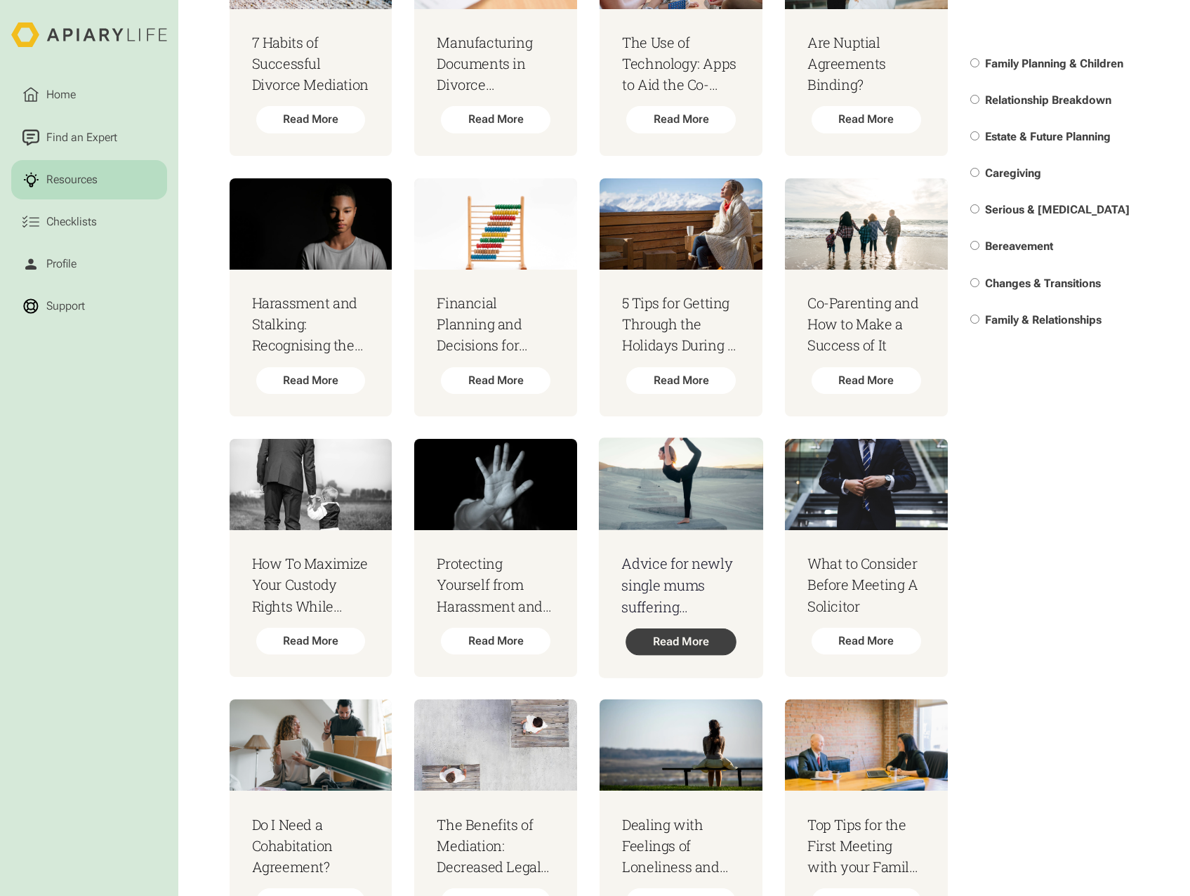
click at [656, 655] on div "Read More" at bounding box center [680, 641] width 110 height 27
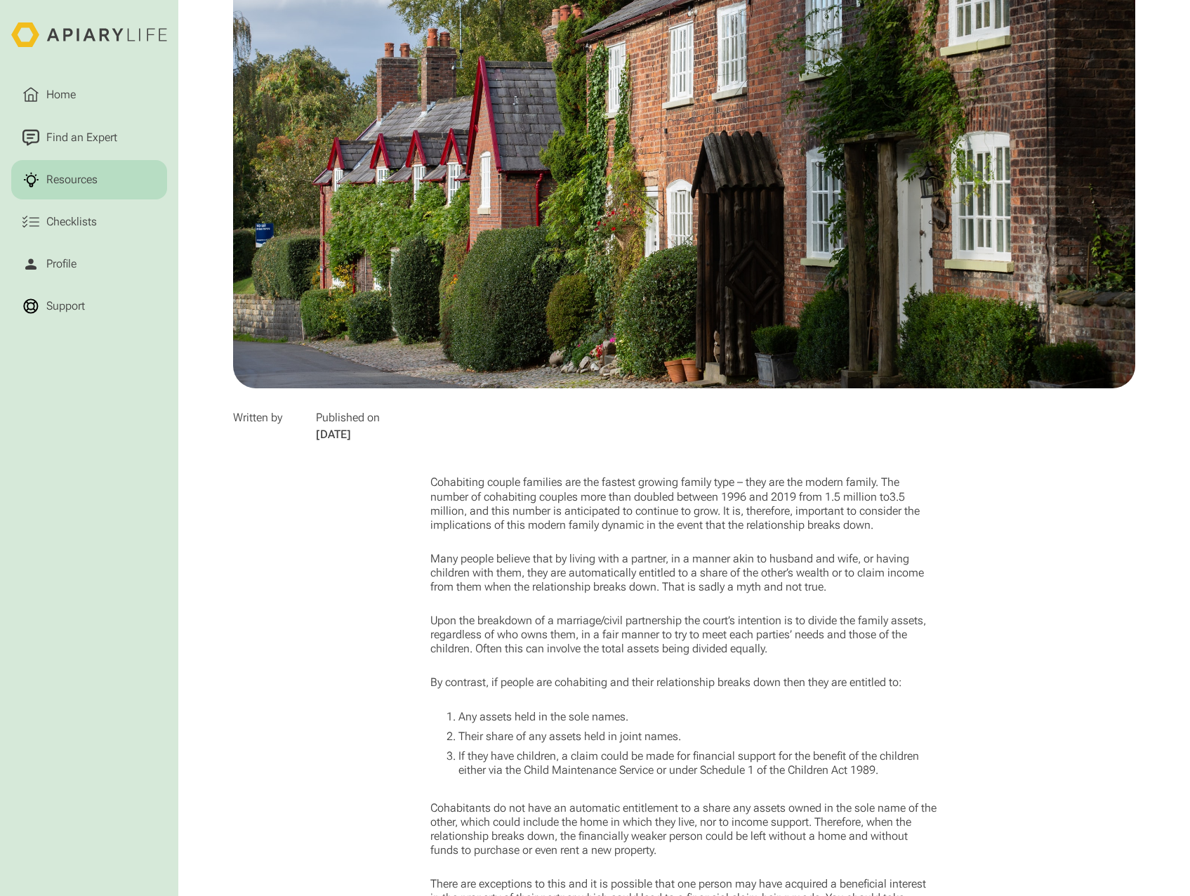
scroll to position [562, 0]
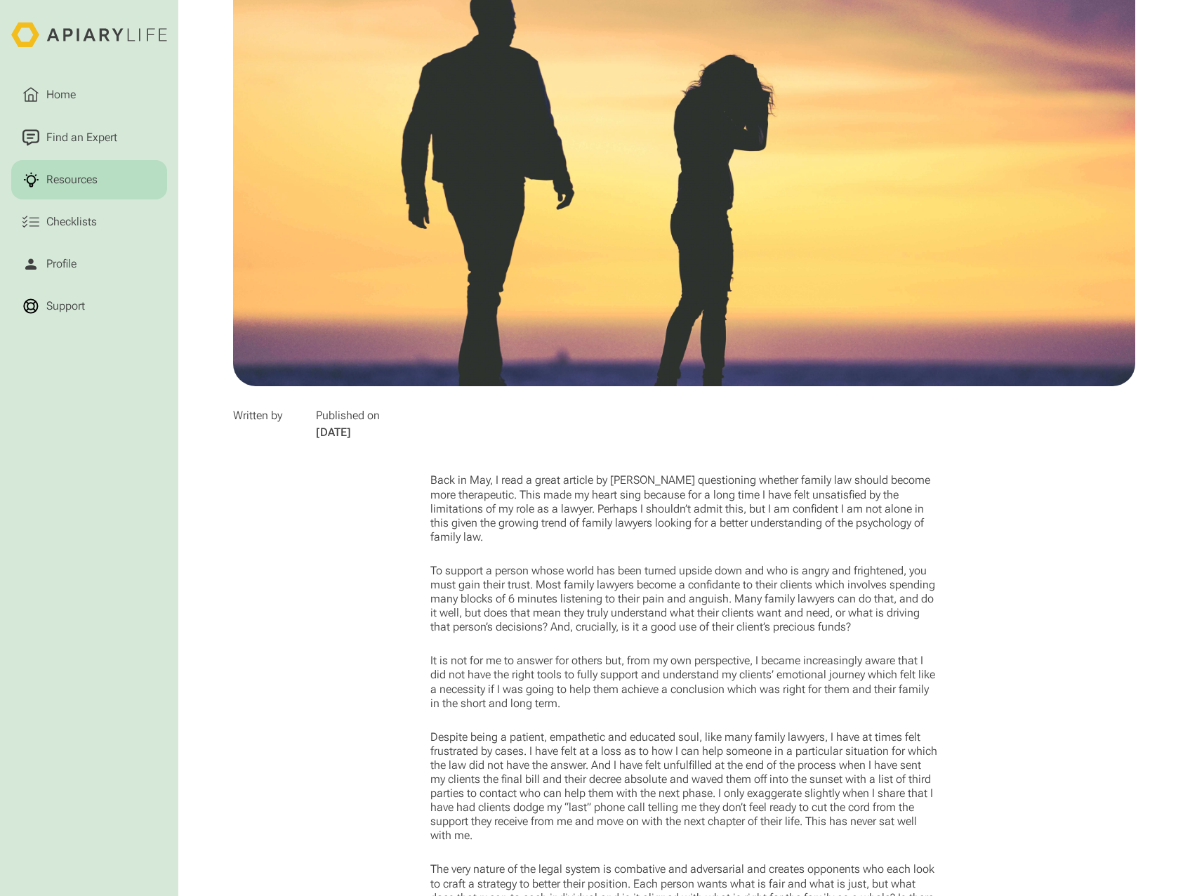
scroll to position [421, 0]
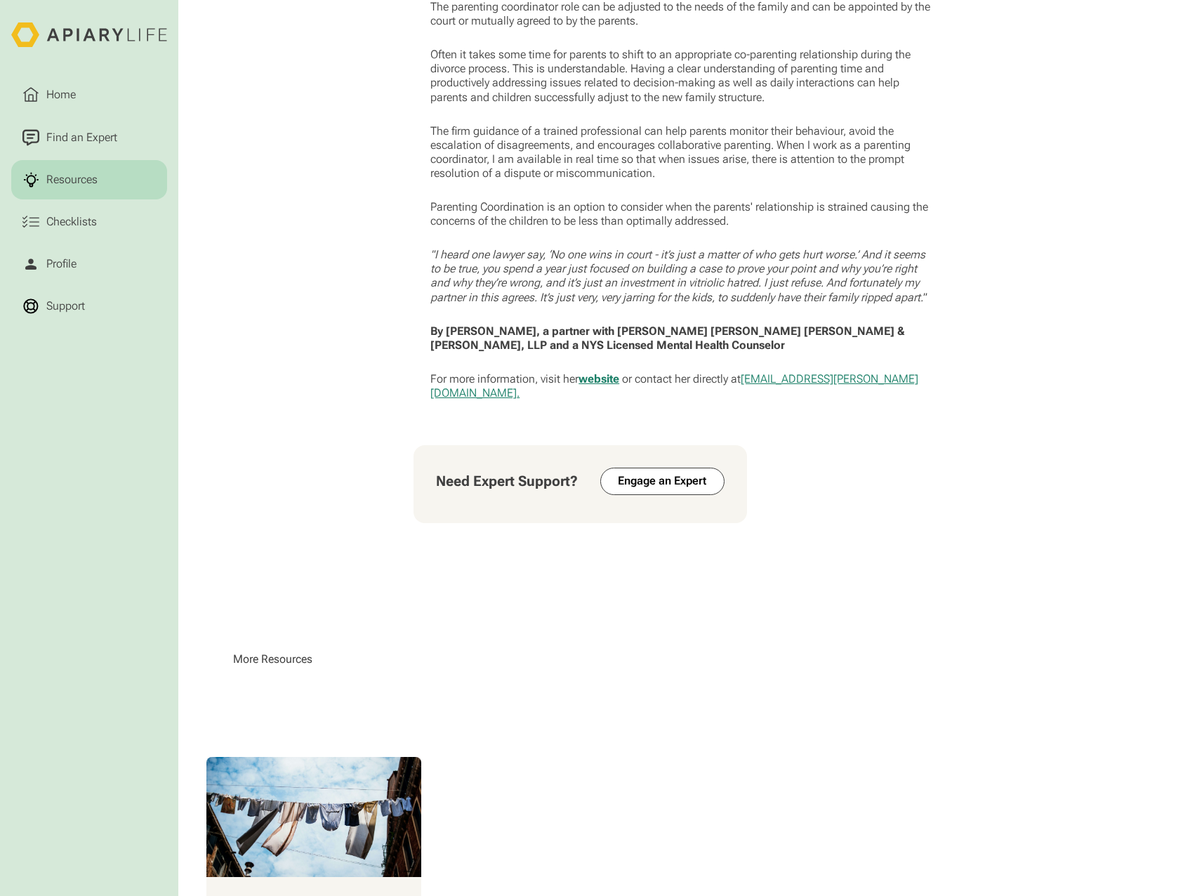
scroll to position [1158, 0]
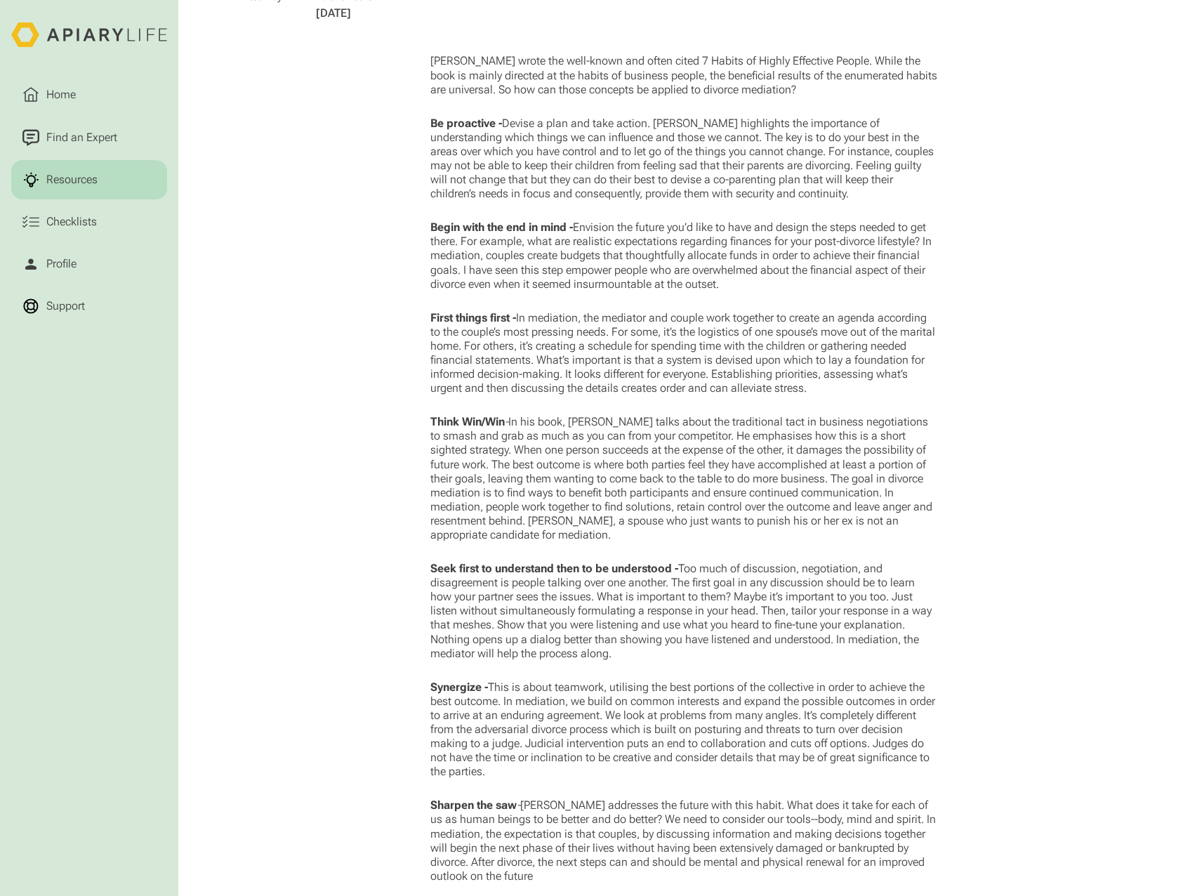
scroll to position [842, 0]
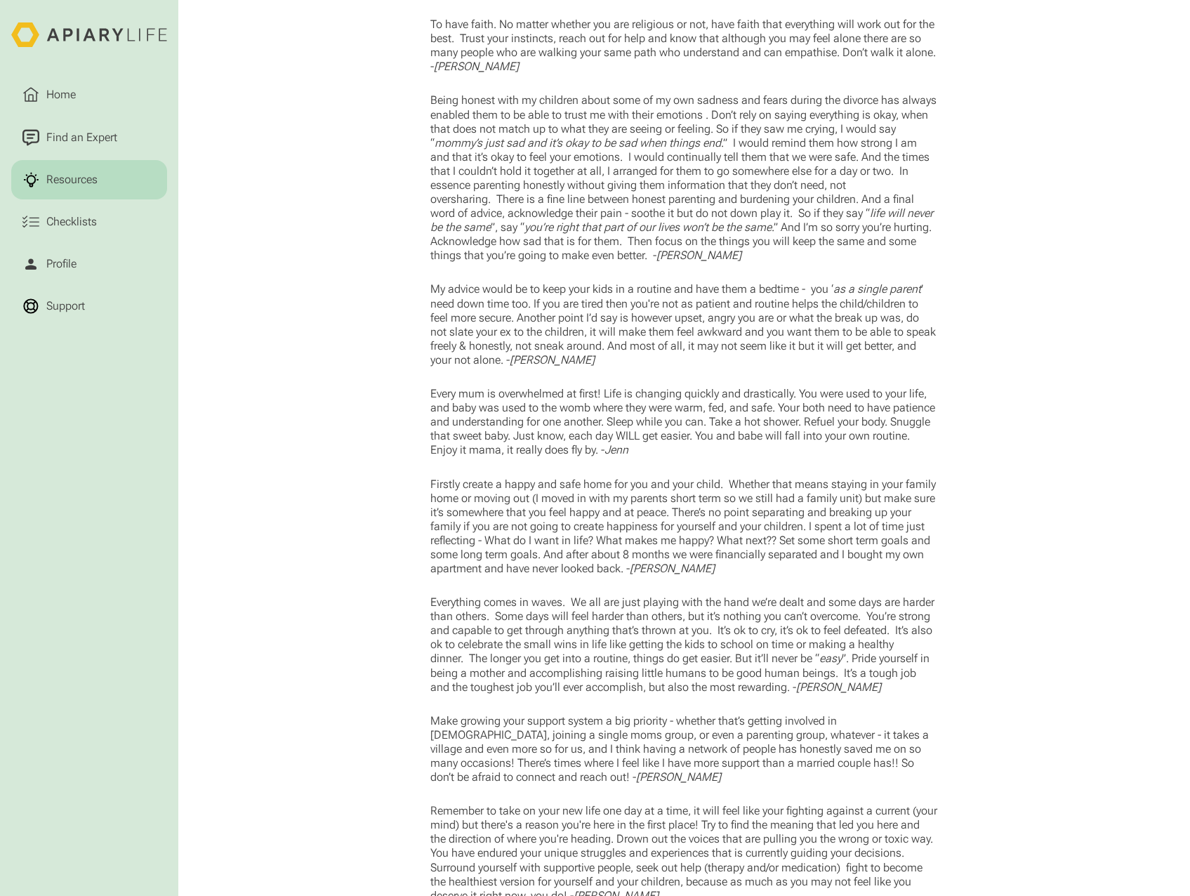
scroll to position [983, 0]
